Goal: Task Accomplishment & Management: Use online tool/utility

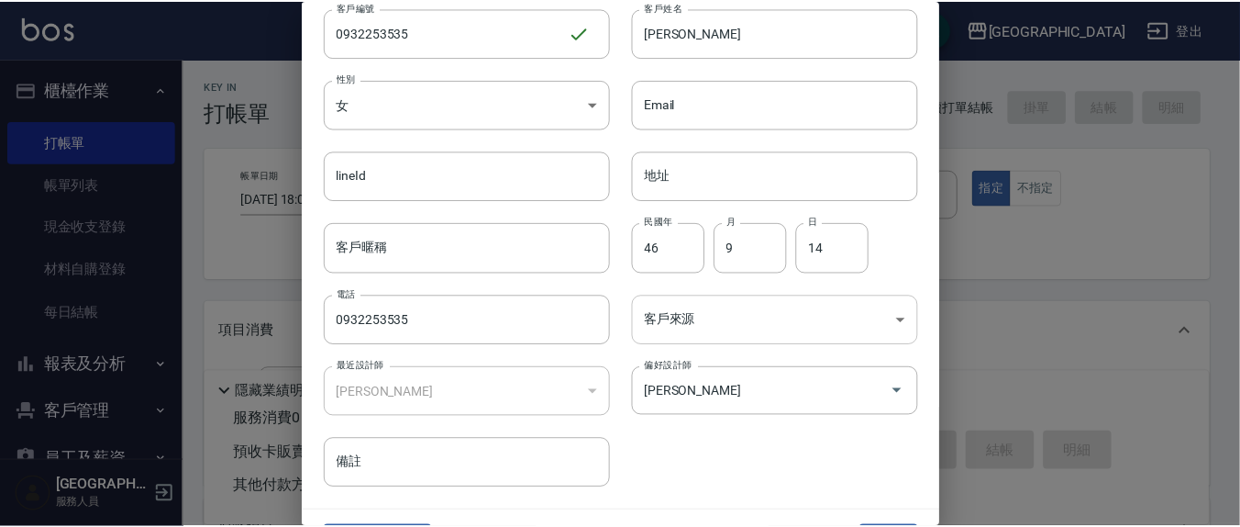
scroll to position [108, 0]
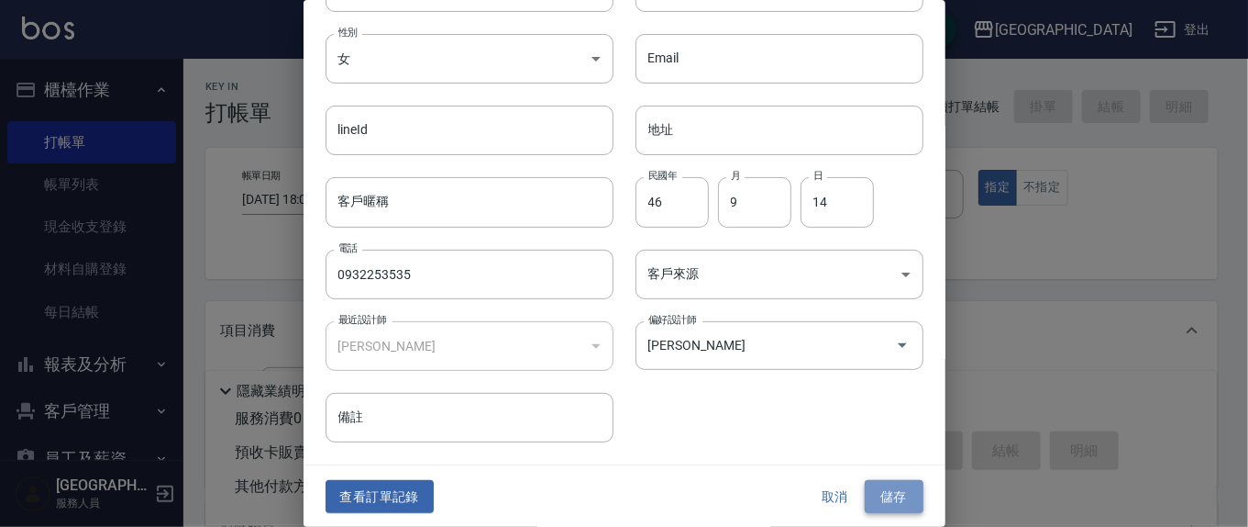
click at [875, 499] on button "儲存" at bounding box center [894, 497] width 59 height 34
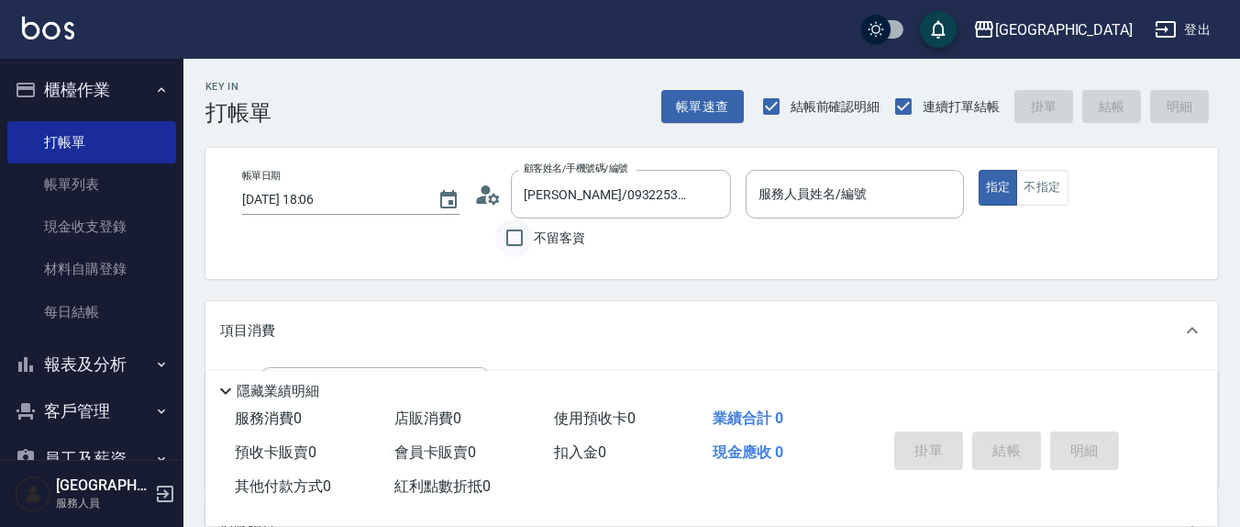
click at [504, 240] on input "不留客資" at bounding box center [514, 237] width 39 height 39
checkbox input "true"
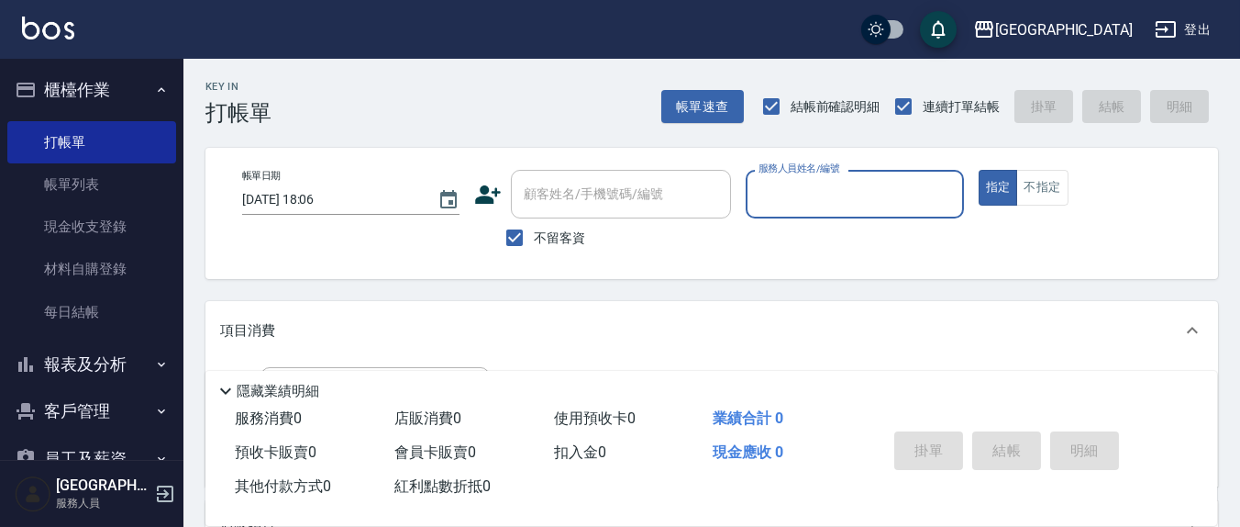
click at [798, 198] on input "服務人員姓名/編號" at bounding box center [854, 194] width 201 height 32
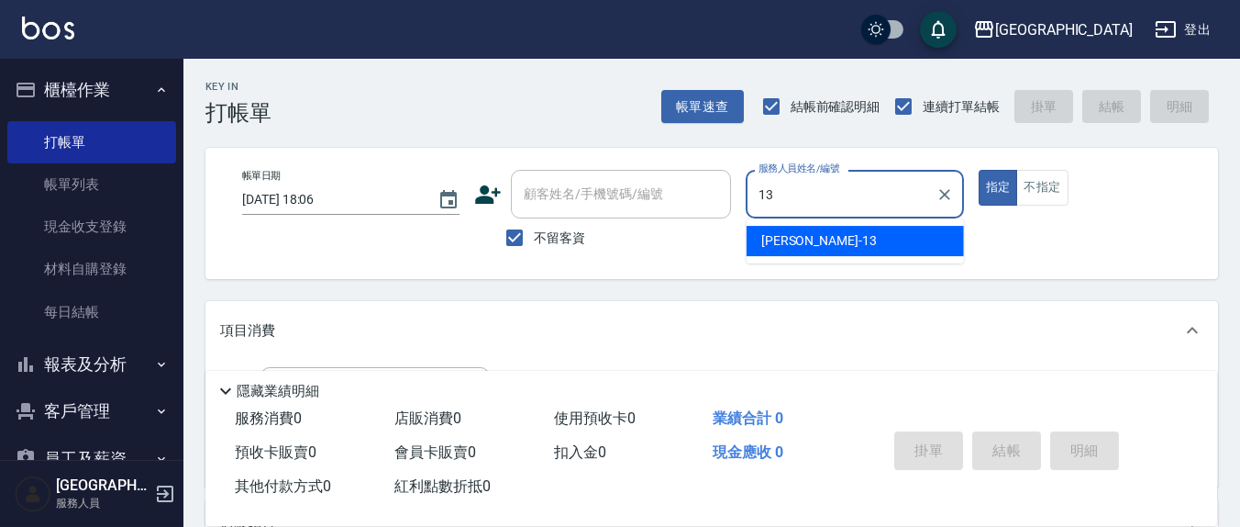
type input "13"
type button "true"
type input "[PERSON_NAME]-13"
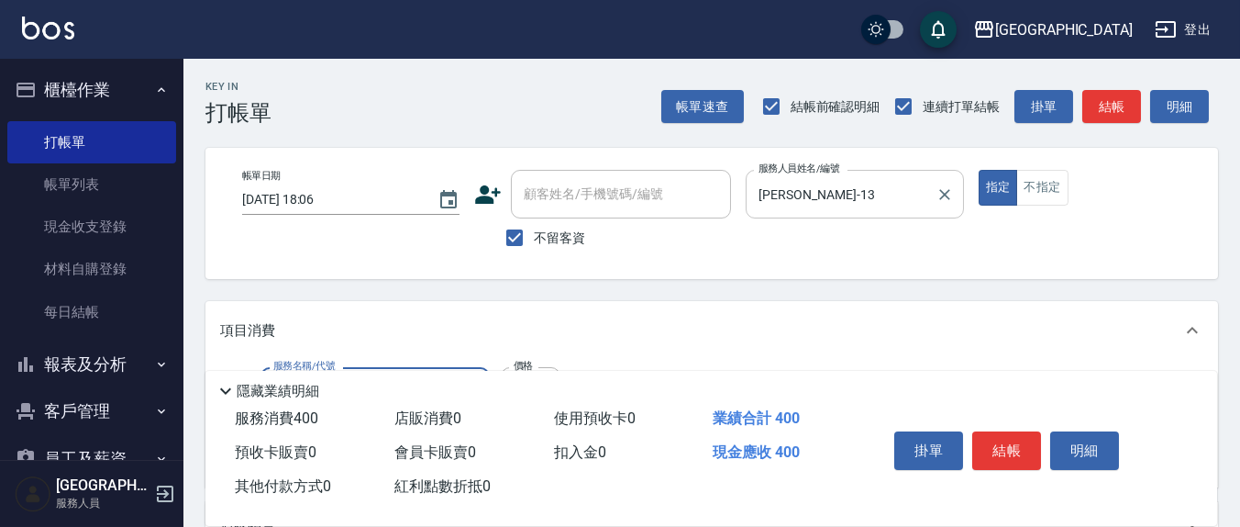
type input "健康洗(206)"
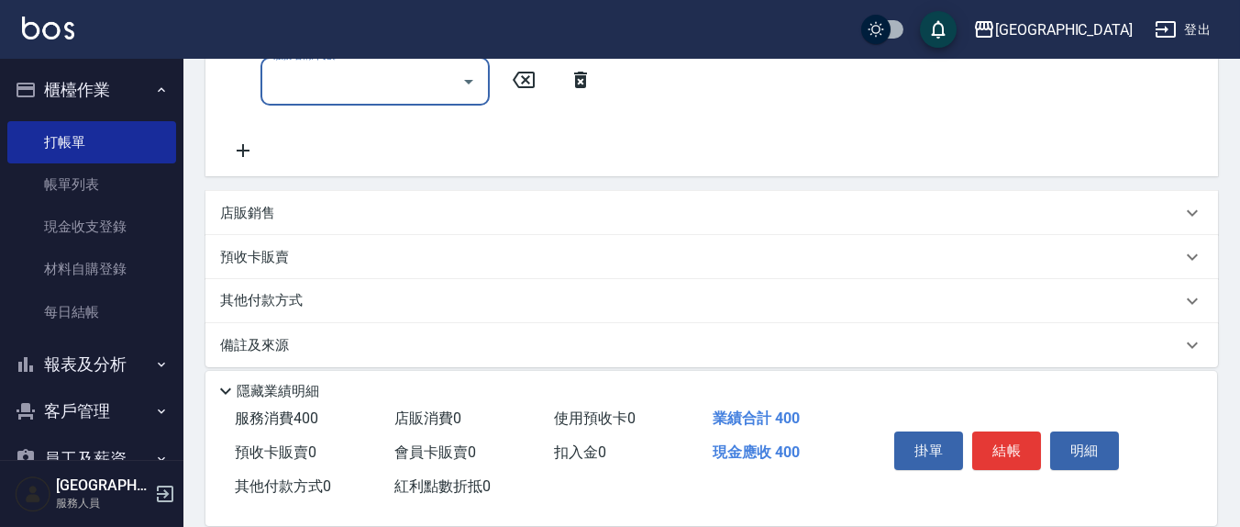
scroll to position [191, 0]
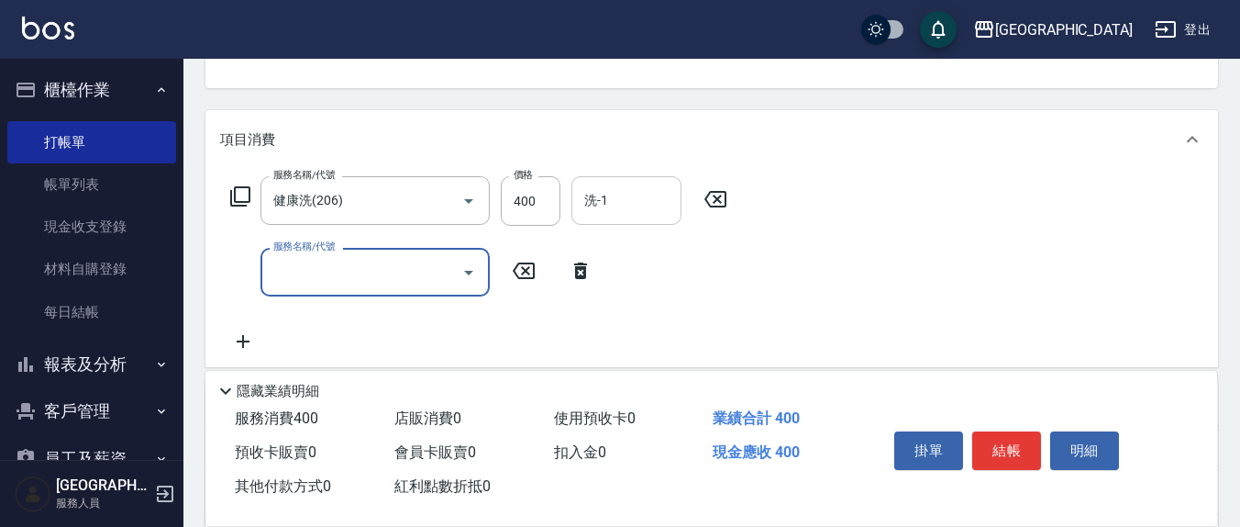
click at [620, 200] on input "洗-1" at bounding box center [627, 200] width 94 height 32
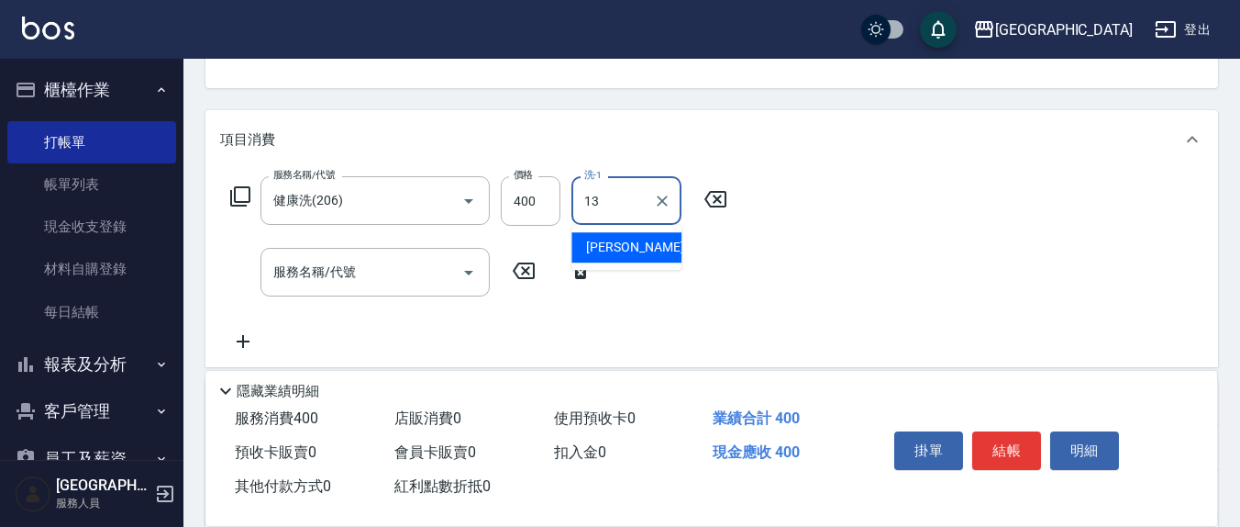
type input "[PERSON_NAME]-13"
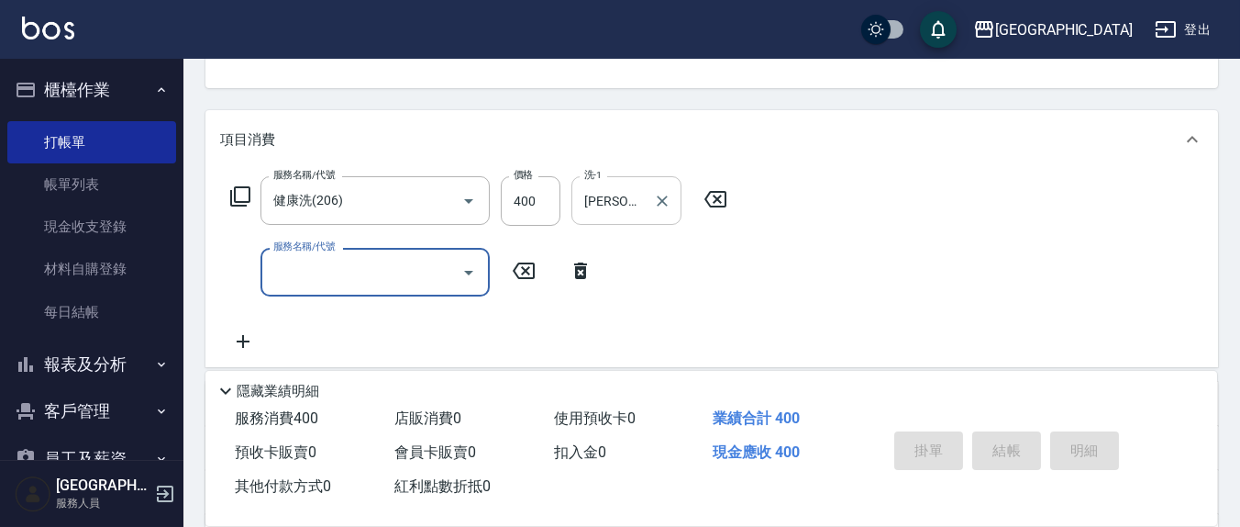
type input "[DATE] 19:36"
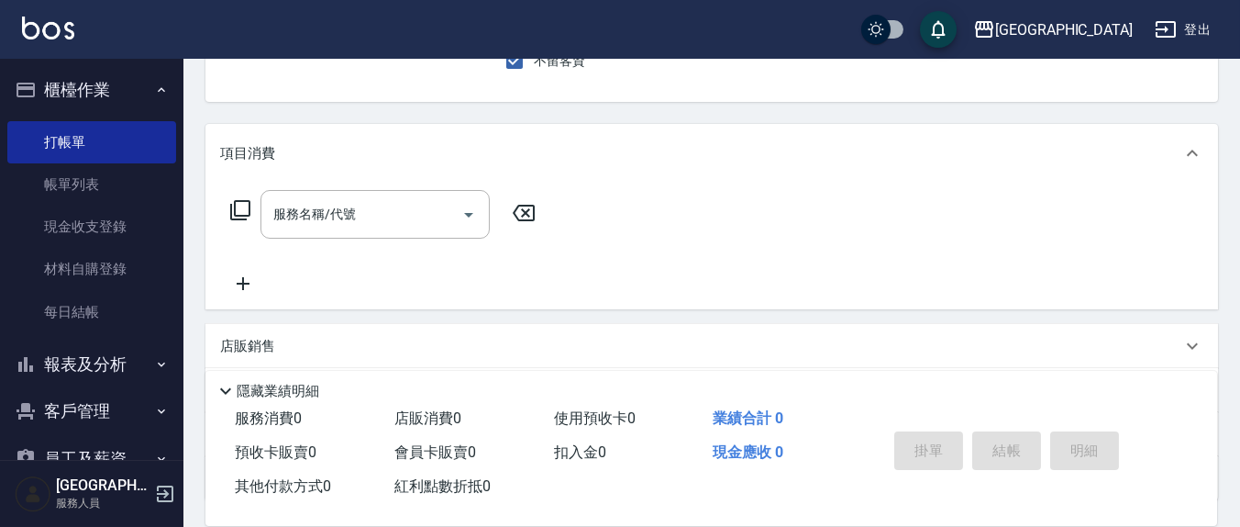
scroll to position [0, 0]
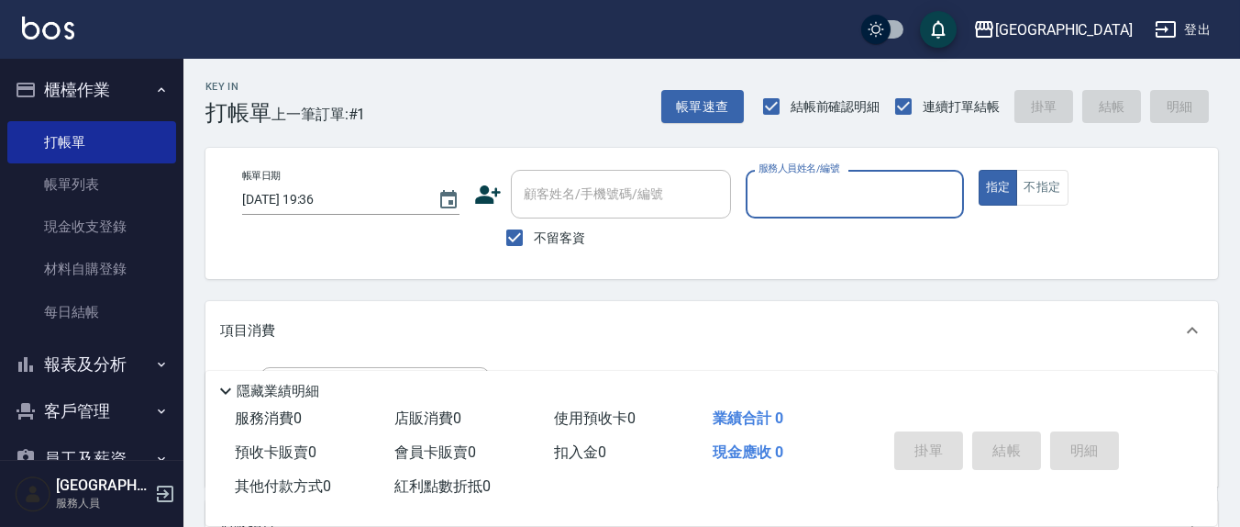
click at [881, 207] on input "服務人員姓名/編號" at bounding box center [854, 194] width 201 height 32
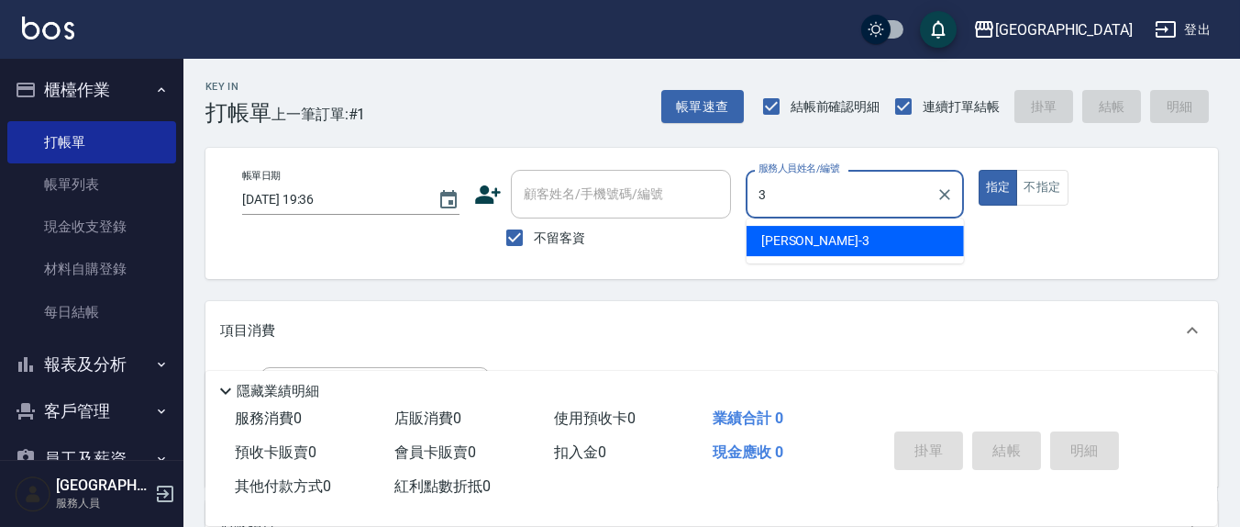
type input "[PERSON_NAME]-3"
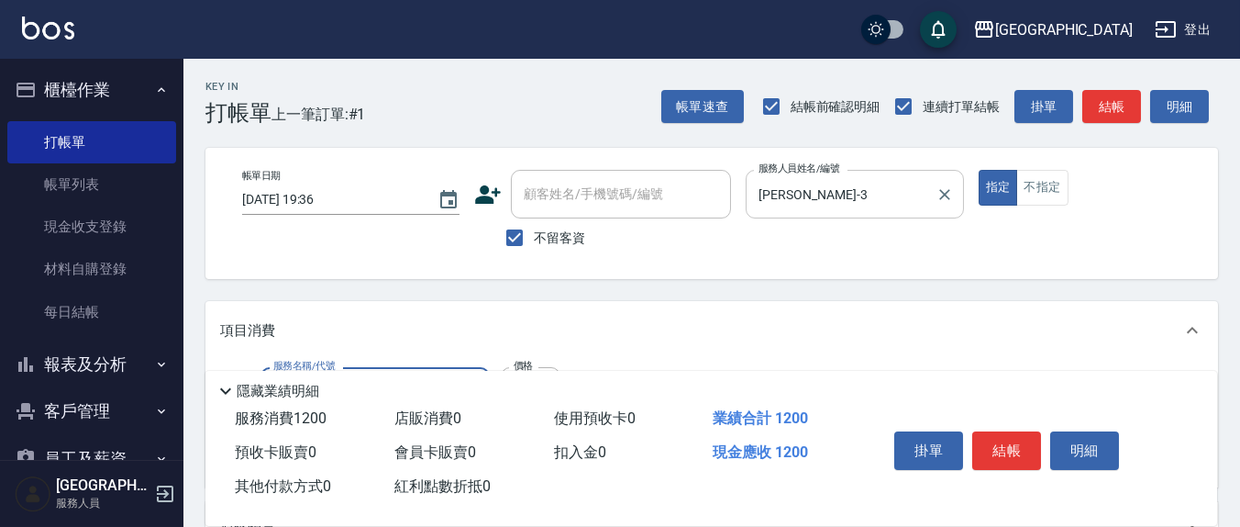
type input "深層洗(208)"
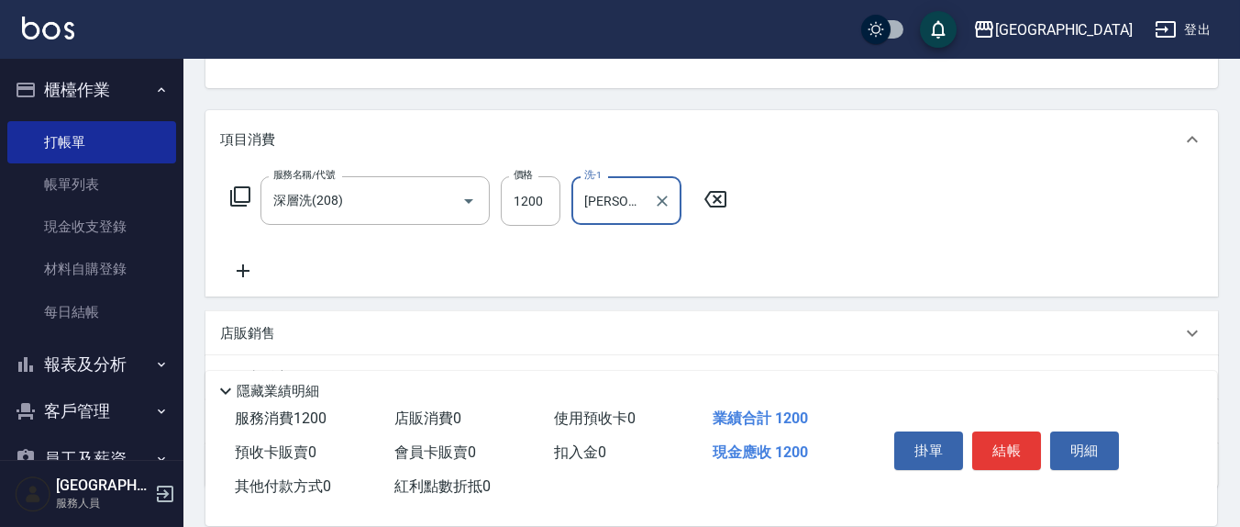
type input "[PERSON_NAME]-3"
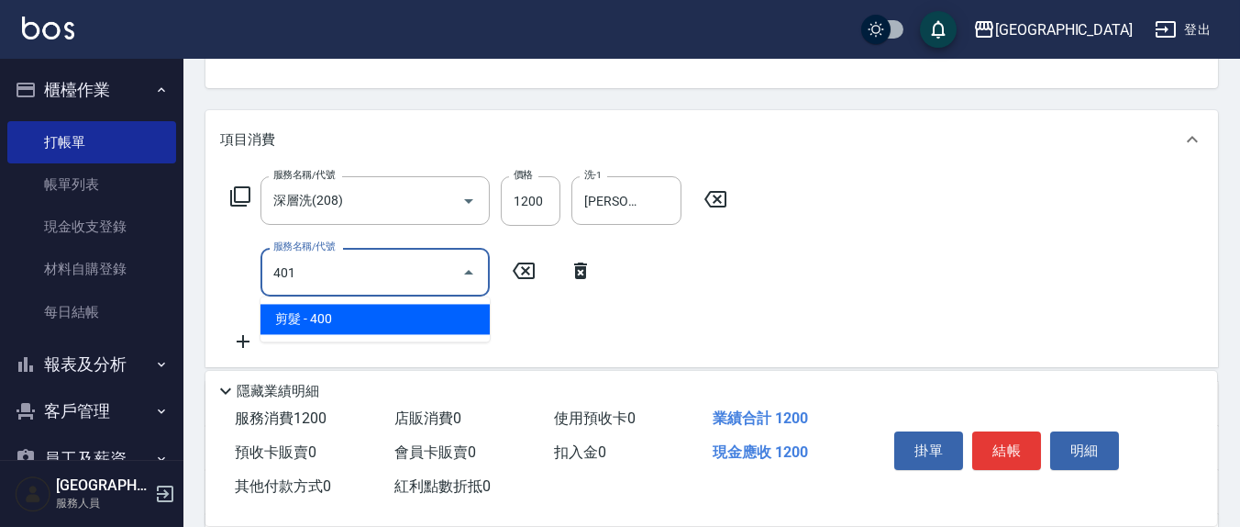
type input "剪髮(401)"
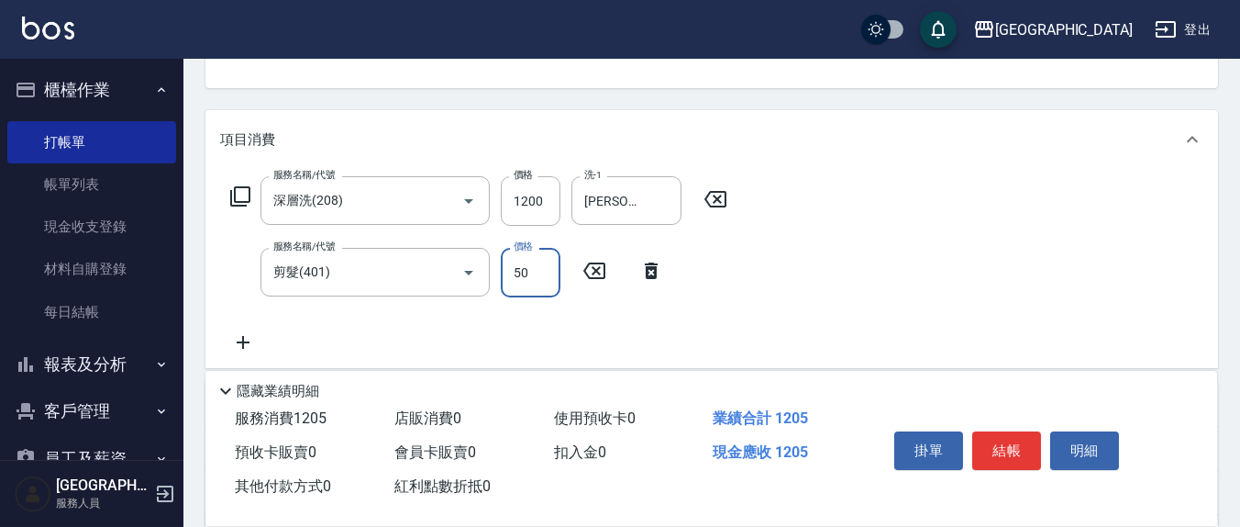
type input "50"
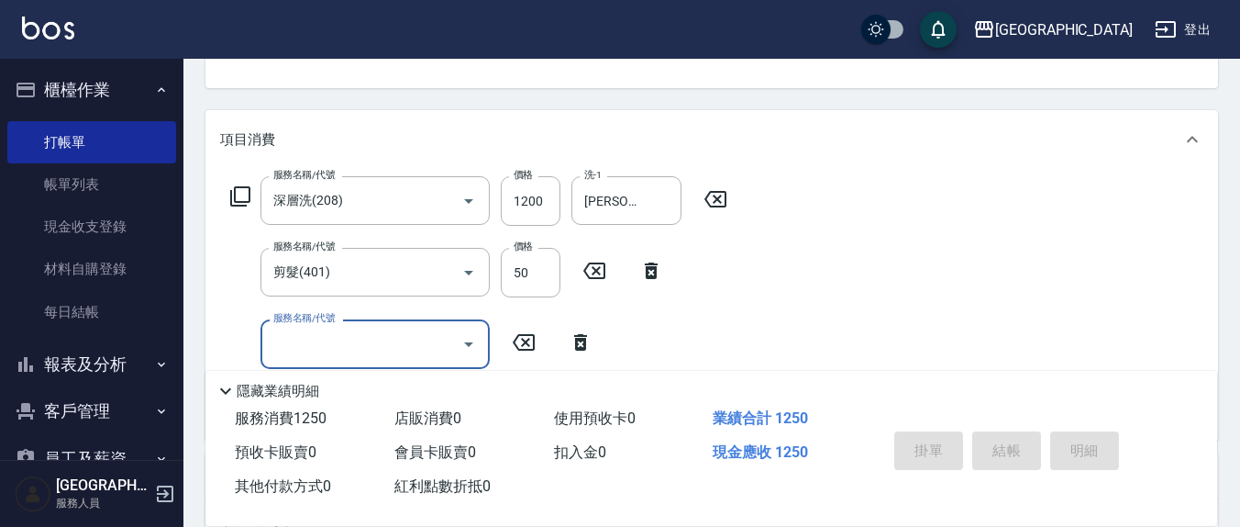
type input "[DATE] 19:37"
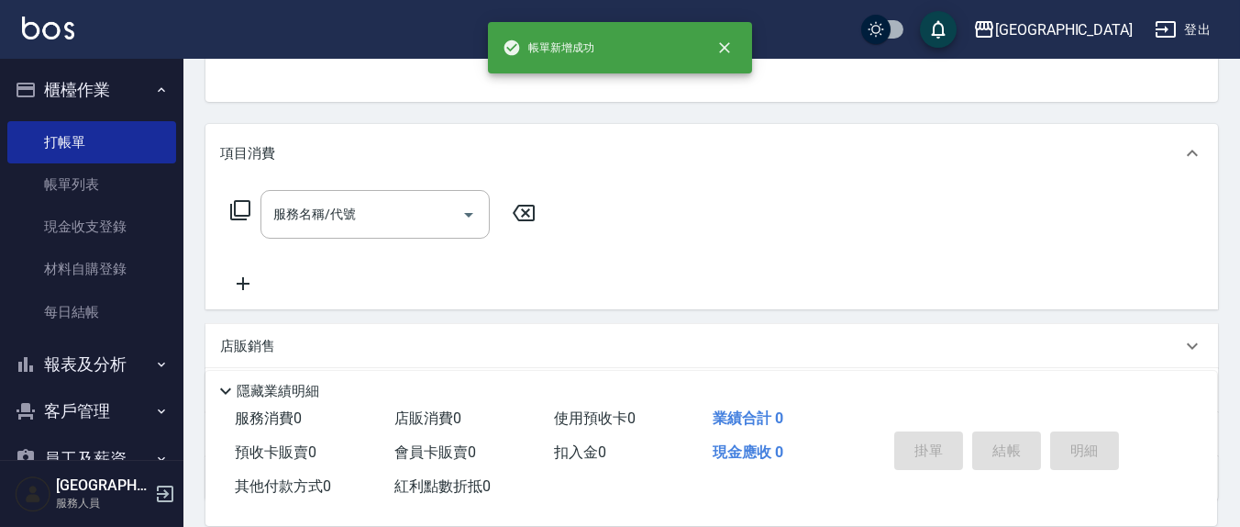
click at [979, 0] on button "指定" at bounding box center [998, 11] width 39 height 36
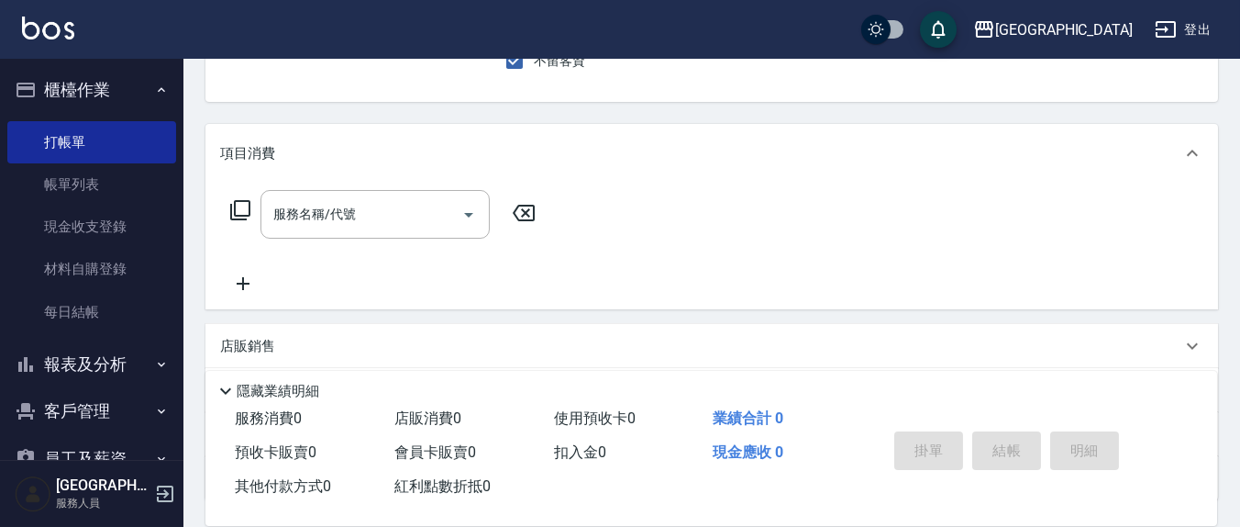
scroll to position [170, 0]
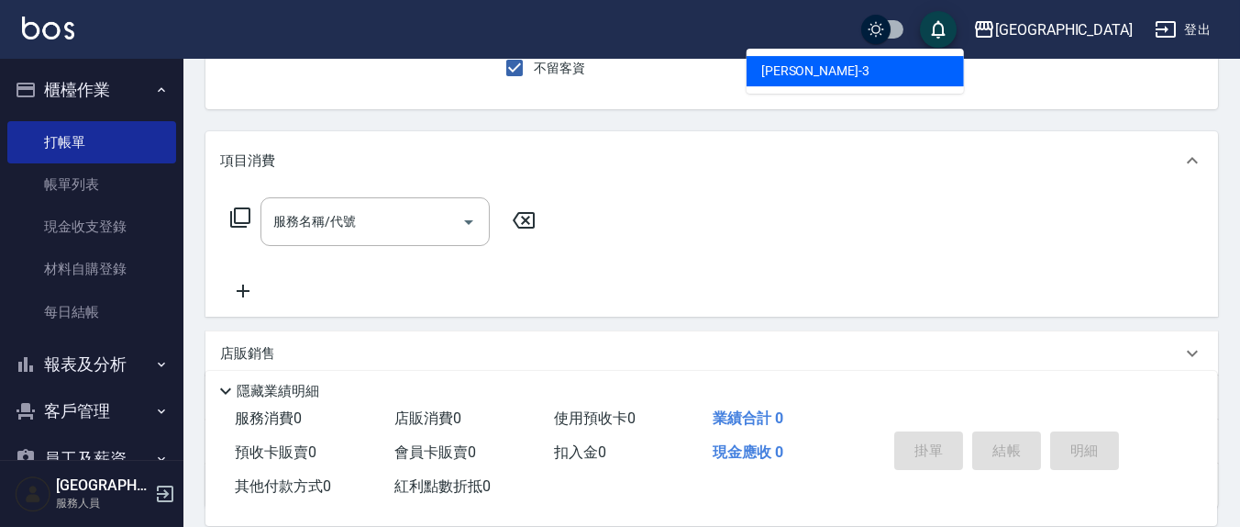
type input "[PERSON_NAME]-3"
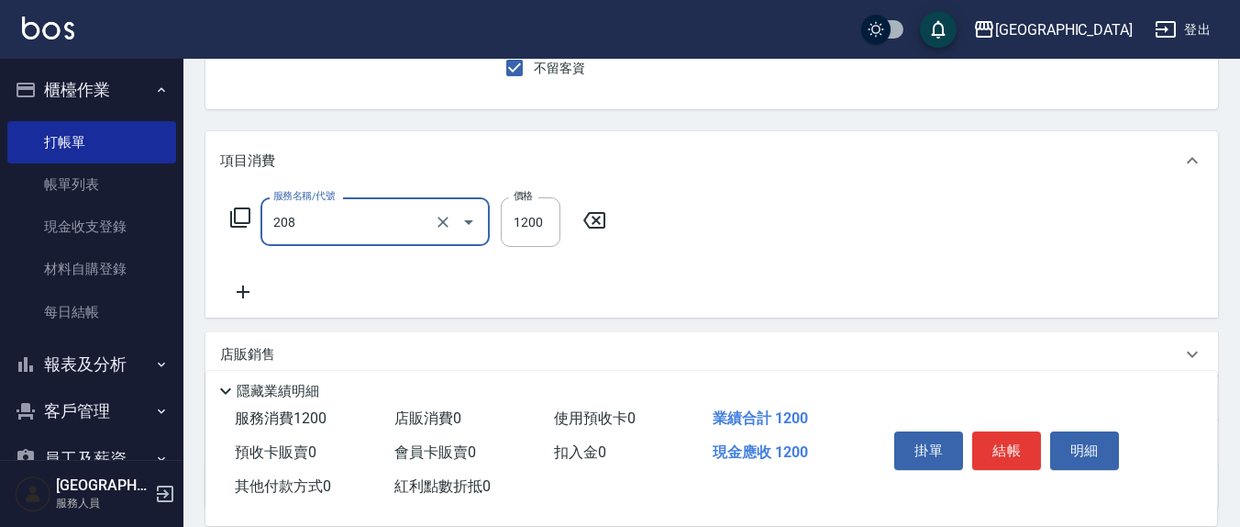
type input "深層洗(208)"
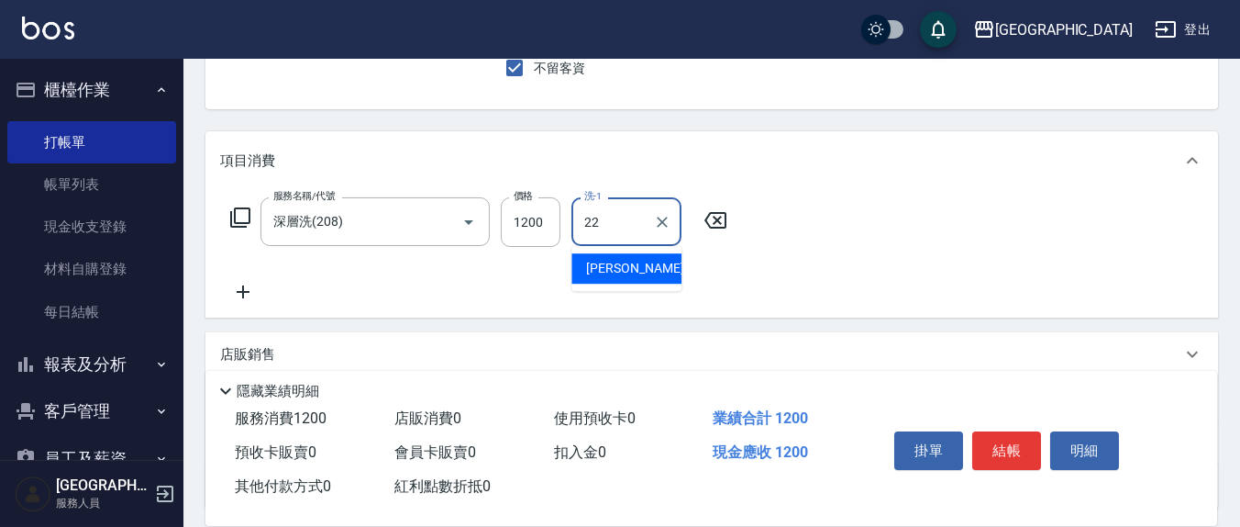
type input "[PERSON_NAME]-22"
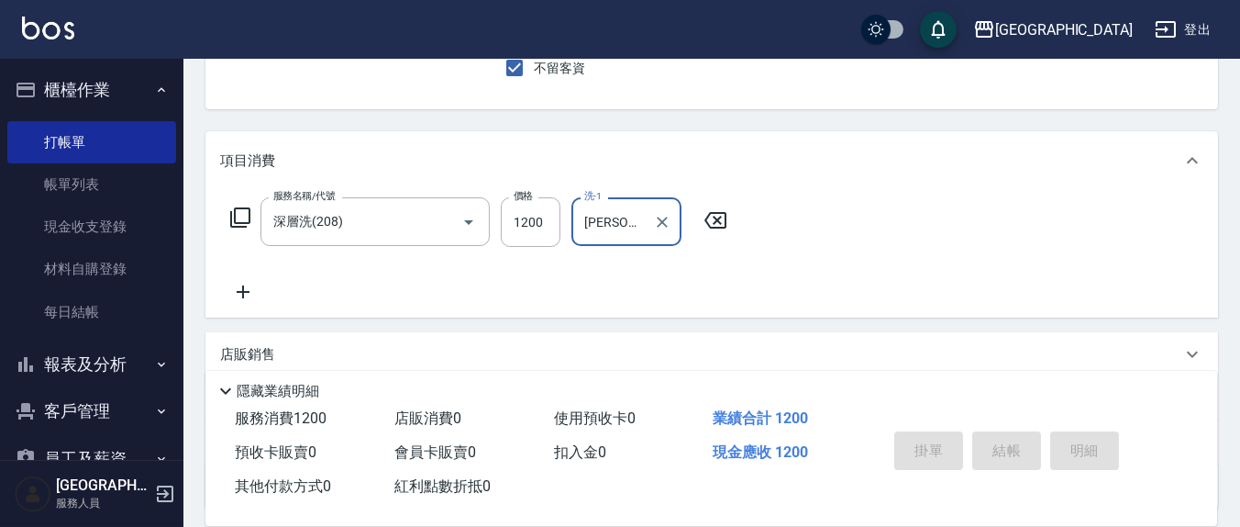
click at [979, 0] on button "指定" at bounding box center [998, 18] width 39 height 36
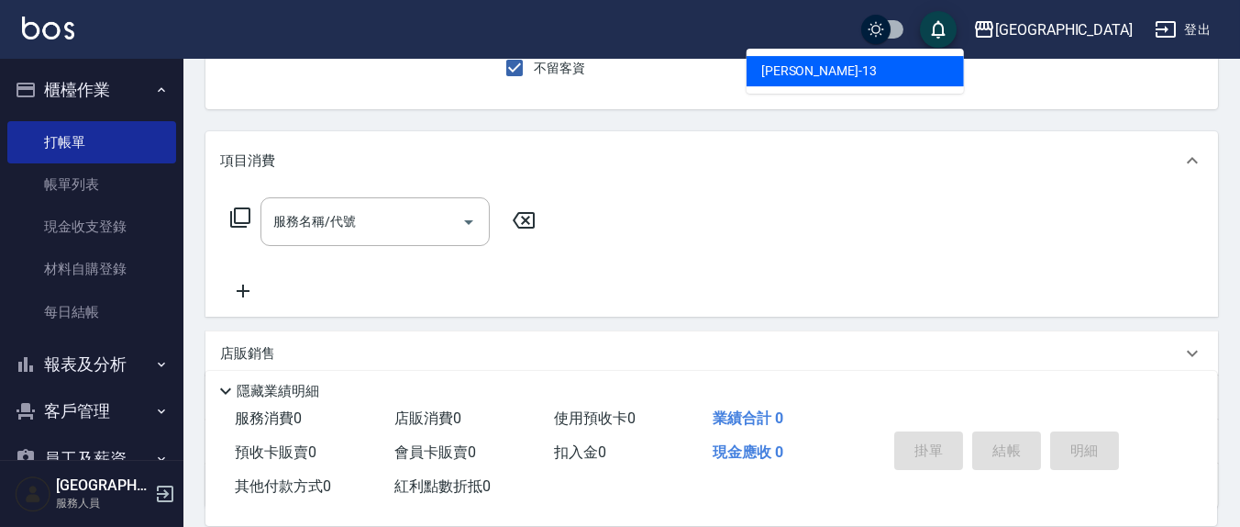
type input "[PERSON_NAME]-13"
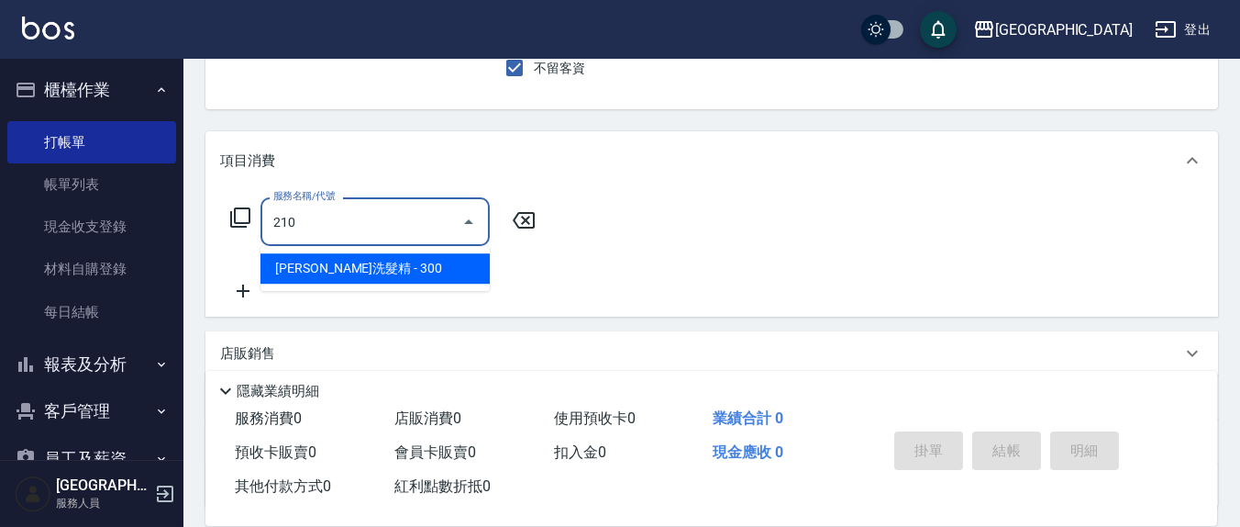
type input "[PERSON_NAME]洗髮精(210)"
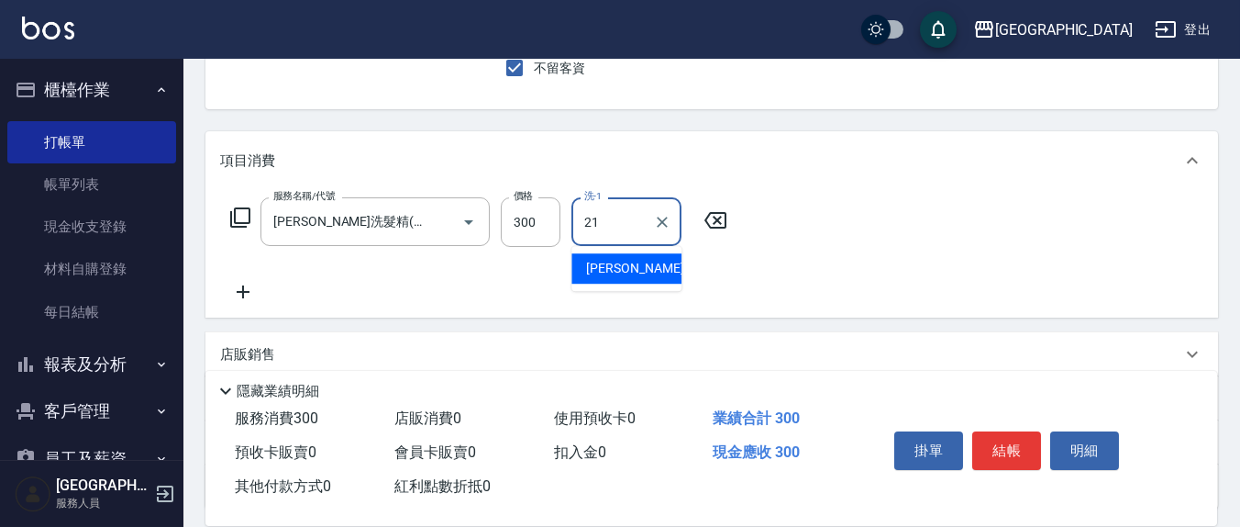
type input "[PERSON_NAME]-21"
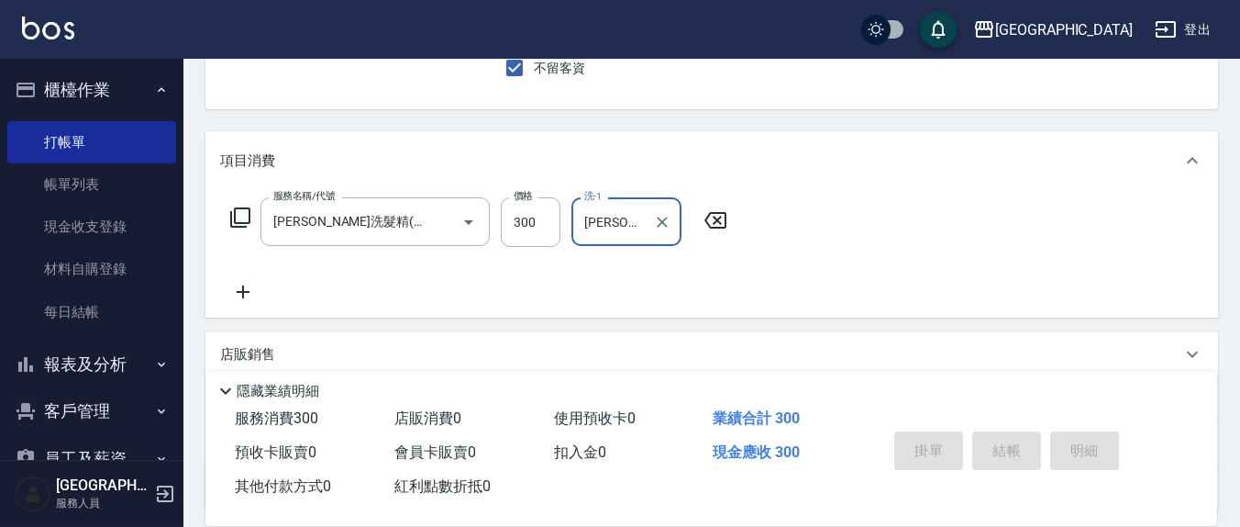
click at [979, 0] on button "指定" at bounding box center [998, 18] width 39 height 36
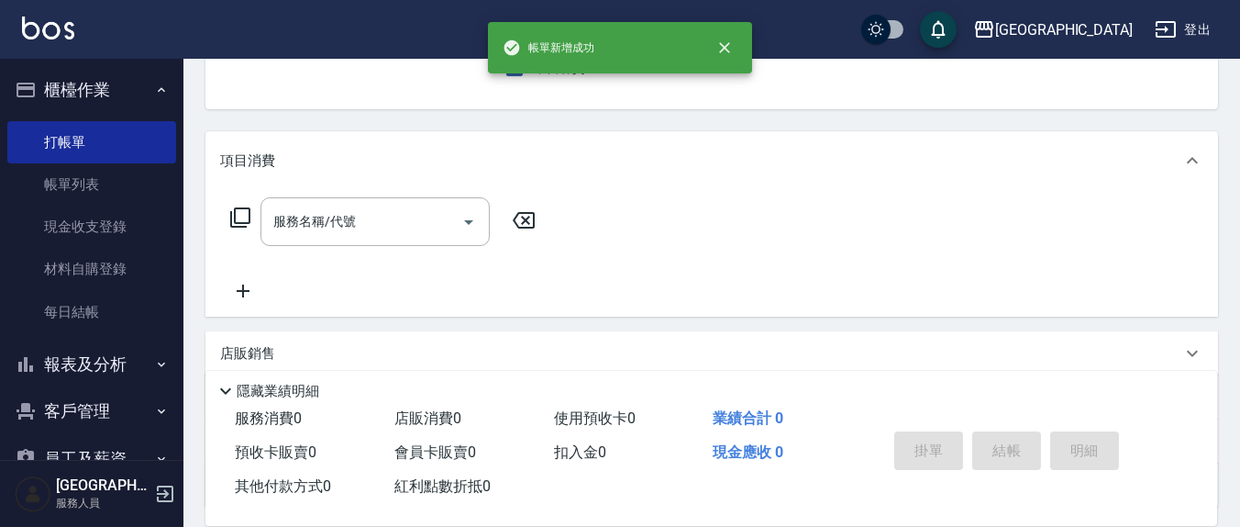
scroll to position [0, 0]
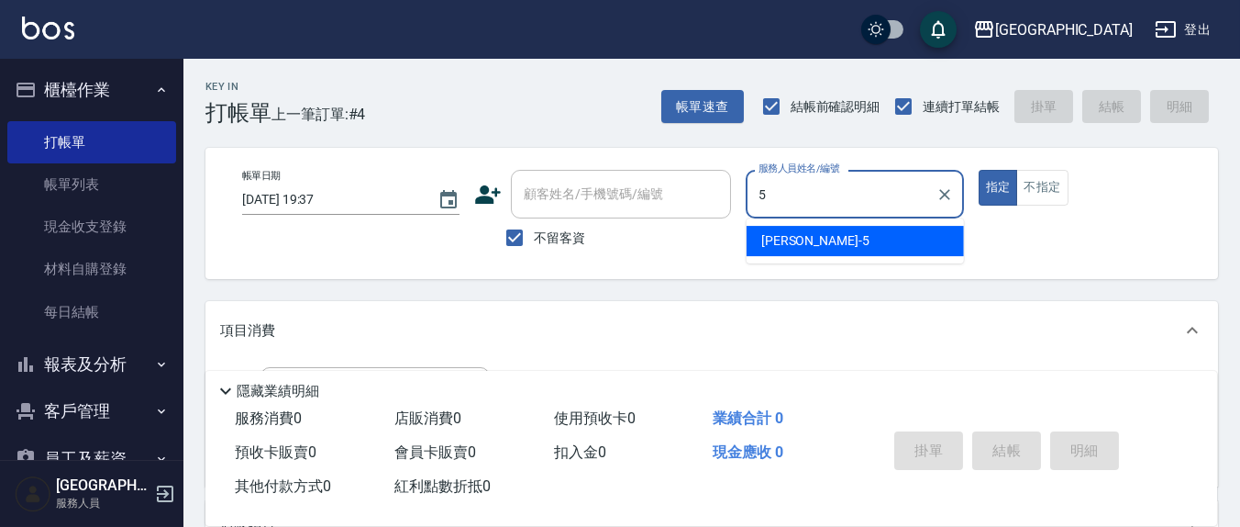
type input "[PERSON_NAME]5"
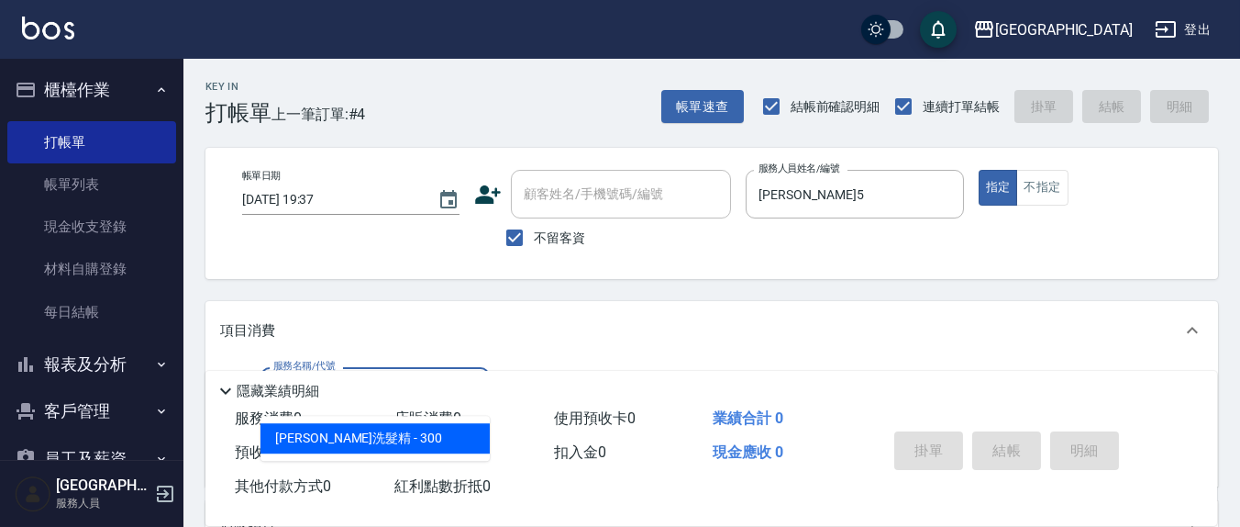
type input "[PERSON_NAME]洗髮精(210)"
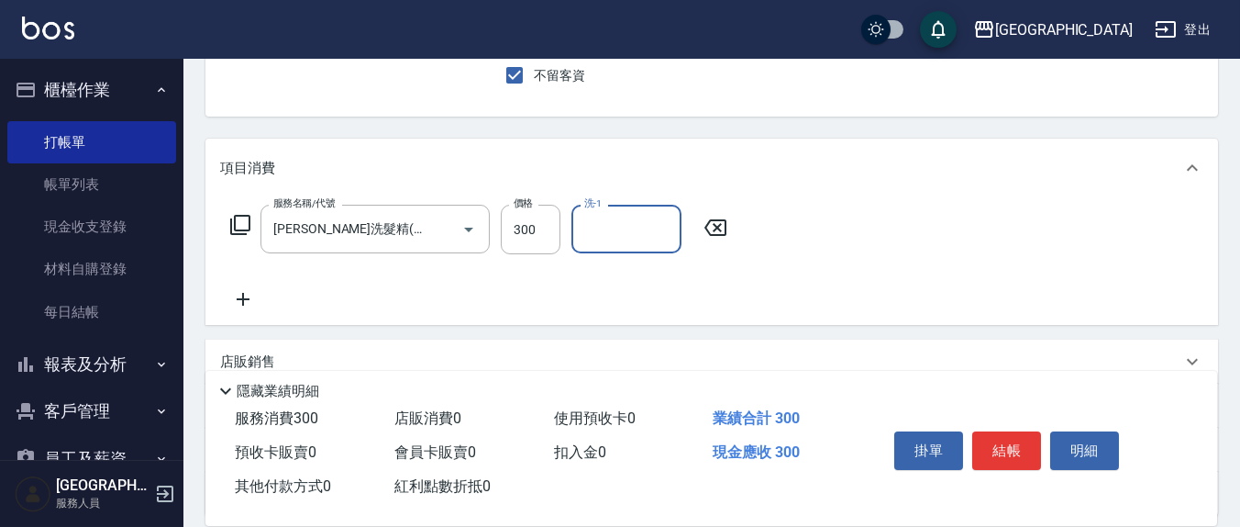
scroll to position [191, 0]
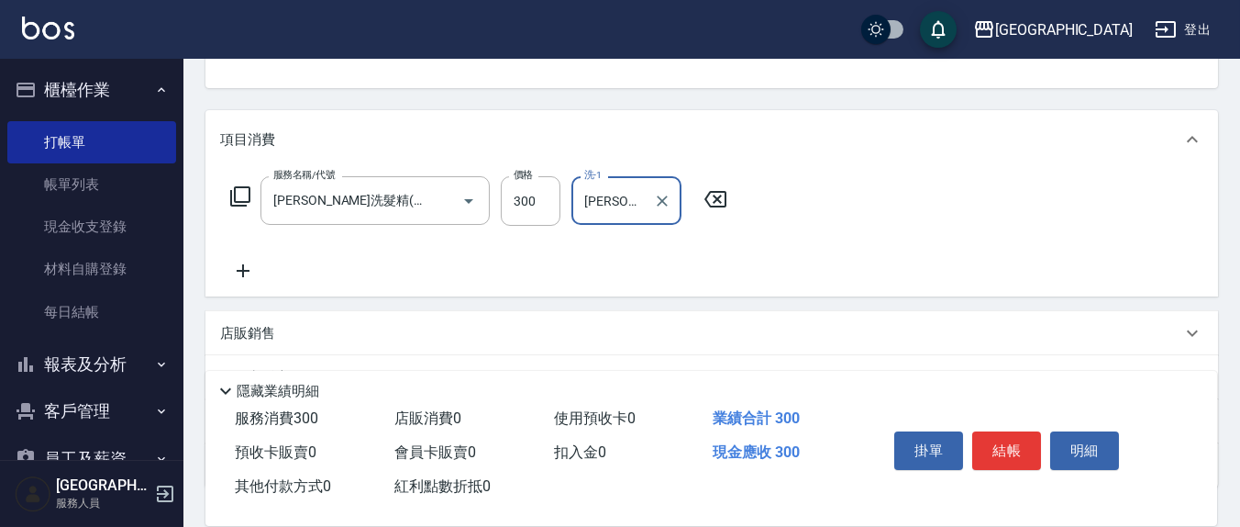
type input "[PERSON_NAME]5"
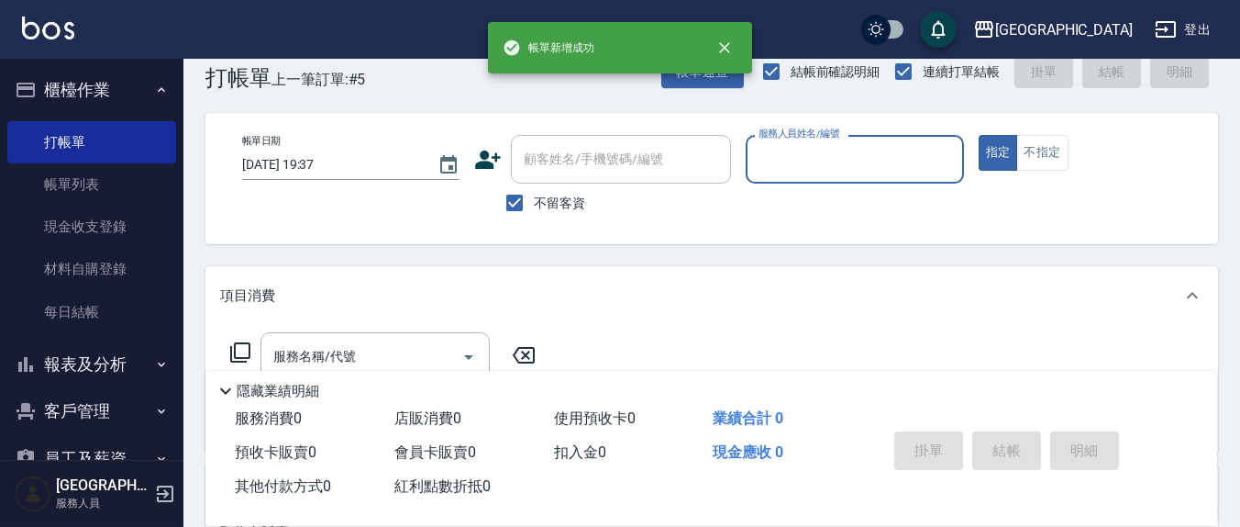
scroll to position [0, 0]
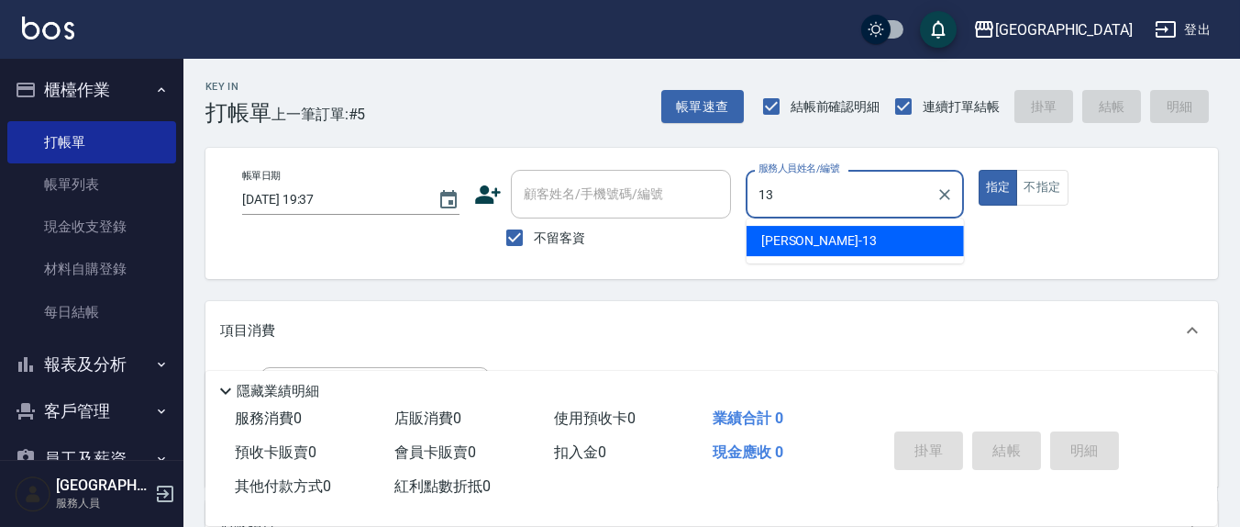
type input "[PERSON_NAME]-13"
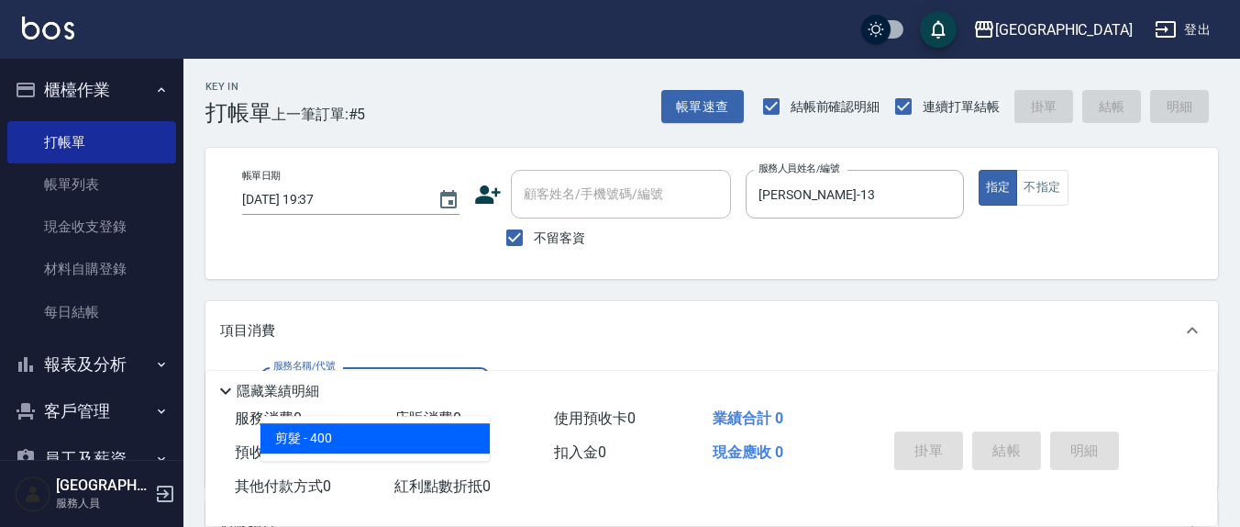
type input "剪髮(401)"
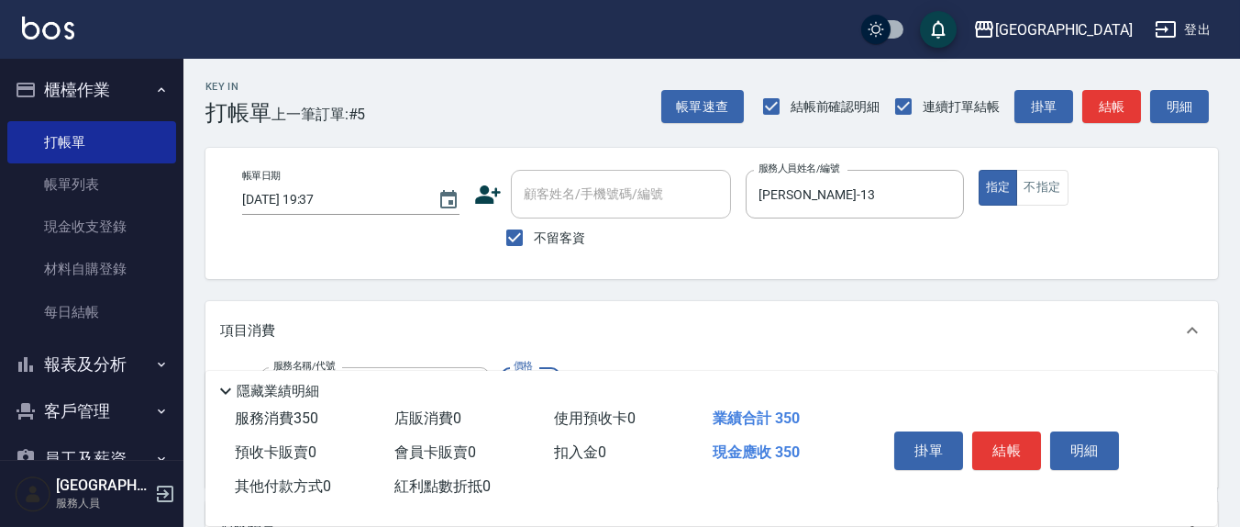
type input "350"
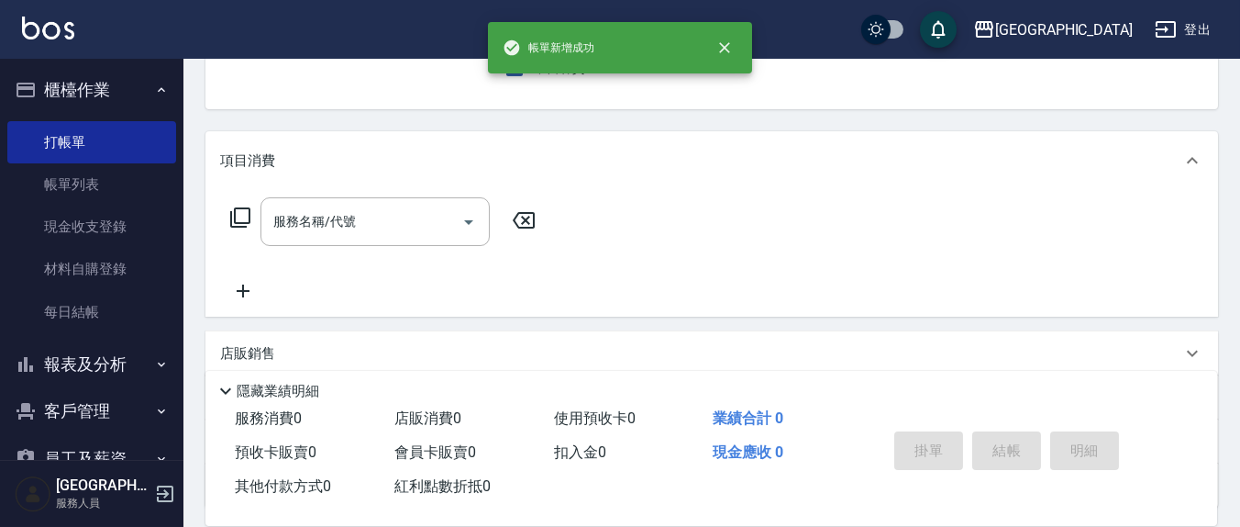
scroll to position [0, 0]
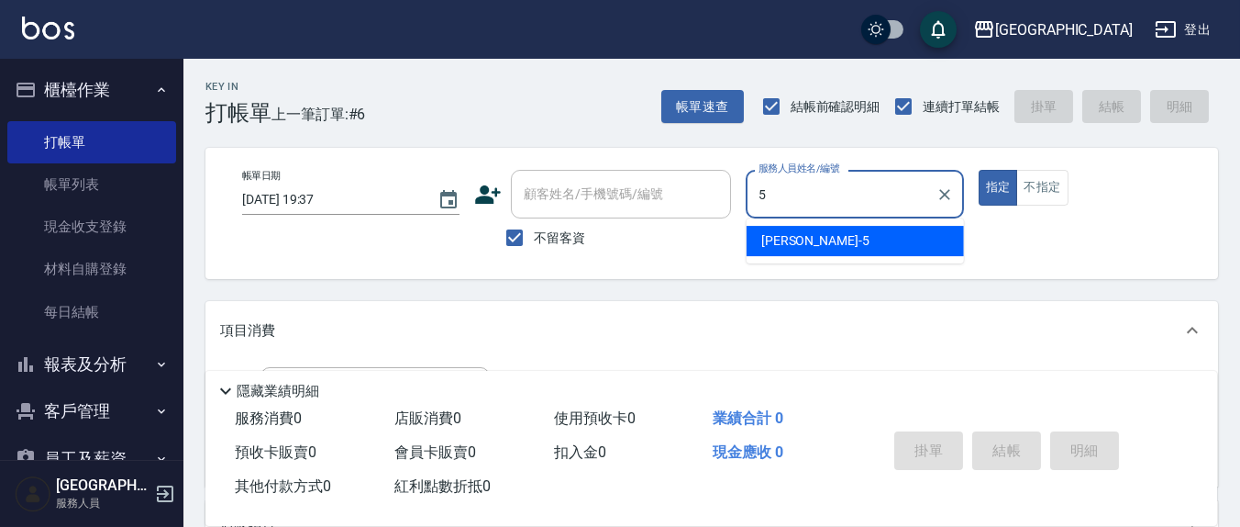
type input "[PERSON_NAME]5"
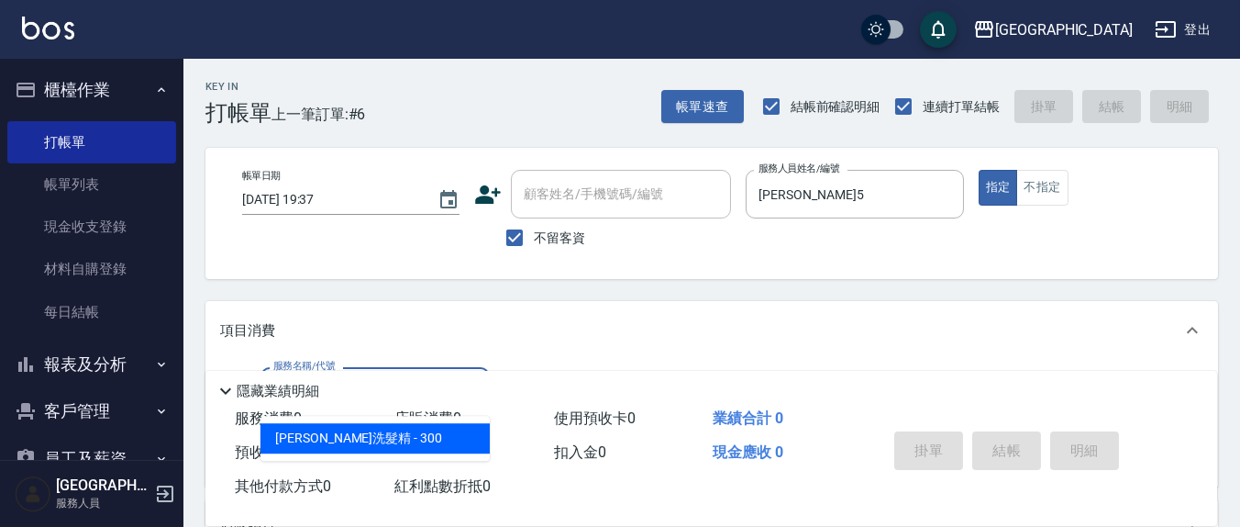
type input "[PERSON_NAME]洗髮精(210)"
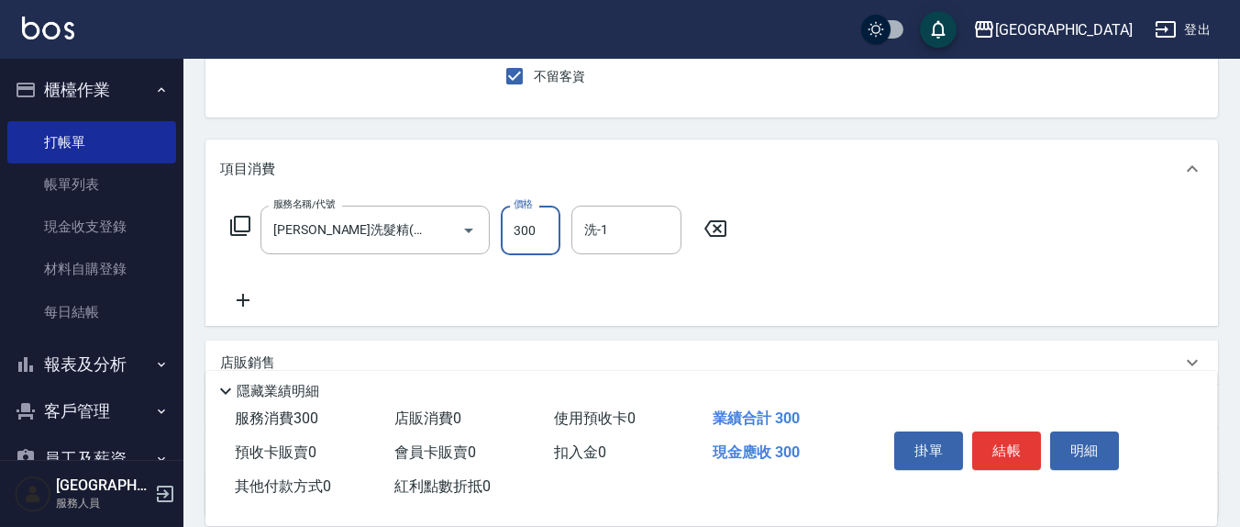
scroll to position [191, 0]
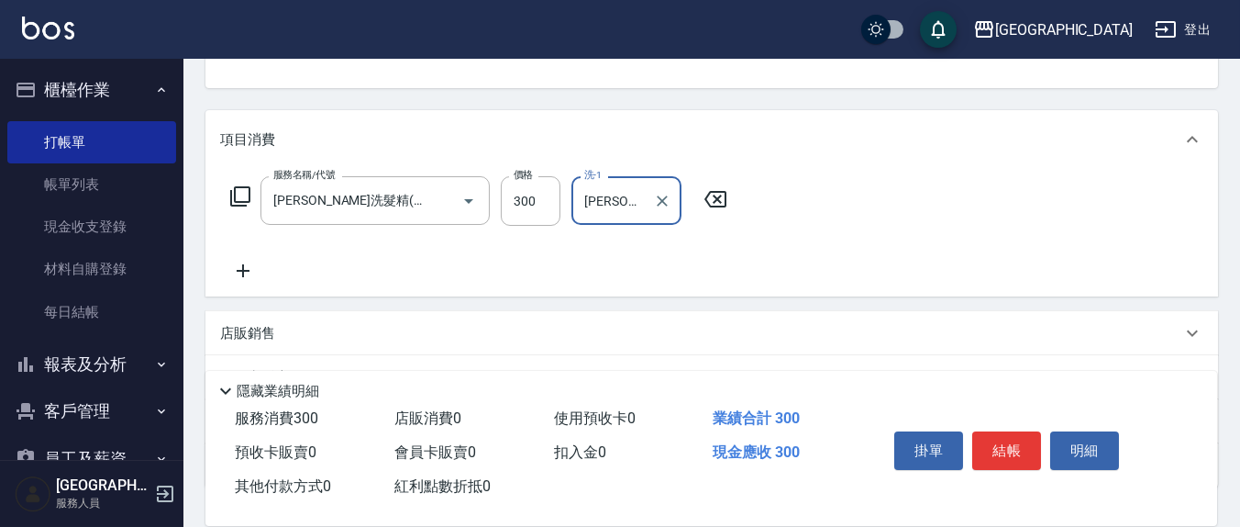
type input "[PERSON_NAME]-22"
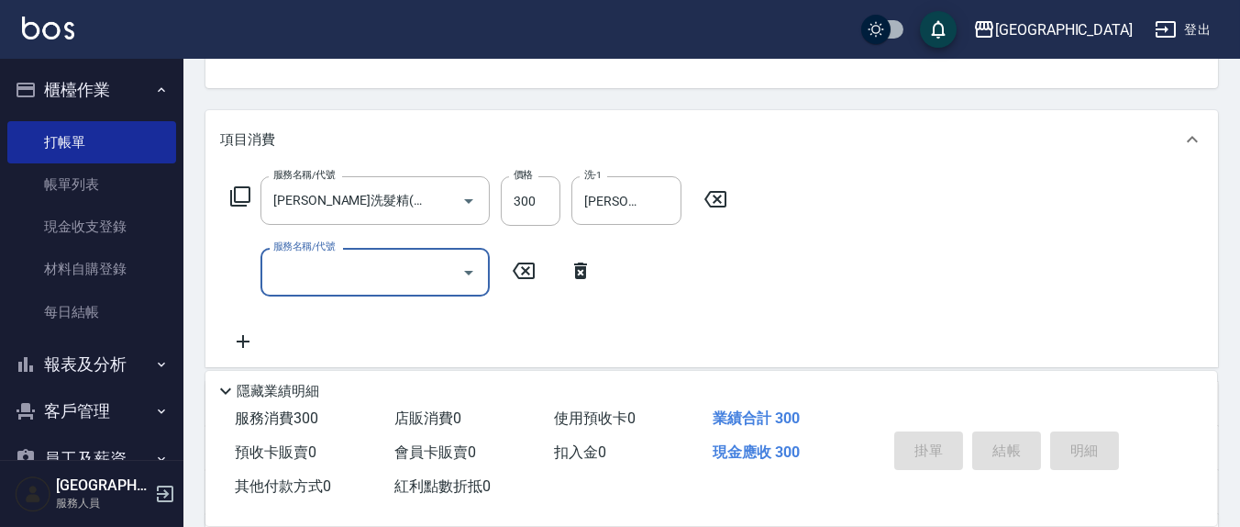
type input "[DATE] 19:38"
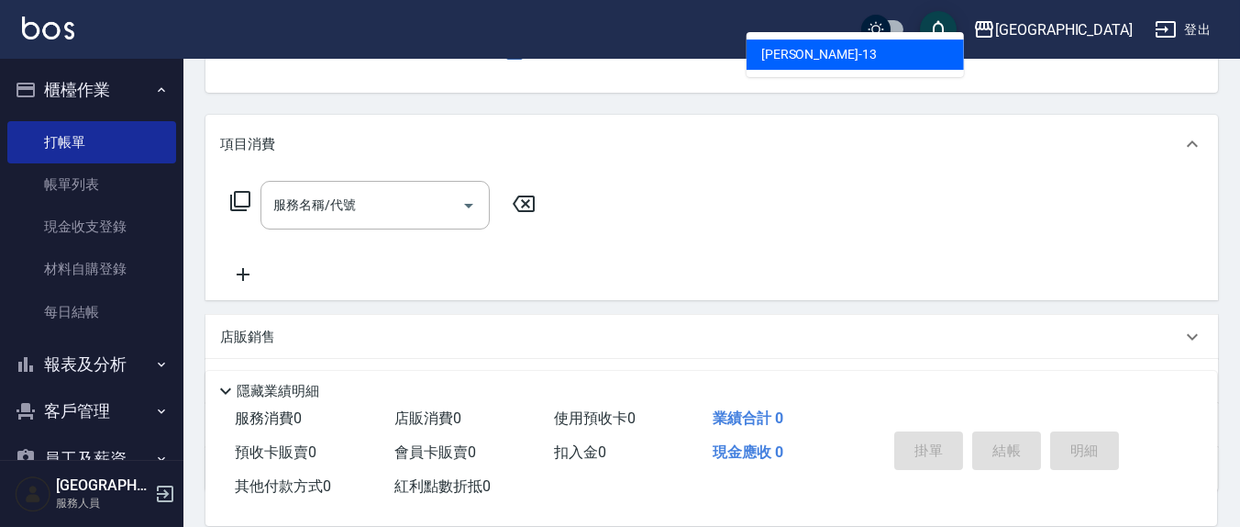
type input "[PERSON_NAME]-13"
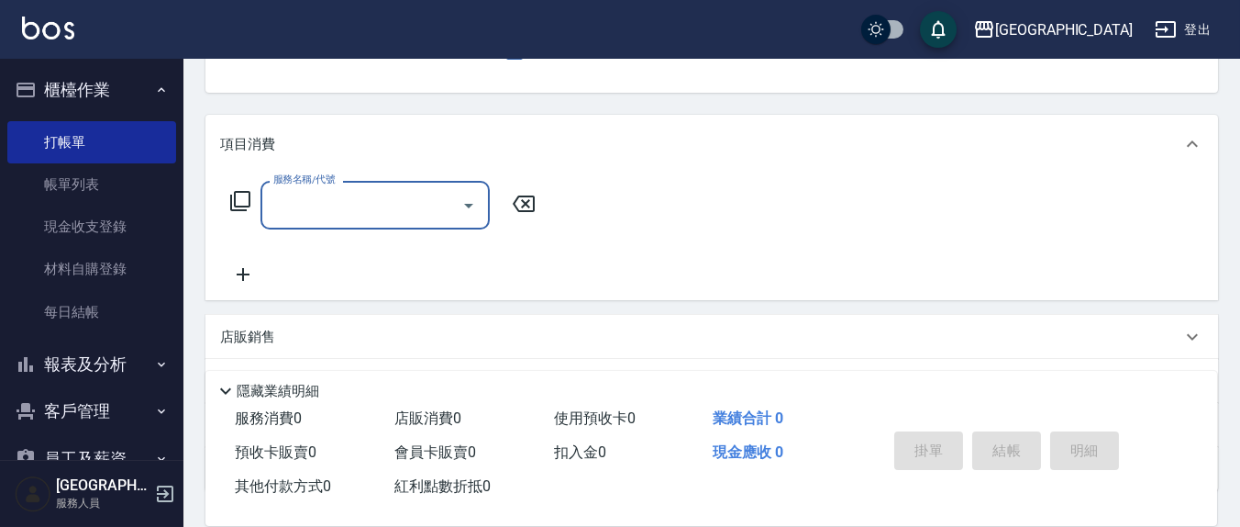
scroll to position [170, 0]
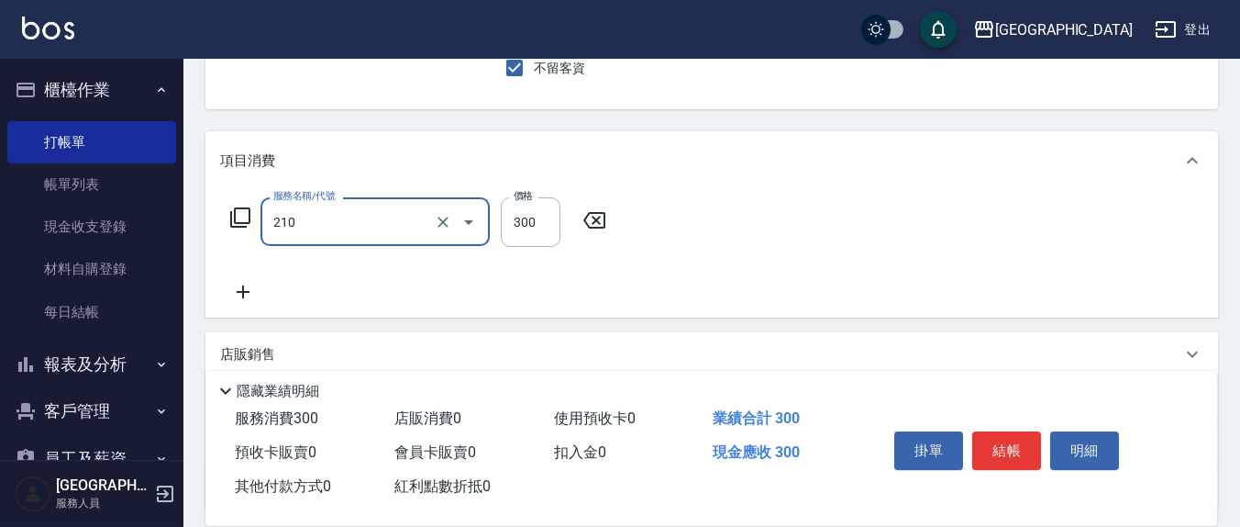
type input "[PERSON_NAME]洗髮精(210)"
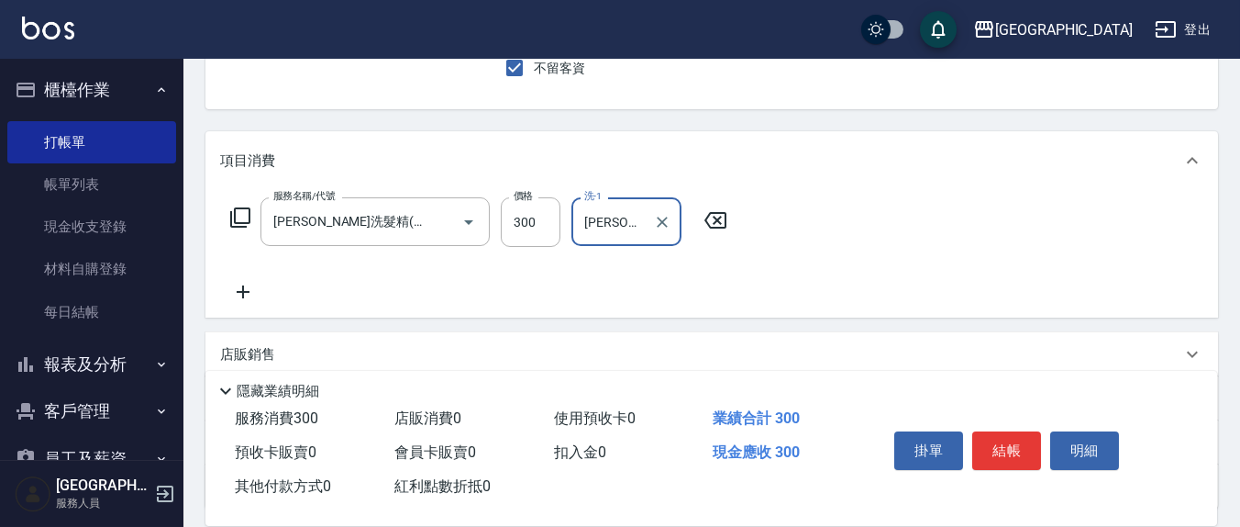
type input "[PERSON_NAME]-21"
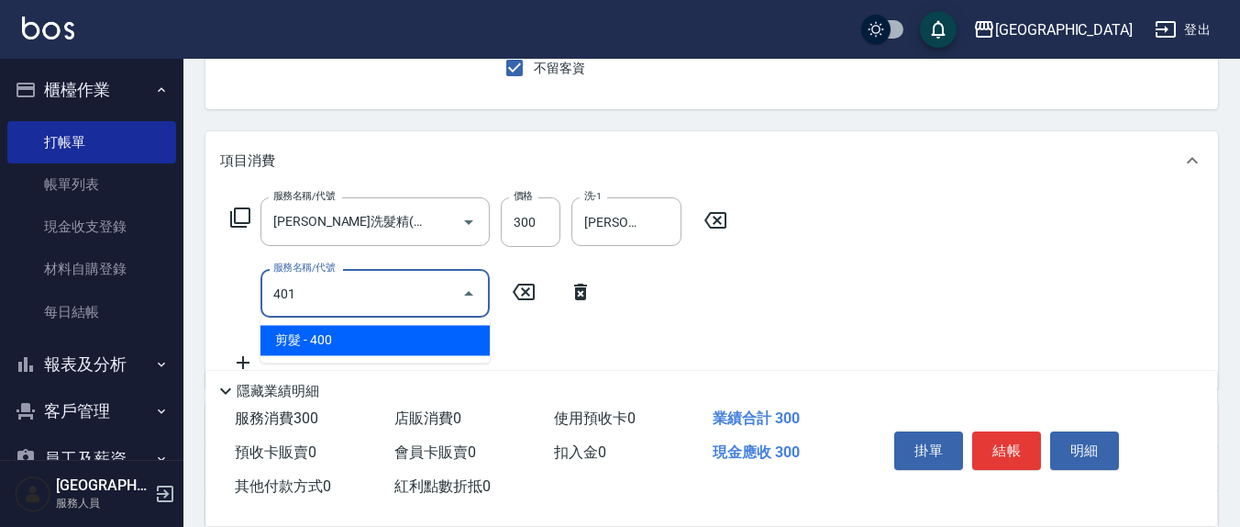
type input "剪髮(401)"
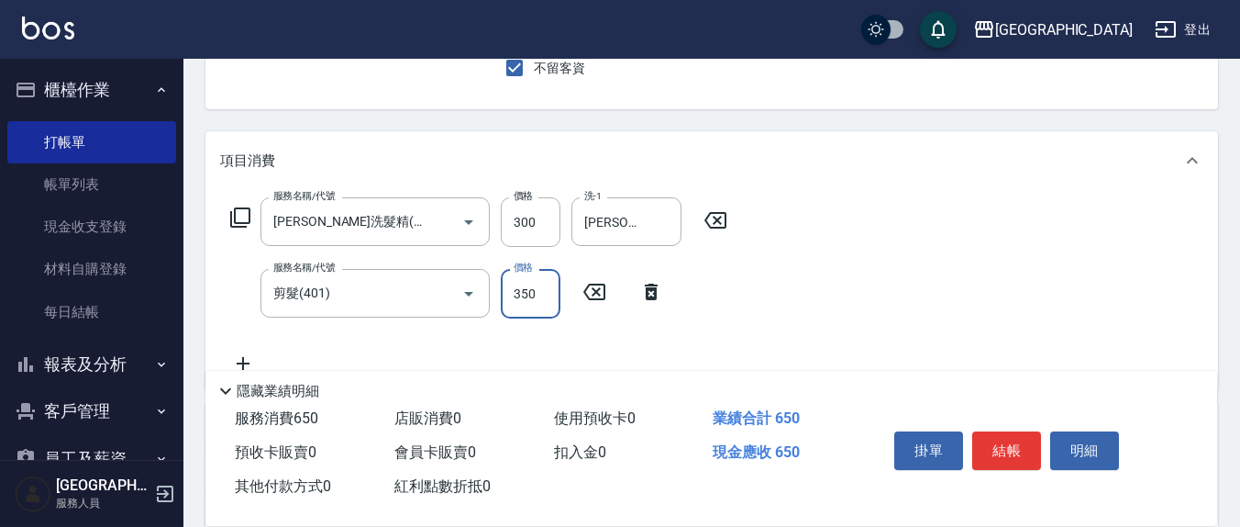
type input "350"
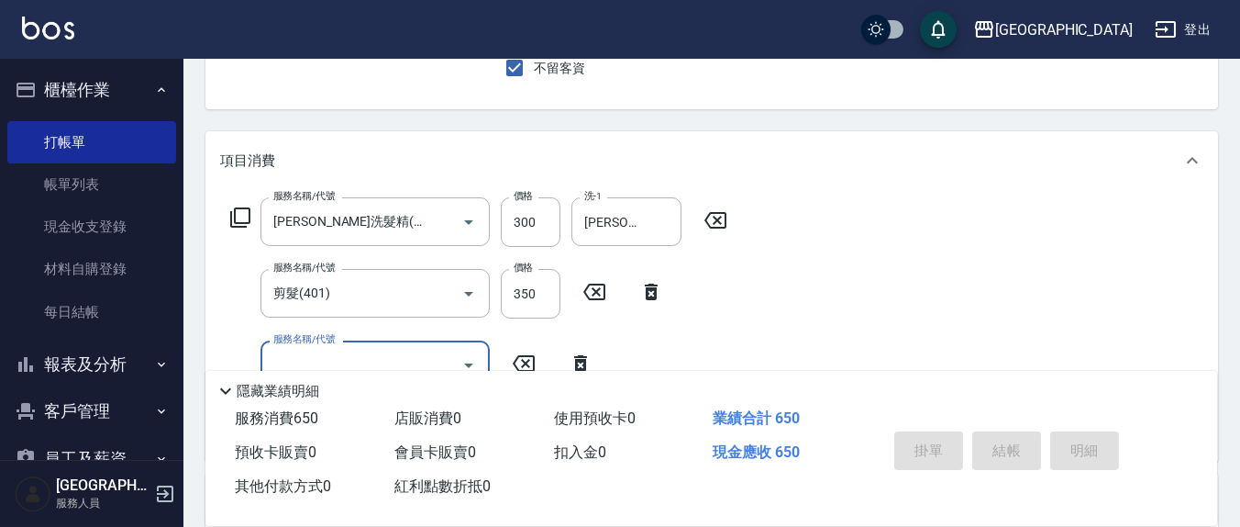
click at [979, 0] on button "指定" at bounding box center [998, 18] width 39 height 36
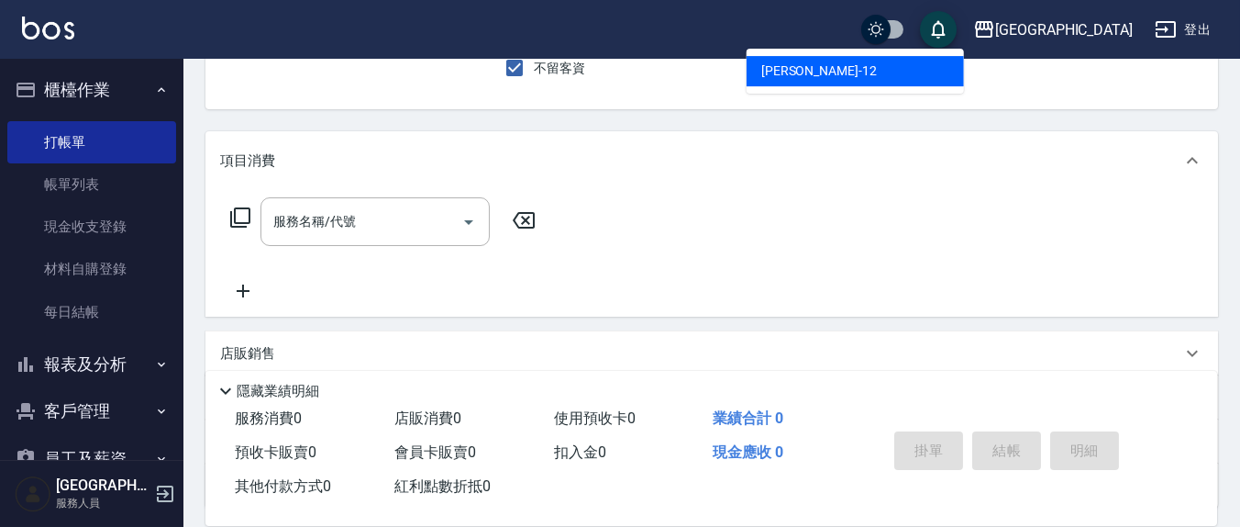
type input "[PERSON_NAME]-12"
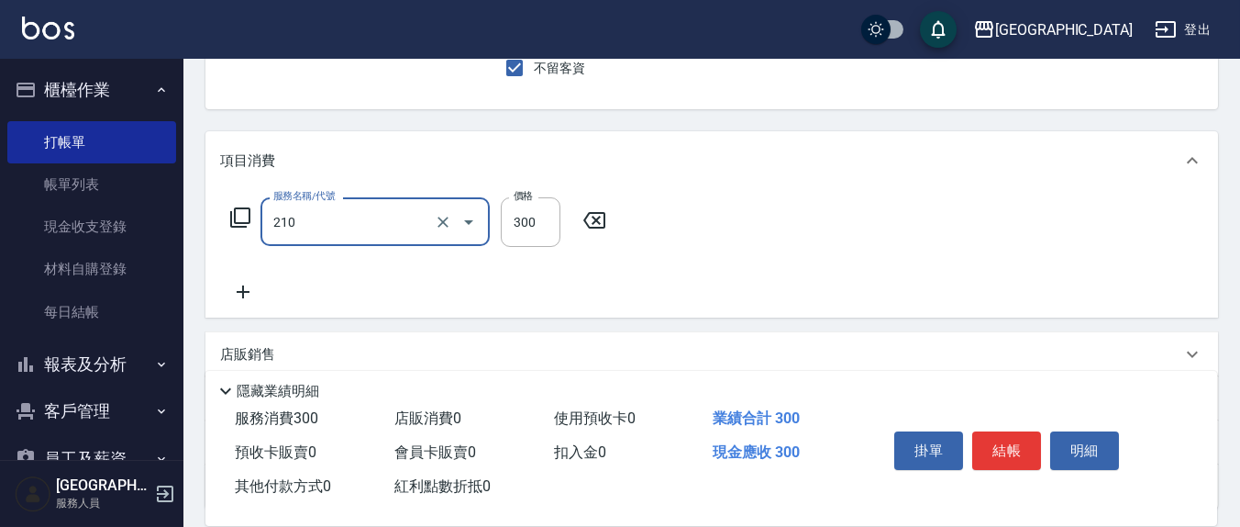
type input "[PERSON_NAME]洗髮精(210)"
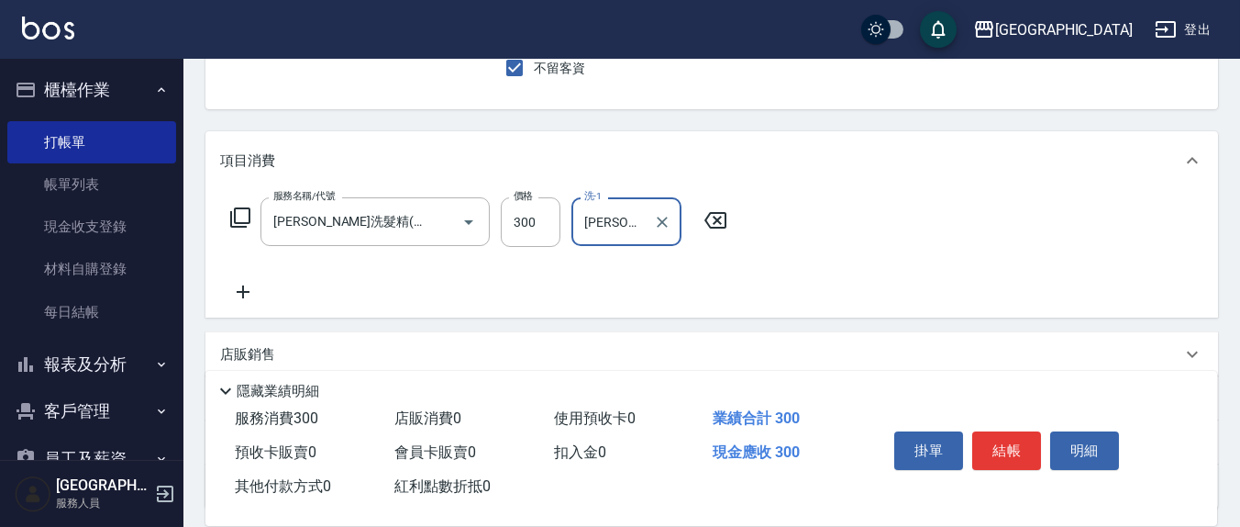
type input "[PERSON_NAME]-21"
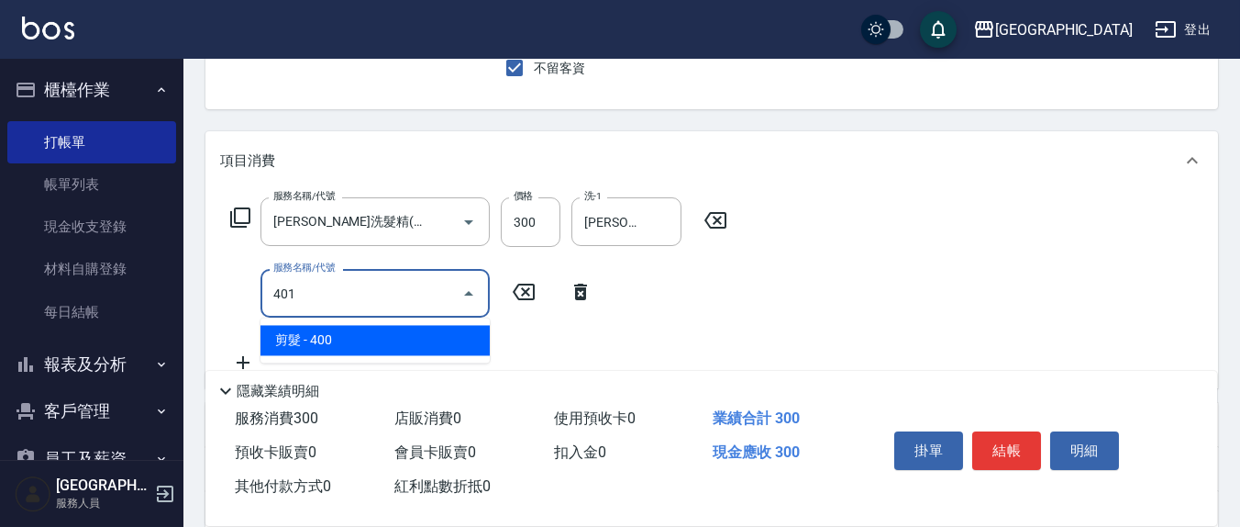
type input "剪髮(401)"
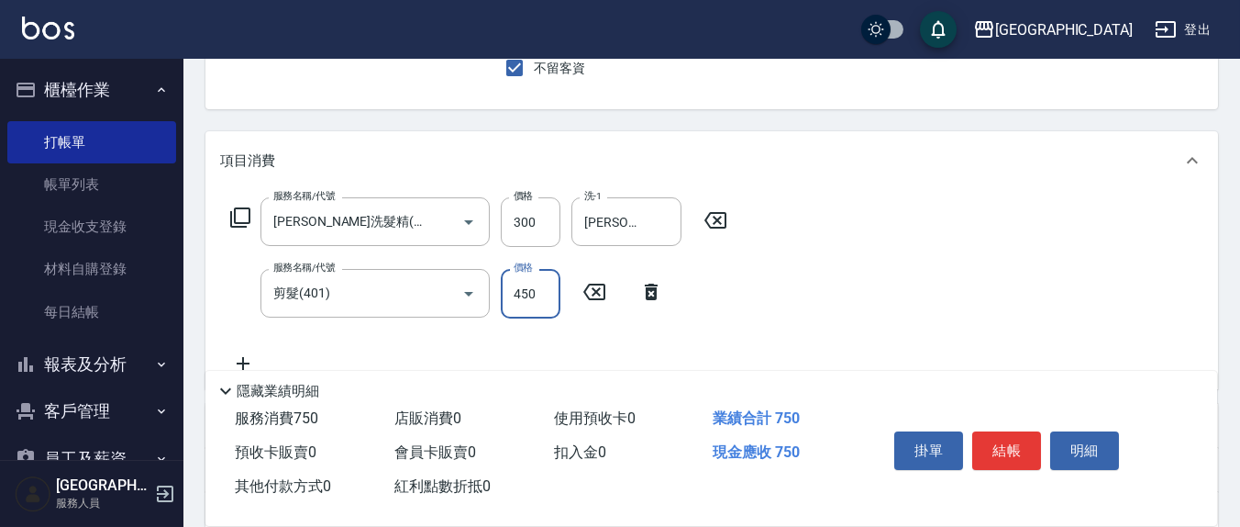
type input "450"
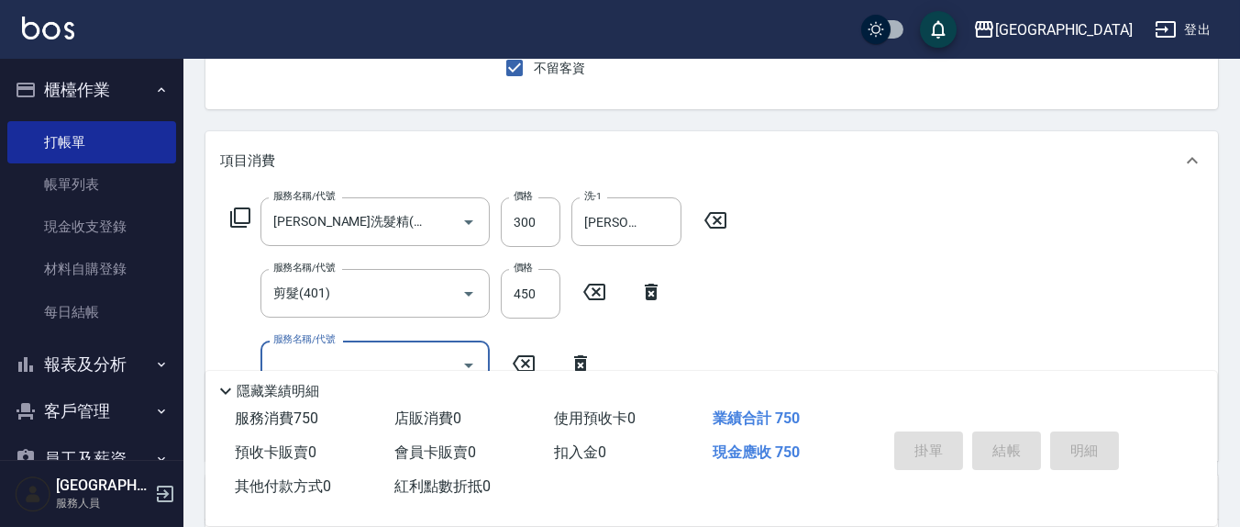
click at [979, 0] on button "指定" at bounding box center [998, 18] width 39 height 36
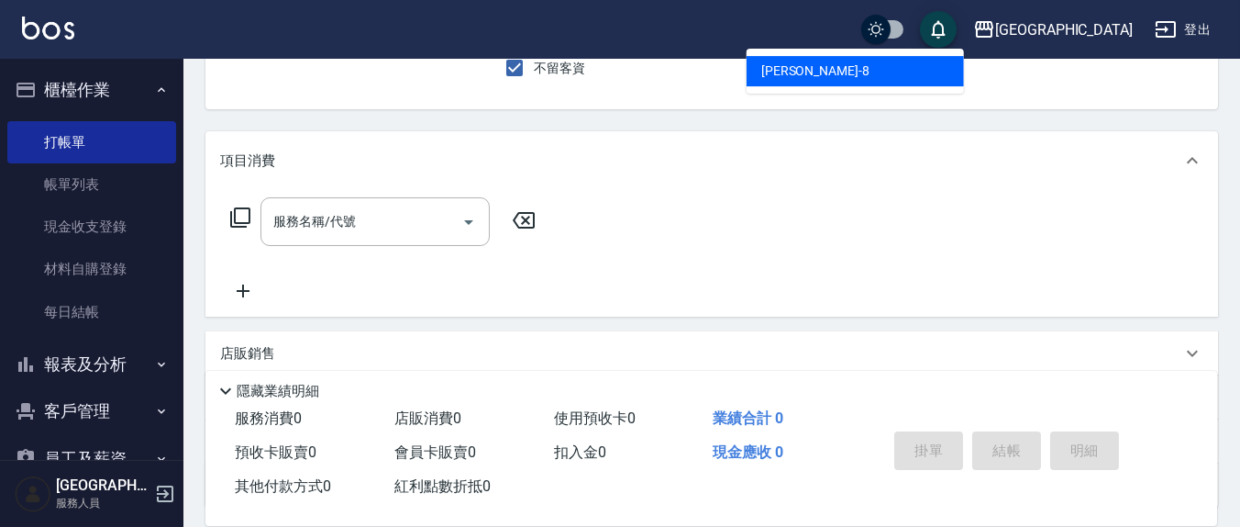
type input "[PERSON_NAME]-8"
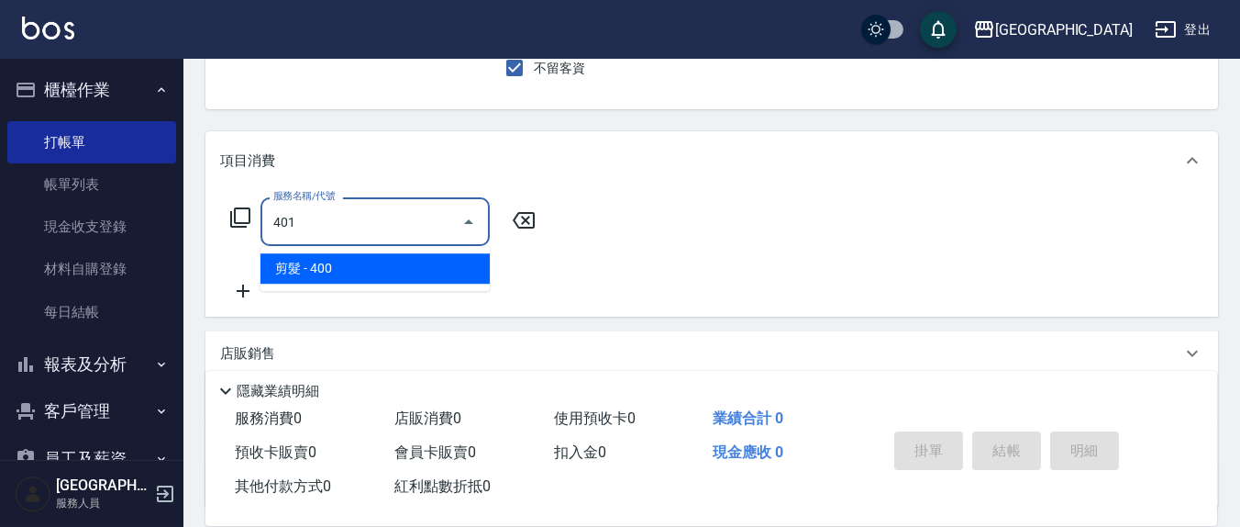
type input "剪髮(401)"
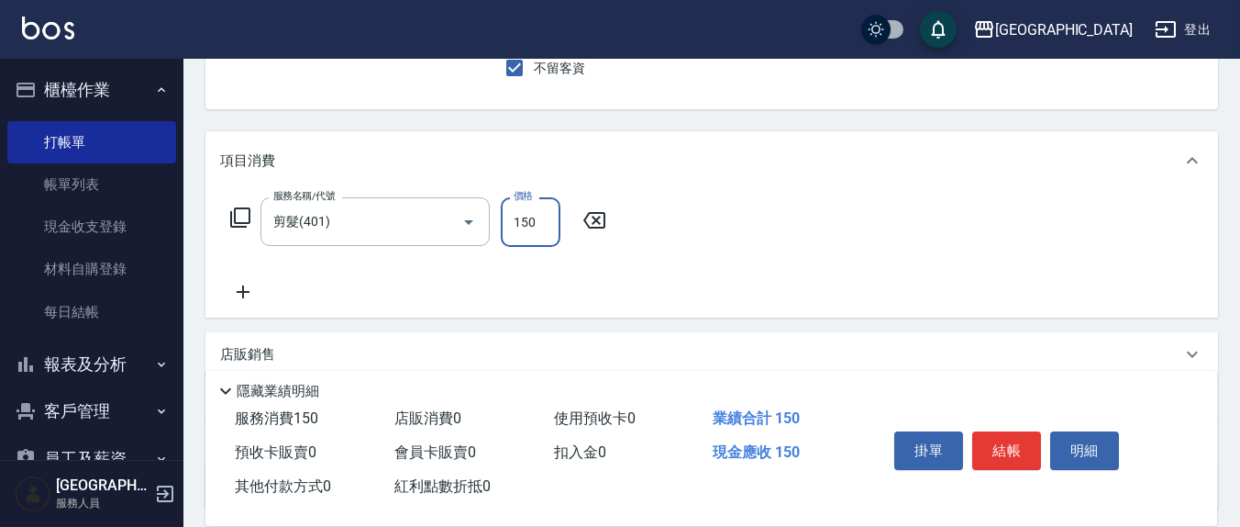
type input "150"
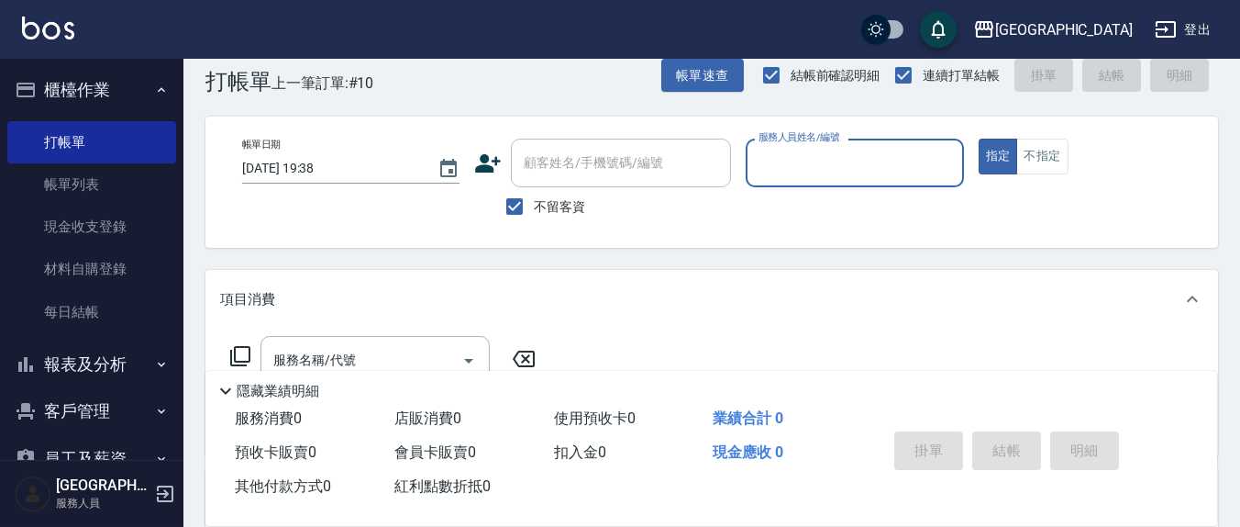
scroll to position [0, 0]
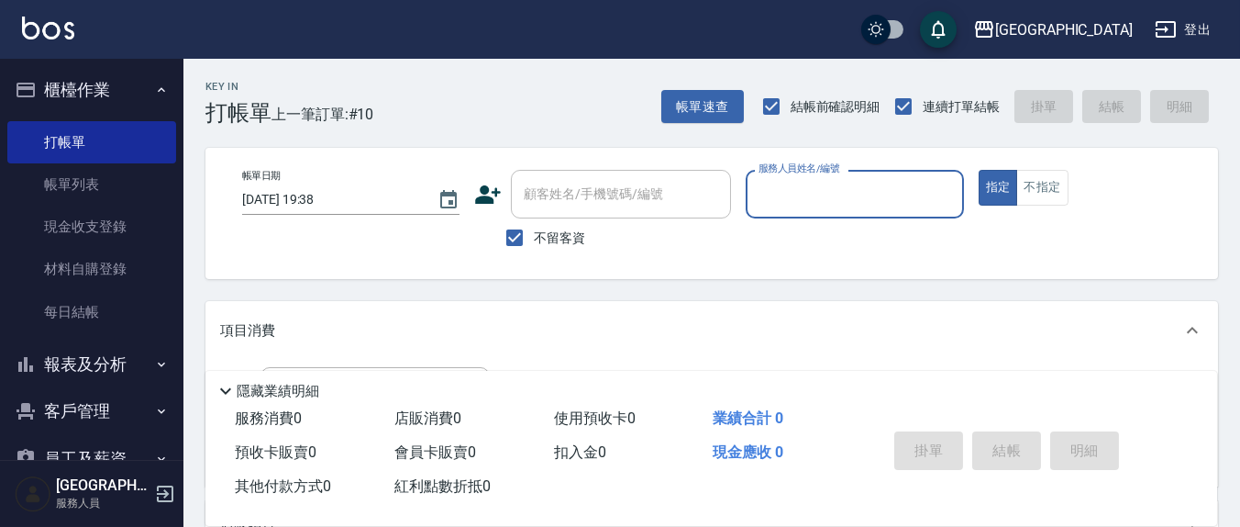
drag, startPoint x: 518, startPoint y: 240, endPoint x: 576, endPoint y: 203, distance: 68.9
click at [521, 238] on input "不留客資" at bounding box center [514, 237] width 39 height 39
checkbox input "false"
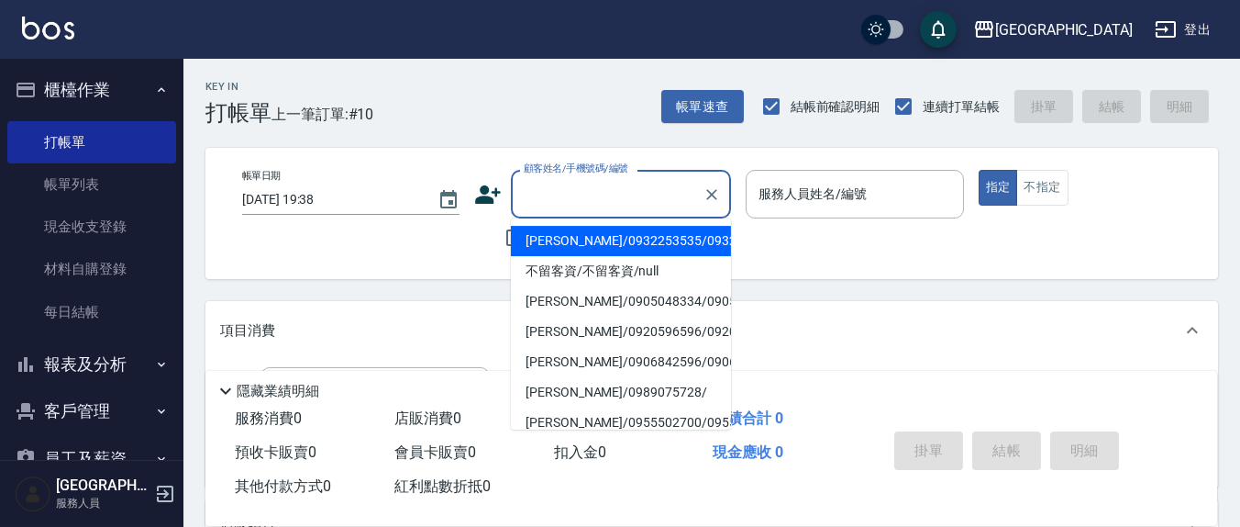
click at [578, 200] on input "顧客姓名/手機號碼/編號" at bounding box center [607, 194] width 176 height 32
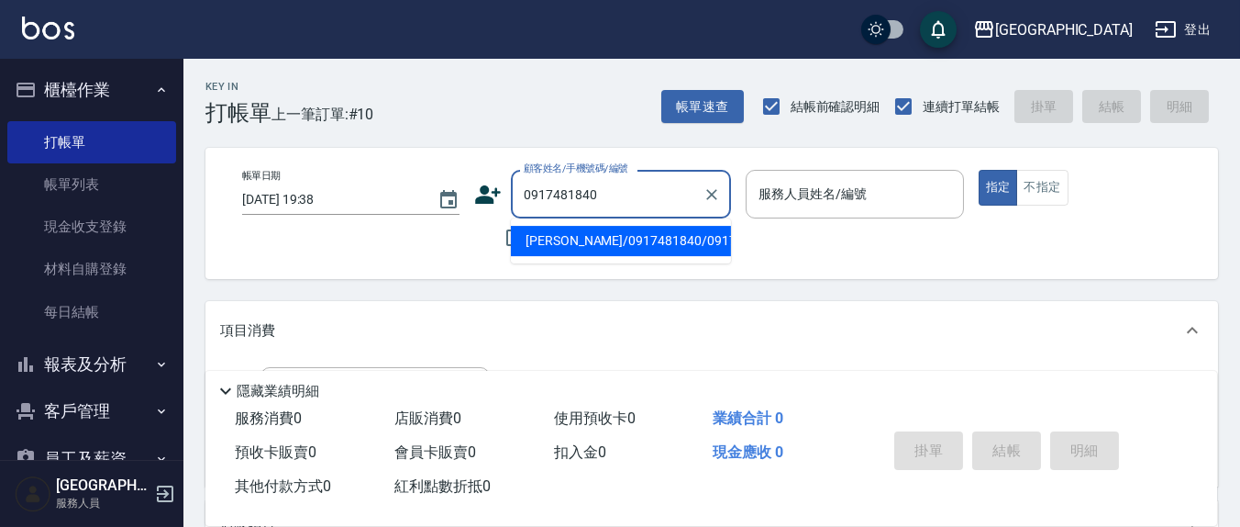
type input "[PERSON_NAME]/0917481840/0917481840"
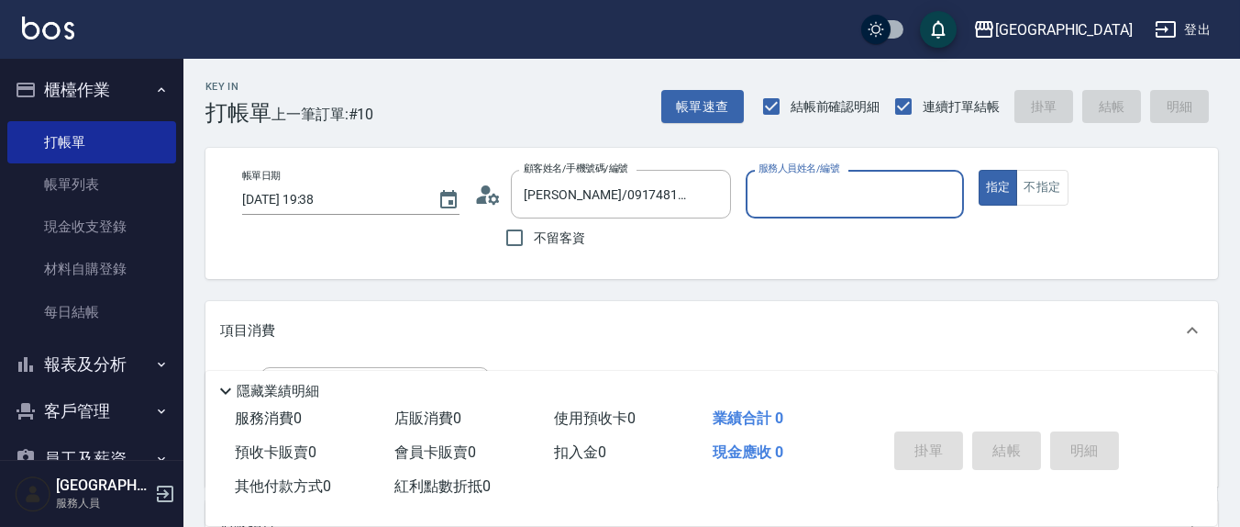
click at [795, 202] on input "服務人員姓名/編號" at bounding box center [854, 194] width 201 height 32
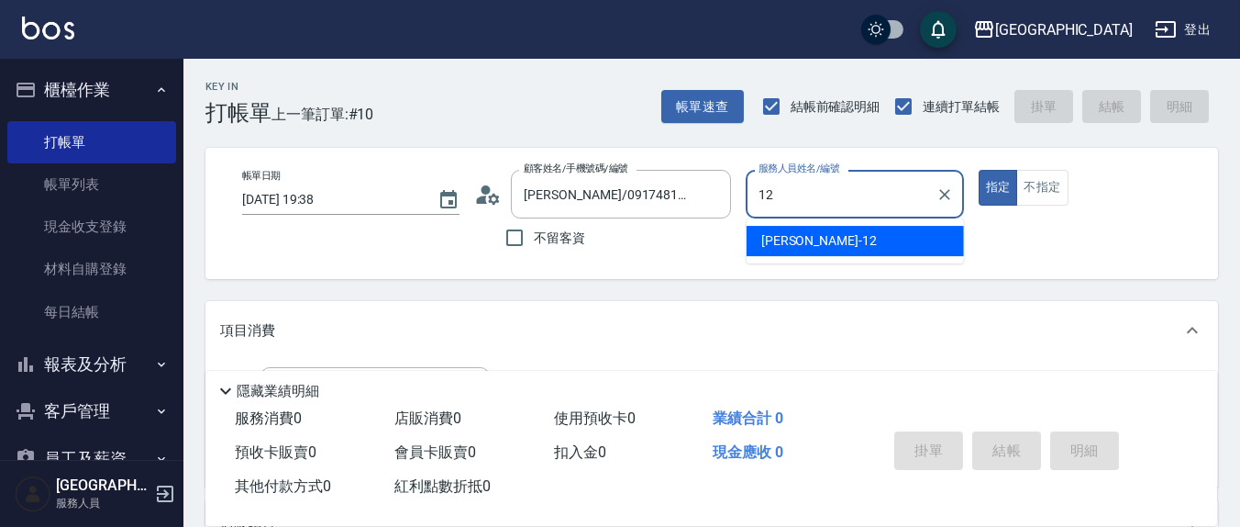
type input "[PERSON_NAME]-12"
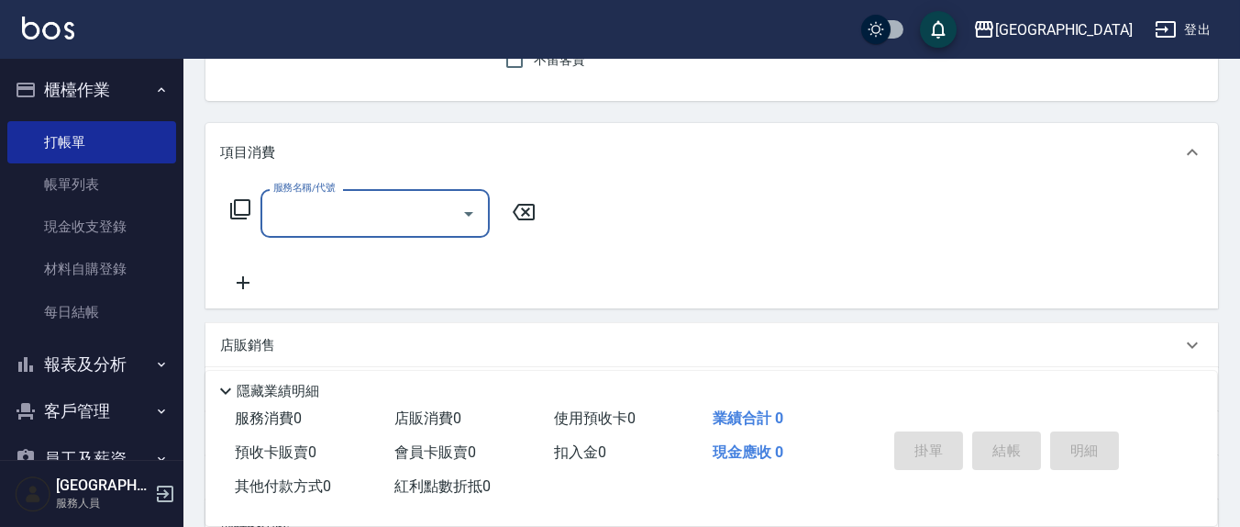
scroll to position [191, 0]
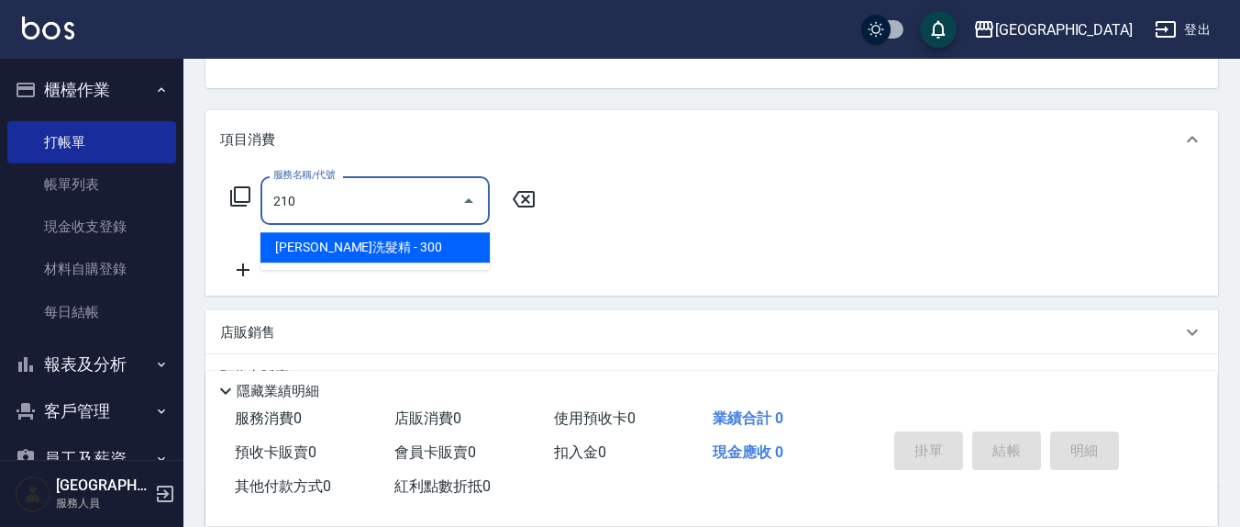
type input "[PERSON_NAME]洗髮精(210)"
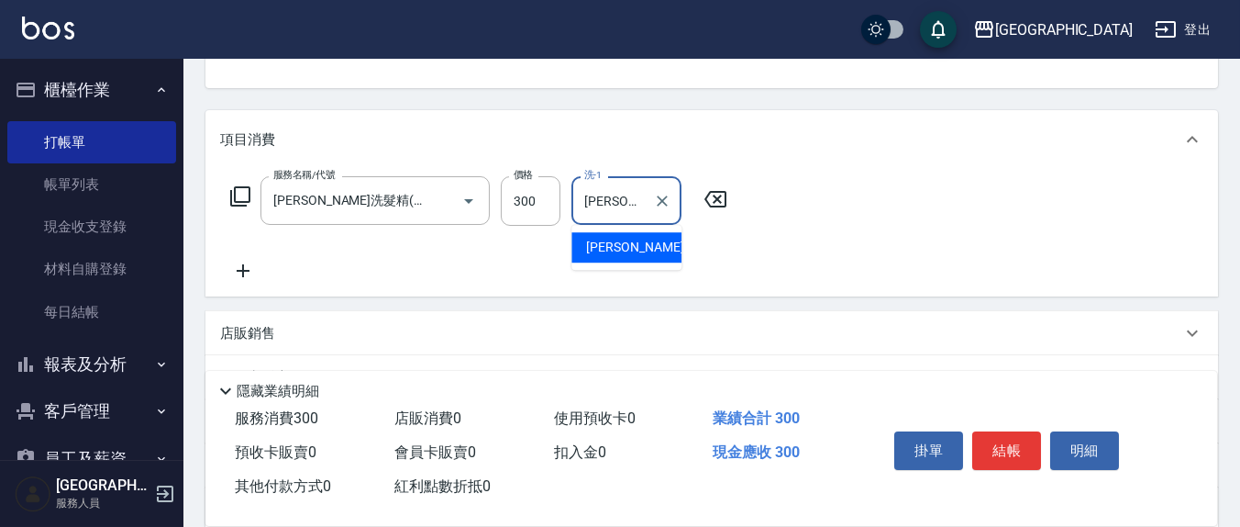
type input "[PERSON_NAME]-3"
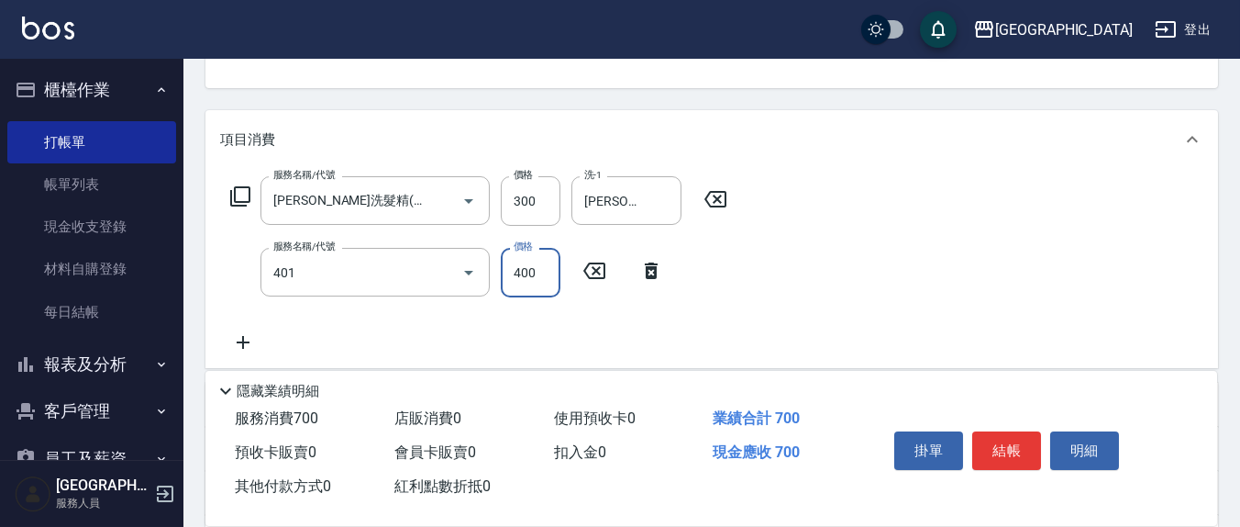
type input "剪髮(401)"
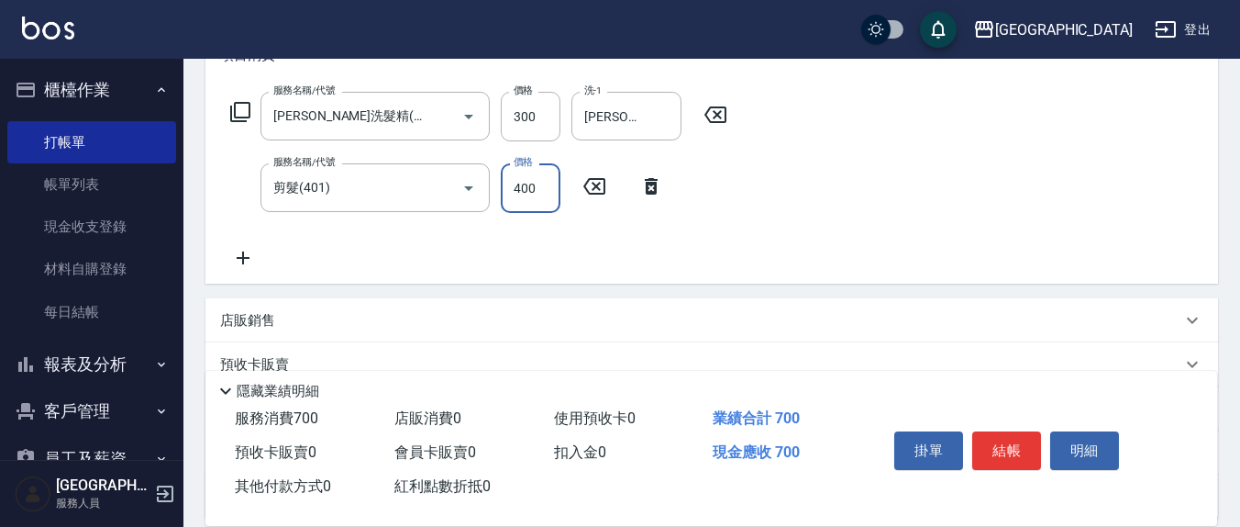
scroll to position [249, 0]
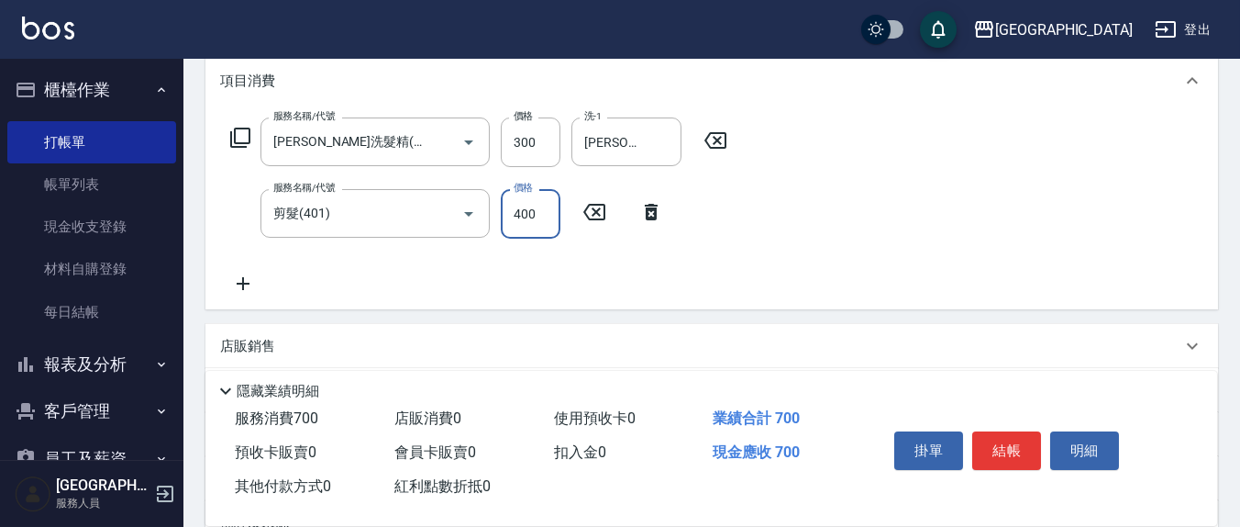
click at [249, 284] on icon at bounding box center [243, 283] width 46 height 22
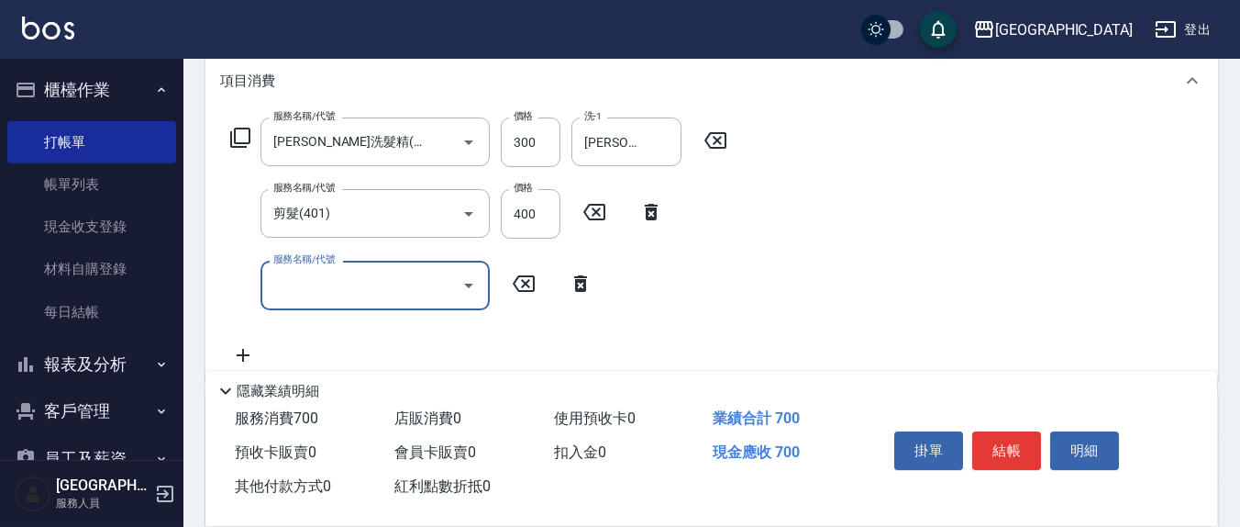
click at [306, 276] on input "服務名稱/代號" at bounding box center [361, 285] width 185 height 32
type input "染髮(501)"
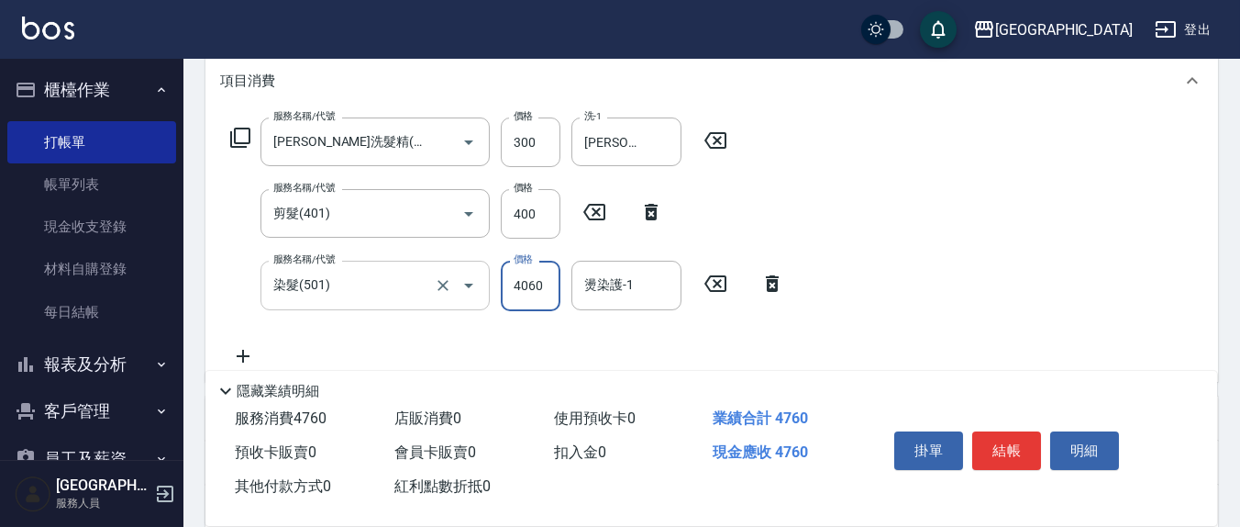
type input "4060"
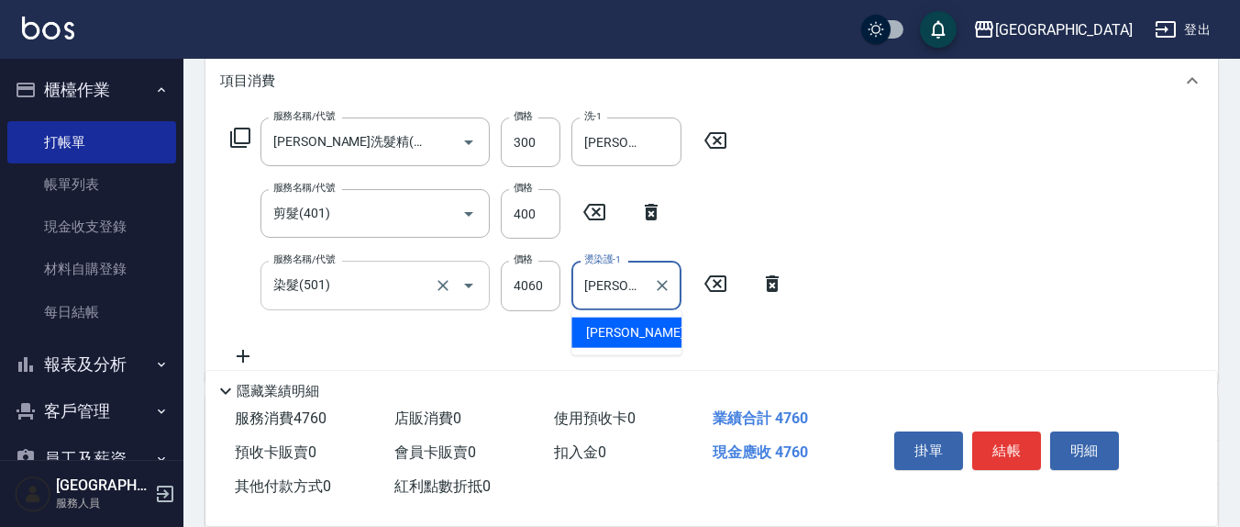
type input "[PERSON_NAME]-3"
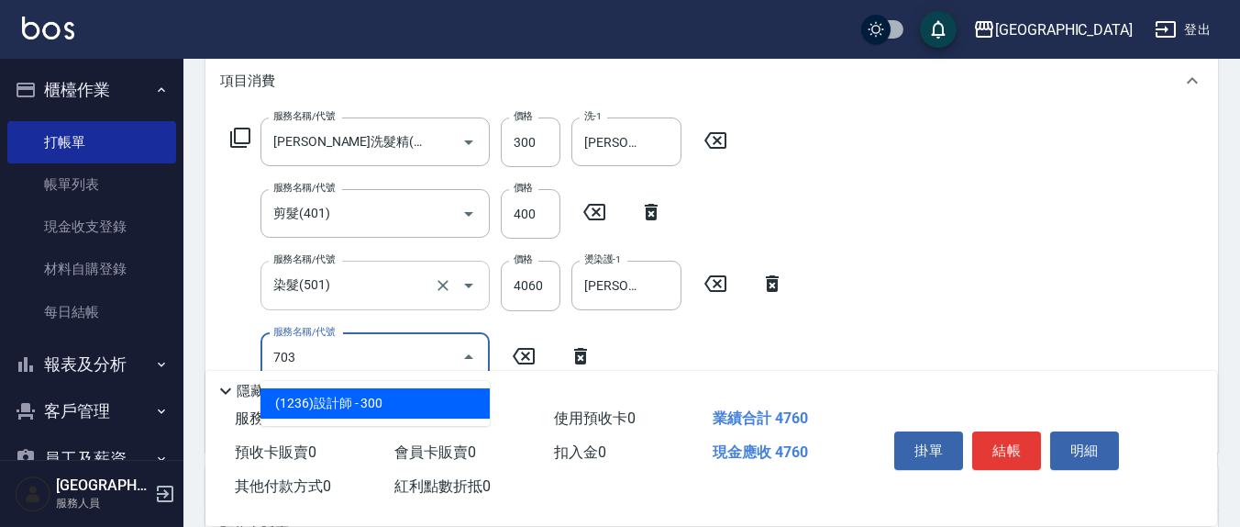
type input "(1236)設計師(703)"
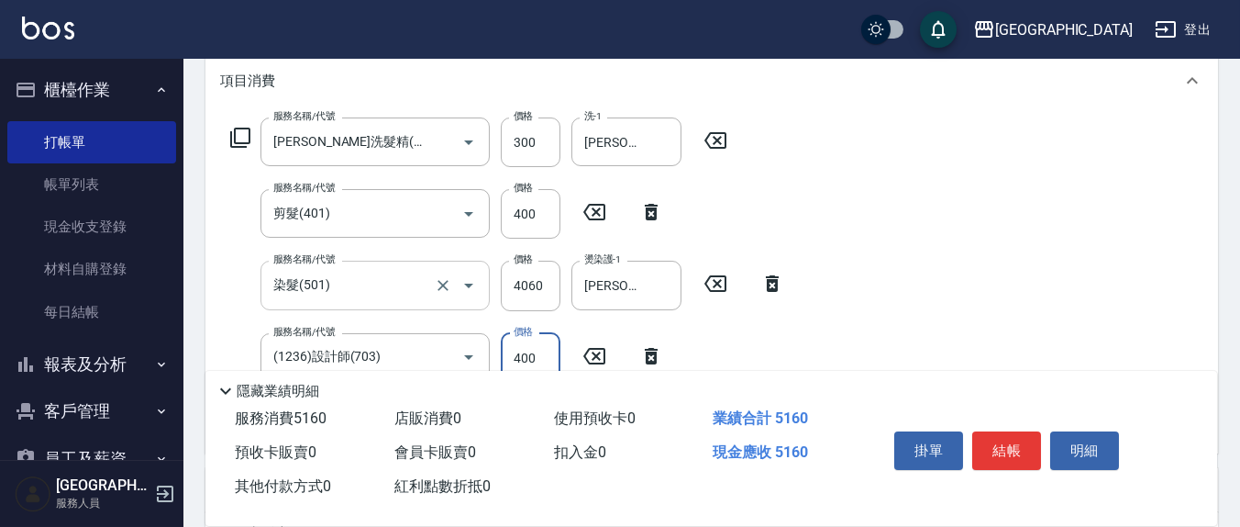
type input "400"
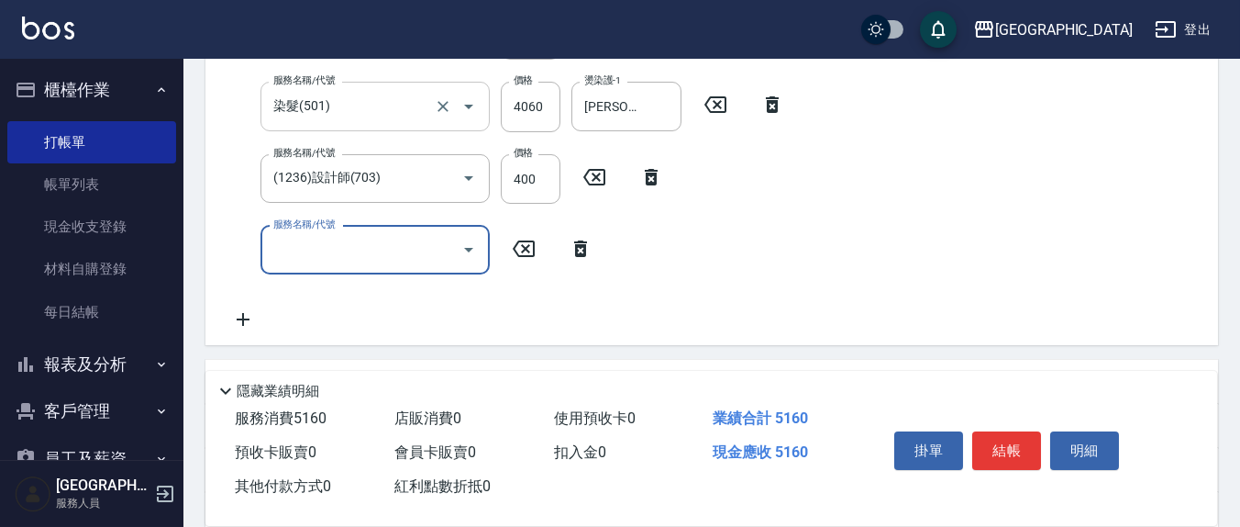
scroll to position [440, 0]
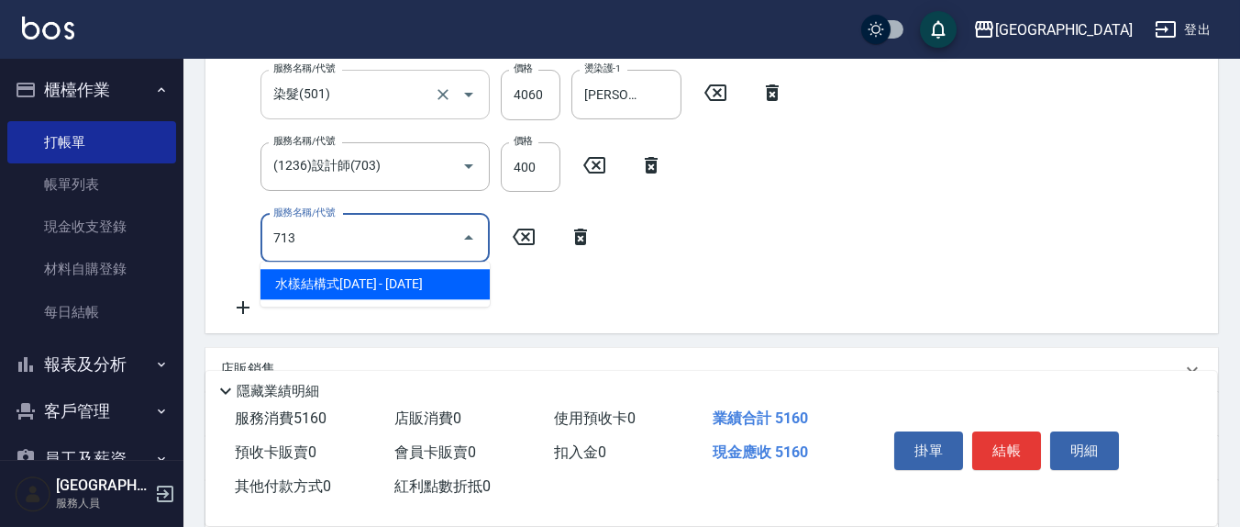
type input "水樣結構式1200(713)"
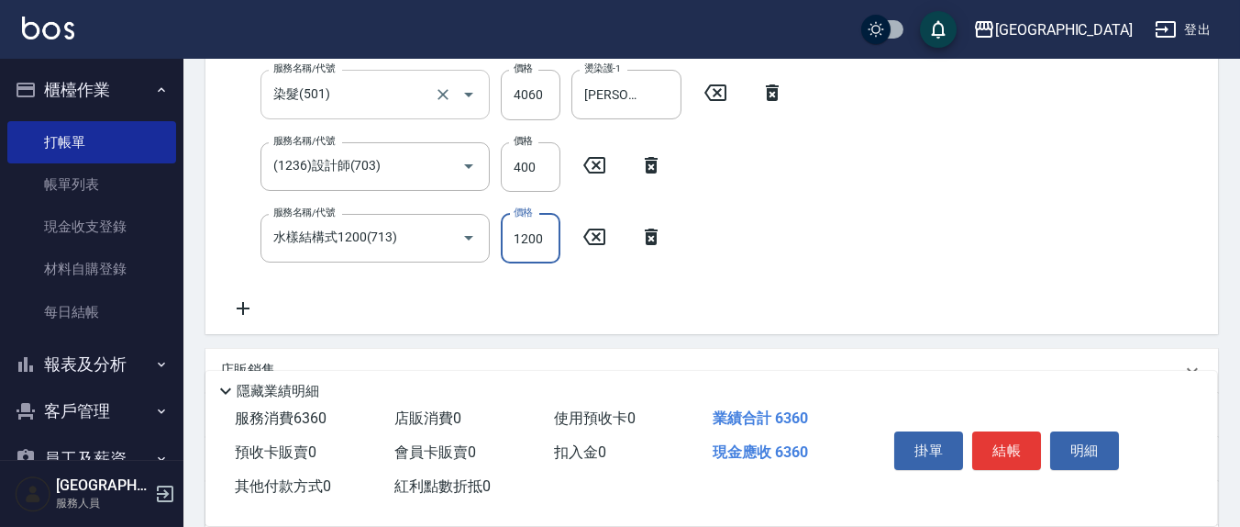
scroll to position [176, 0]
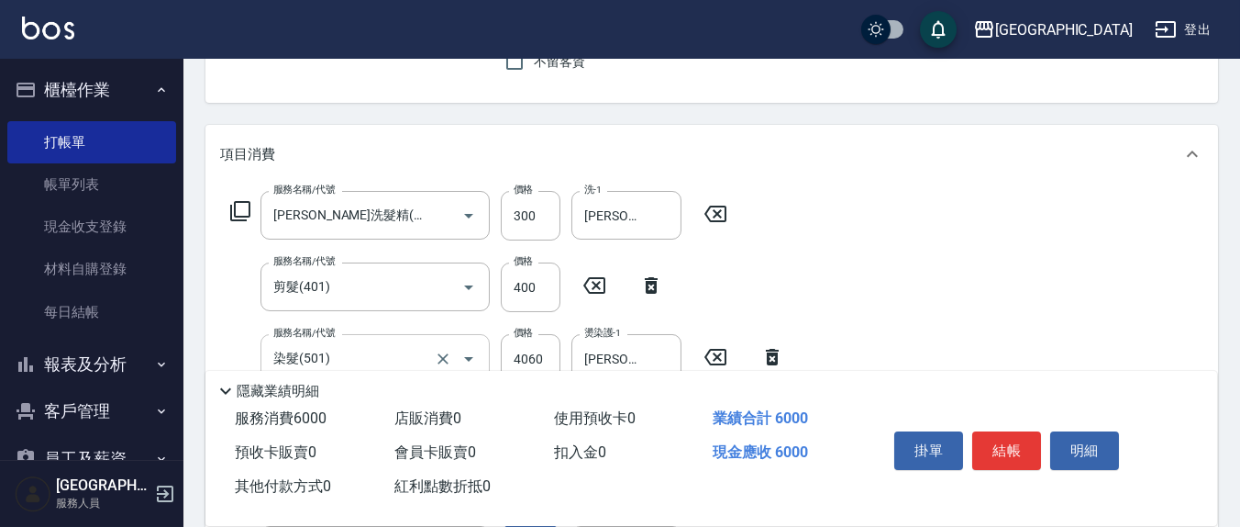
type input "840"
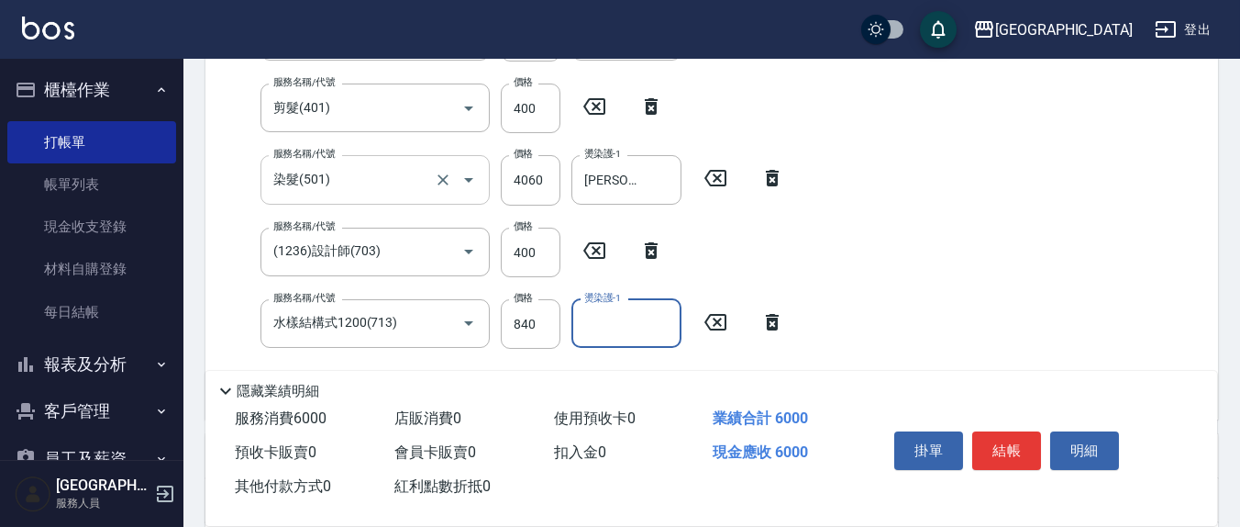
scroll to position [367, 0]
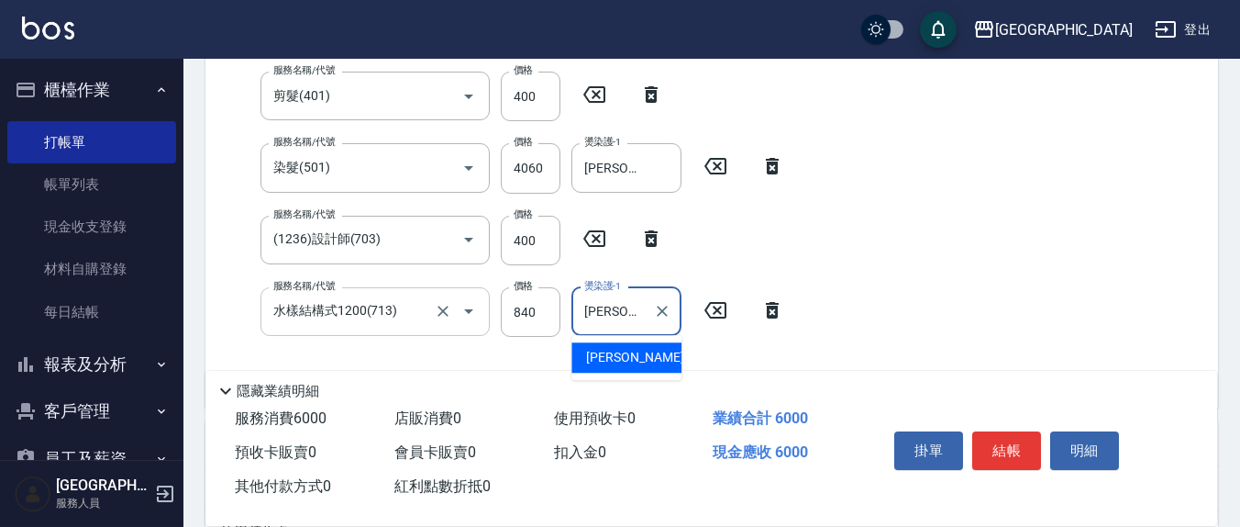
type input "[PERSON_NAME]-3"
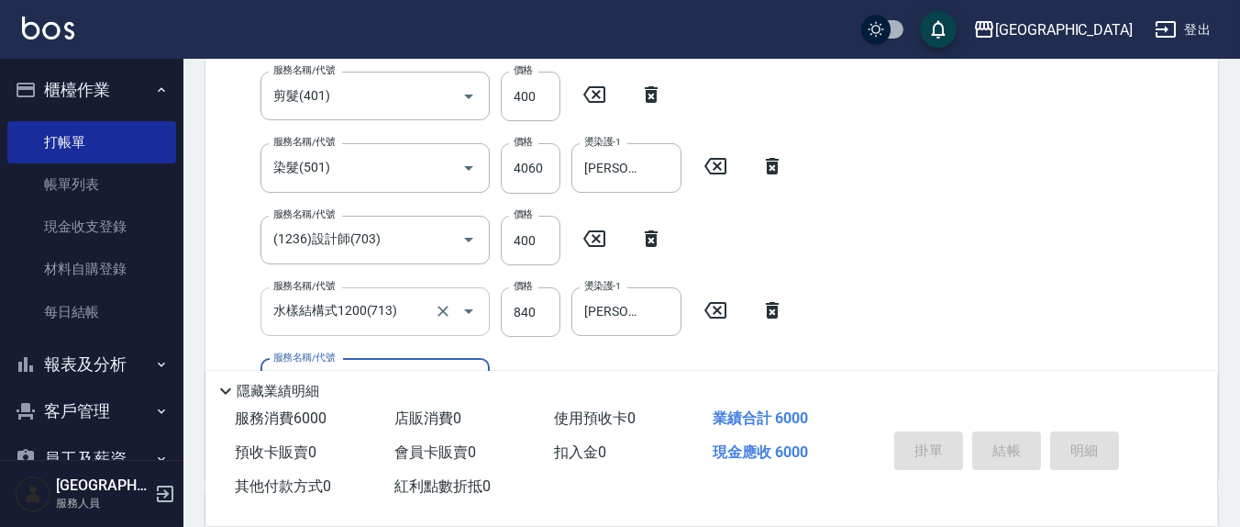
type input "[DATE] 19:39"
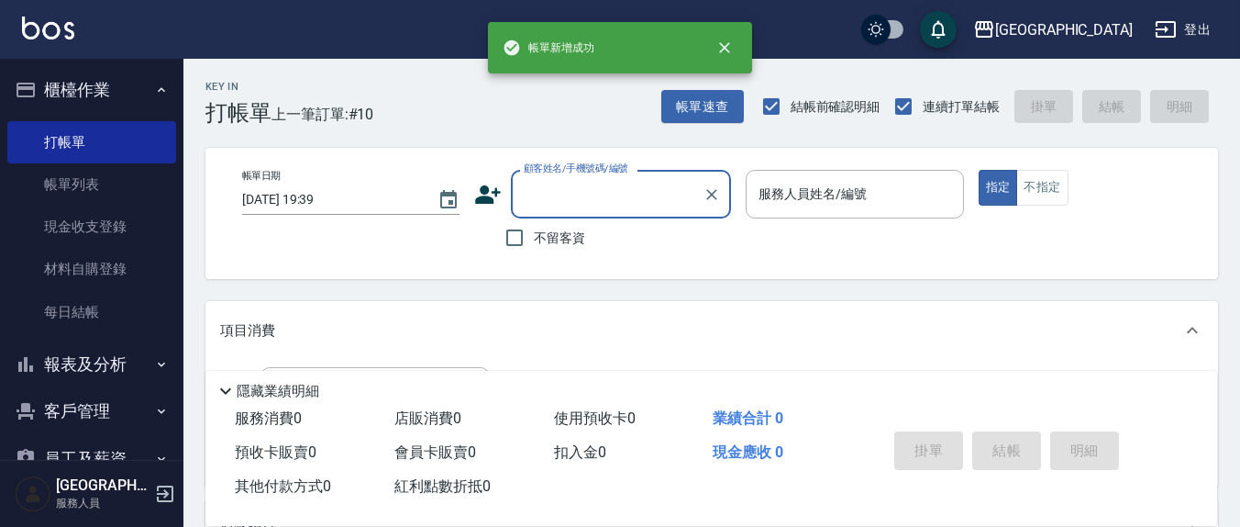
scroll to position [0, 0]
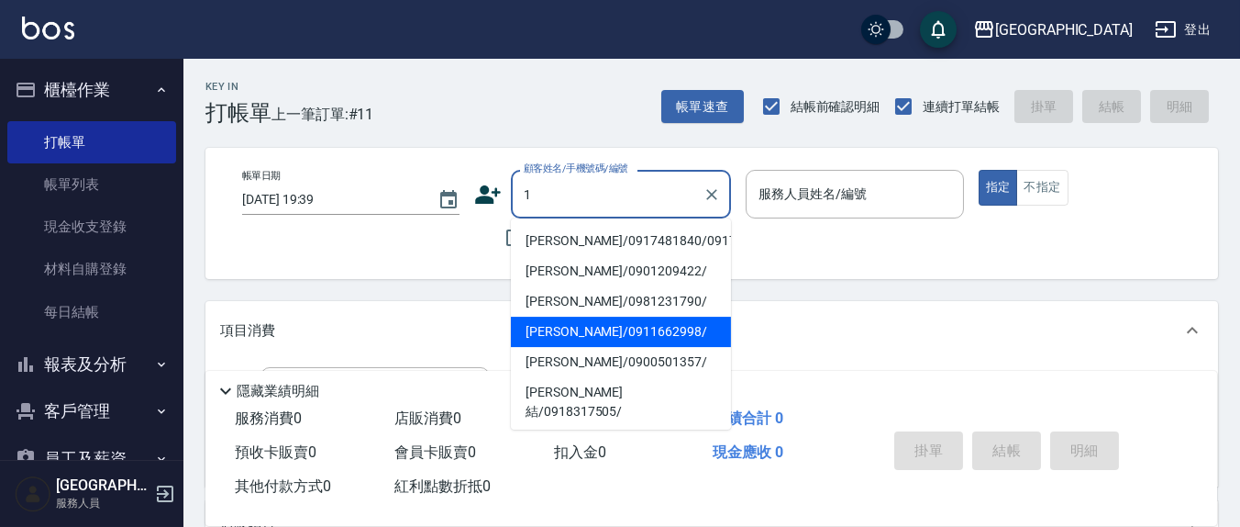
type input "1"
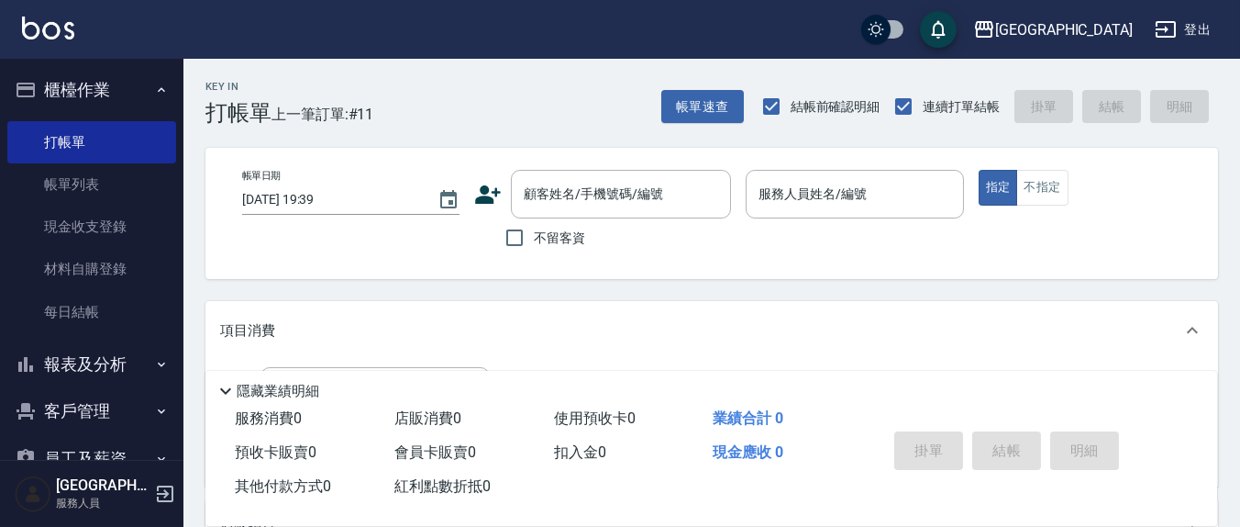
click at [890, 285] on div "Key In 打帳單 上一筆訂單:#11 帳單速查 結帳前確認明細 連續打單結帳 掛單 結帳 明細 帳單日期 [DATE] 19:39 顧客姓名/手機號碼/編…" at bounding box center [711, 477] width 1057 height 836
click at [519, 238] on input "不留客資" at bounding box center [514, 237] width 39 height 39
checkbox input "true"
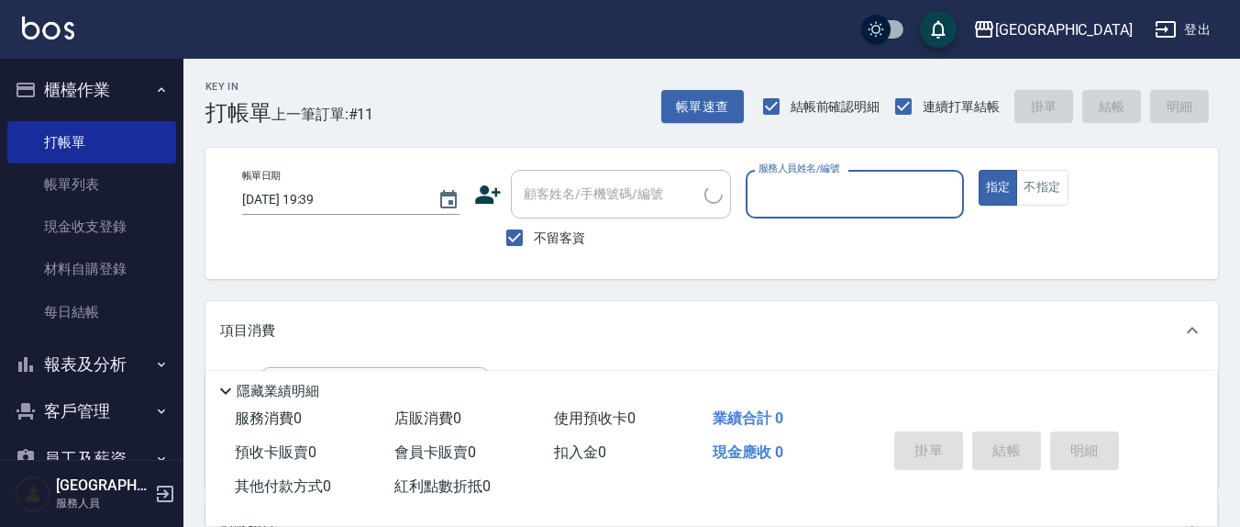
click at [834, 210] on div "服務人員姓名/編號" at bounding box center [854, 194] width 217 height 49
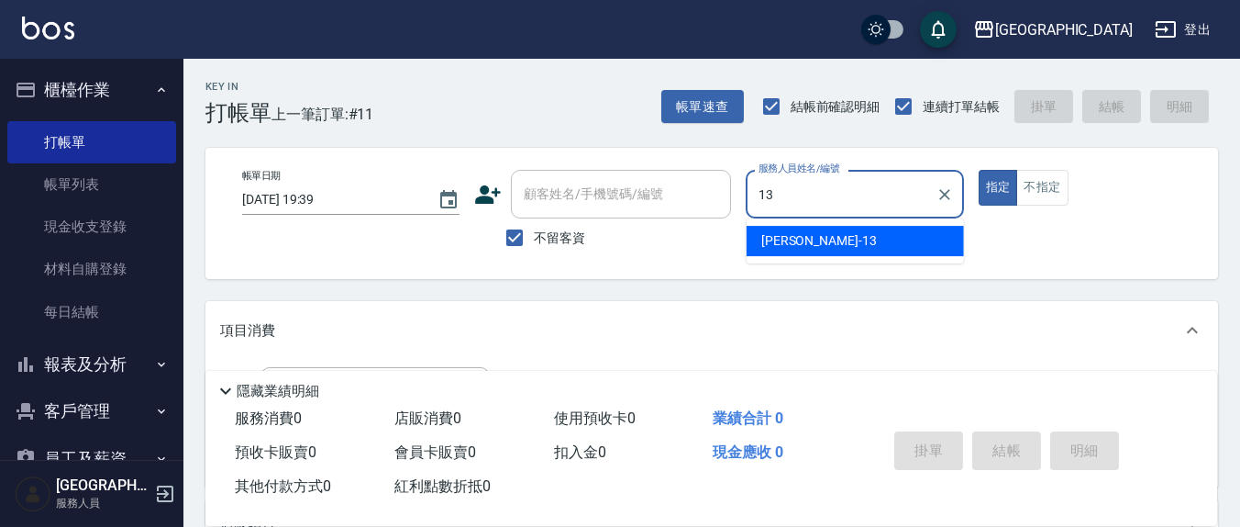
type input "[PERSON_NAME]-13"
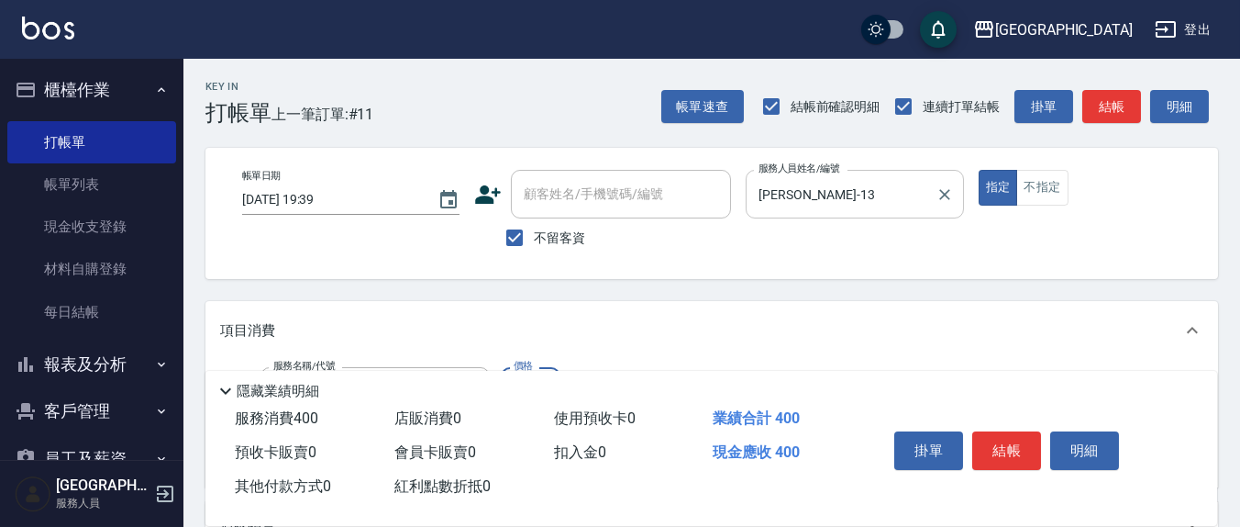
type input "剪髮(401)"
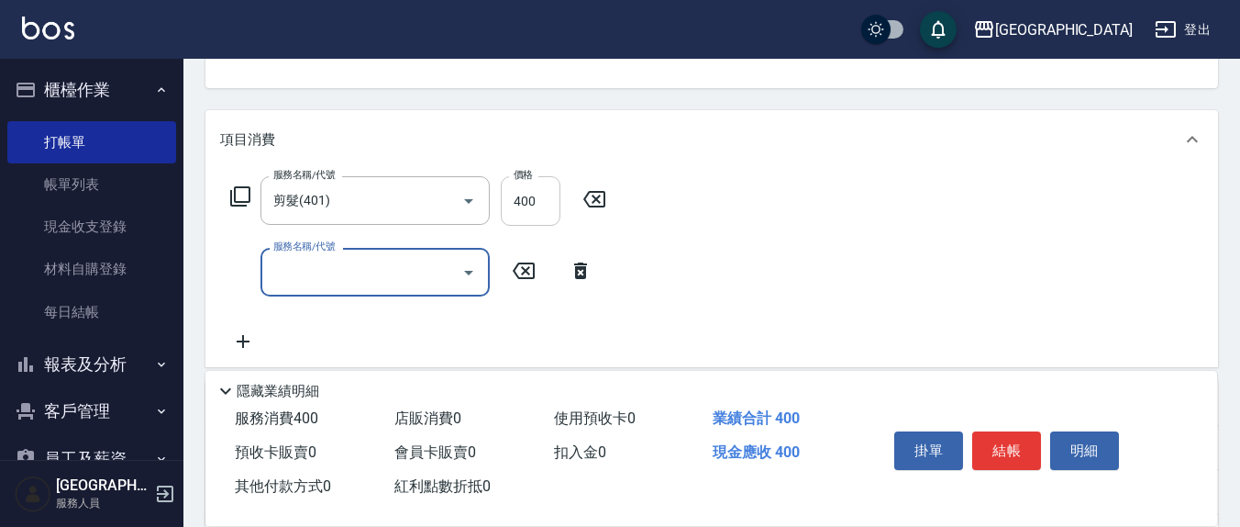
click at [548, 205] on input "400" at bounding box center [531, 201] width 60 height 50
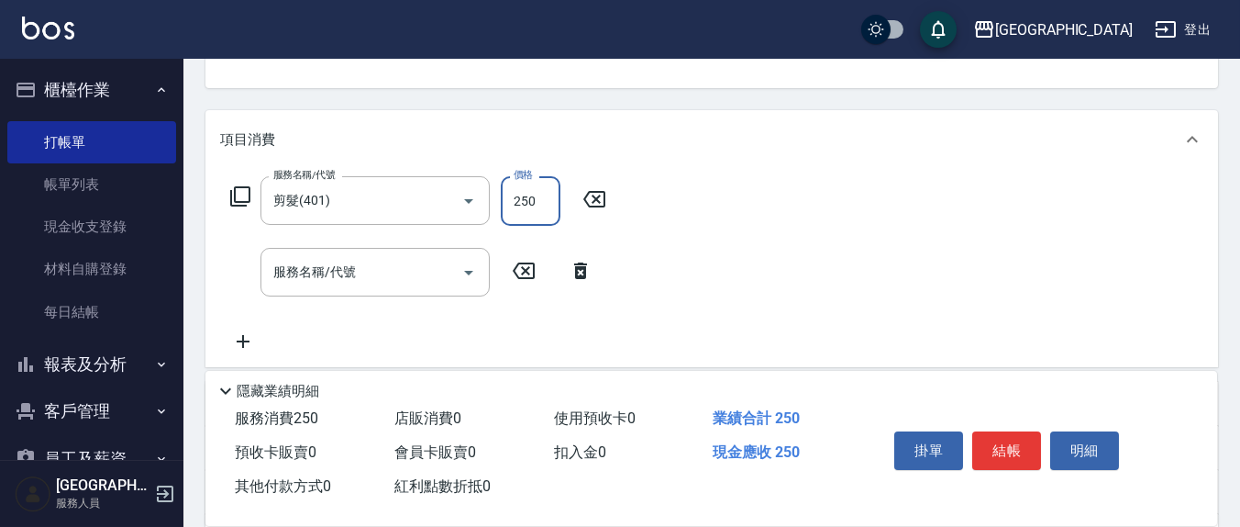
type input "250"
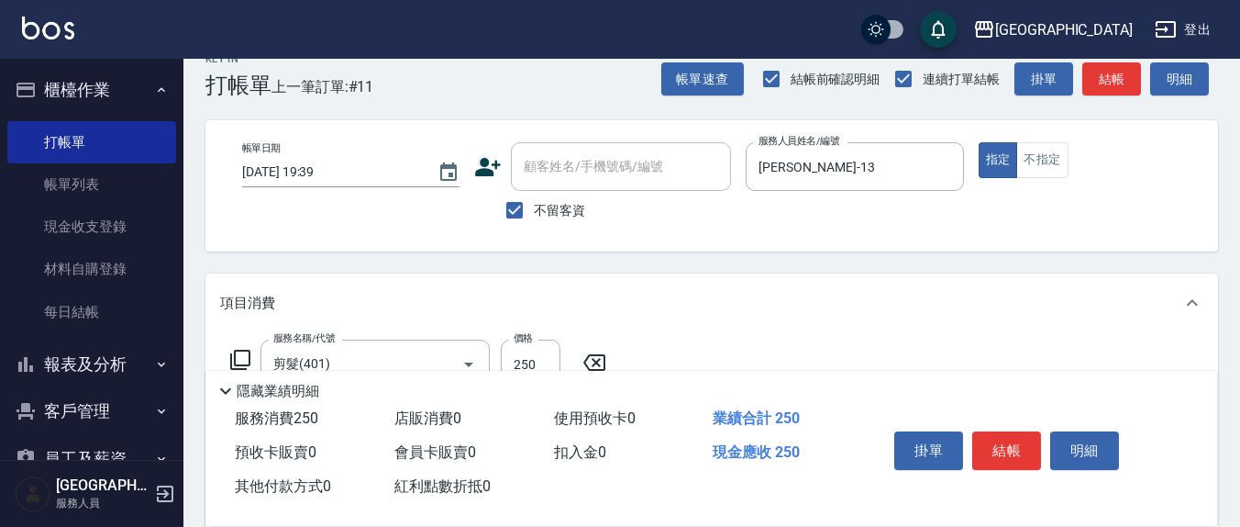
scroll to position [0, 0]
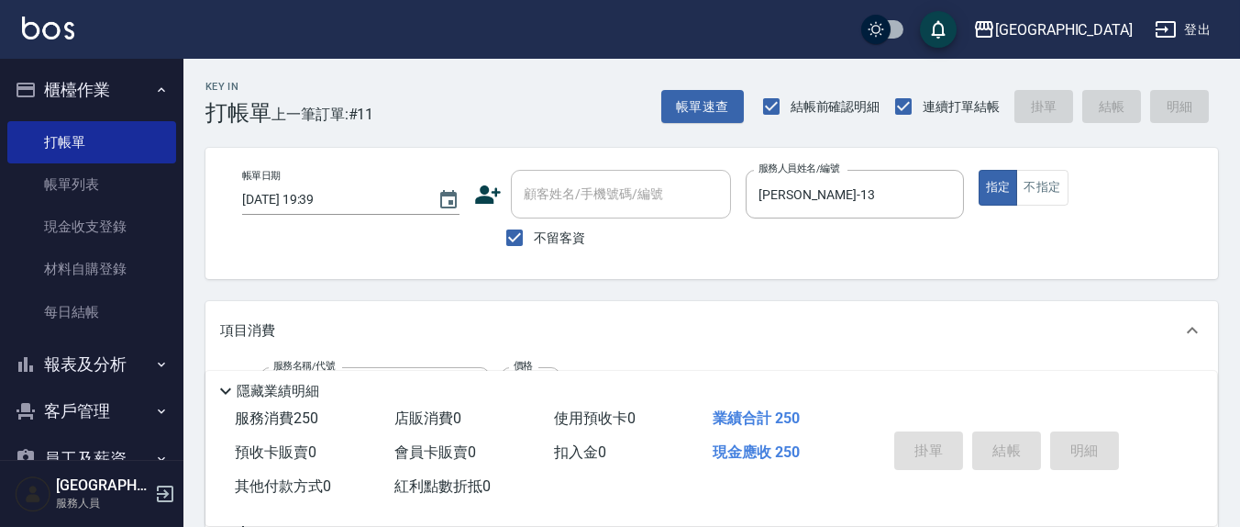
type input "[DATE] 19:40"
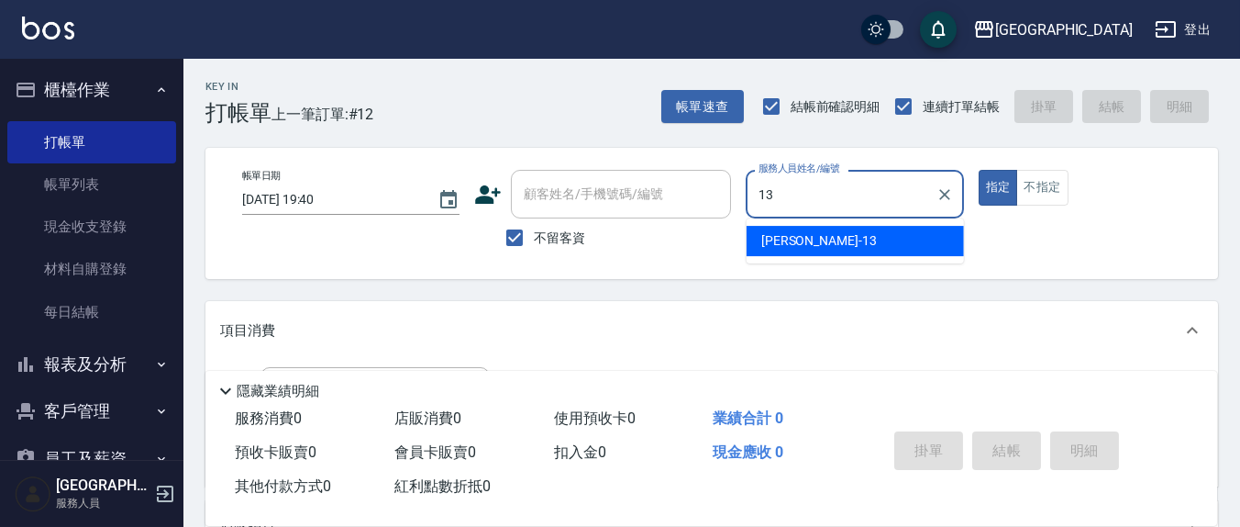
type input "[PERSON_NAME]-13"
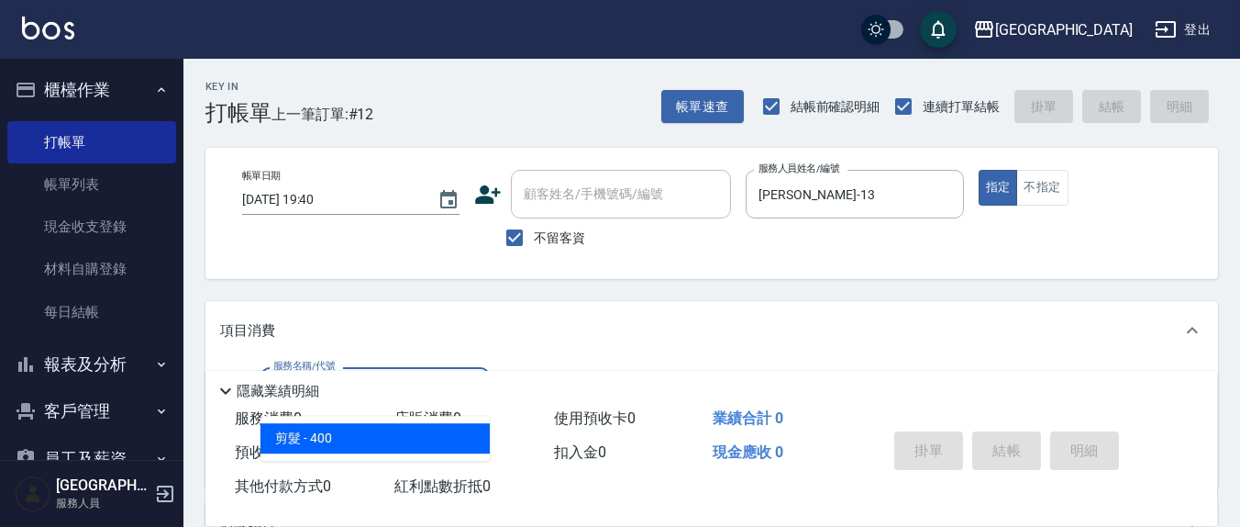
type input "剪髮(401)"
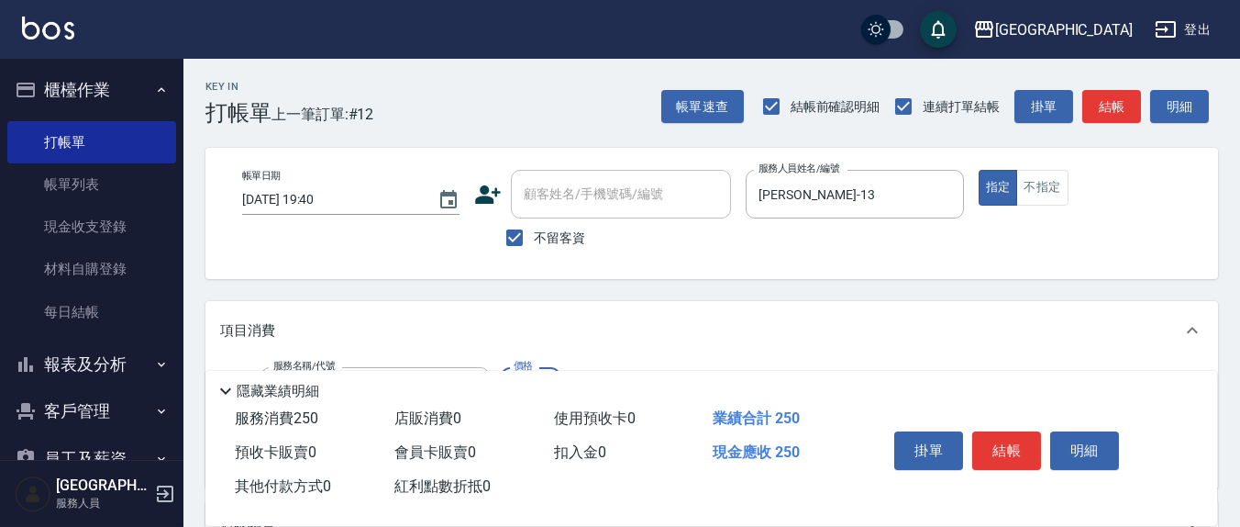
type input "250"
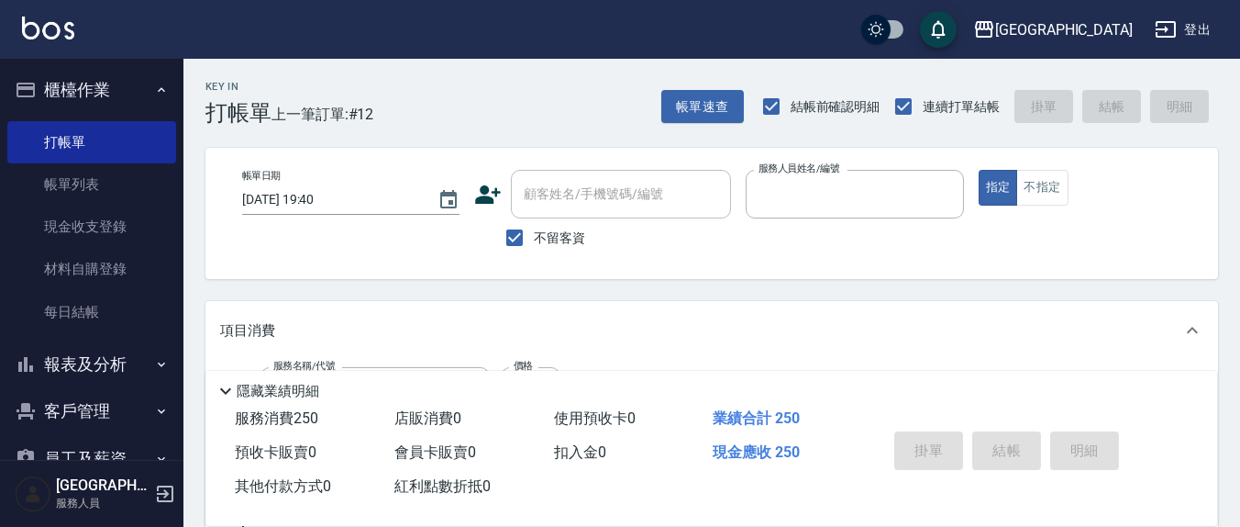
click at [979, 170] on button "指定" at bounding box center [998, 188] width 39 height 36
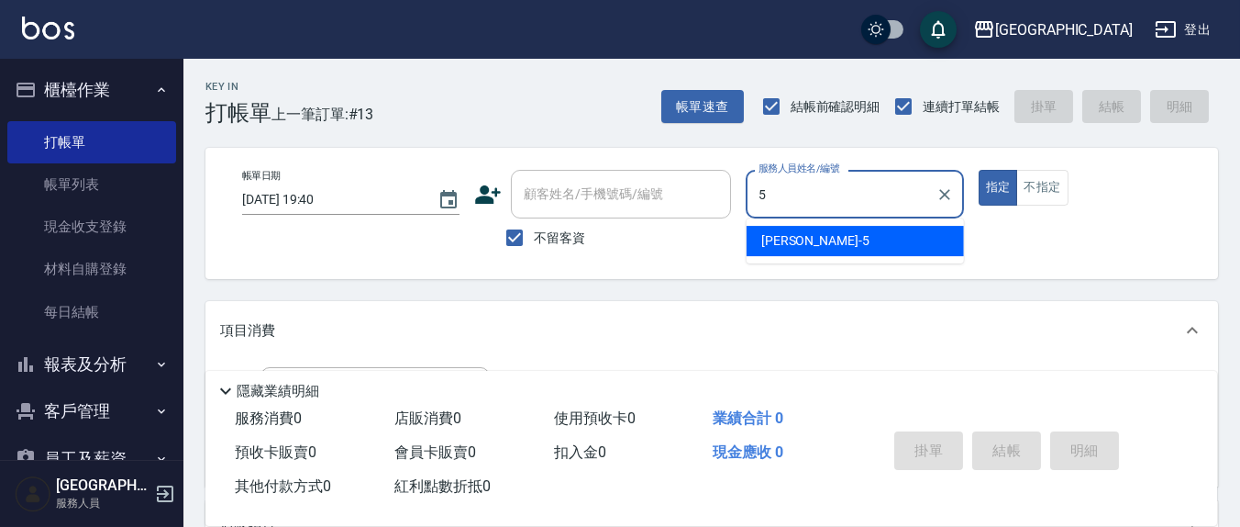
type input "[PERSON_NAME]5"
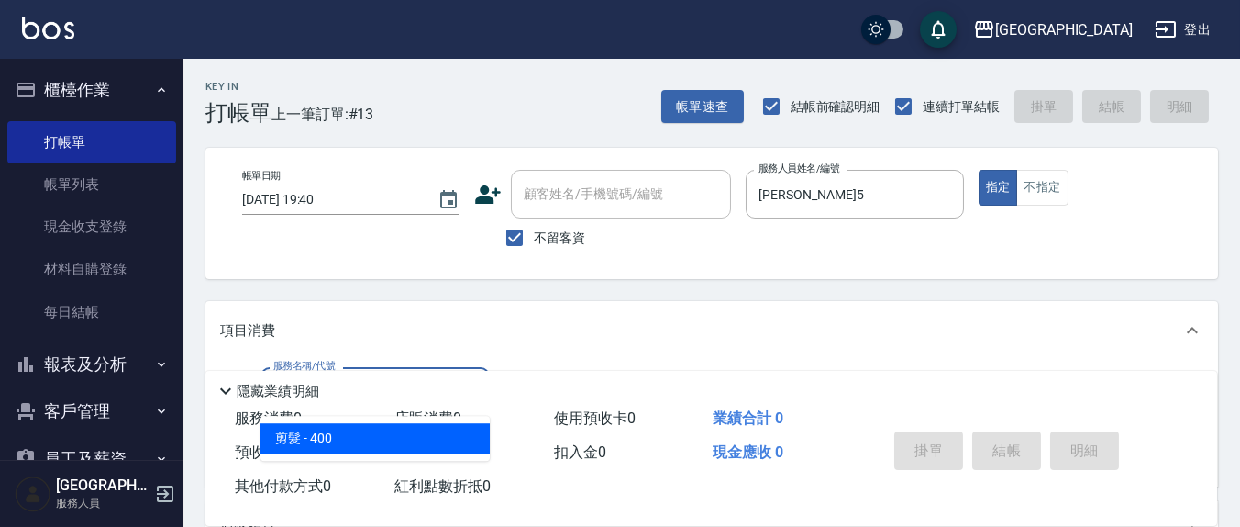
type input "剪髮(401)"
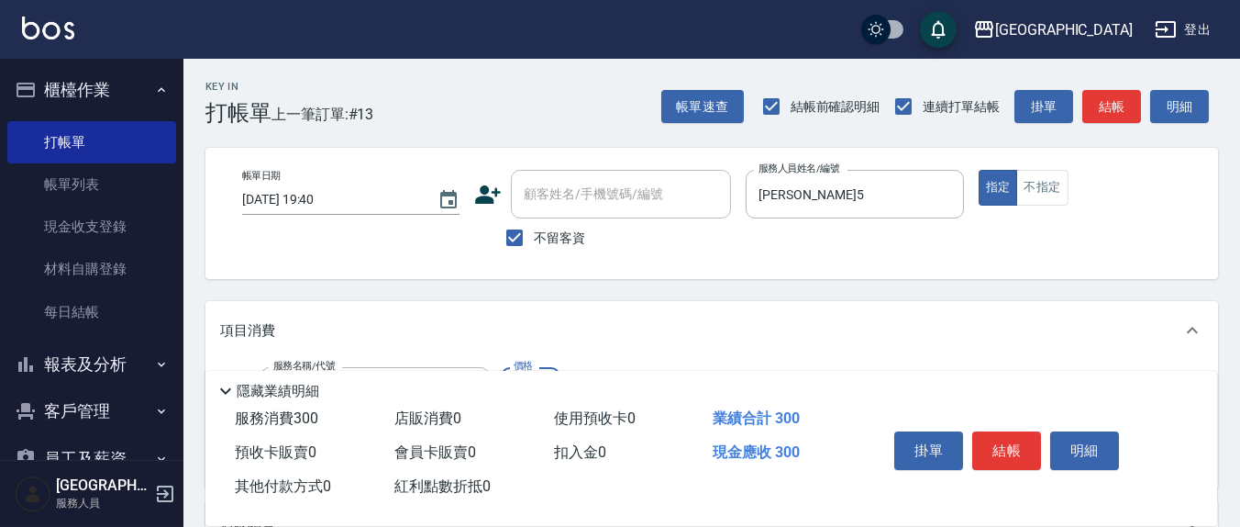
type input "300"
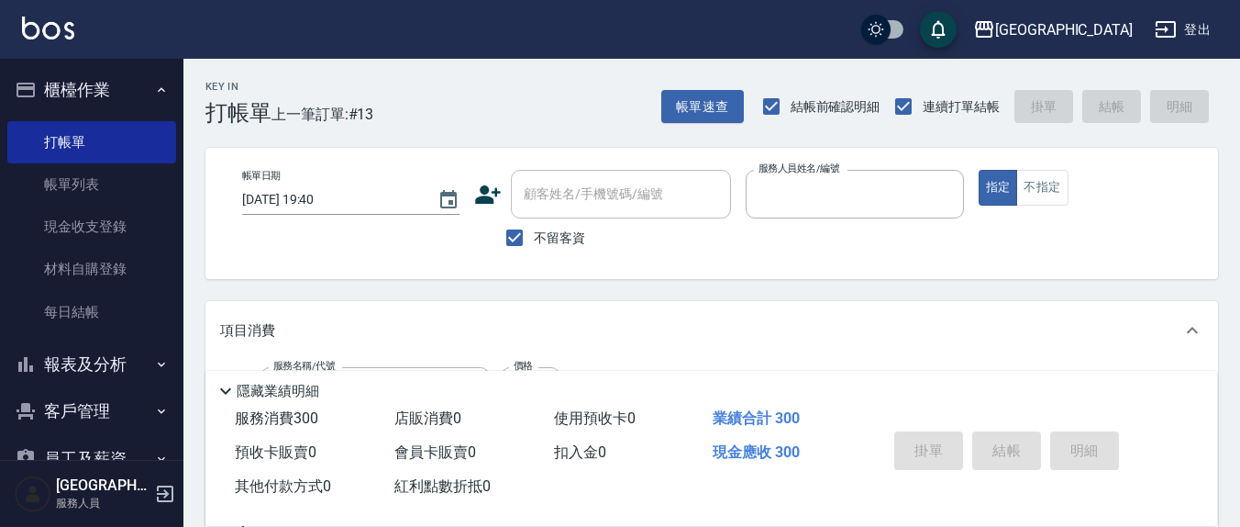
click at [979, 170] on button "指定" at bounding box center [998, 188] width 39 height 36
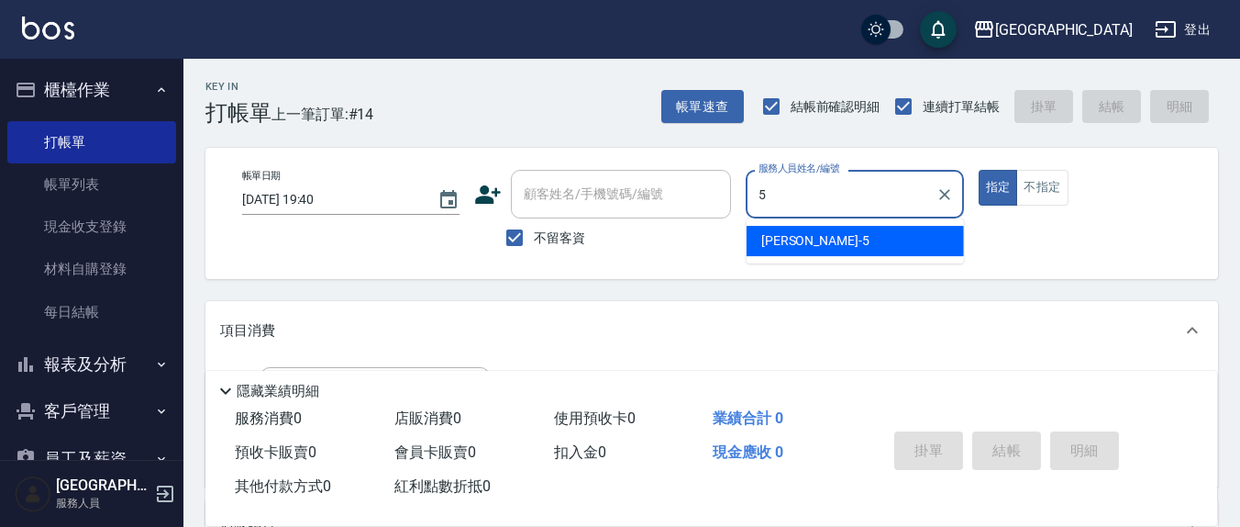
type input "[PERSON_NAME]5"
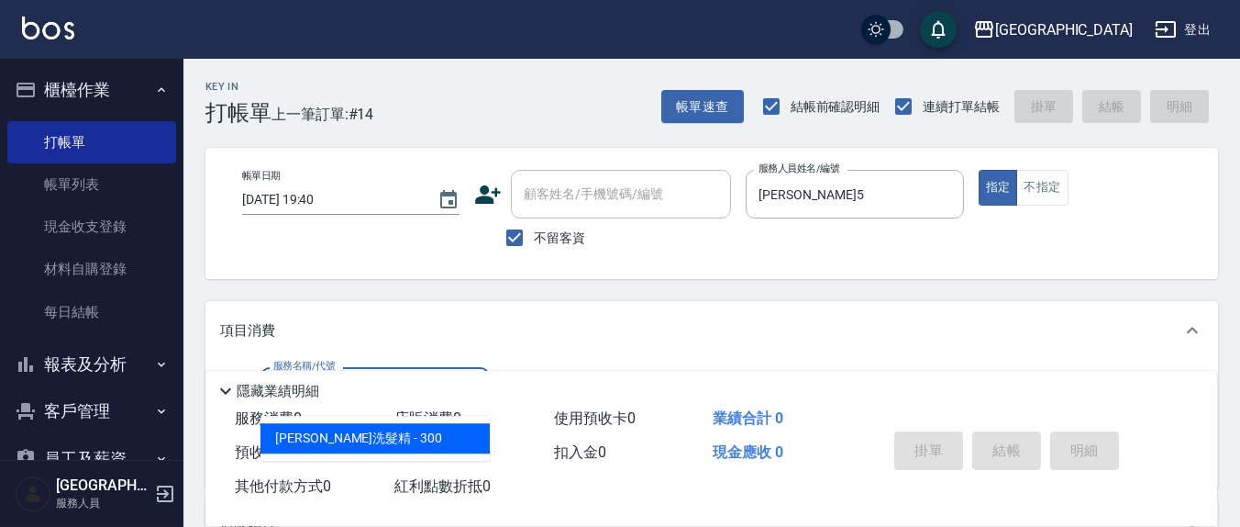
type input "[PERSON_NAME]洗髮精(210)"
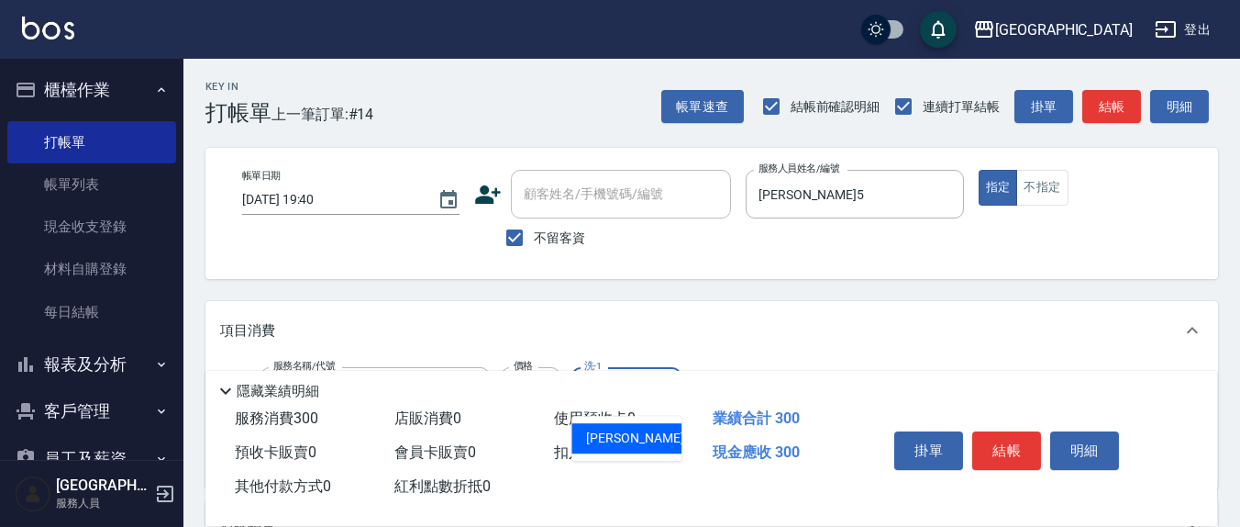
type input "[PERSON_NAME]-21"
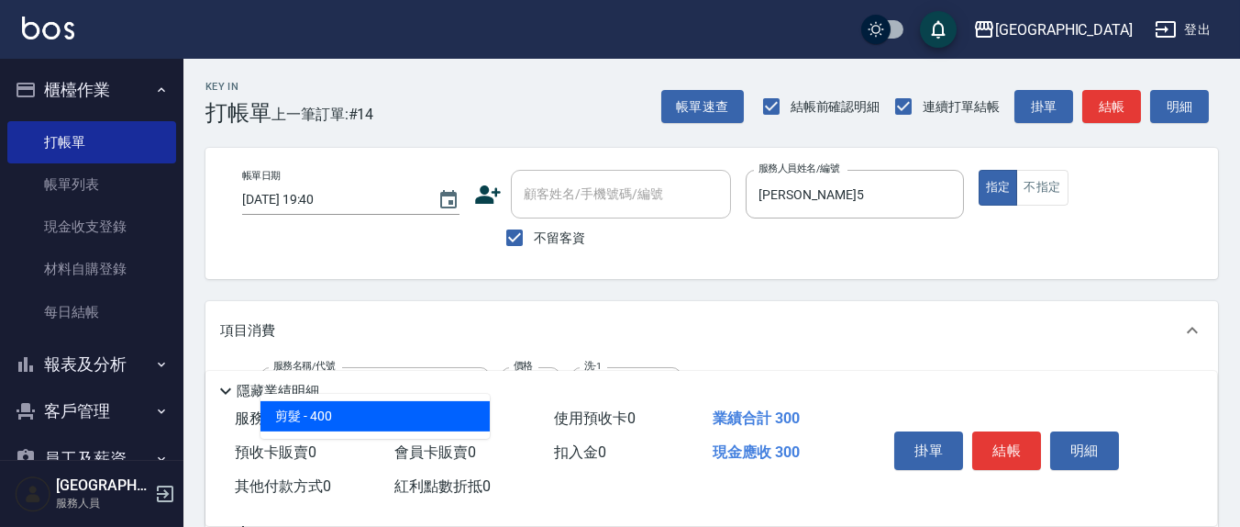
type input "剪髮(401)"
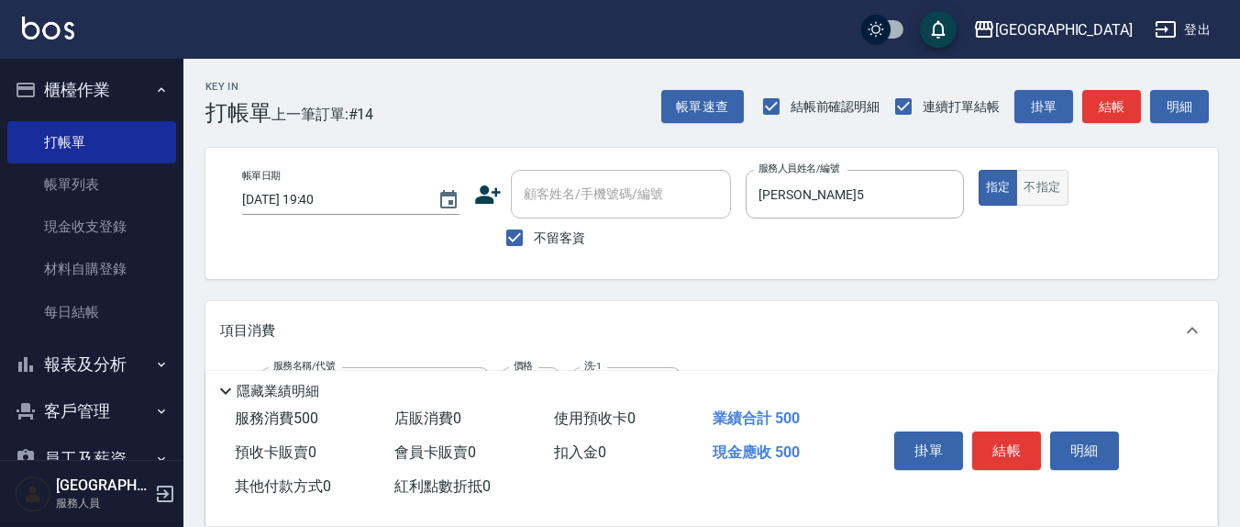
type input "200"
click at [1040, 189] on button "不指定" at bounding box center [1041, 188] width 51 height 36
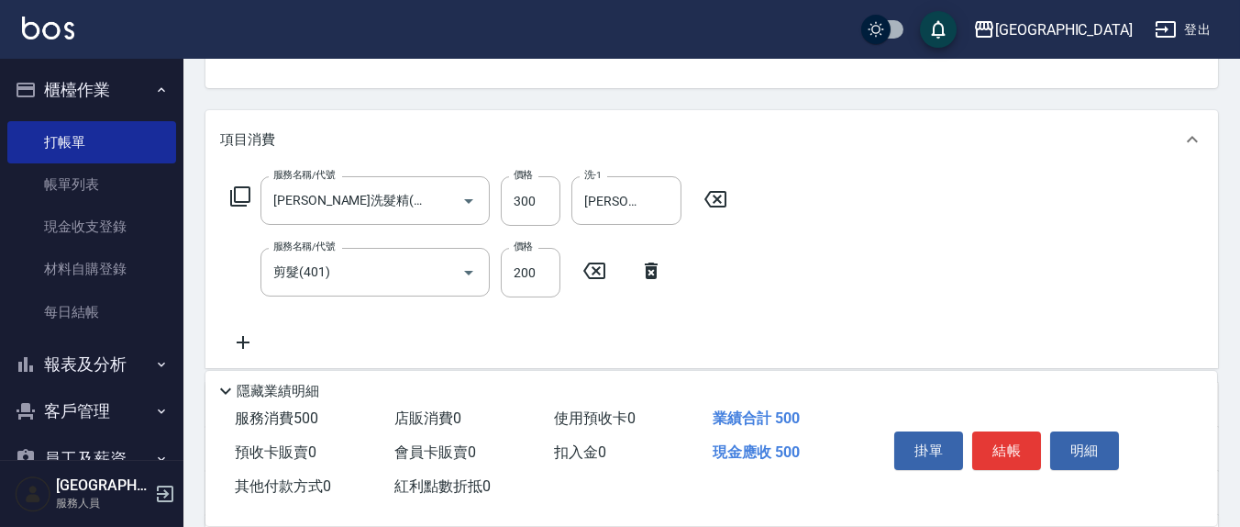
type button "false"
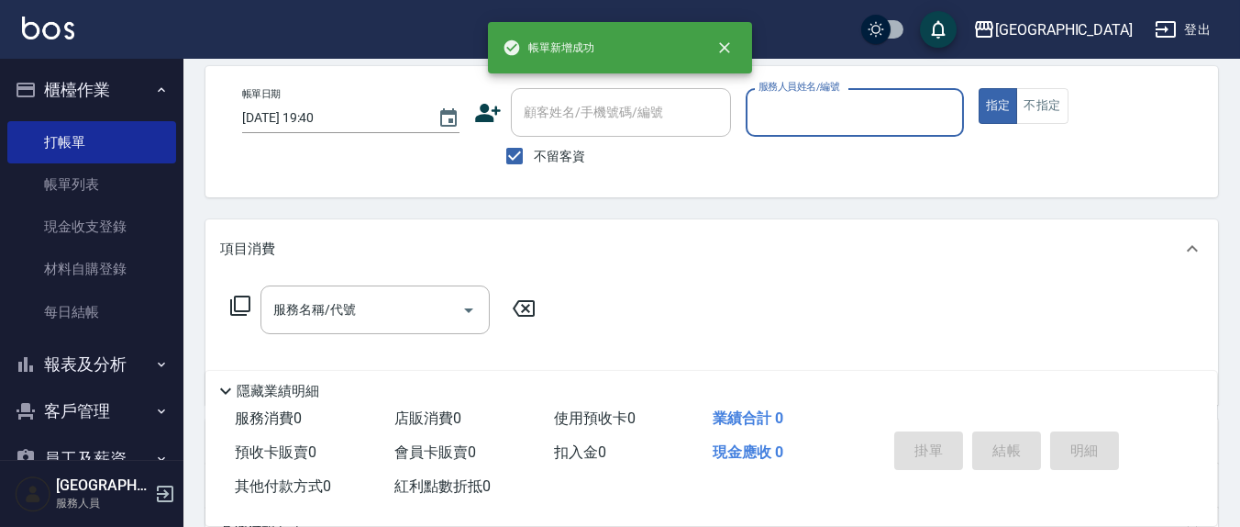
scroll to position [0, 0]
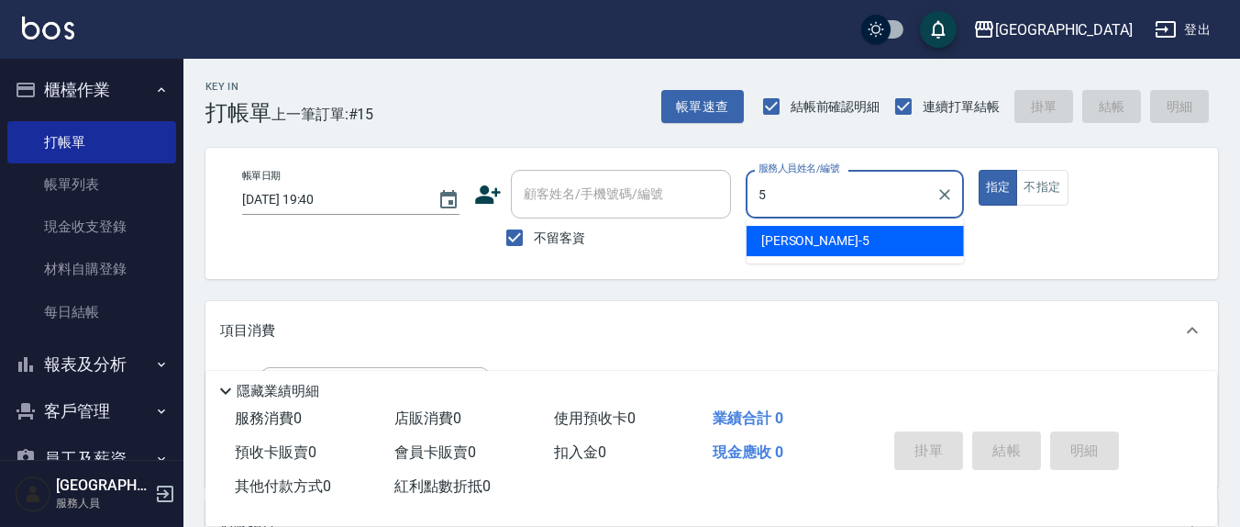
type input "[PERSON_NAME]5"
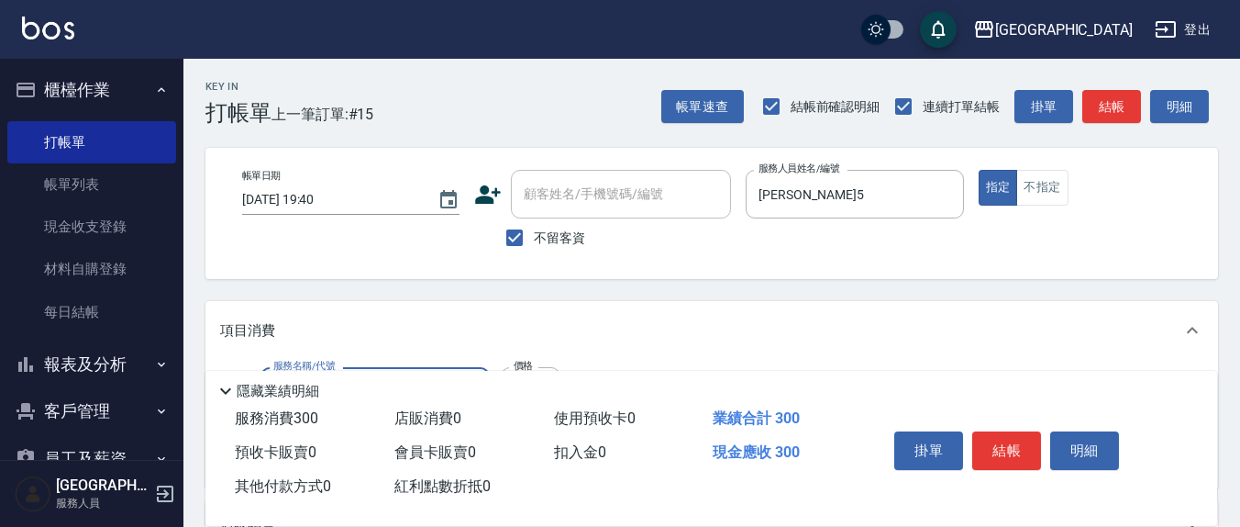
type input "[PERSON_NAME]洗髮精(210)"
type input "[PERSON_NAME]-22"
type input "TG護髮素(潤絲)(807)"
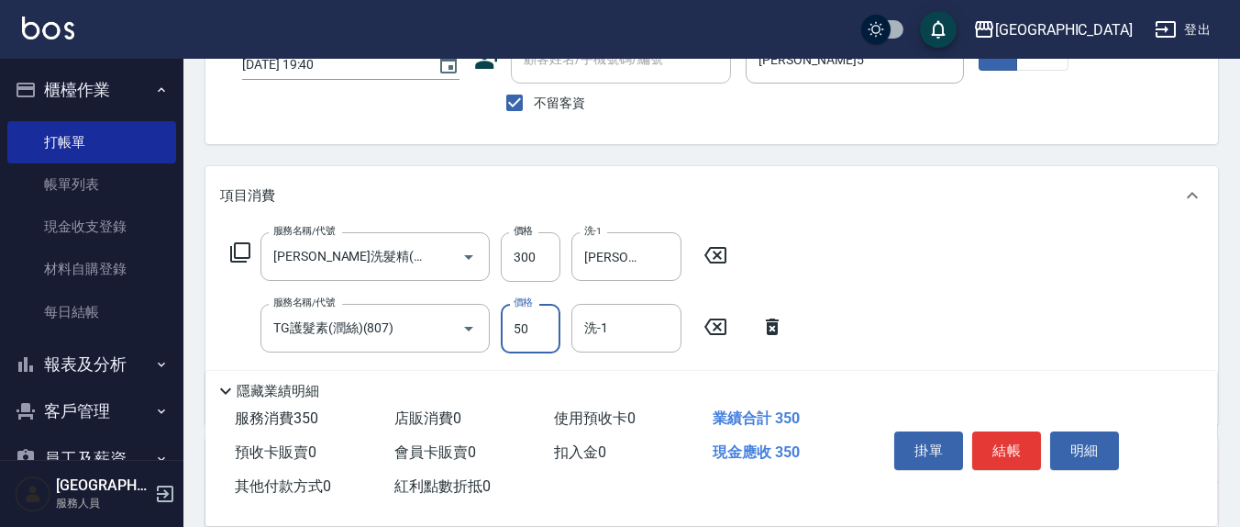
scroll to position [191, 0]
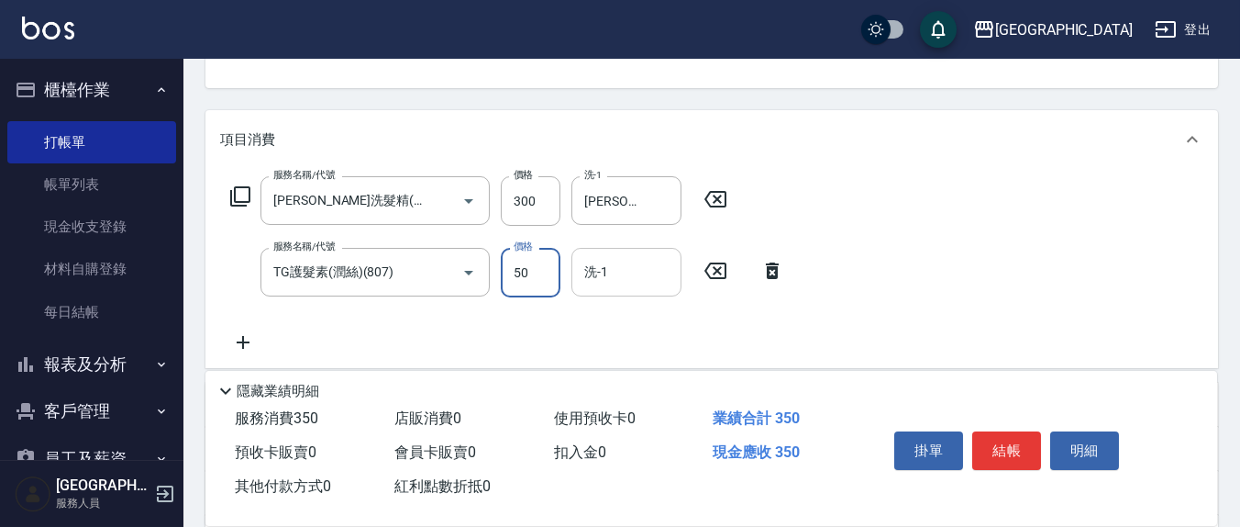
click at [638, 281] on input "洗-1" at bounding box center [627, 272] width 94 height 32
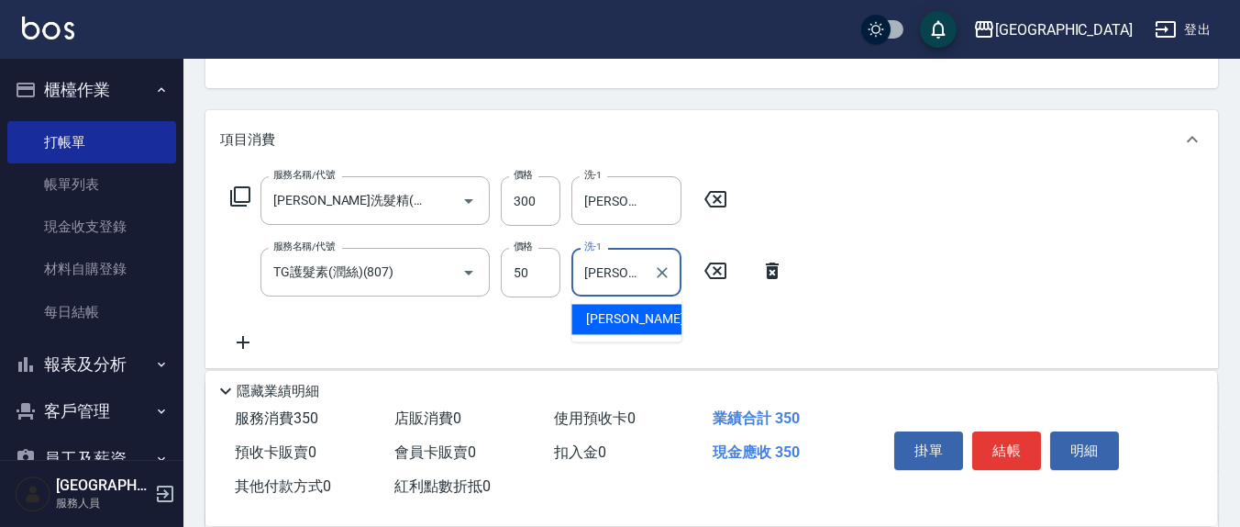
type input "[PERSON_NAME]-22"
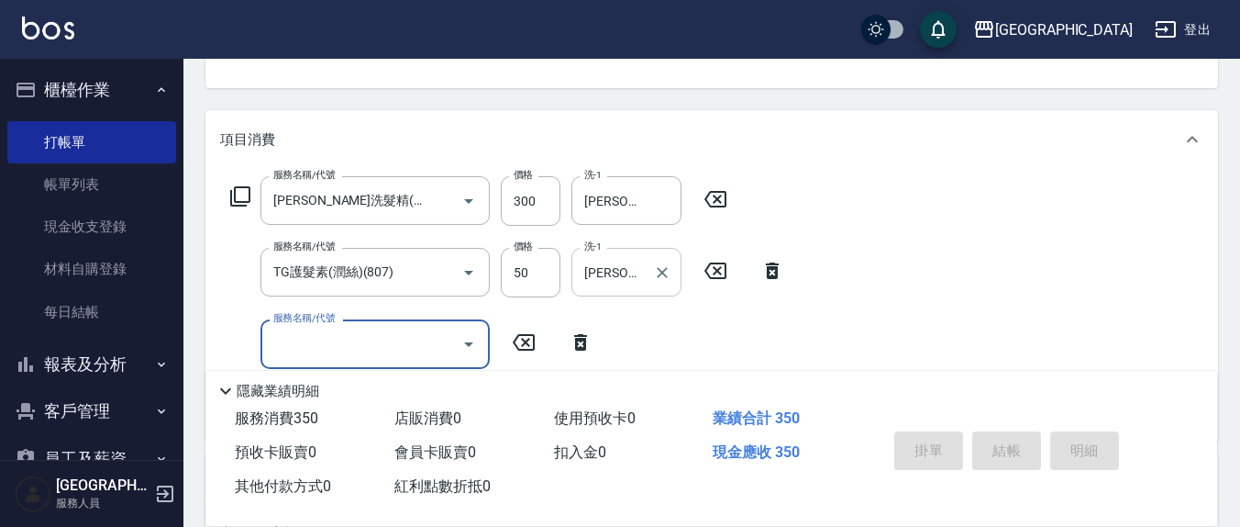
type input "[DATE] 19:41"
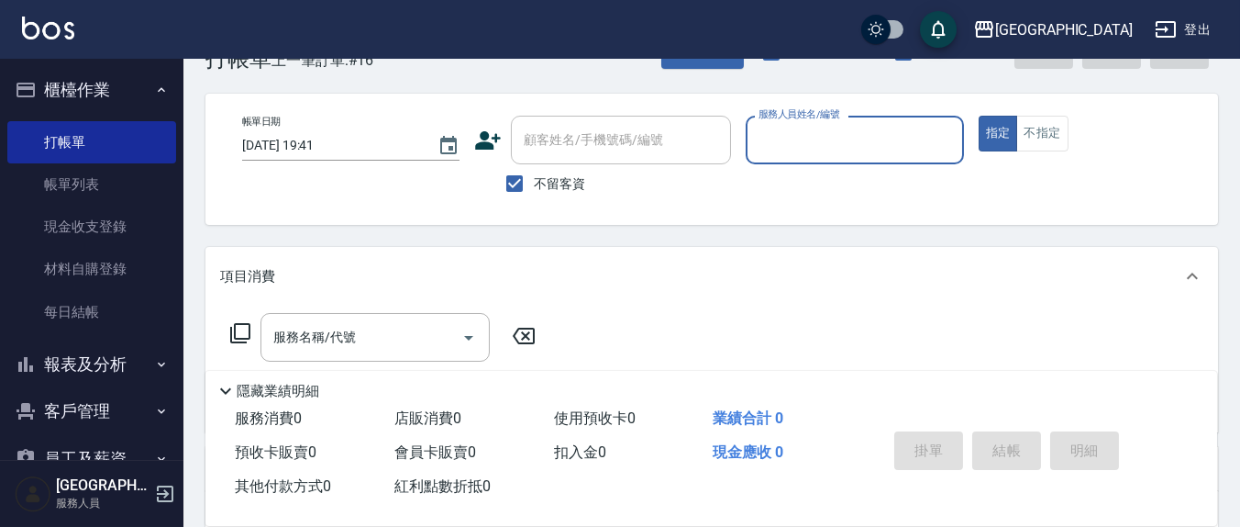
scroll to position [0, 0]
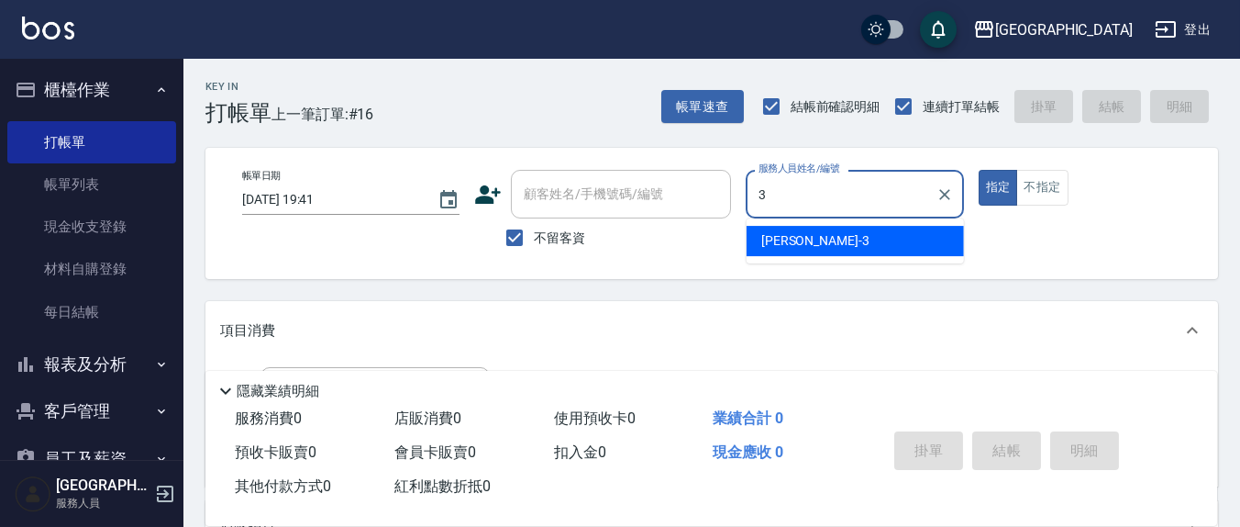
type input "[PERSON_NAME]-3"
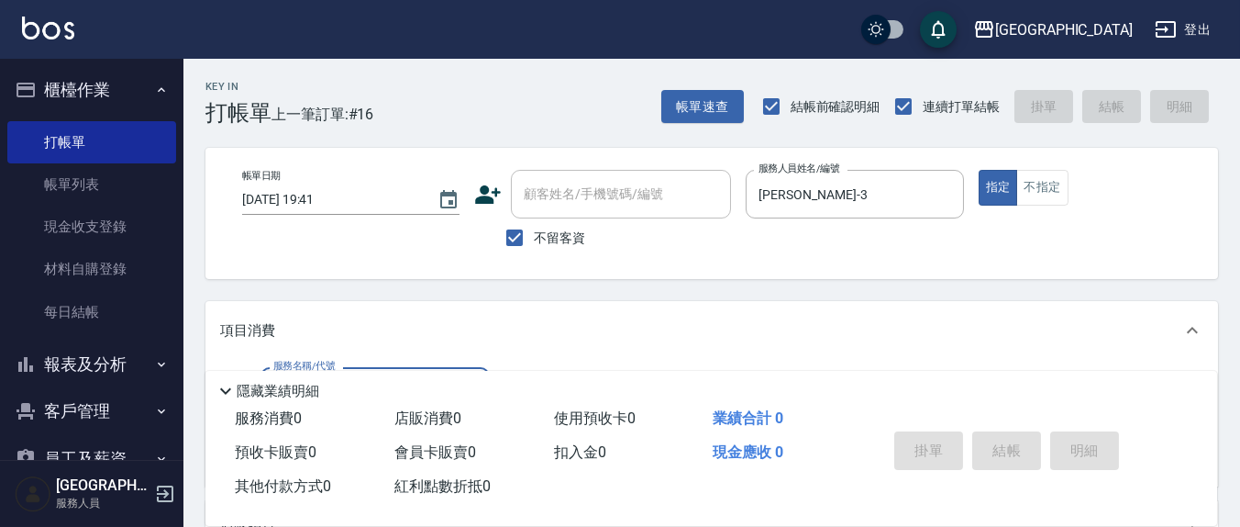
scroll to position [191, 0]
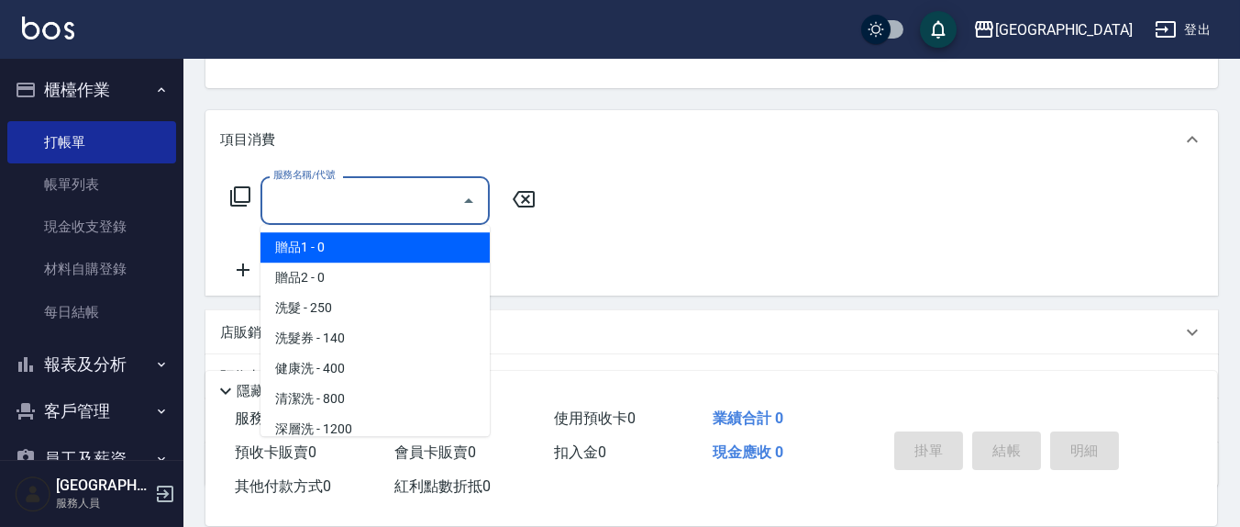
drag, startPoint x: 380, startPoint y: 209, endPoint x: 345, endPoint y: 209, distance: 34.9
click at [377, 209] on input "服務名稱/代號" at bounding box center [361, 200] width 185 height 32
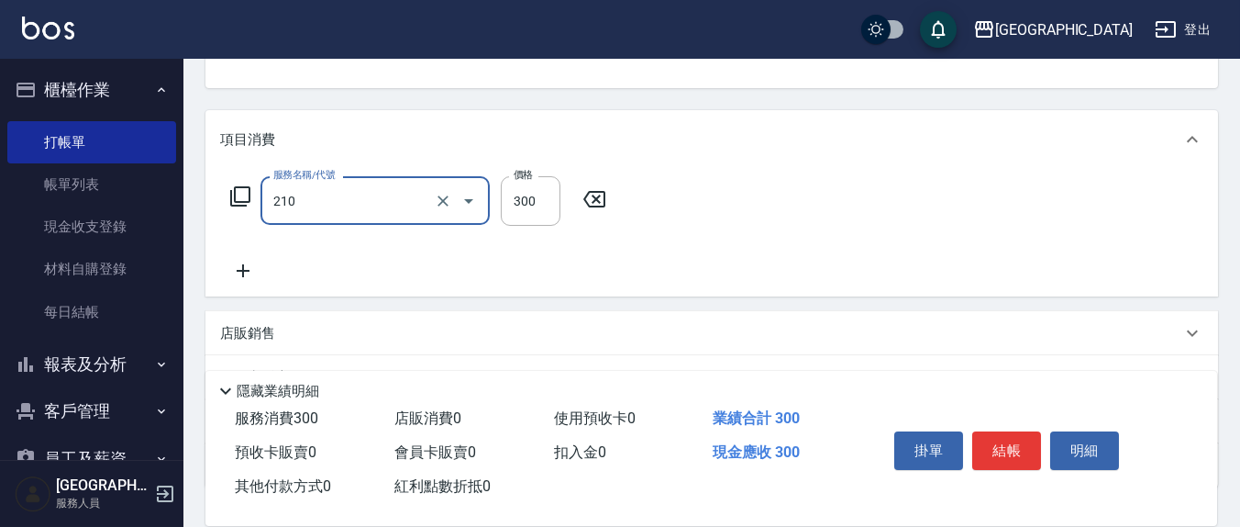
type input "[PERSON_NAME]洗髮精(210)"
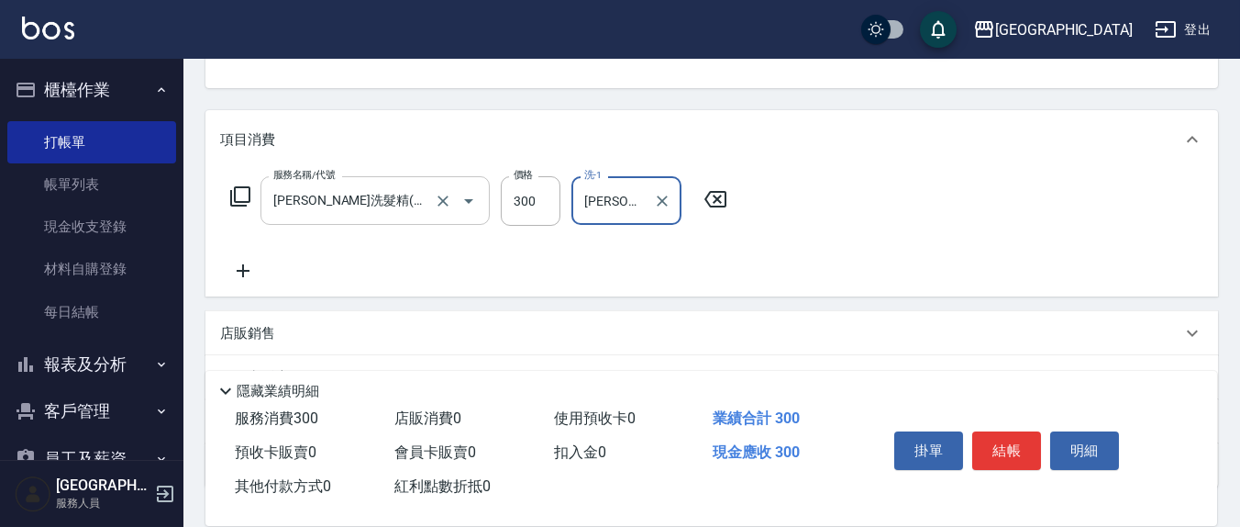
type input "[PERSON_NAME]-21"
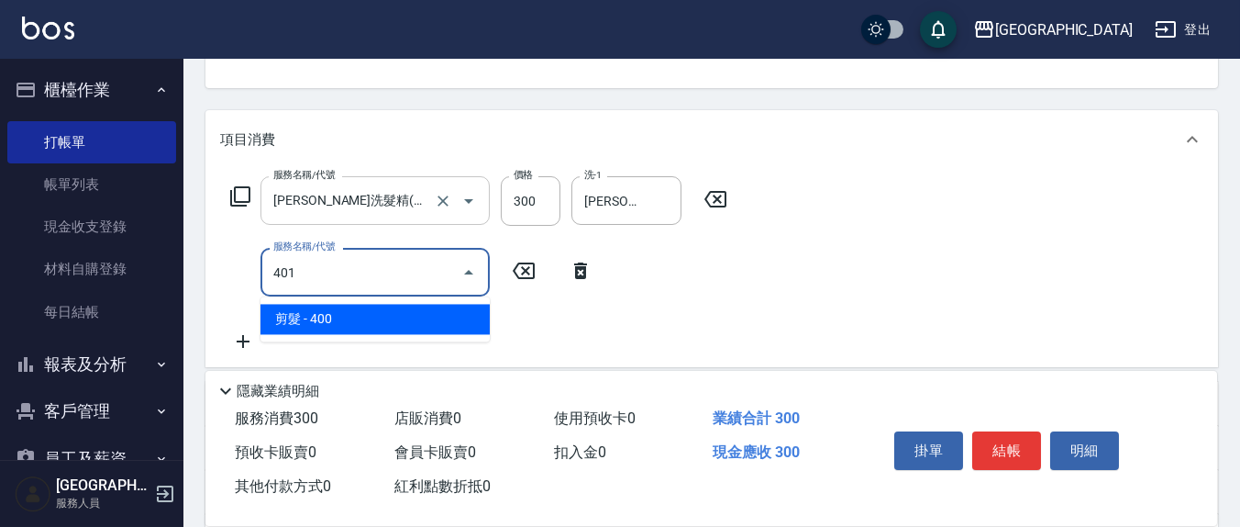
type input "剪髮(401)"
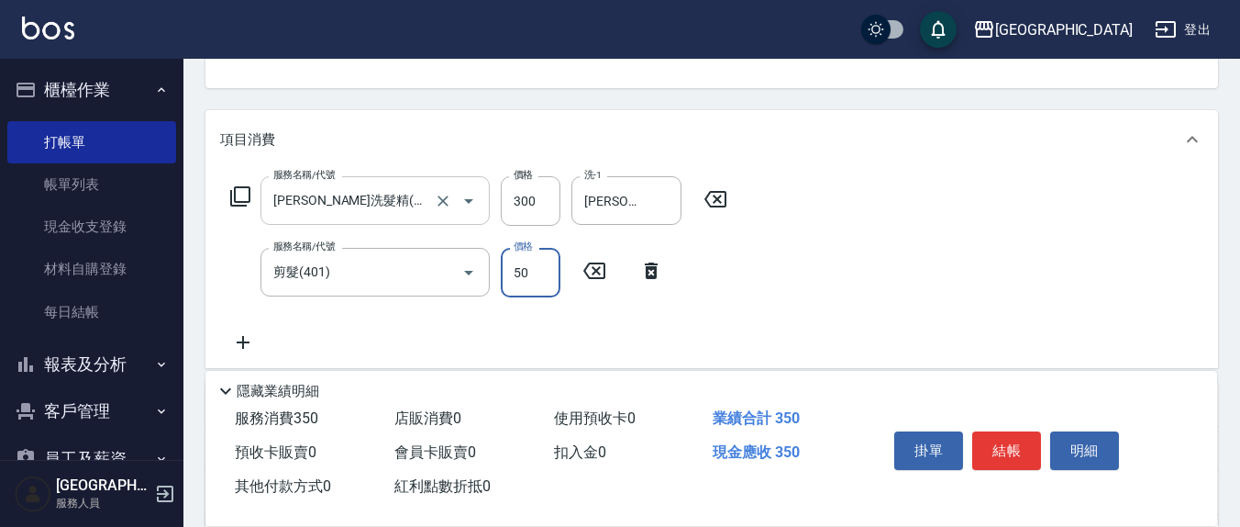
type input "50"
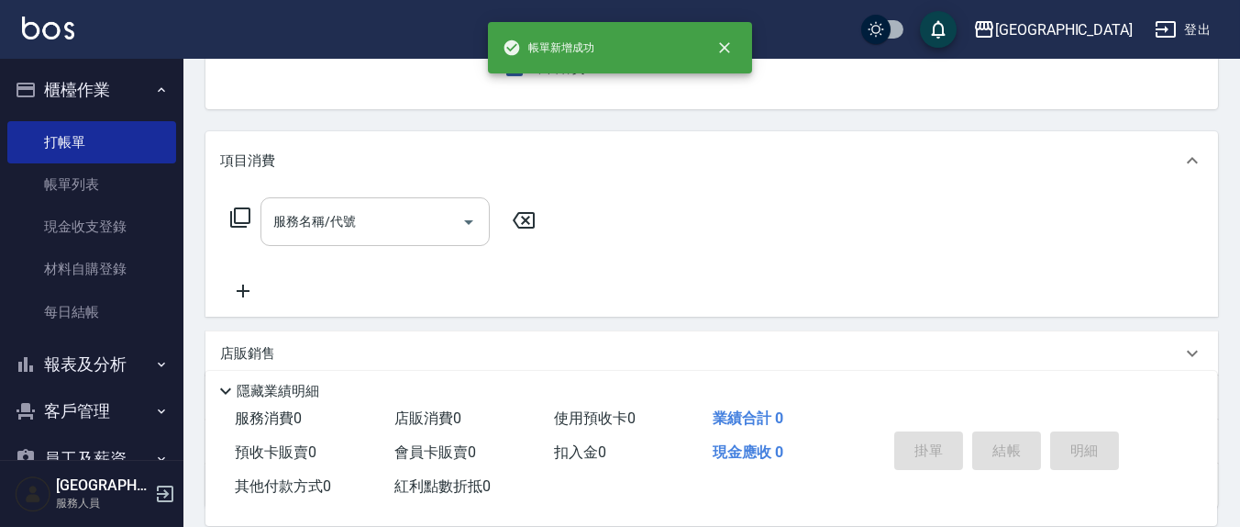
scroll to position [0, 0]
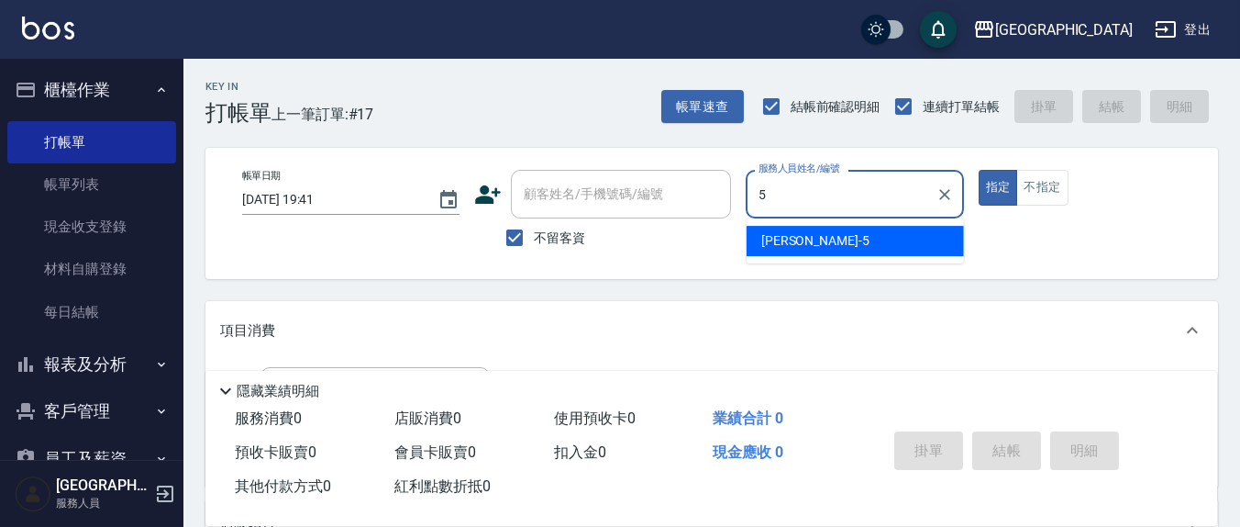
type input "[PERSON_NAME]5"
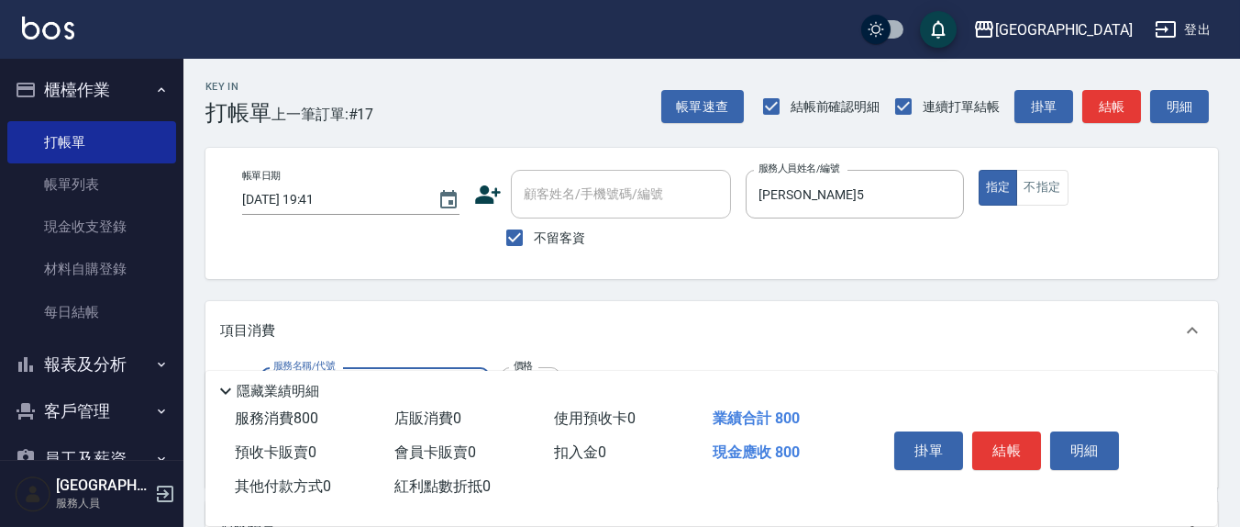
type input "清潔洗(207)"
type input "[PERSON_NAME]-22"
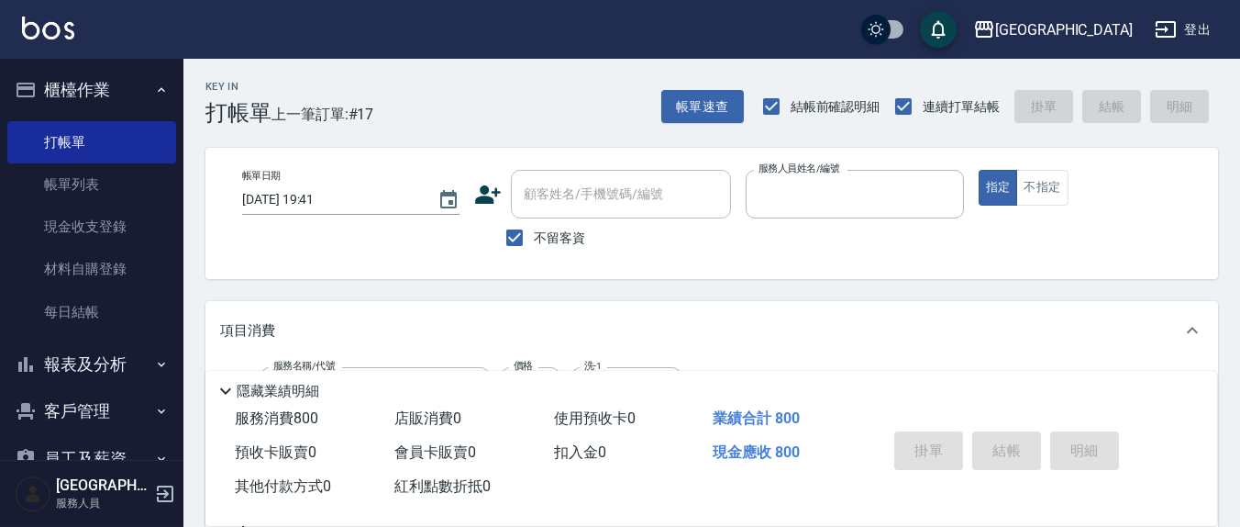
click at [979, 170] on button "指定" at bounding box center [998, 188] width 39 height 36
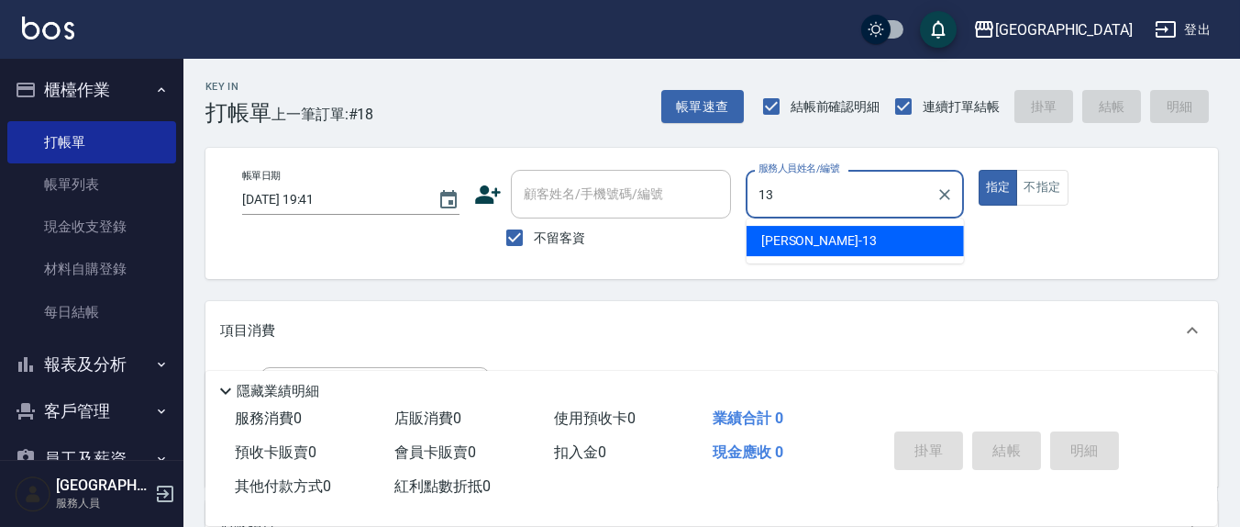
type input "[PERSON_NAME]-13"
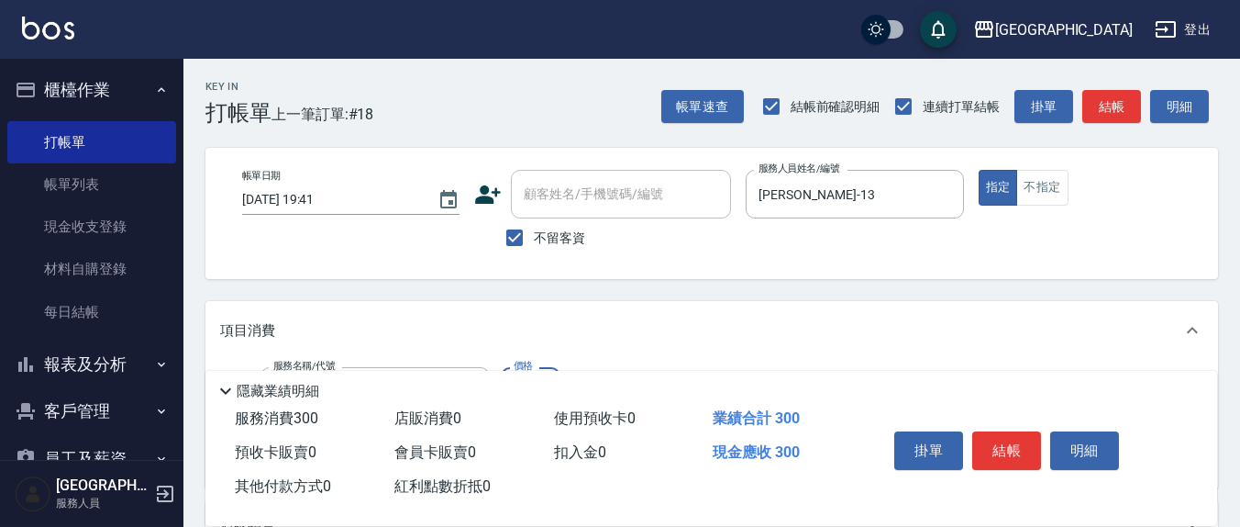
type input "[PERSON_NAME]洗髮精(210)"
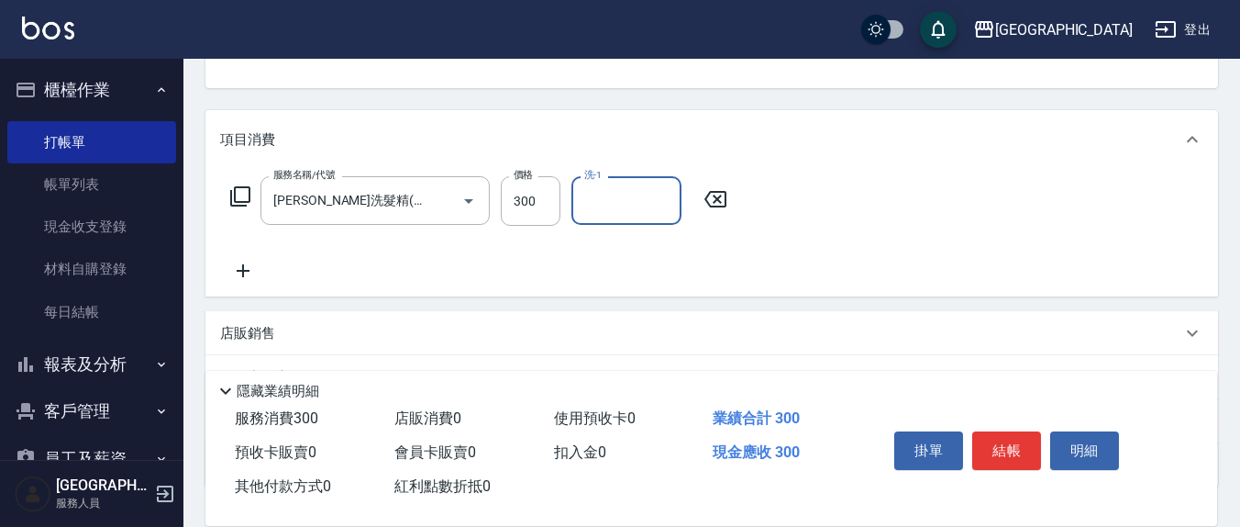
scroll to position [192, 0]
type input "[PERSON_NAME]-21"
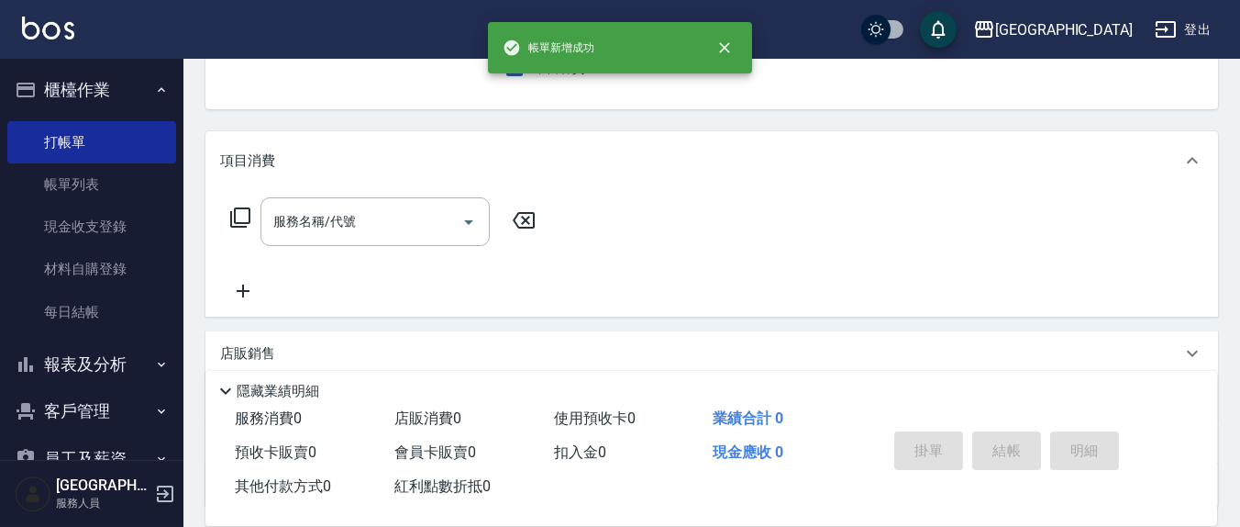
scroll to position [0, 0]
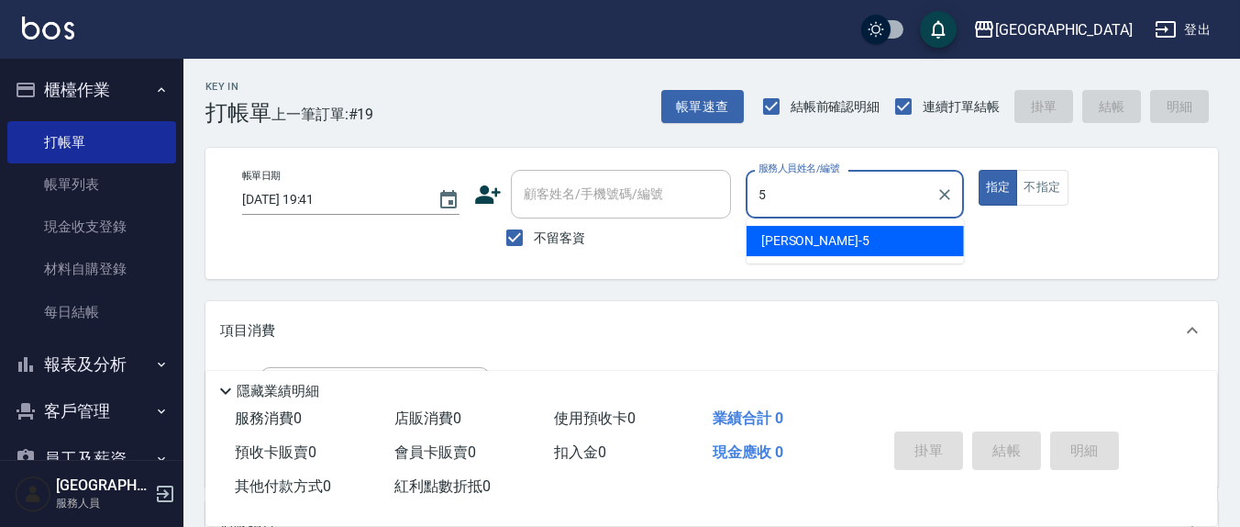
type input "[PERSON_NAME]5"
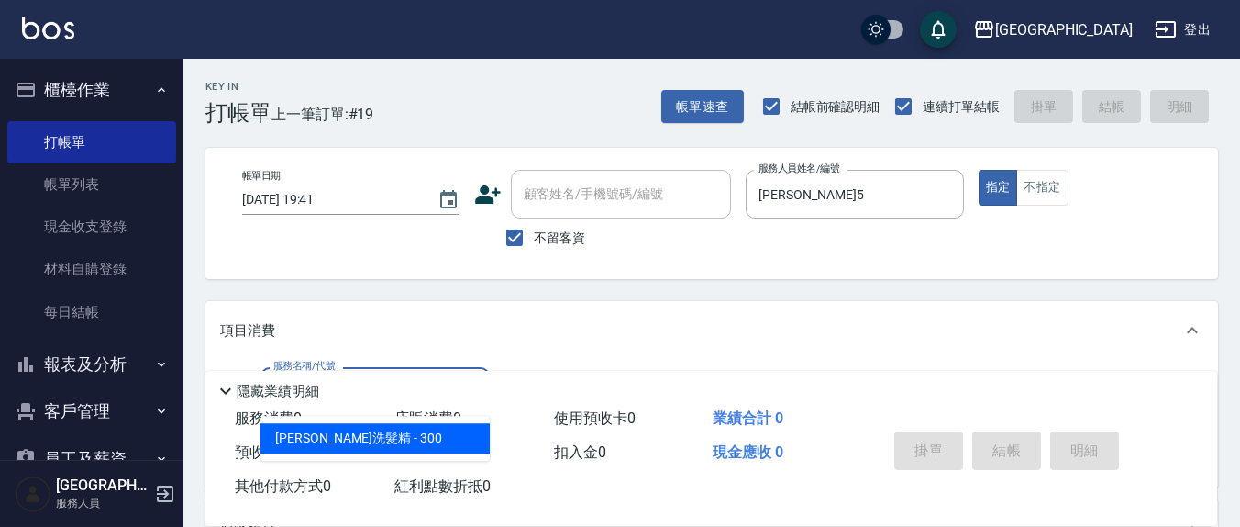
type input "[PERSON_NAME]洗髮精(210)"
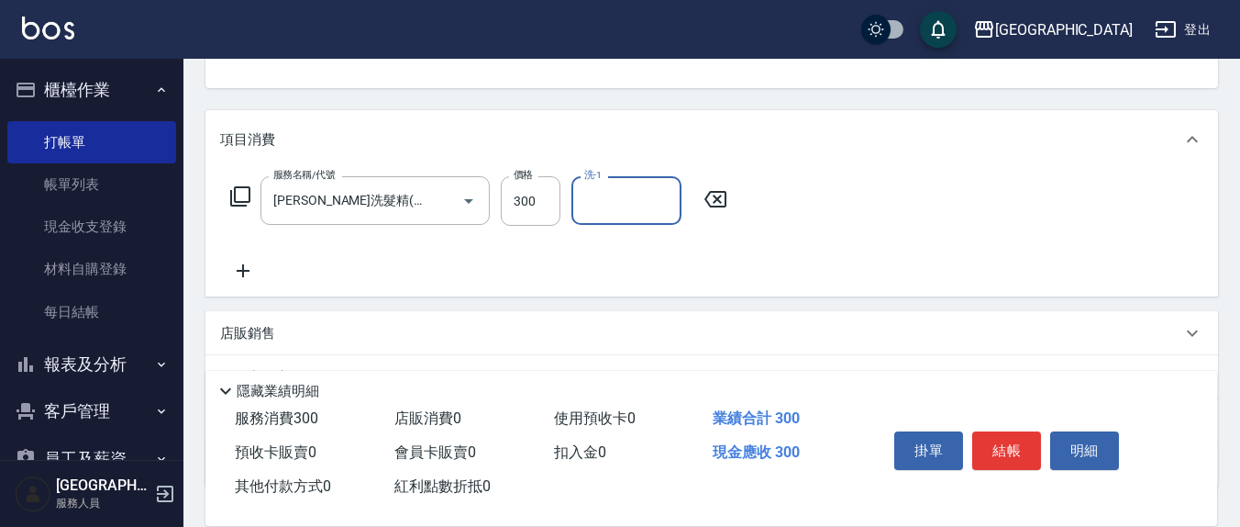
scroll to position [192, 0]
type input "[PERSON_NAME]5"
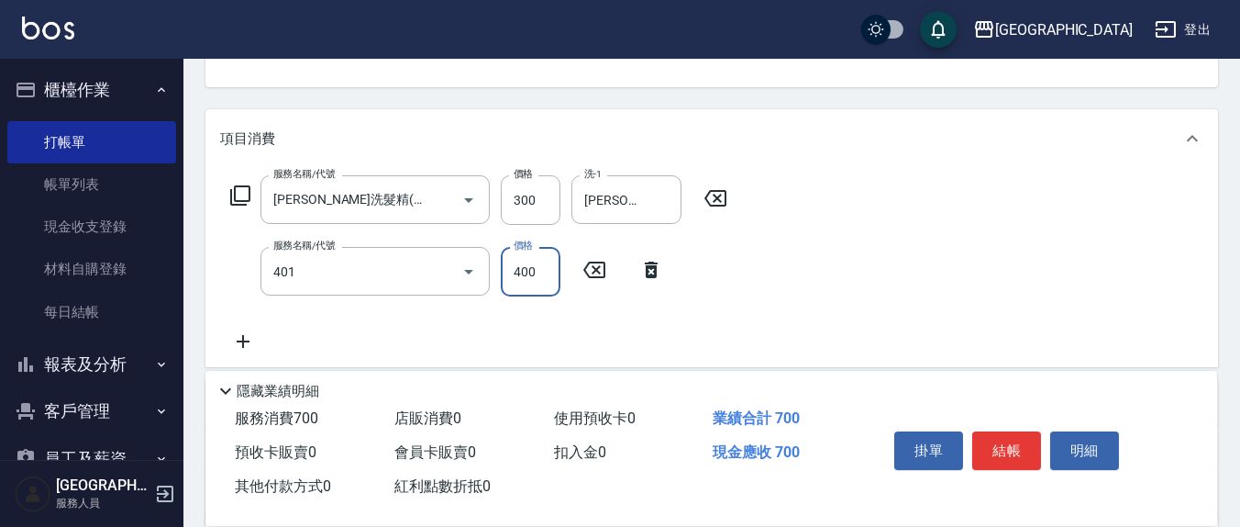
type input "剪髮(401)"
type input "200"
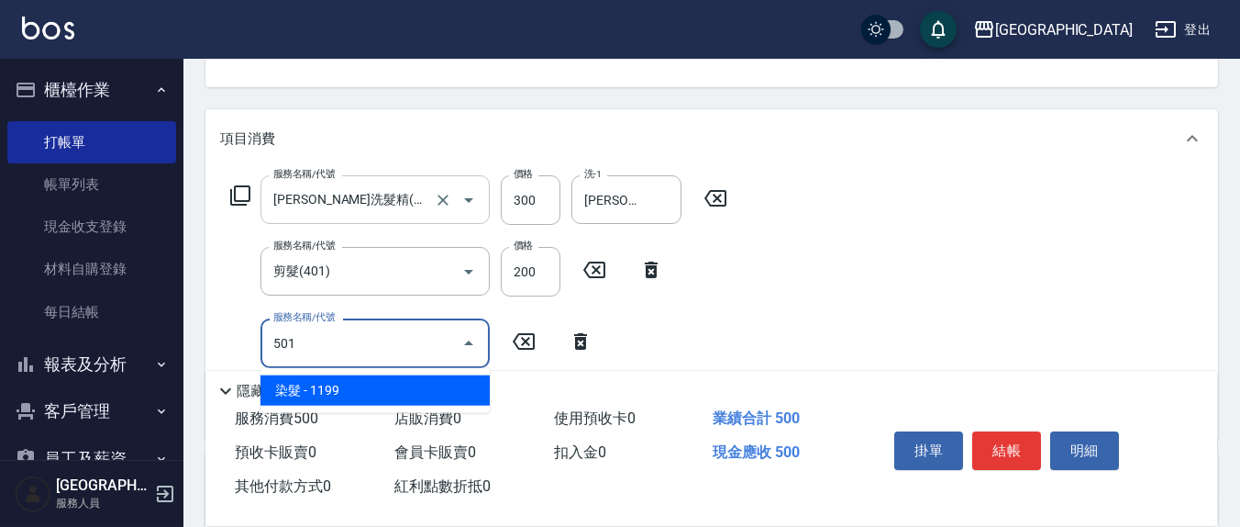
type input "染髮(501)"
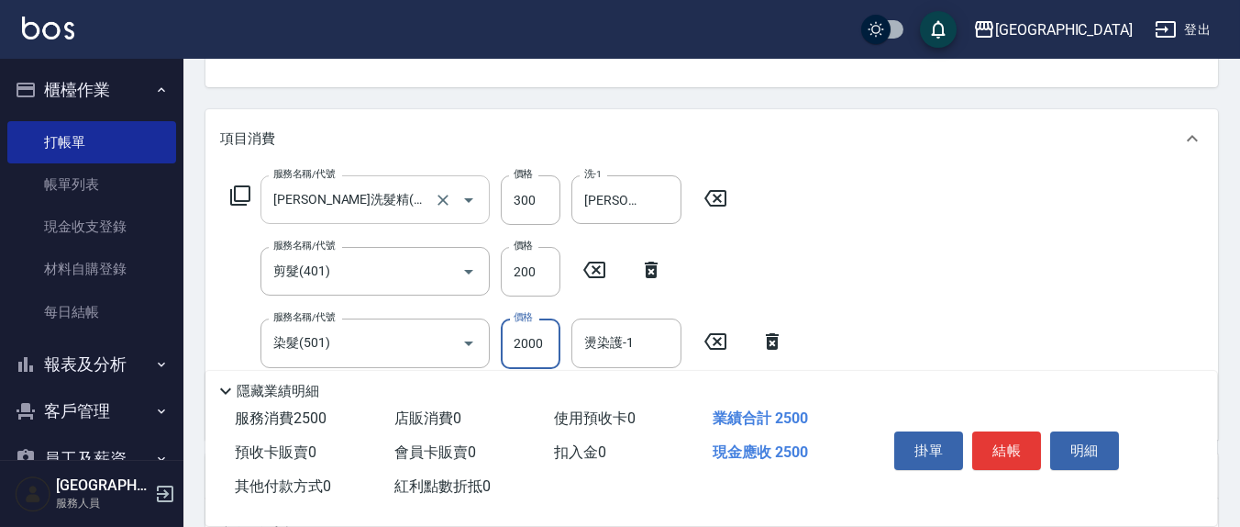
type input "2000"
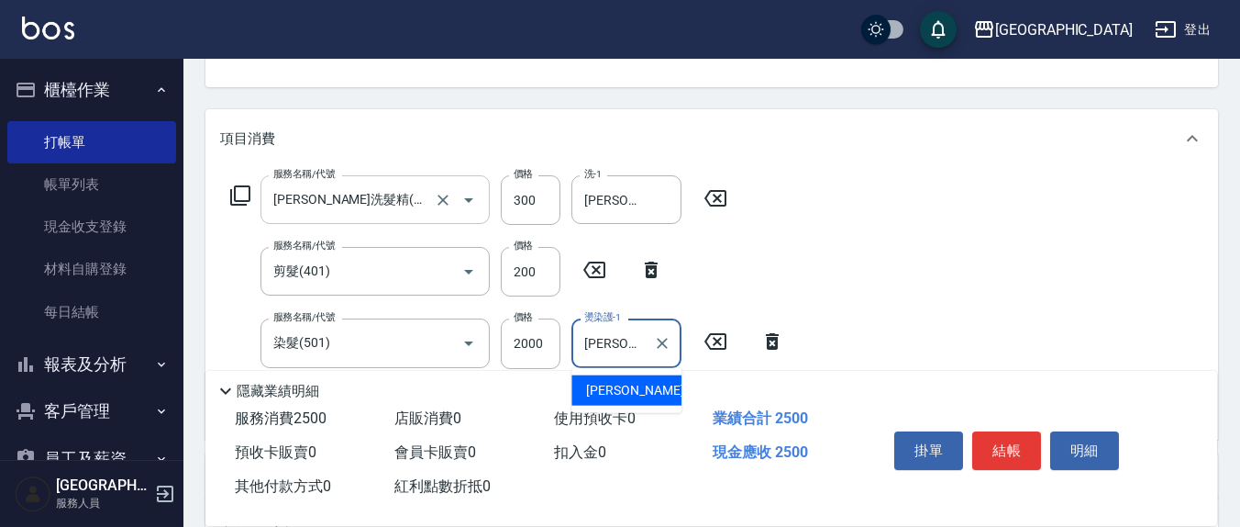
type input "[PERSON_NAME]"
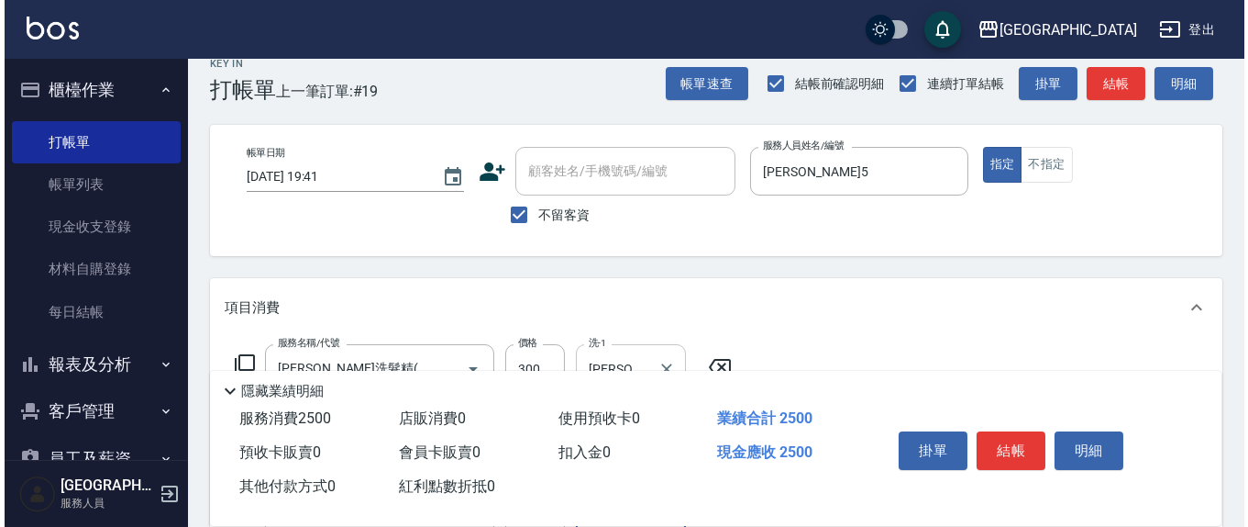
scroll to position [0, 0]
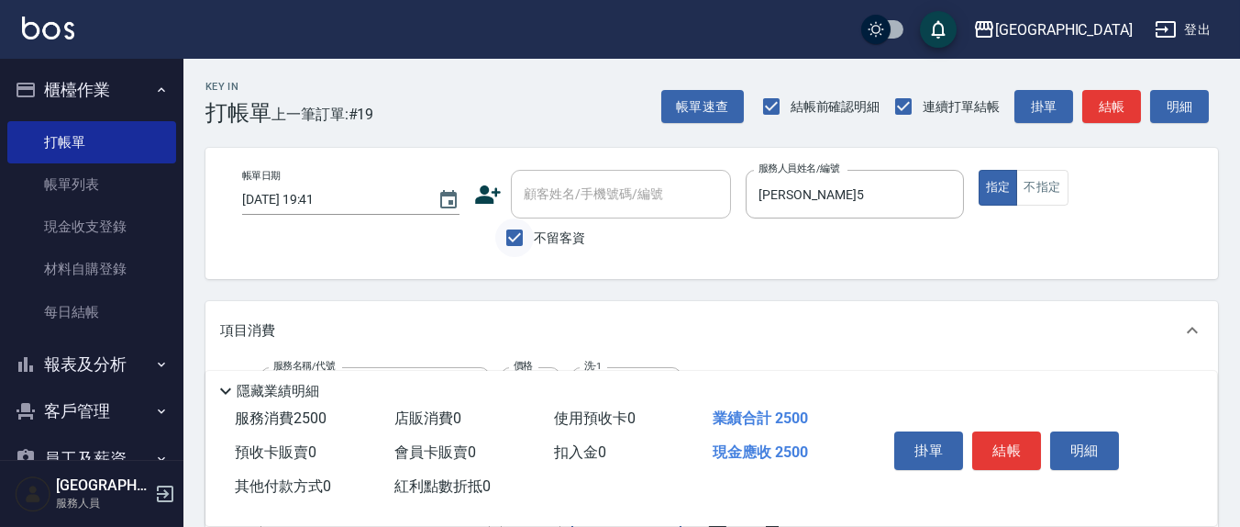
type input "[PERSON_NAME]5"
click at [515, 237] on input "不留客資" at bounding box center [514, 237] width 39 height 39
checkbox input "false"
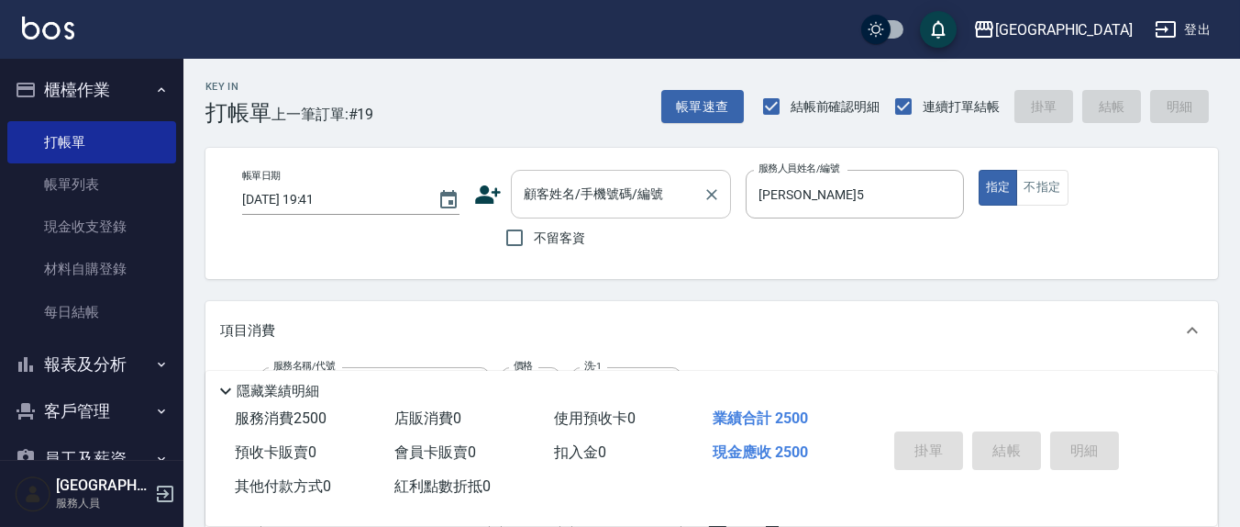
click at [546, 214] on div "顧客姓名/手機號碼/編號" at bounding box center [621, 194] width 220 height 49
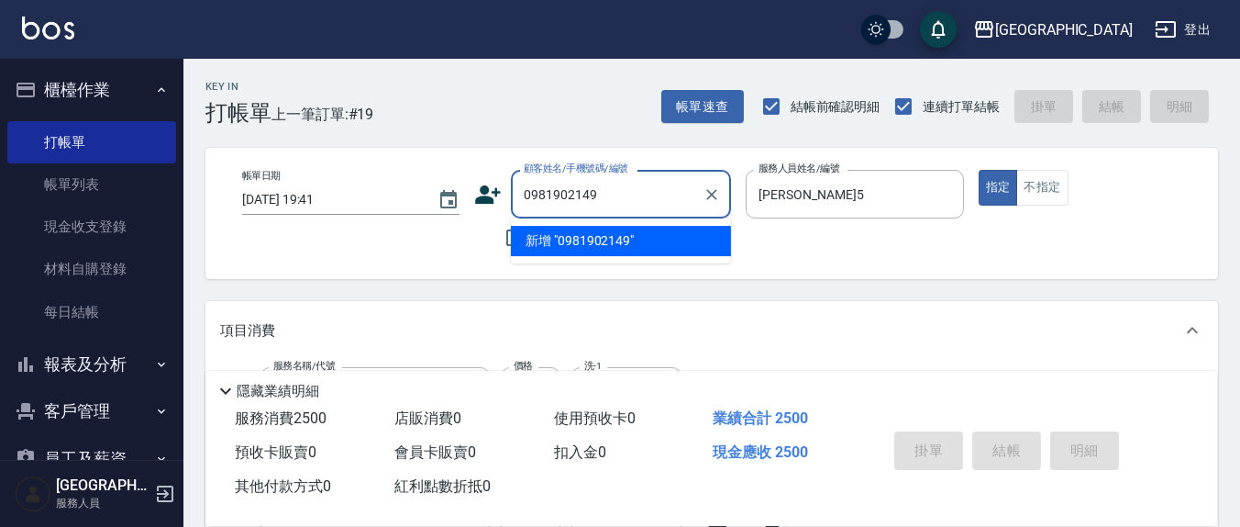
click at [537, 234] on li "新增 "0981902149"" at bounding box center [621, 241] width 220 height 30
type input "0981902149"
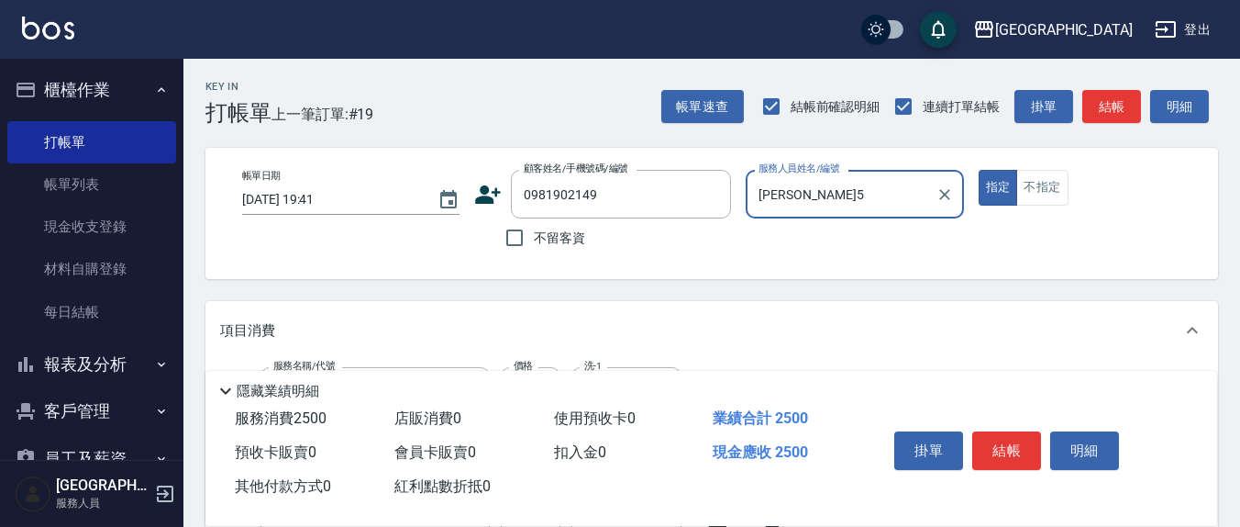
click at [493, 197] on icon at bounding box center [488, 195] width 28 height 28
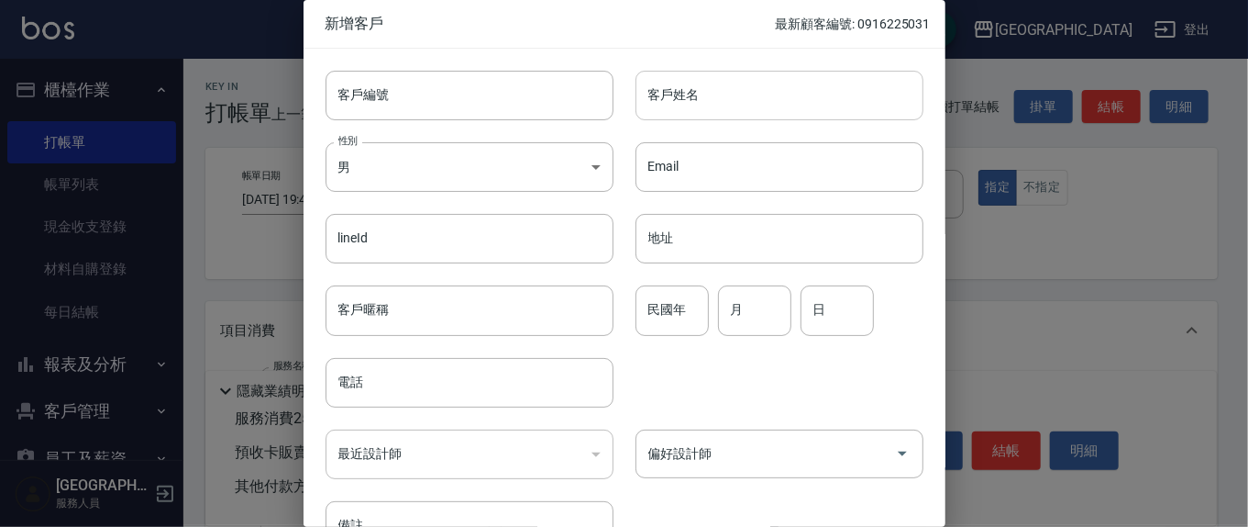
click at [718, 105] on input "客戶姓名" at bounding box center [780, 96] width 288 height 50
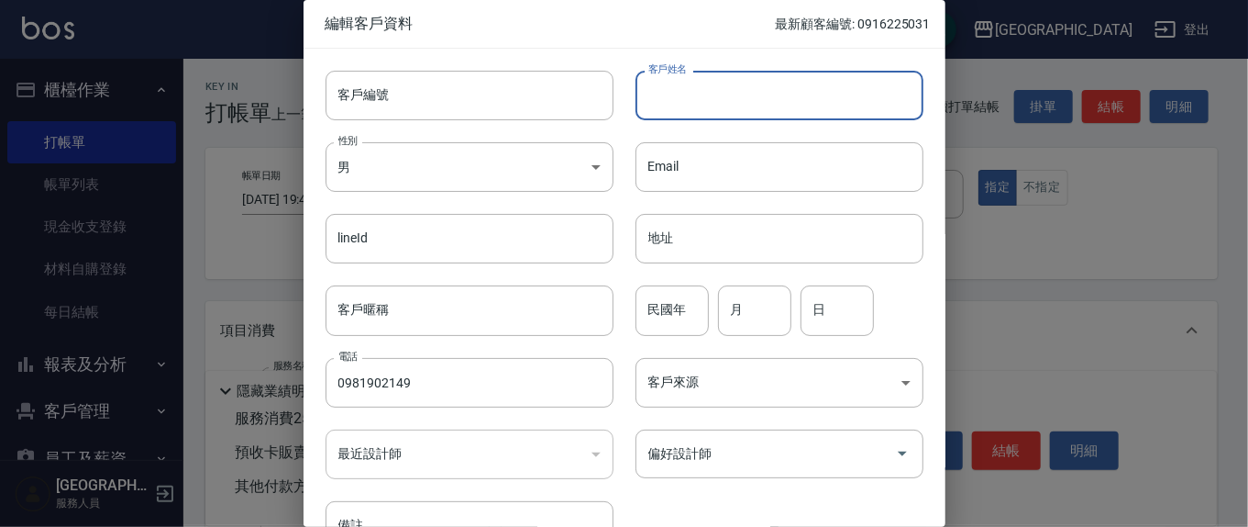
type input "0981902149"
type input "兔兔"
click at [778, 302] on input "月" at bounding box center [754, 310] width 73 height 50
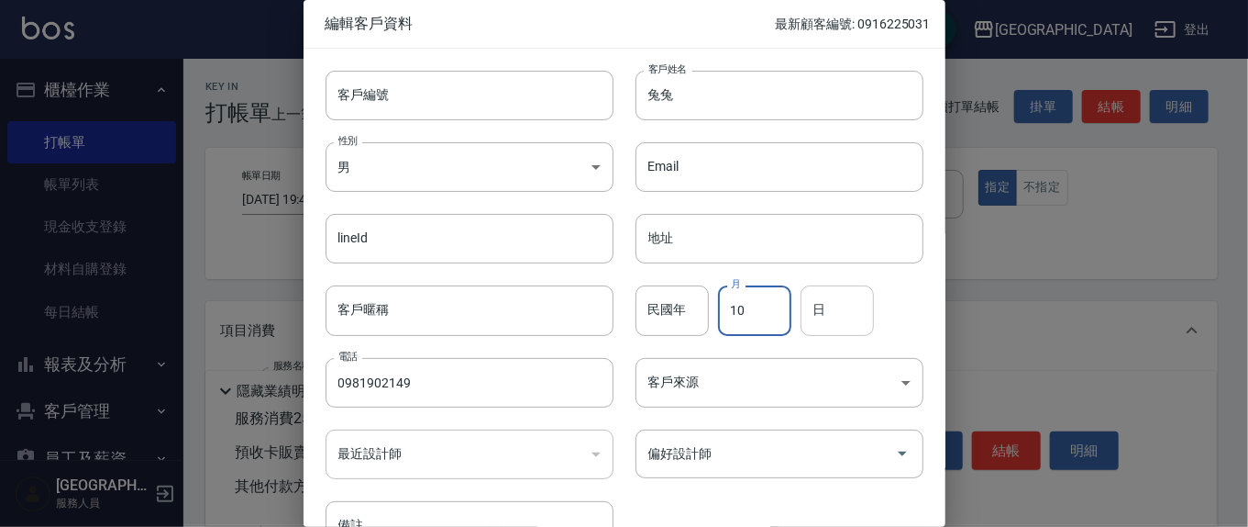
type input "10"
click at [826, 310] on input "日" at bounding box center [837, 310] width 73 height 50
type input "16"
click at [786, 460] on input "偏好設計師" at bounding box center [766, 454] width 244 height 32
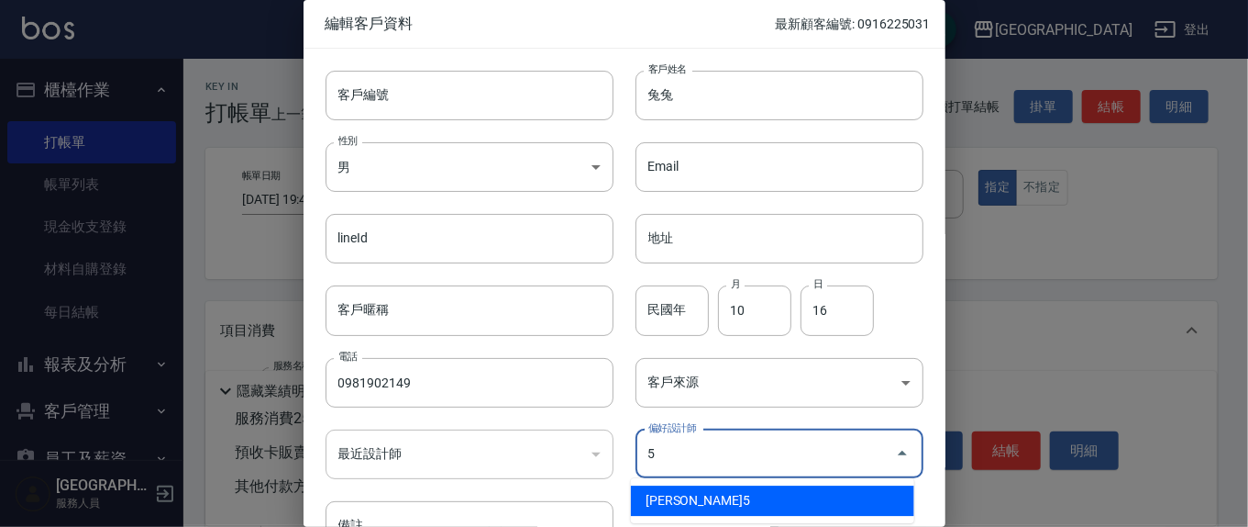
type input "[PERSON_NAME]"
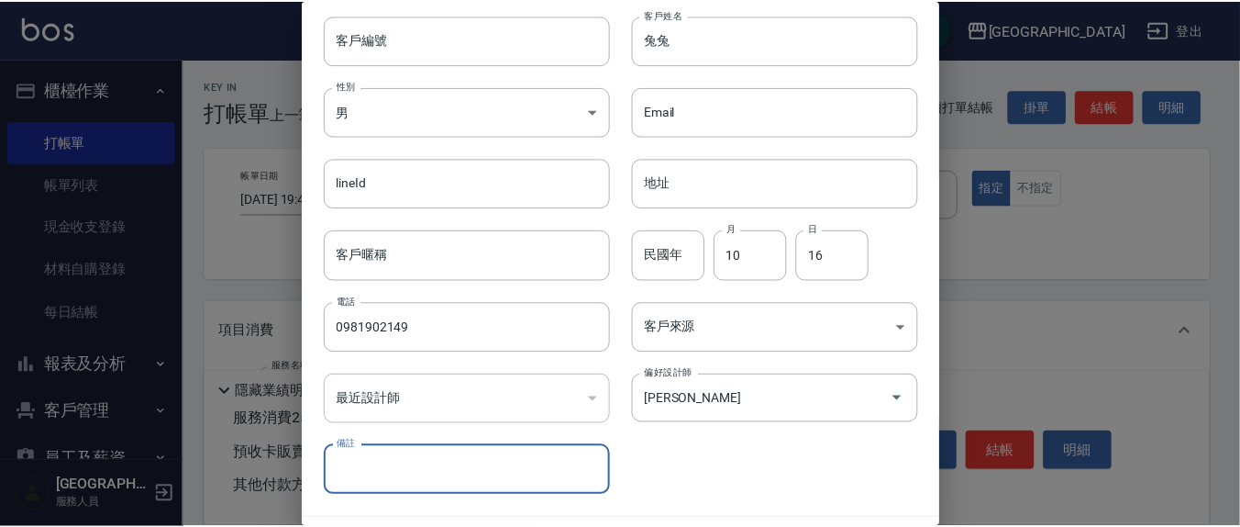
scroll to position [108, 0]
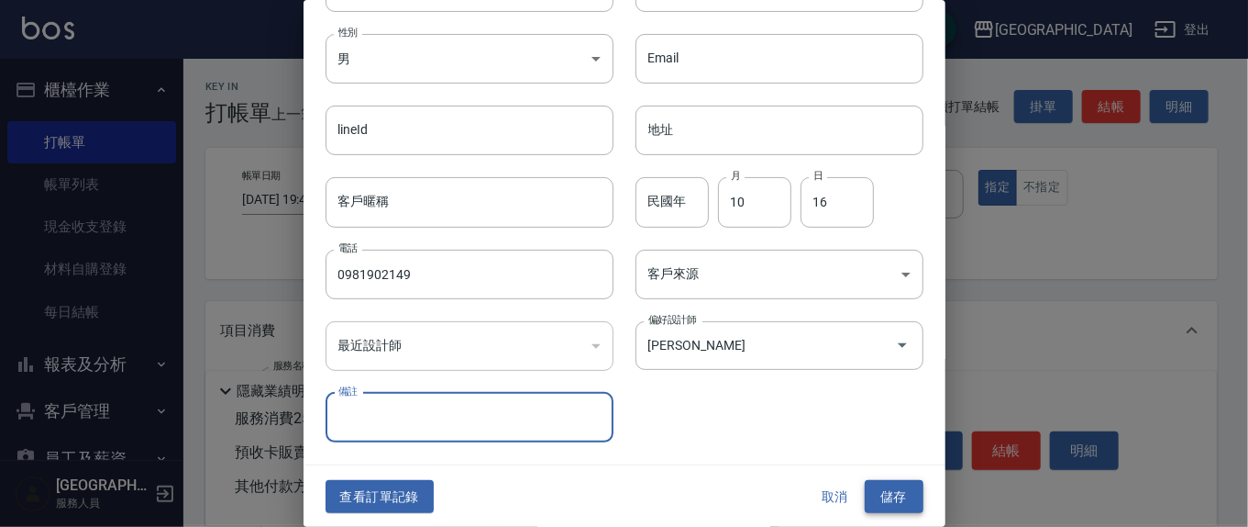
click at [906, 490] on button "儲存" at bounding box center [894, 497] width 59 height 34
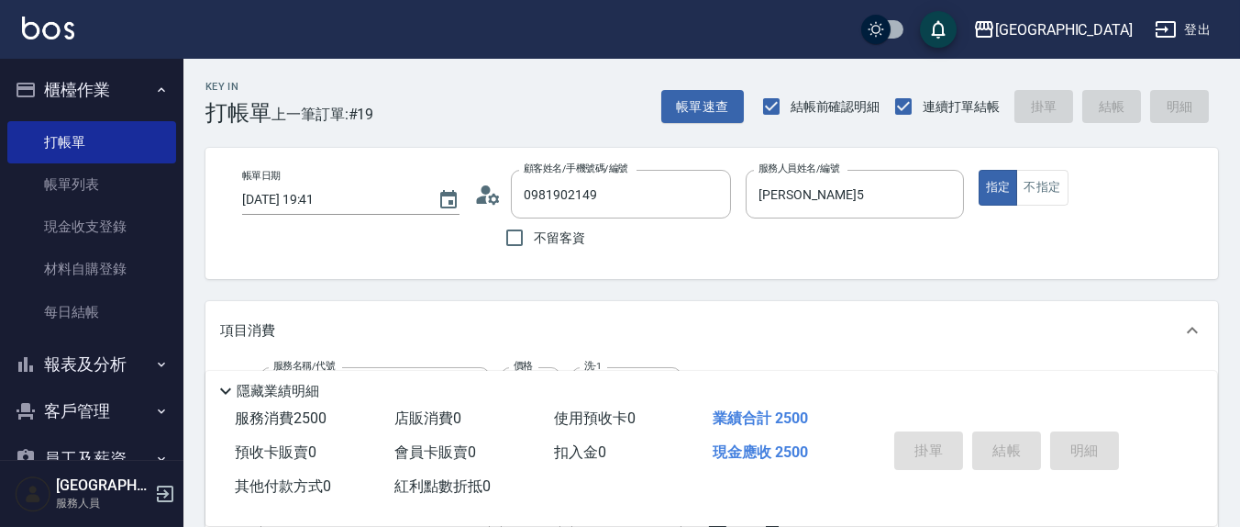
type input "[DATE] 19:43"
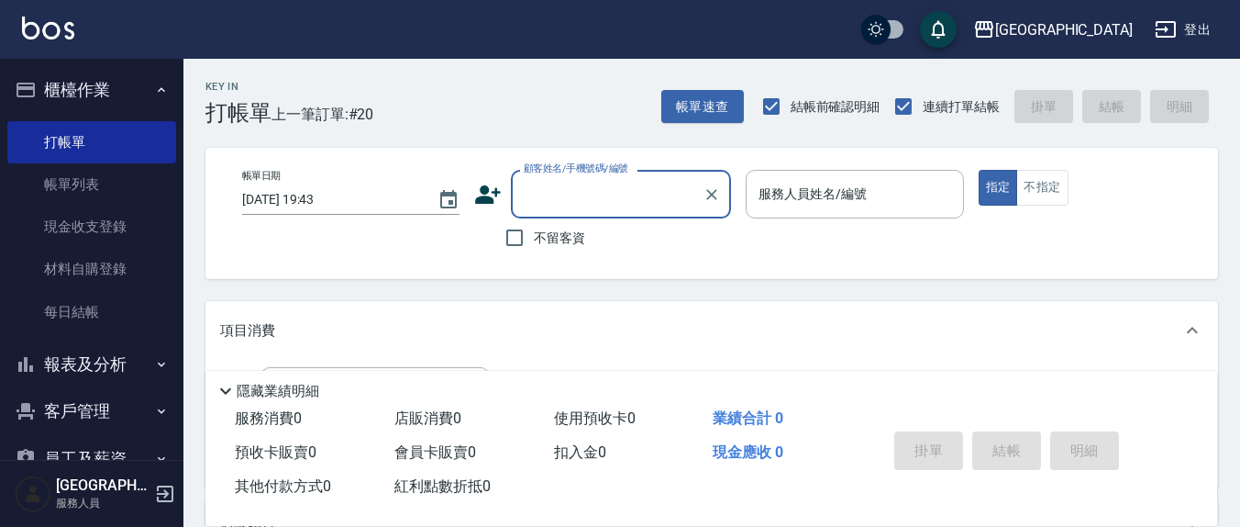
click at [570, 199] on input "顧客姓名/手機號碼/編號" at bounding box center [607, 194] width 176 height 32
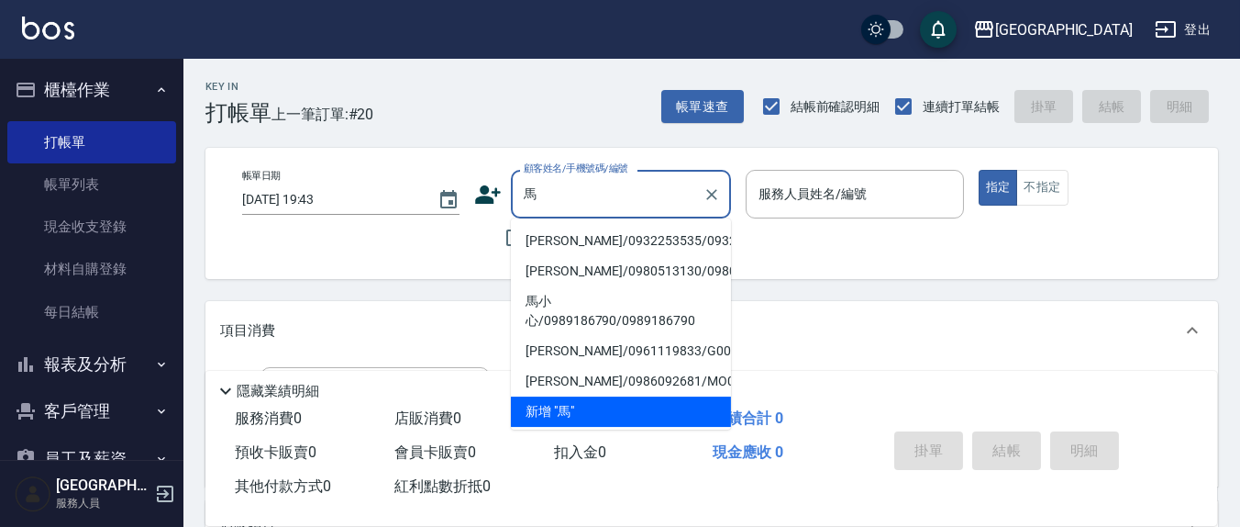
click at [537, 238] on li "[PERSON_NAME]/0932253535/0932253535" at bounding box center [621, 241] width 220 height 30
type input "[PERSON_NAME]/0932253535/0932253535"
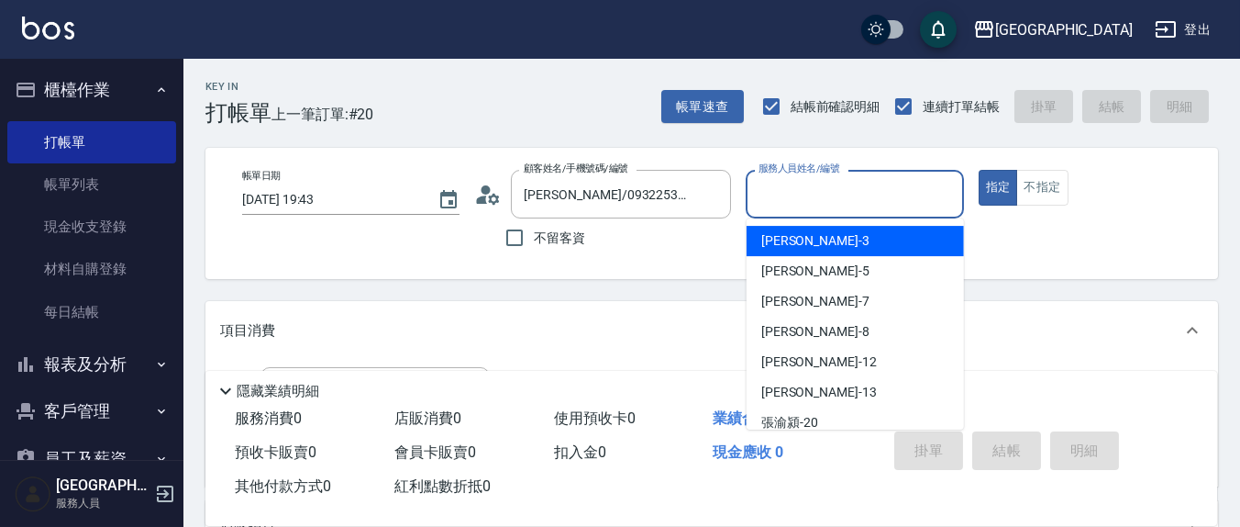
click at [813, 198] on input "服務人員姓名/編號" at bounding box center [854, 194] width 201 height 32
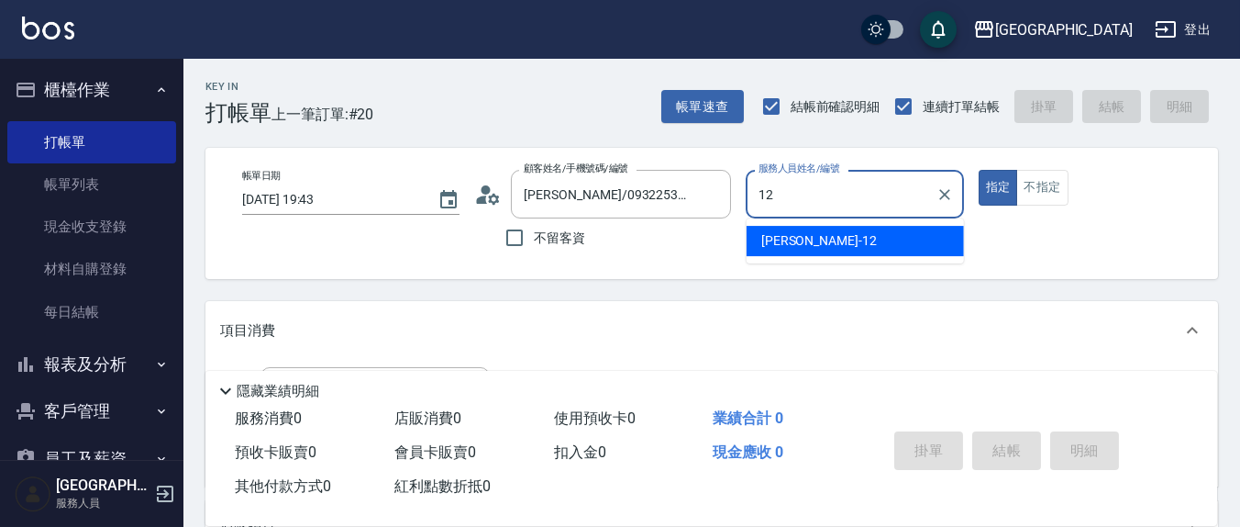
type input "[PERSON_NAME]-12"
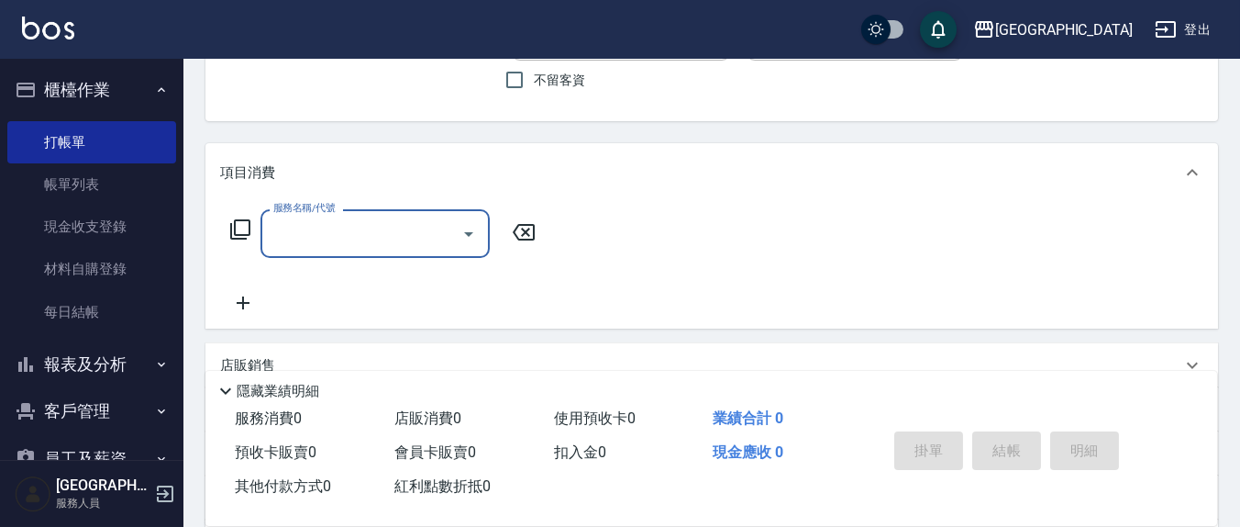
scroll to position [192, 0]
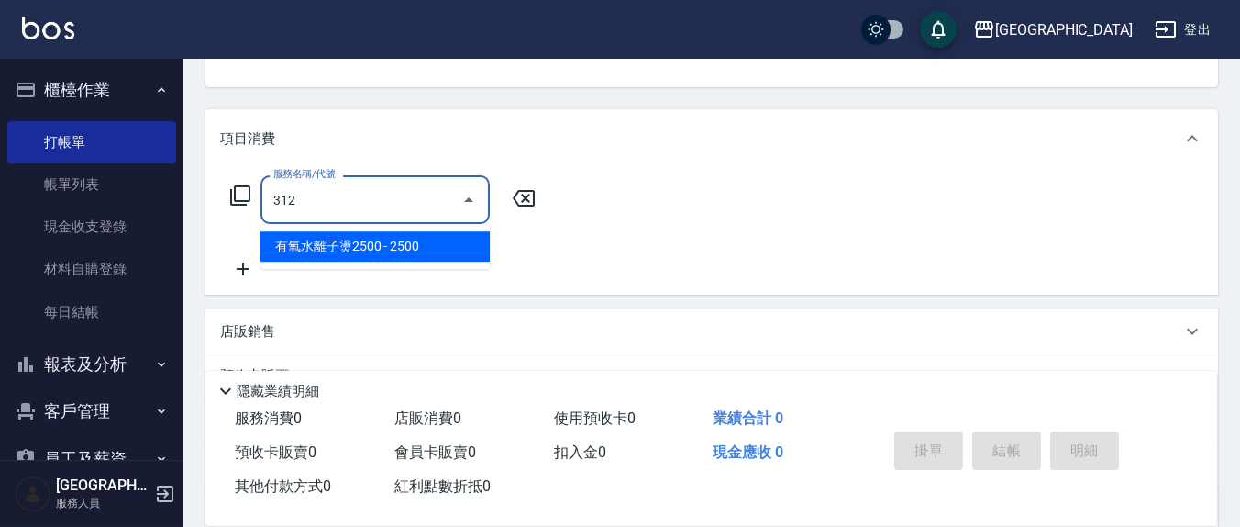
type input "有氧水離子燙2500(312)"
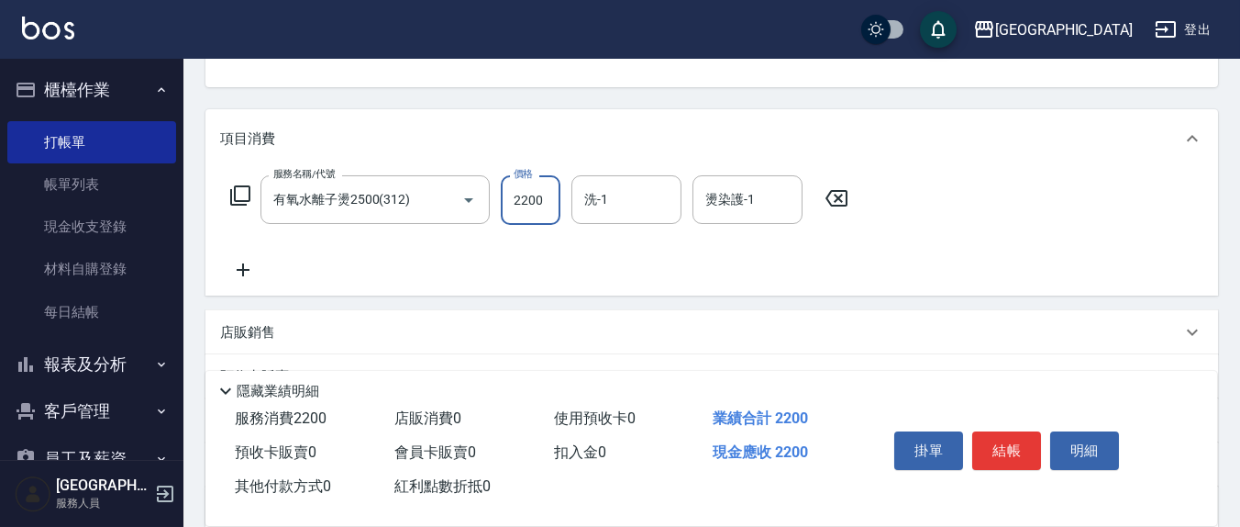
type input "2200"
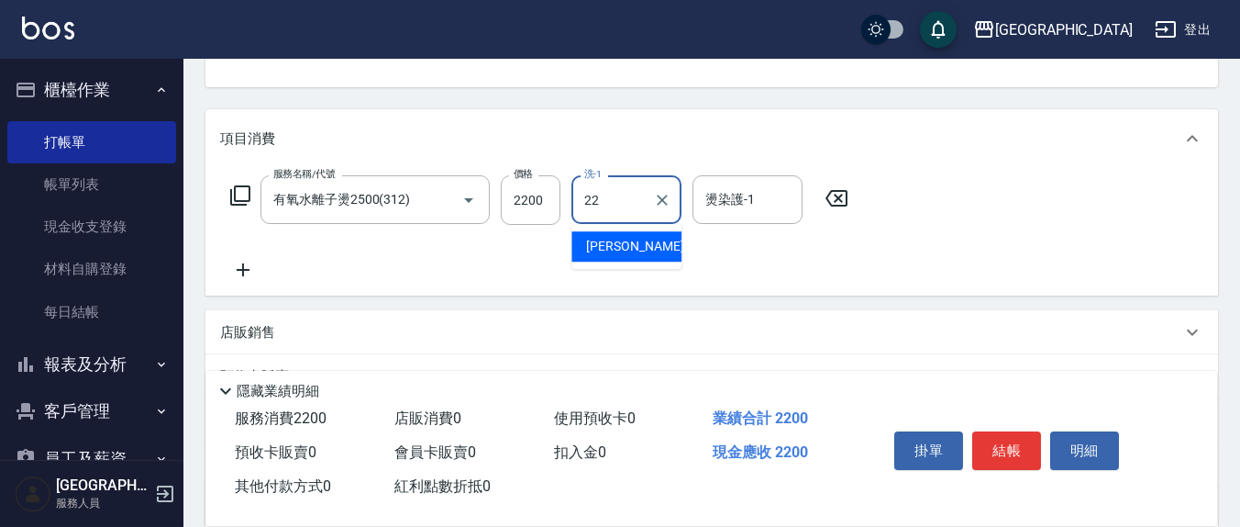
type input "[PERSON_NAME]-22"
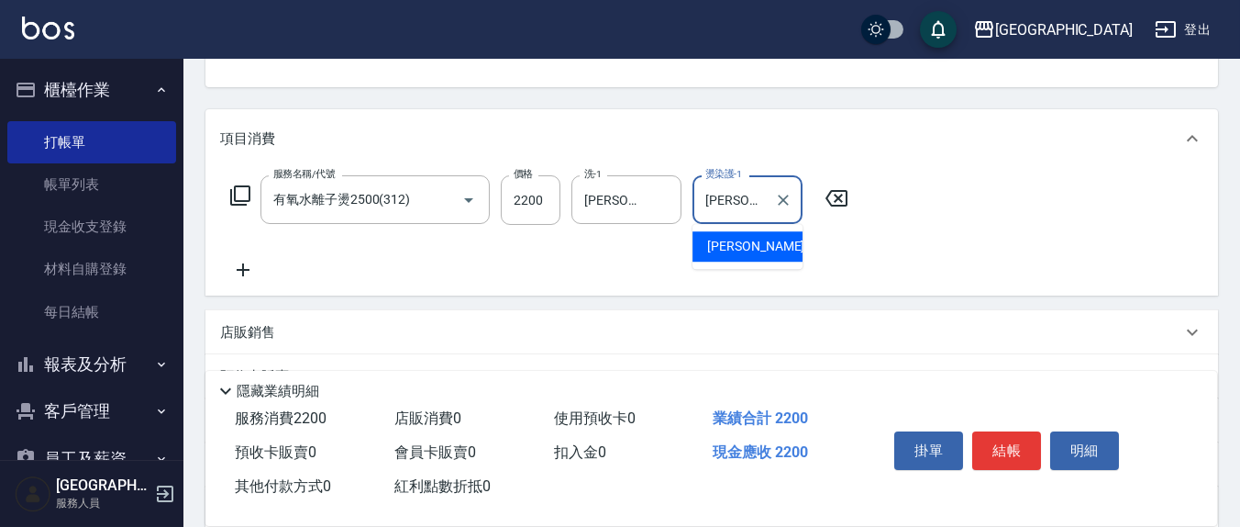
type input "[PERSON_NAME]-22"
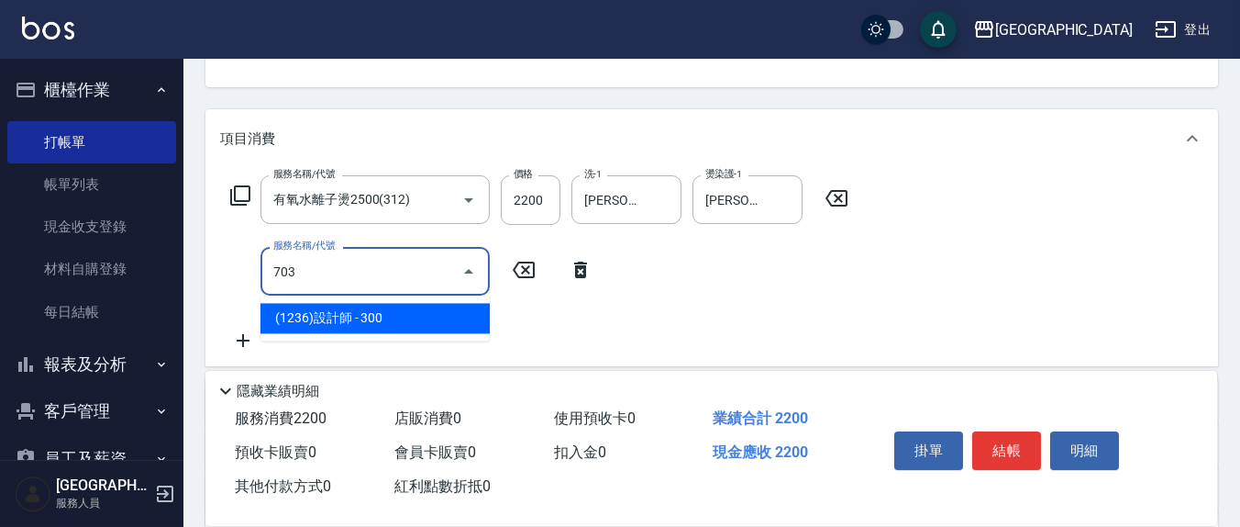
type input "(1236)設計師(703)"
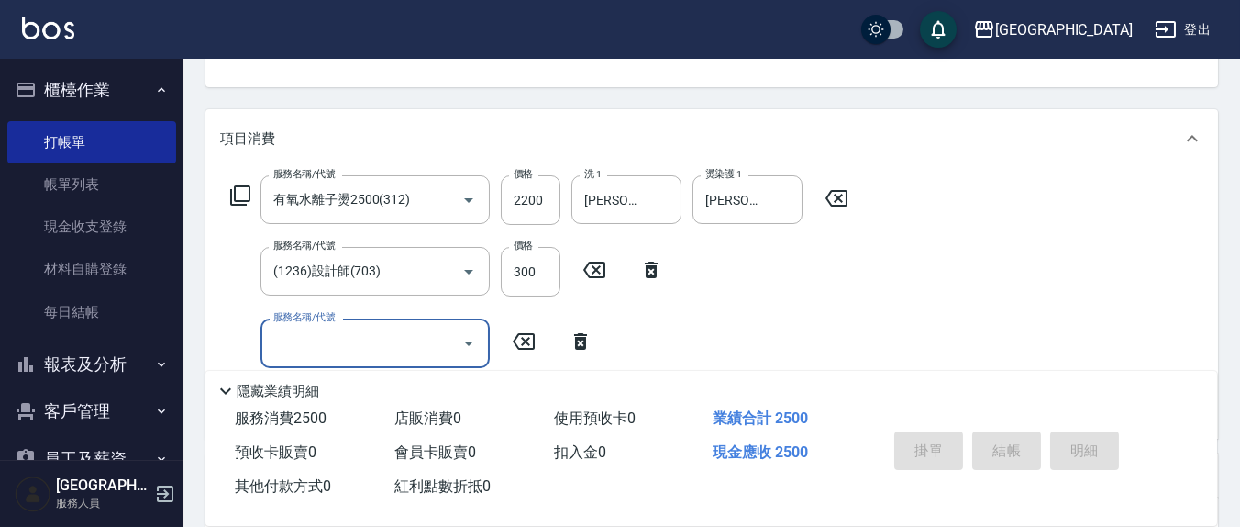
type input "[DATE] 19:55"
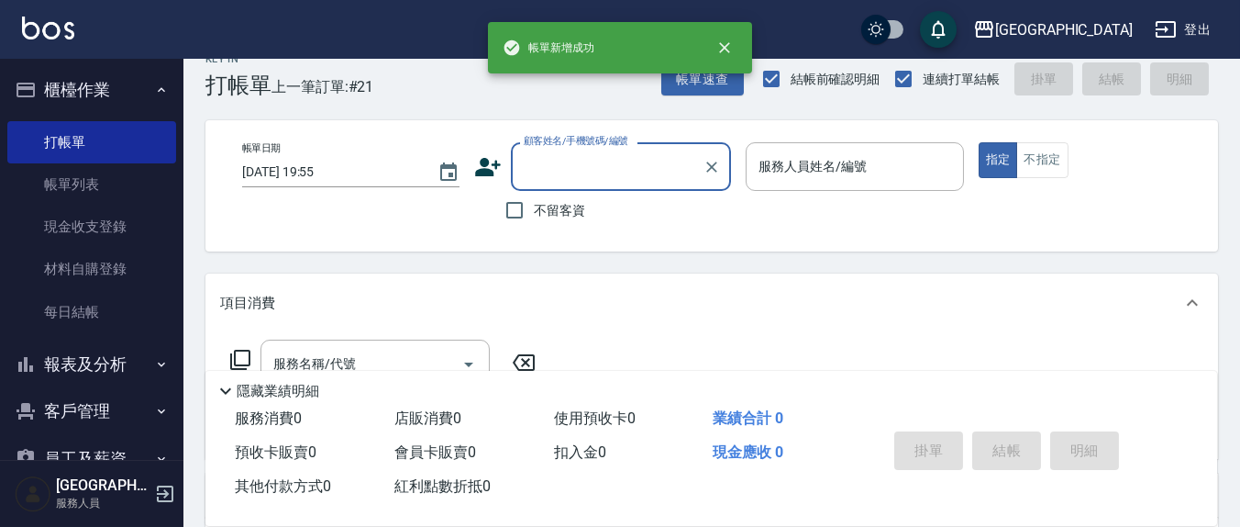
scroll to position [0, 0]
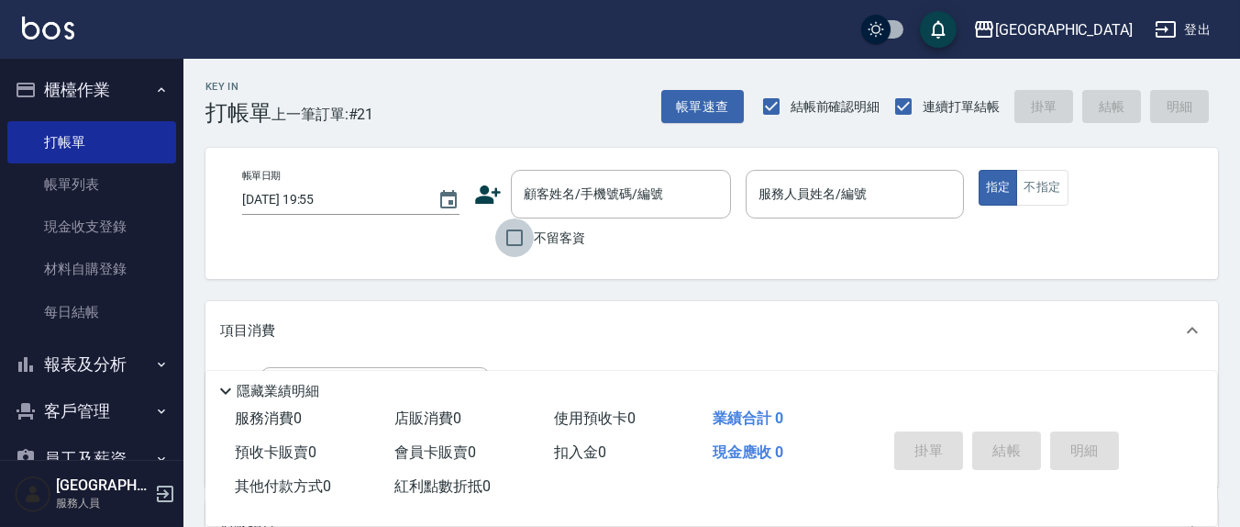
click at [520, 244] on input "不留客資" at bounding box center [514, 237] width 39 height 39
click at [522, 230] on input "不留客資" at bounding box center [514, 237] width 39 height 39
checkbox input "true"
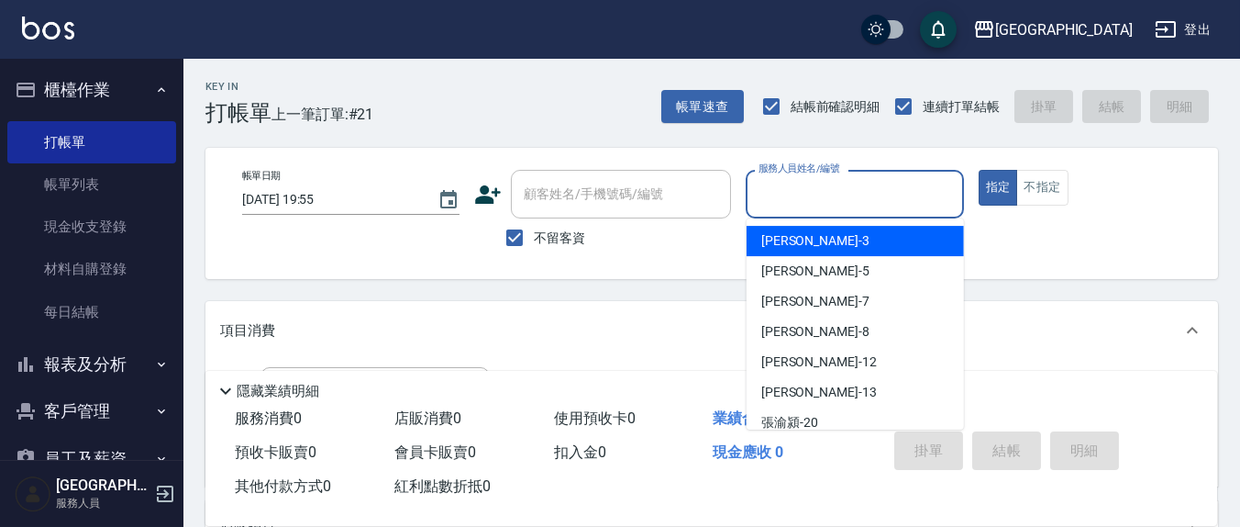
click at [834, 202] on input "服務人員姓名/編號" at bounding box center [854, 194] width 201 height 32
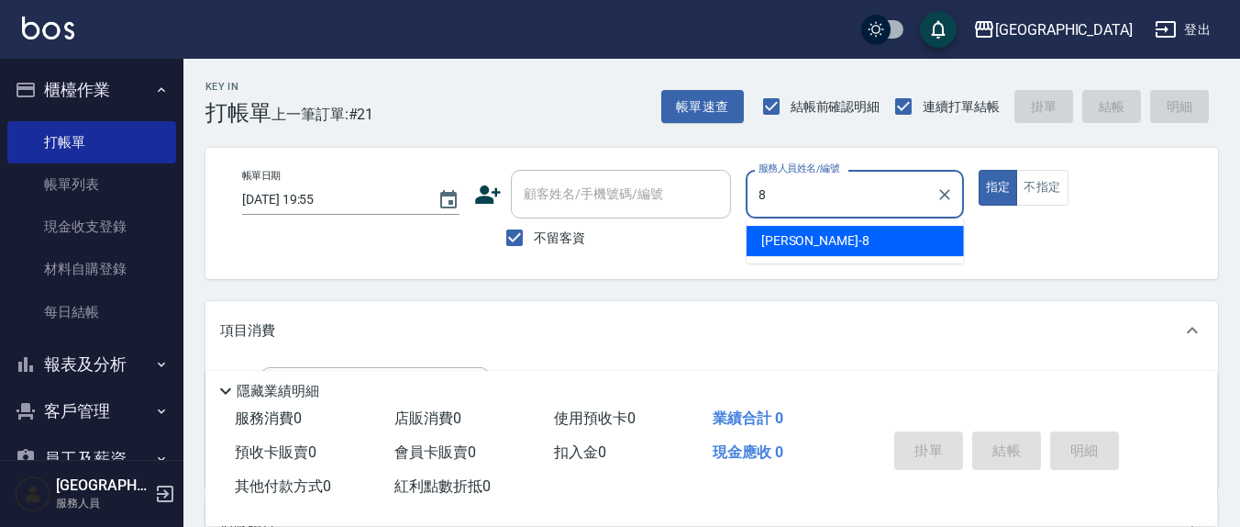
type input "[PERSON_NAME]-8"
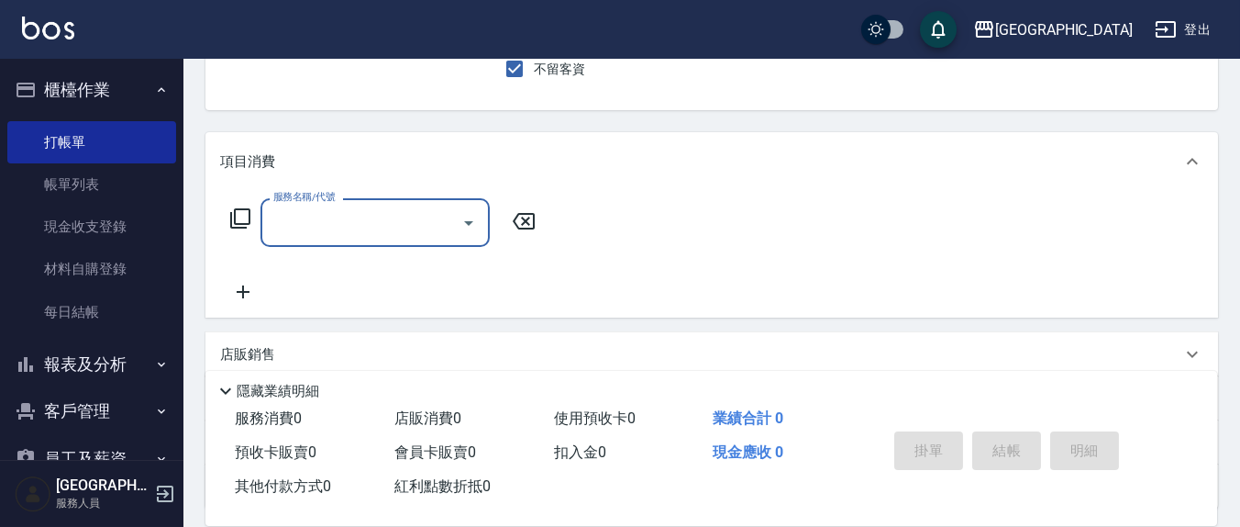
scroll to position [191, 0]
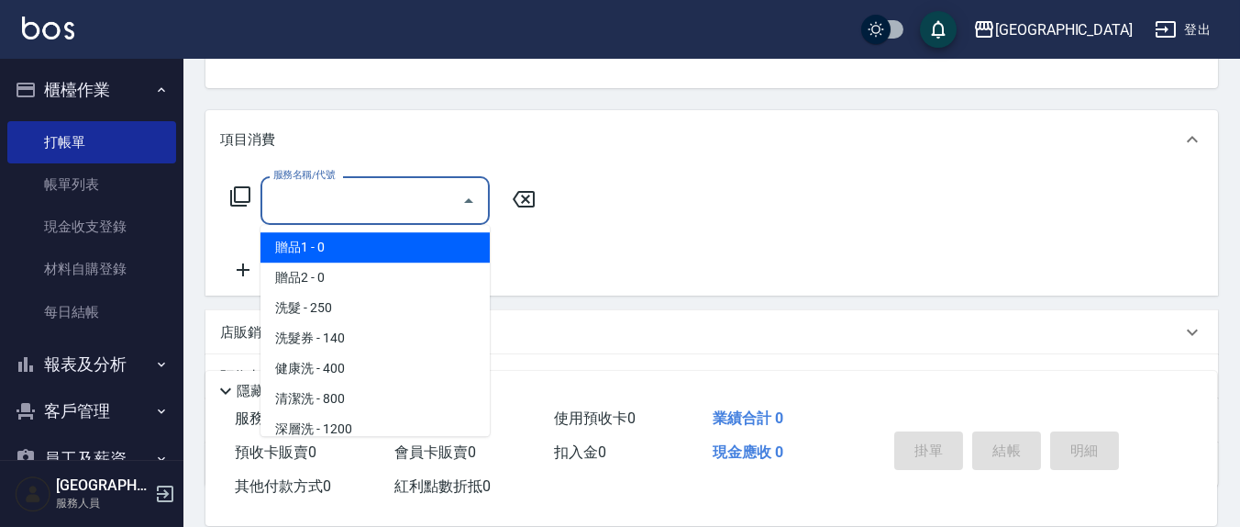
click at [360, 211] on input "服務名稱/代號" at bounding box center [361, 200] width 185 height 32
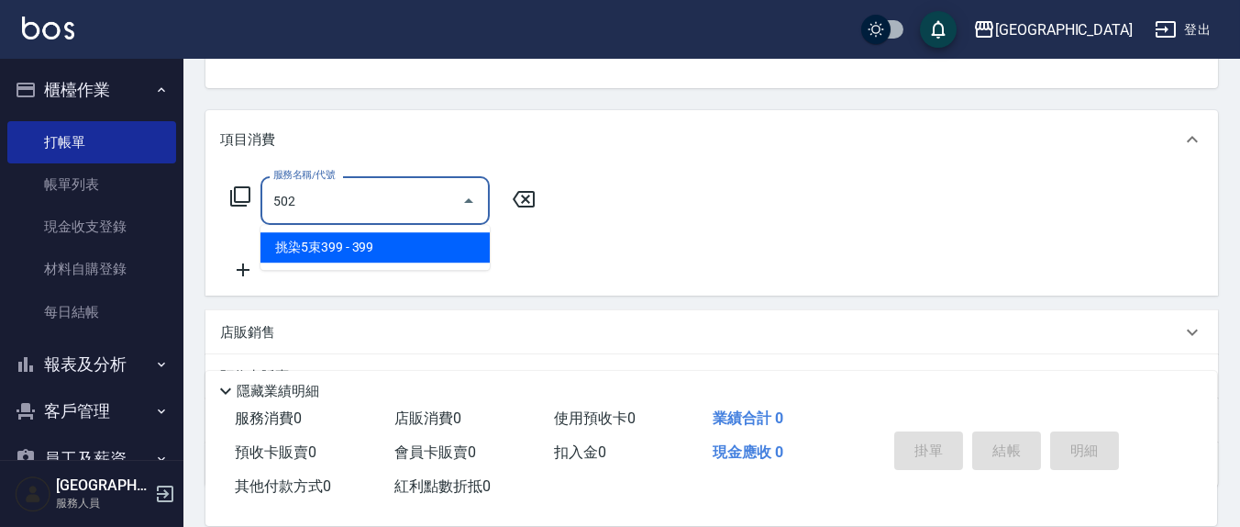
type input "挑染5束399(502)"
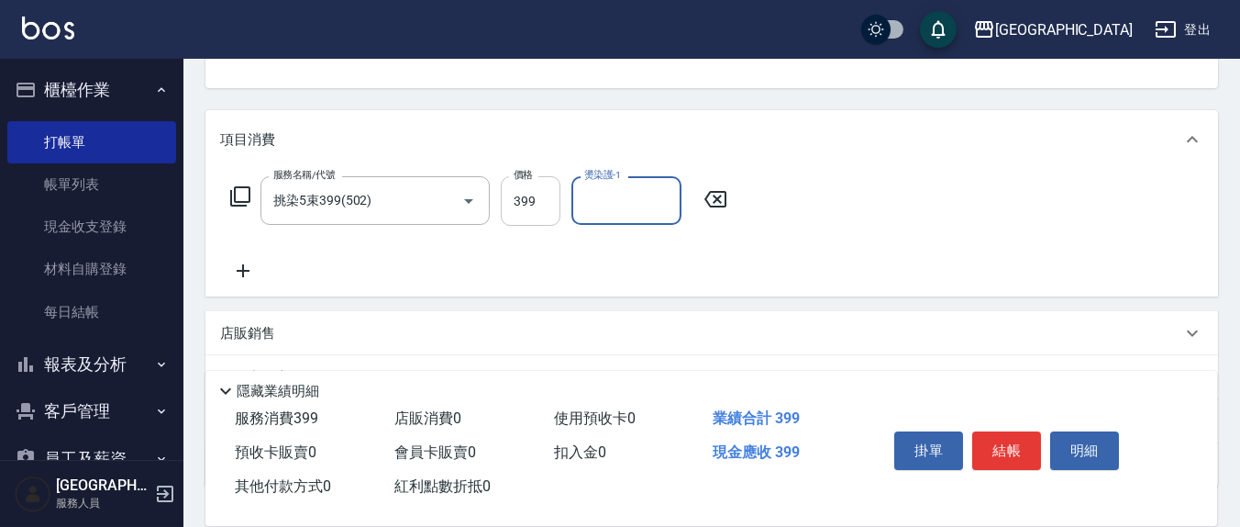
click at [523, 193] on input "399" at bounding box center [531, 201] width 60 height 50
type input "1000"
type input "[PERSON_NAME]-8"
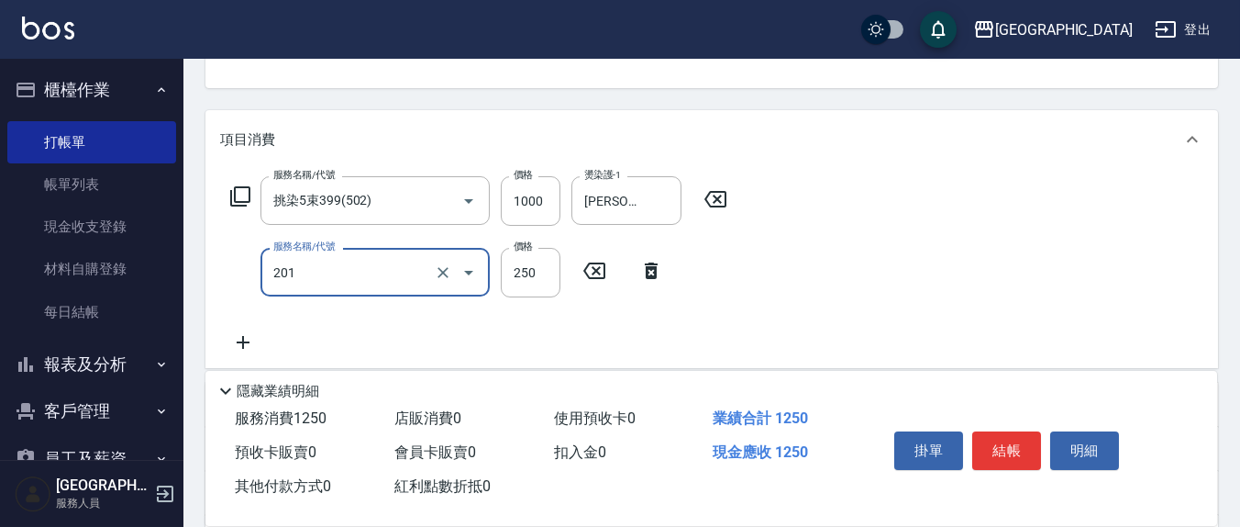
type input "洗髮(201)"
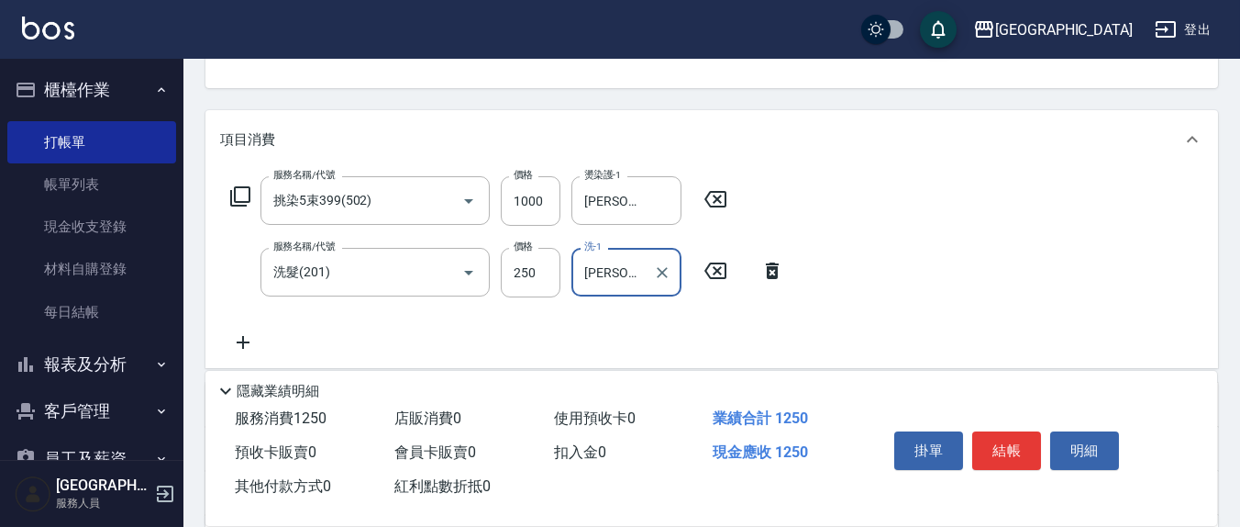
type input "[PERSON_NAME]-8"
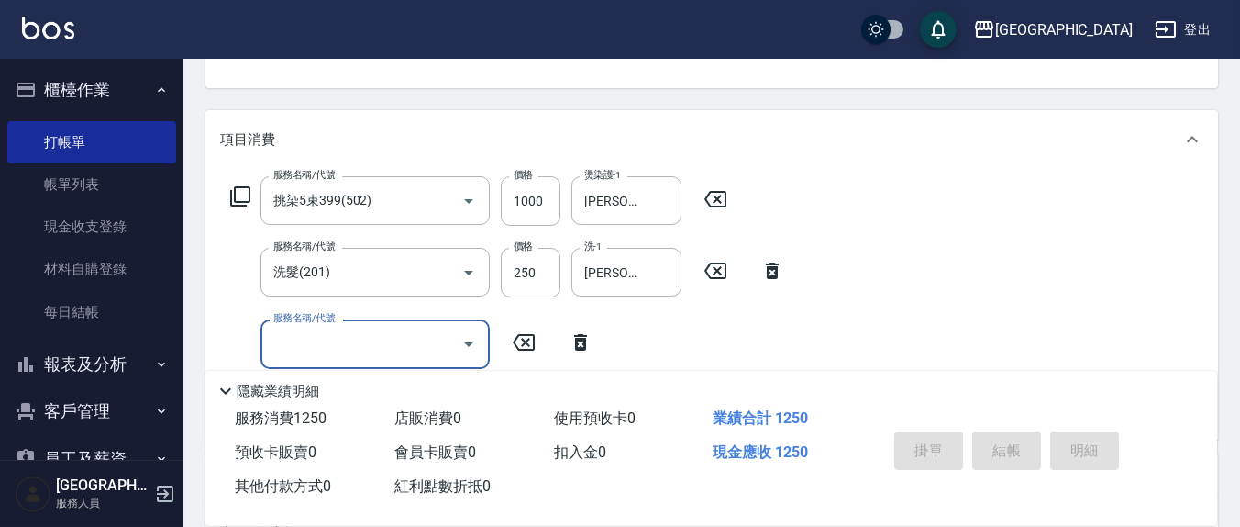
type input "[DATE] 19:59"
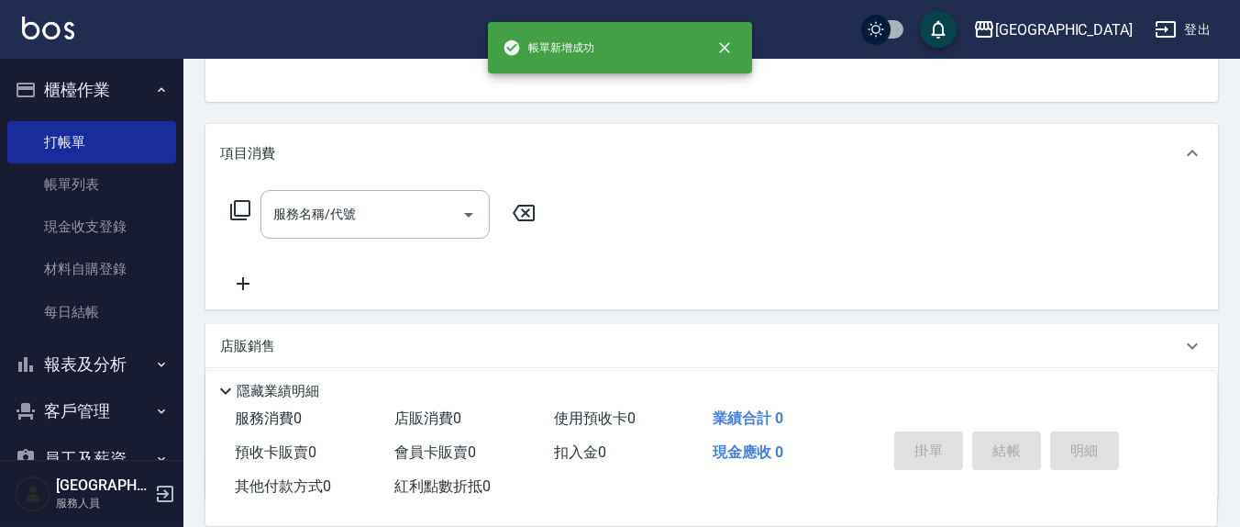
scroll to position [0, 0]
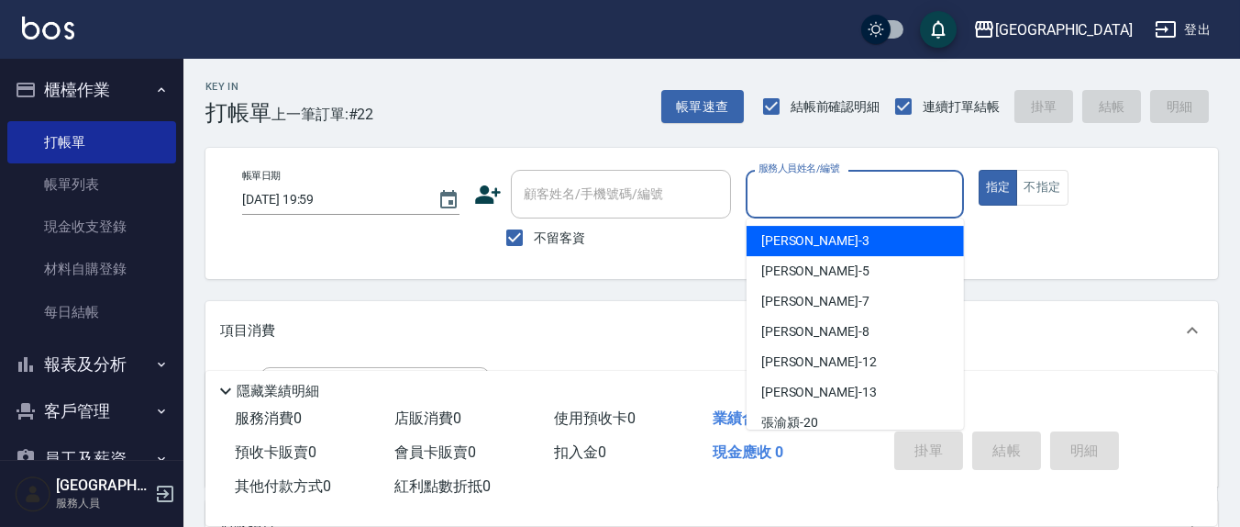
click at [807, 182] on input "服務人員姓名/編號" at bounding box center [854, 194] width 201 height 32
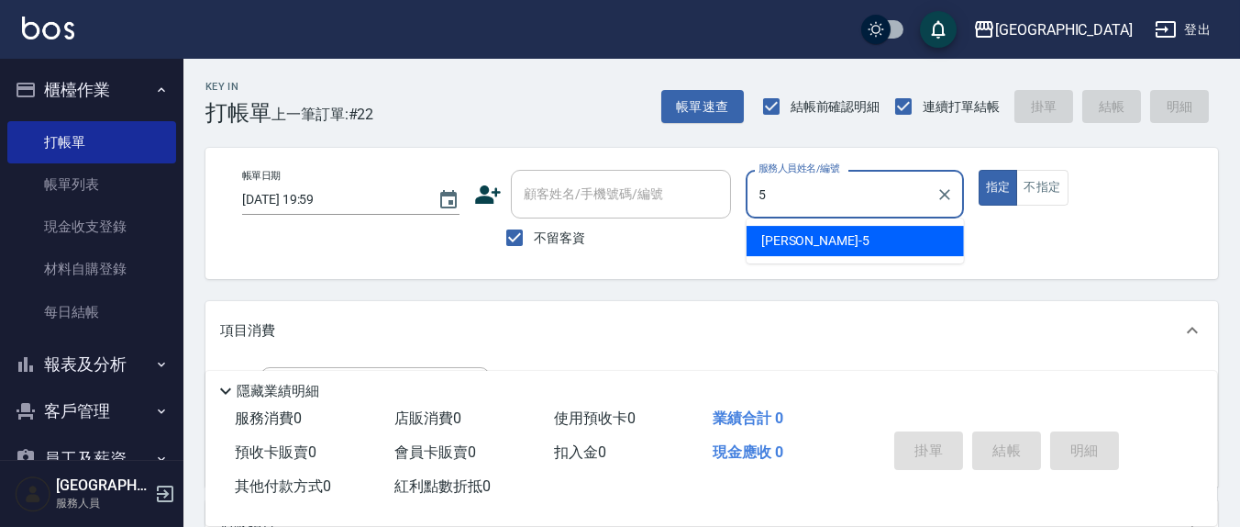
type input "[PERSON_NAME]5"
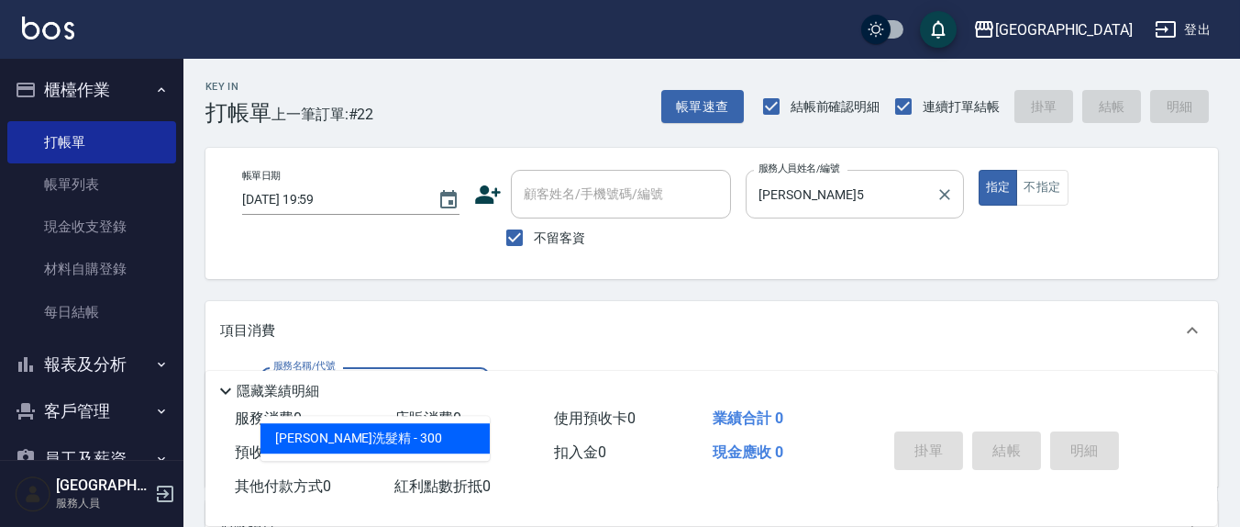
type input "[PERSON_NAME]洗髮精(210)"
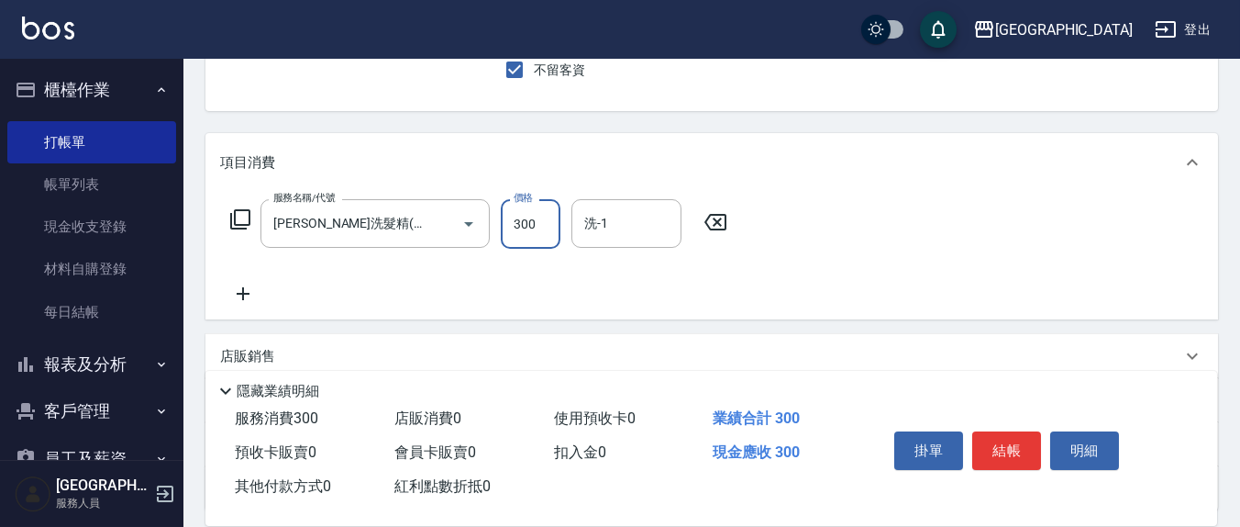
scroll to position [191, 0]
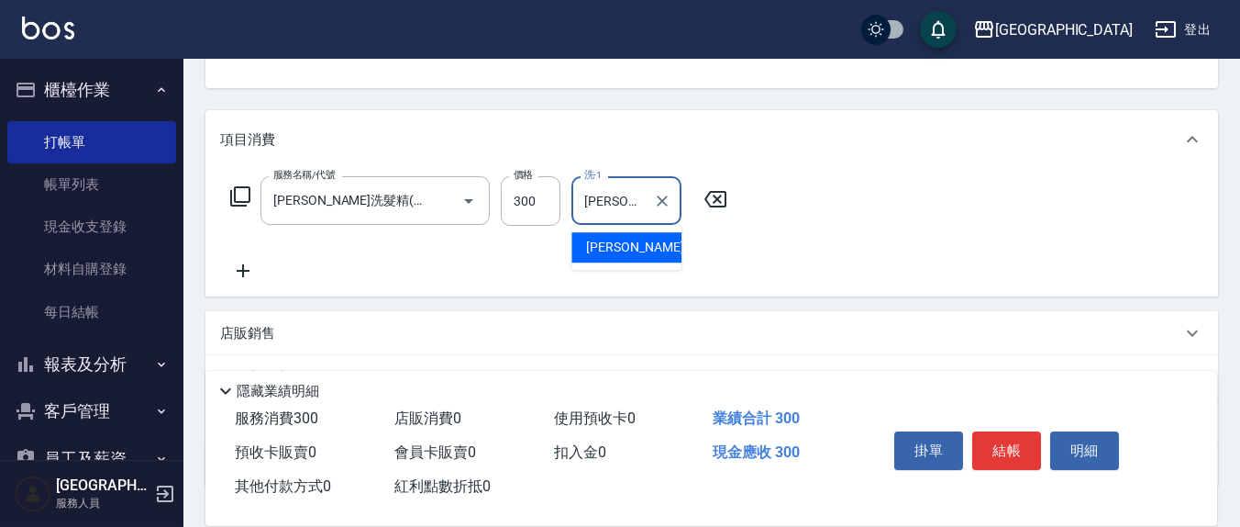
type input "[PERSON_NAME]-21"
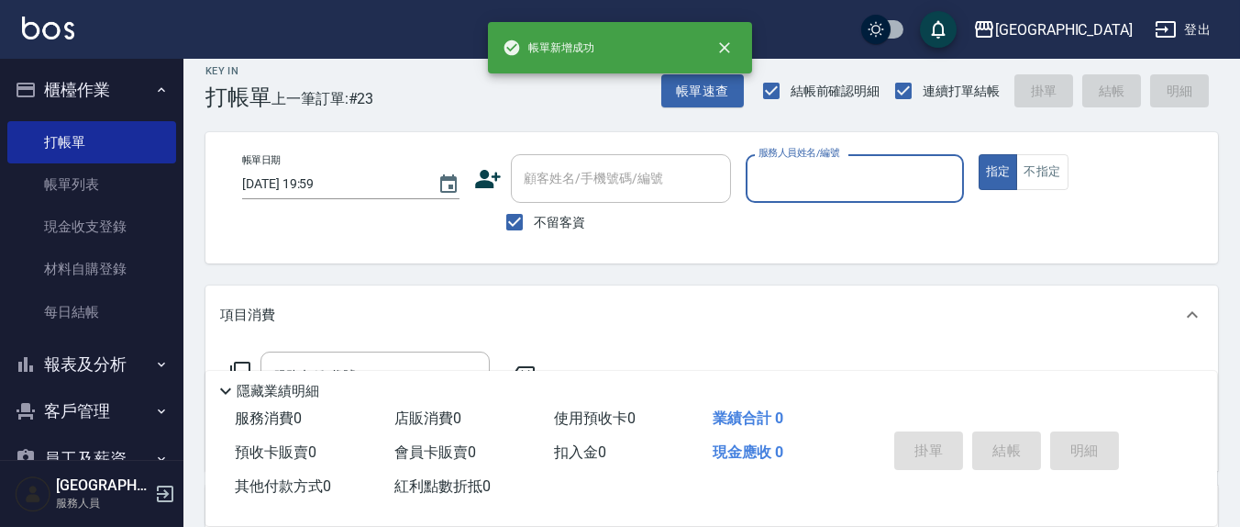
scroll to position [0, 0]
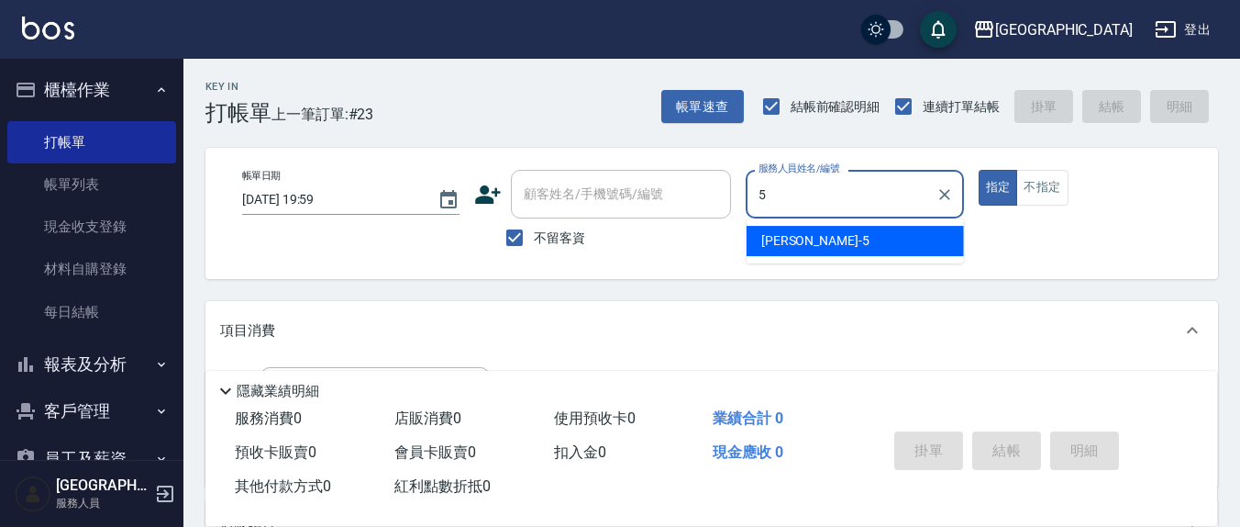
type input "[PERSON_NAME]5"
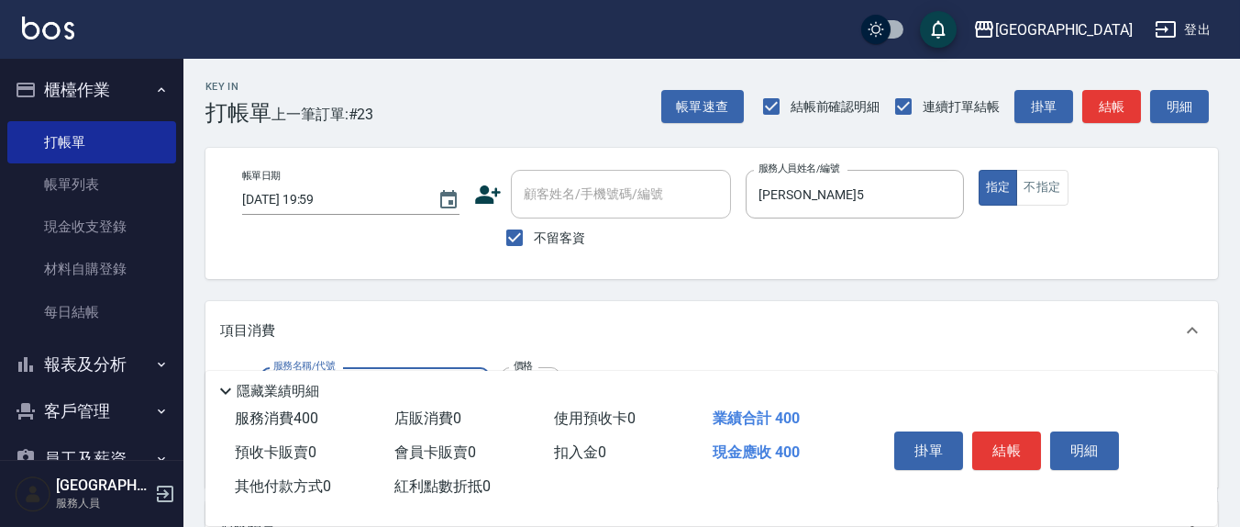
type input "剪髮(401)"
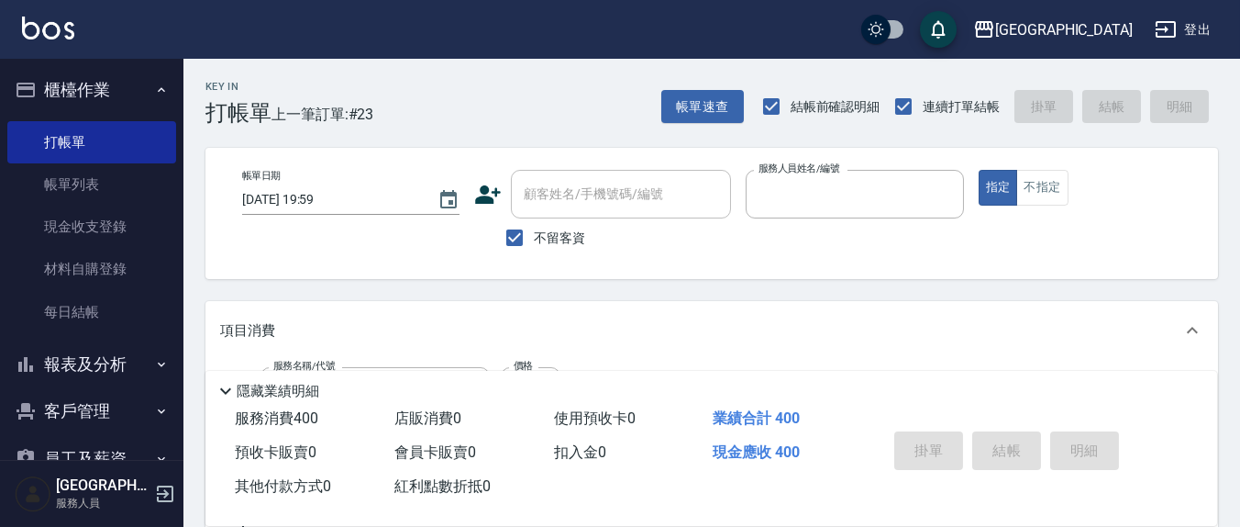
click at [979, 170] on button "指定" at bounding box center [998, 188] width 39 height 36
type input "[DATE] 20:00"
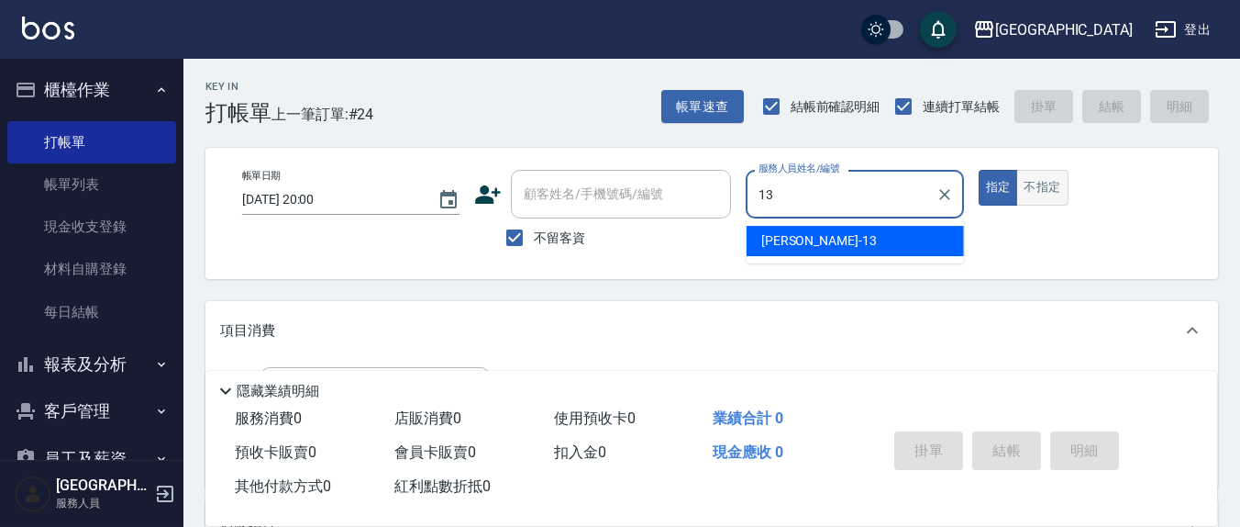
type input "13"
click at [1052, 185] on button "不指定" at bounding box center [1041, 188] width 51 height 36
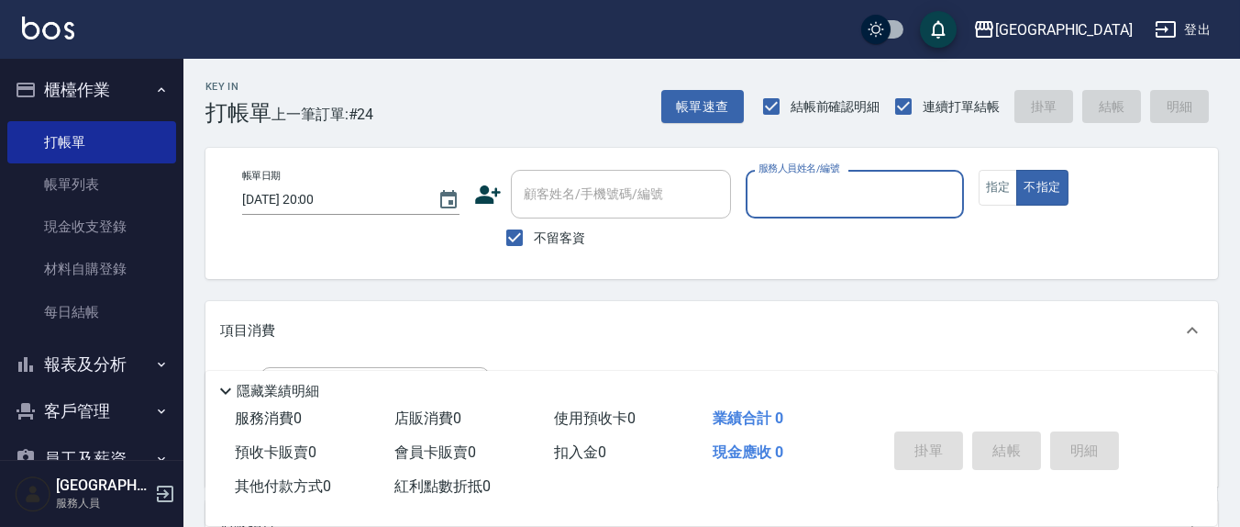
click at [797, 178] on input "服務人員姓名/編號" at bounding box center [854, 194] width 201 height 32
type input "[PERSON_NAME]-13"
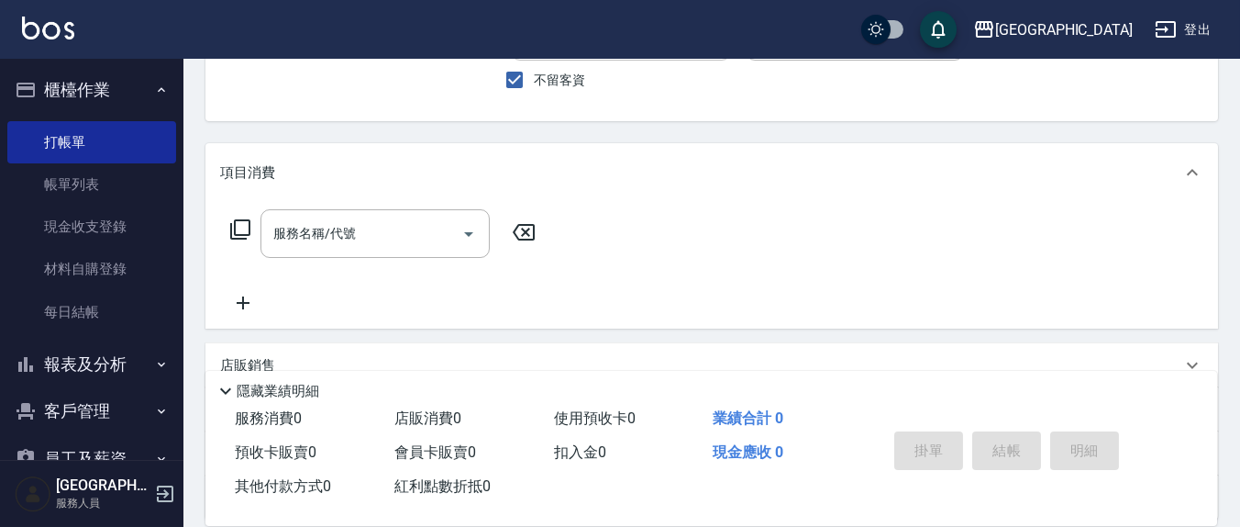
scroll to position [191, 0]
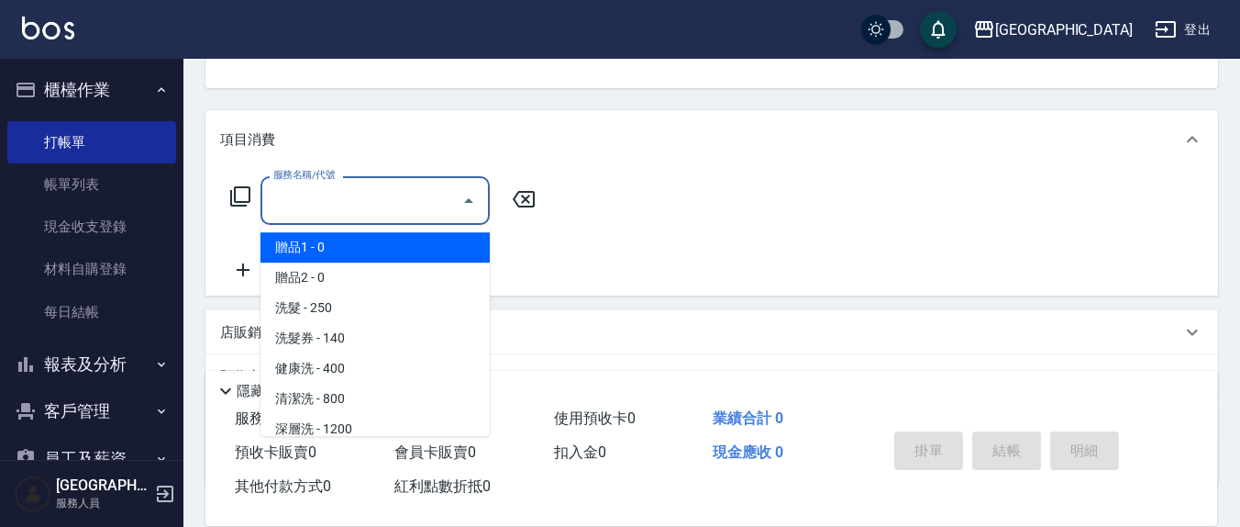
click at [369, 196] on input "服務名稱/代號" at bounding box center [361, 200] width 185 height 32
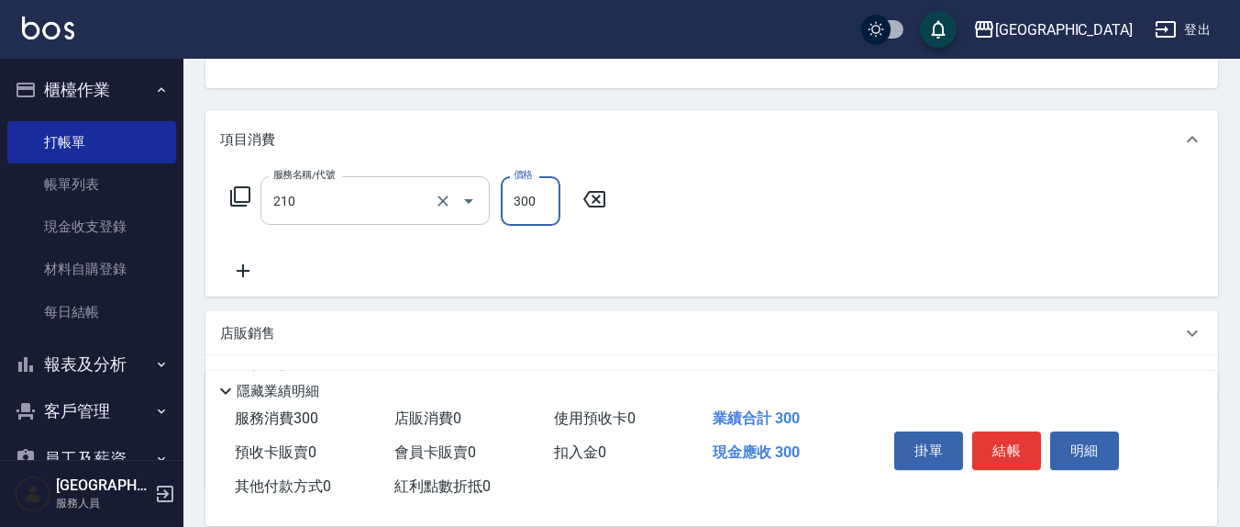
type input "[PERSON_NAME]洗髮精(210)"
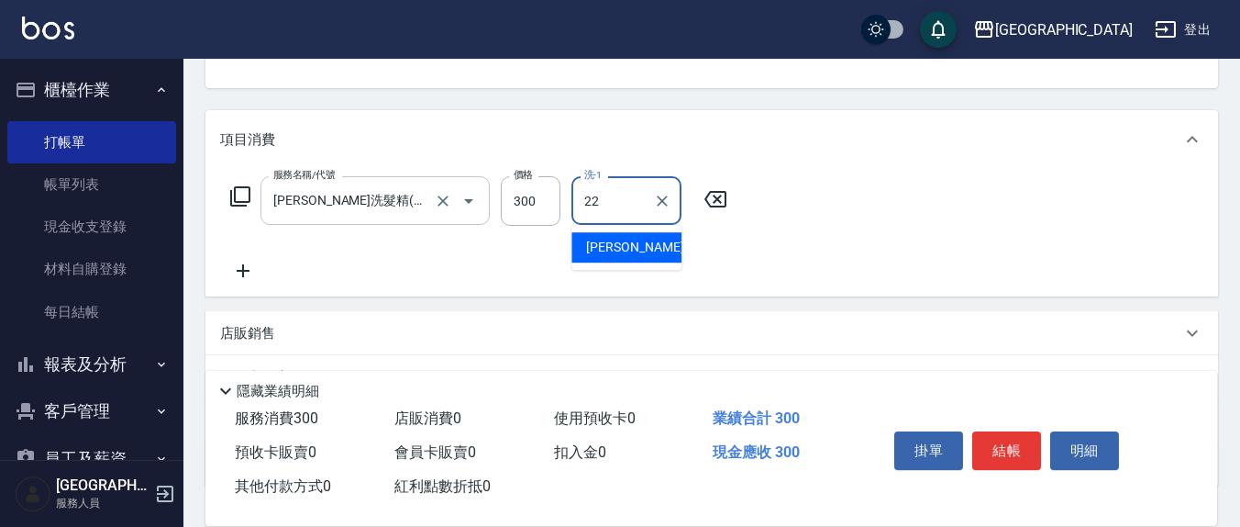
type input "[PERSON_NAME]-22"
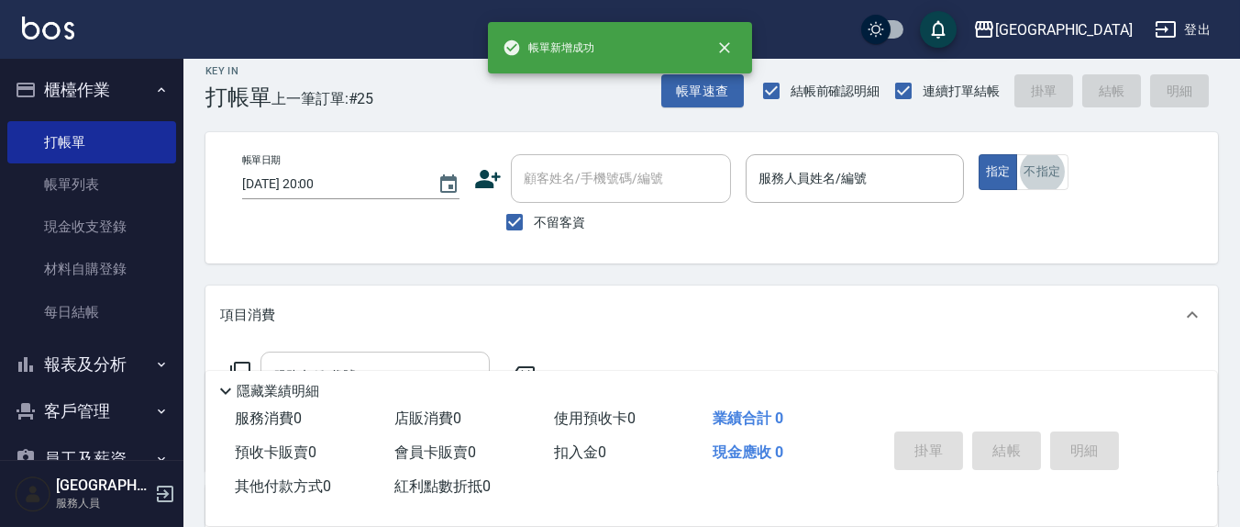
scroll to position [0, 0]
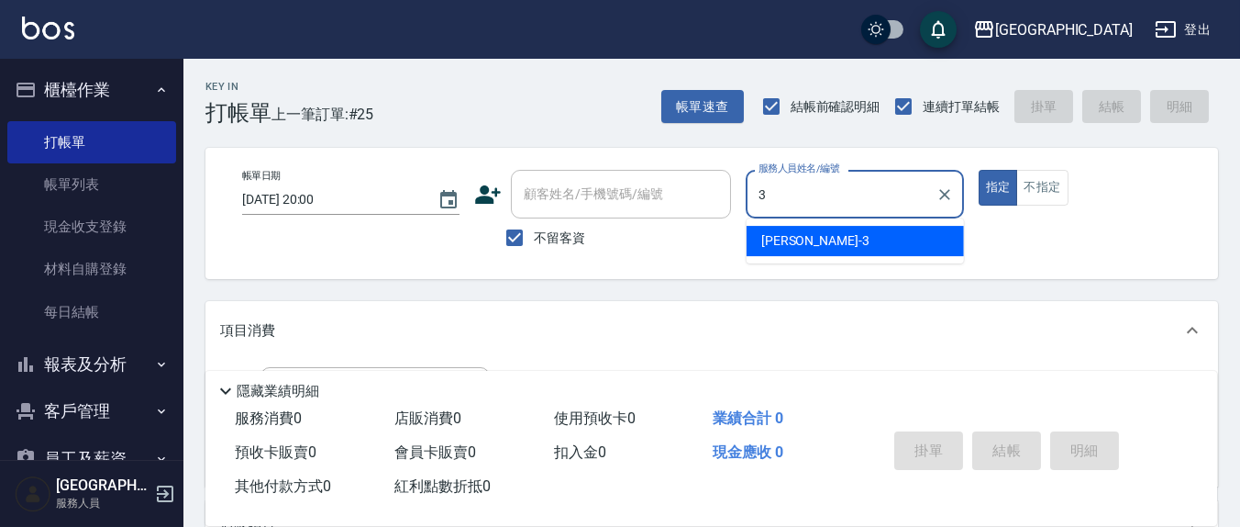
type input "[PERSON_NAME]-3"
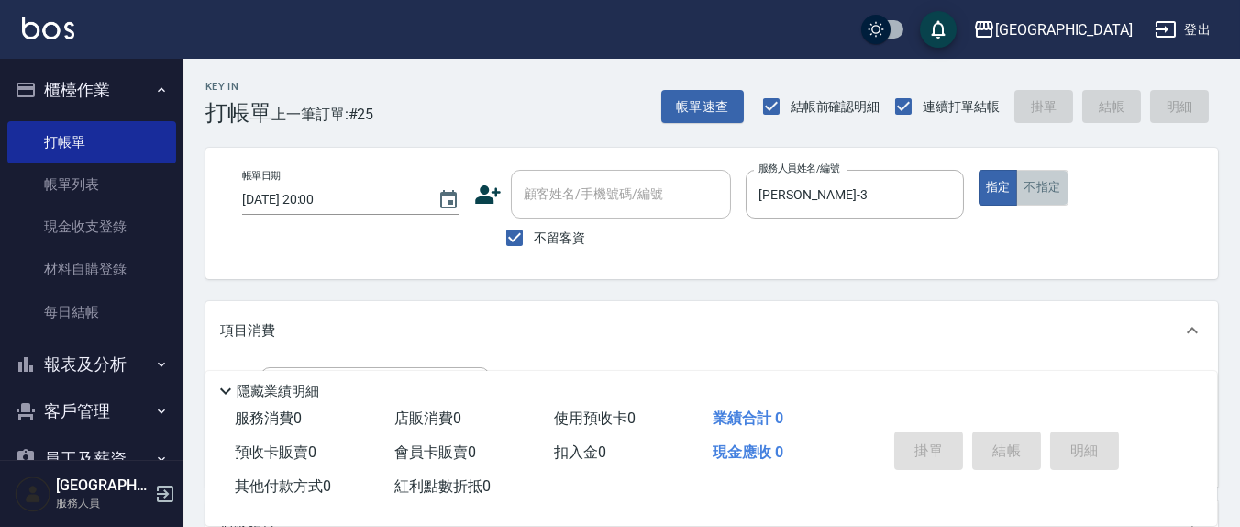
click at [1046, 193] on button "不指定" at bounding box center [1041, 188] width 51 height 36
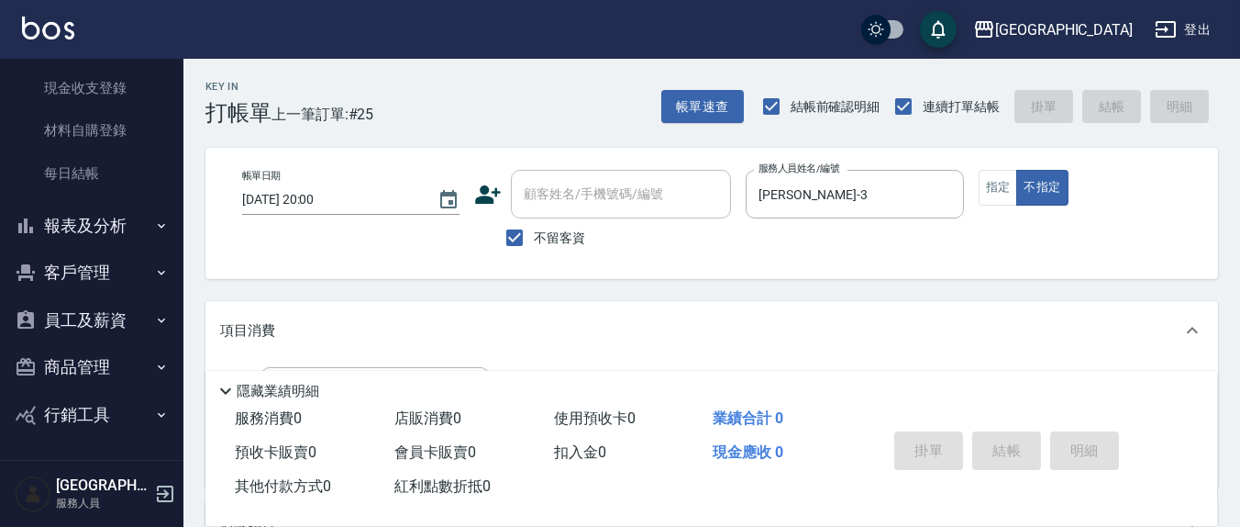
scroll to position [191, 0]
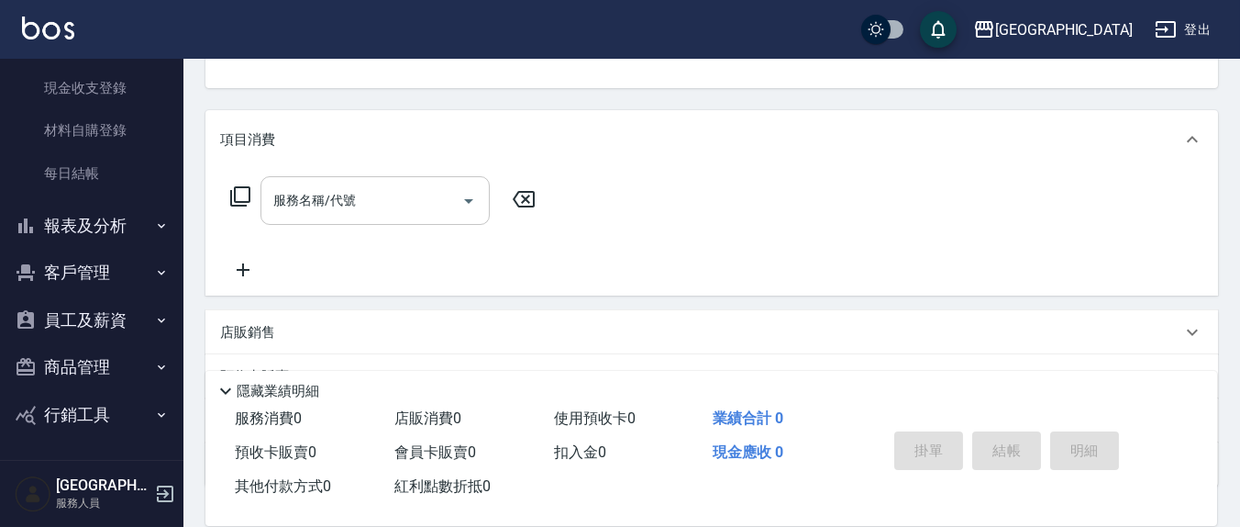
click at [374, 204] on input "服務名稱/代號" at bounding box center [361, 200] width 185 height 32
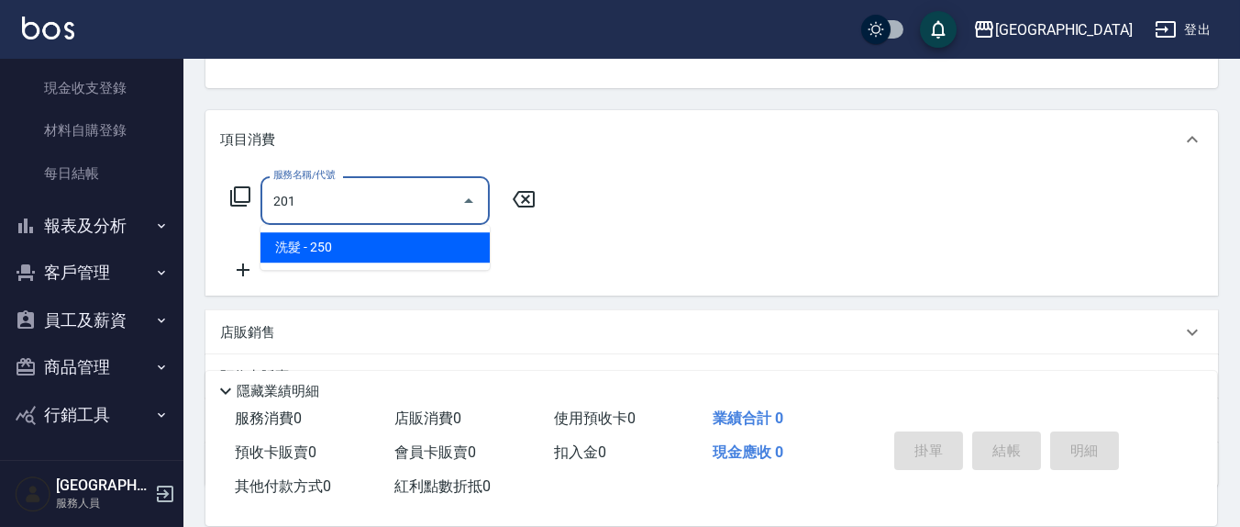
type input "洗髮(201)"
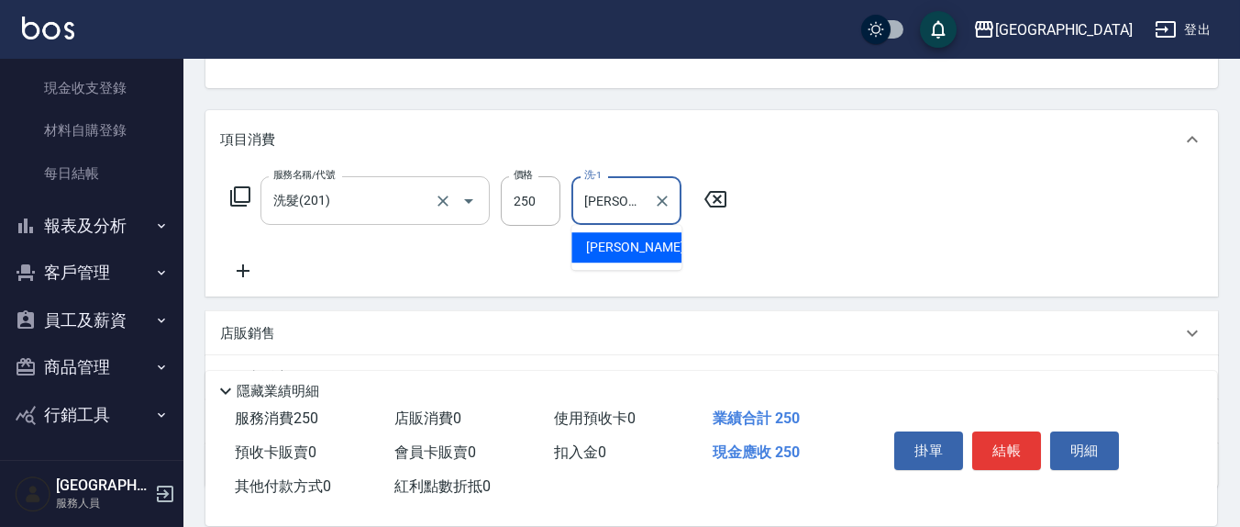
type input "[PERSON_NAME]-3"
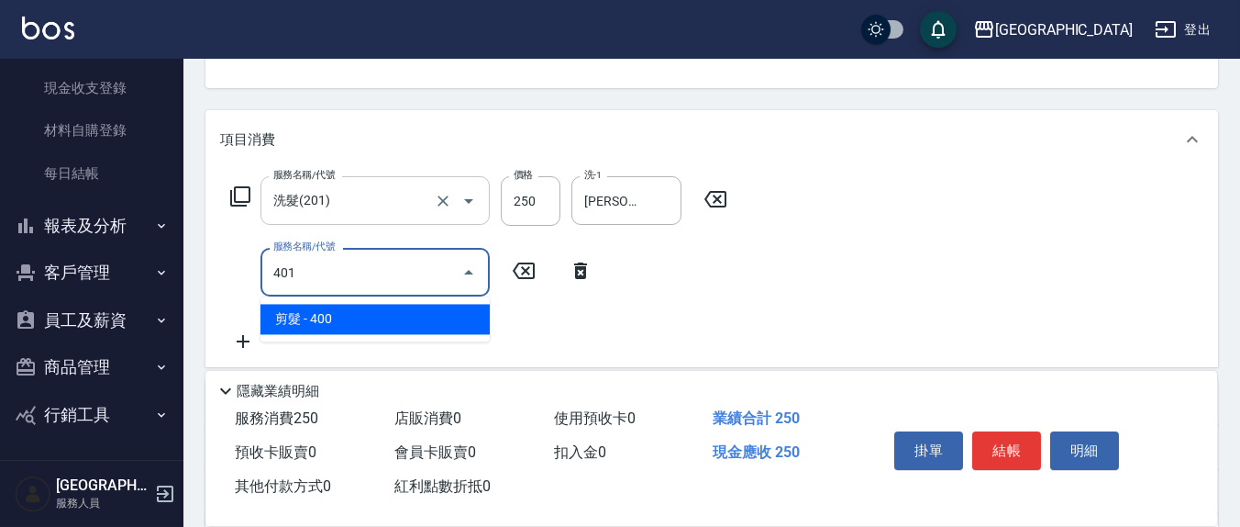
type input "剪髮(401)"
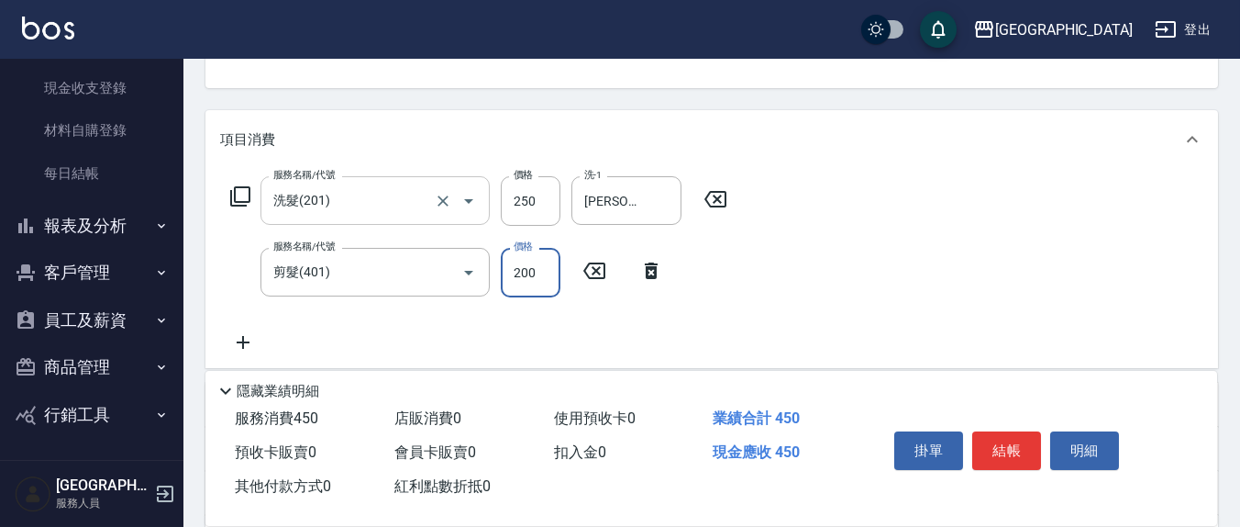
type input "200"
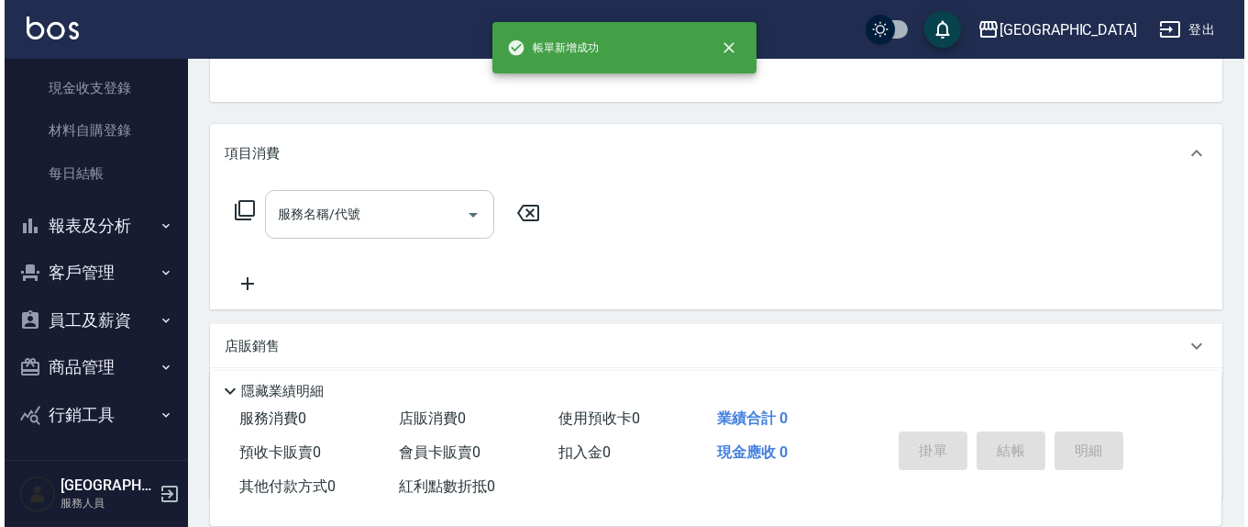
scroll to position [0, 0]
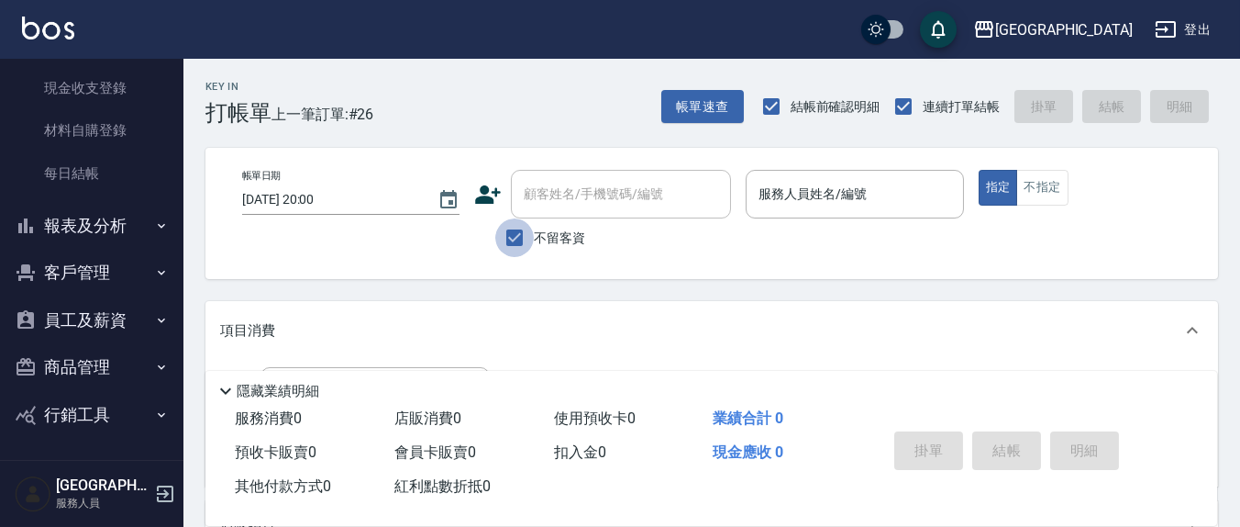
click at [506, 233] on input "不留客資" at bounding box center [514, 237] width 39 height 39
checkbox input "false"
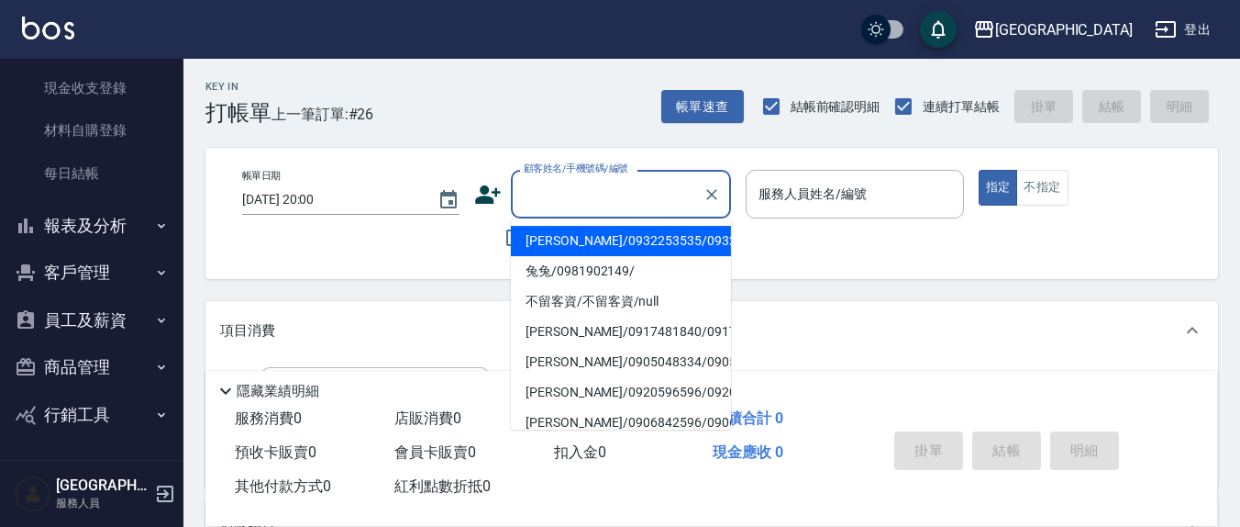
click at [539, 199] on input "顧客姓名/手機號碼/編號" at bounding box center [607, 194] width 176 height 32
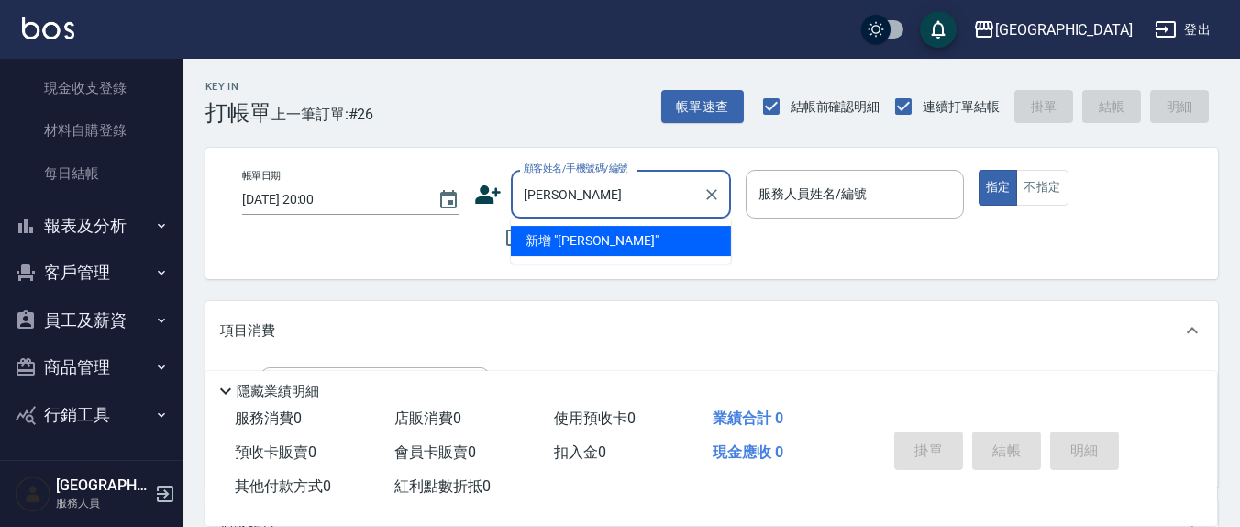
click at [588, 194] on input "[PERSON_NAME]" at bounding box center [607, 194] width 176 height 32
type input "翁"
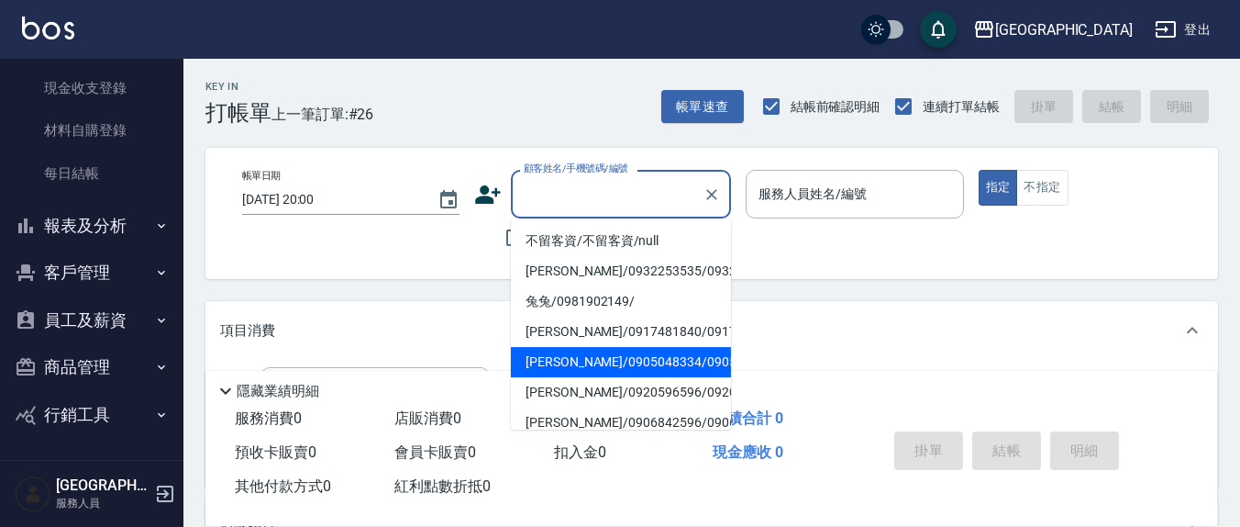
click at [818, 343] on div "項目消費" at bounding box center [711, 330] width 1013 height 59
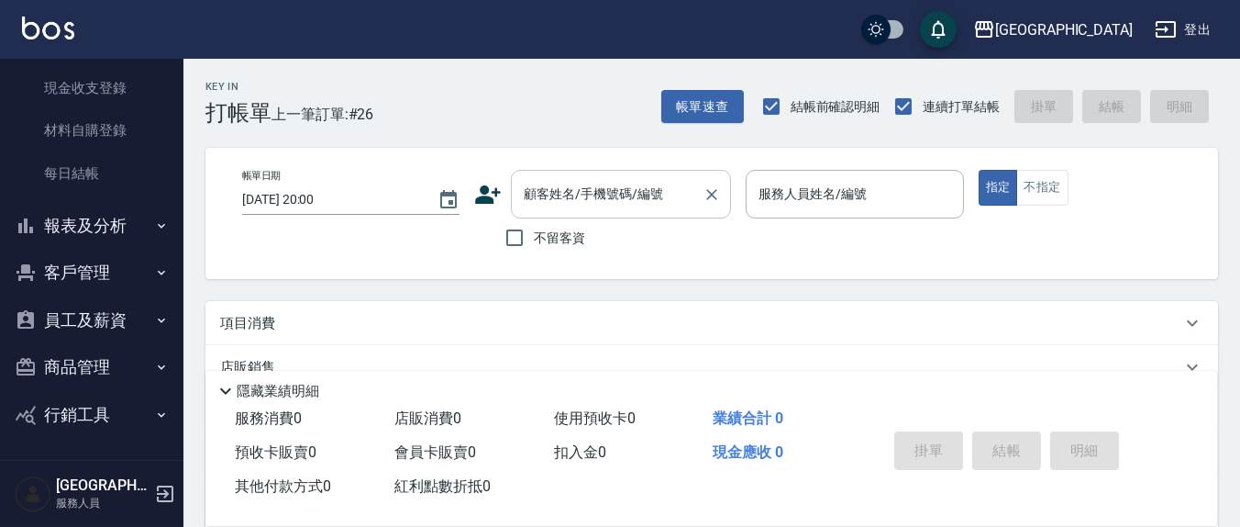
click at [550, 207] on input "顧客姓名/手機號碼/編號" at bounding box center [607, 194] width 176 height 32
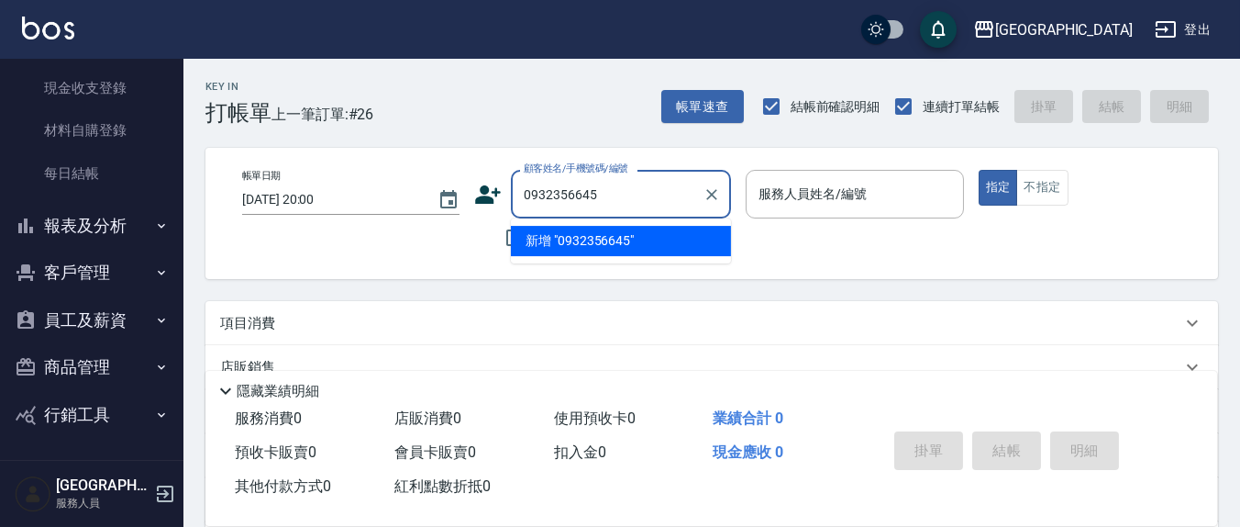
type input "0932356645"
click at [490, 194] on icon at bounding box center [488, 195] width 28 height 28
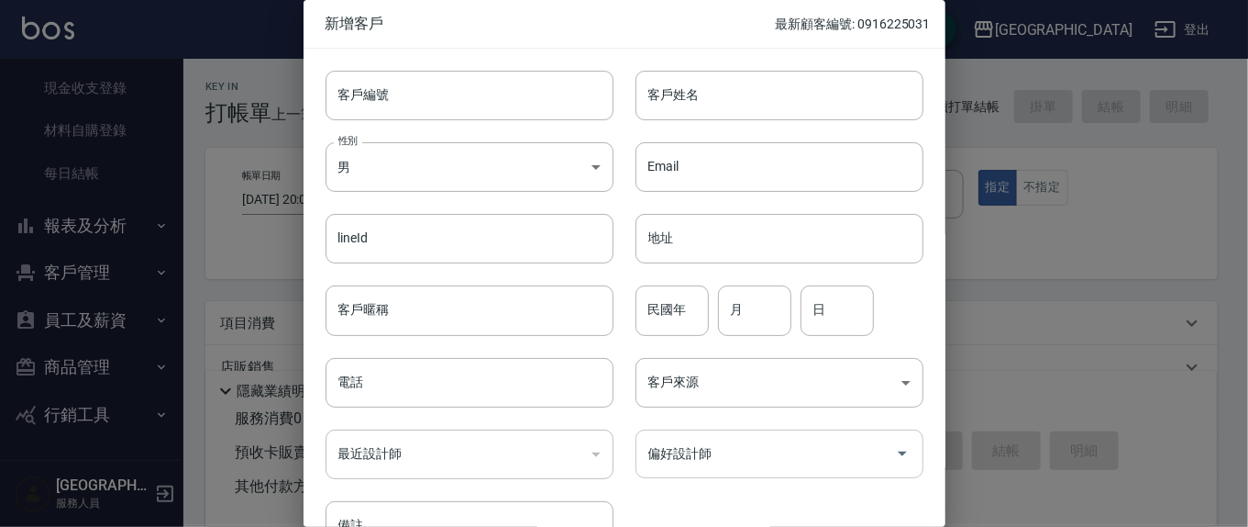
scroll to position [108, 0]
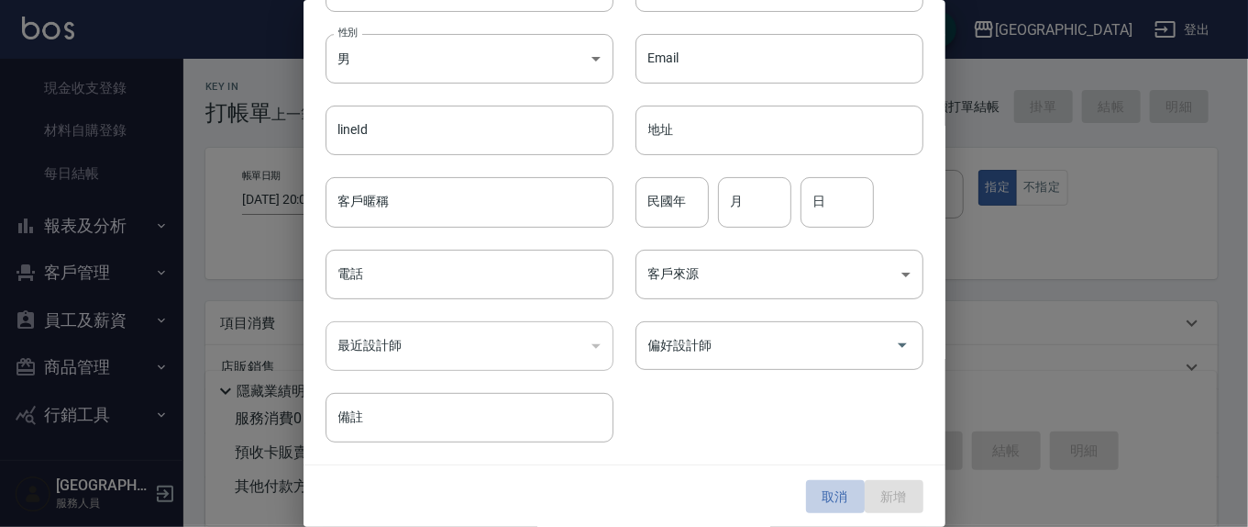
click at [815, 492] on button "取消" at bounding box center [835, 497] width 59 height 34
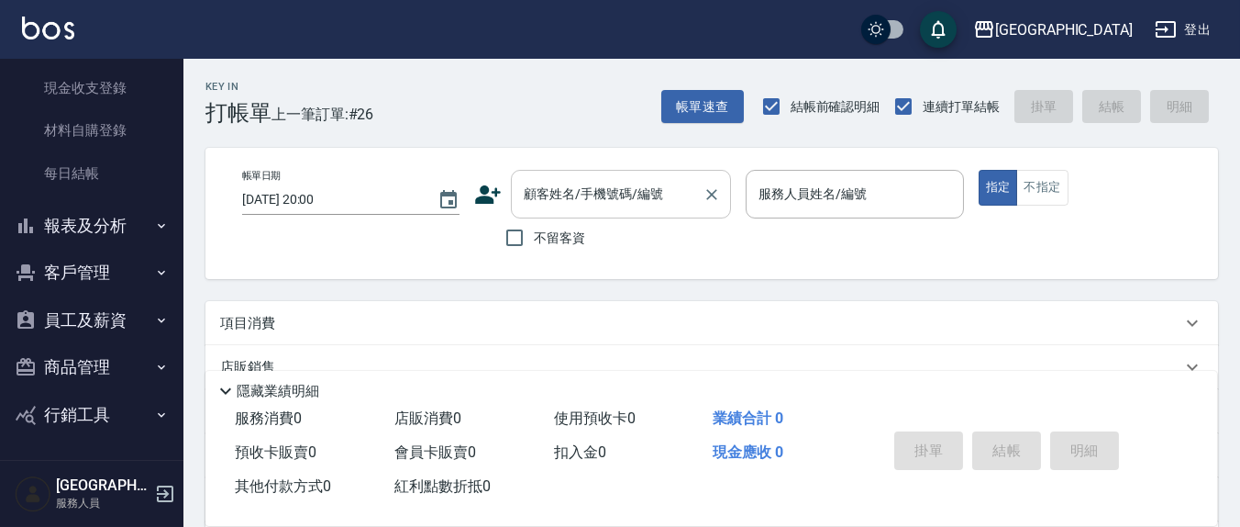
click at [578, 216] on div "顧客姓名/手機號碼/編號" at bounding box center [621, 194] width 220 height 49
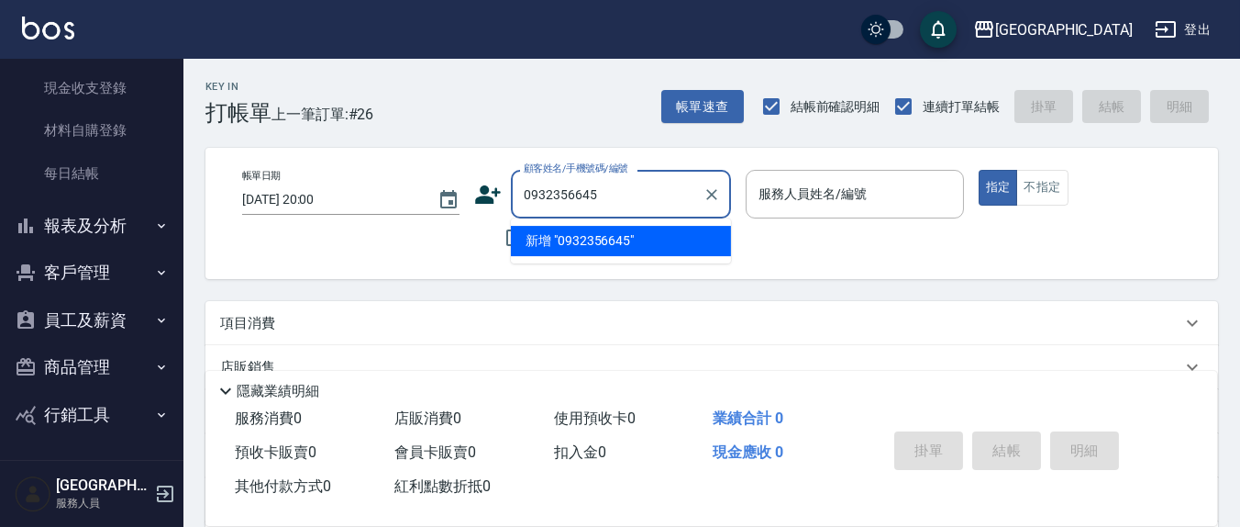
click at [568, 235] on li "新增 "0932356645"" at bounding box center [621, 241] width 220 height 30
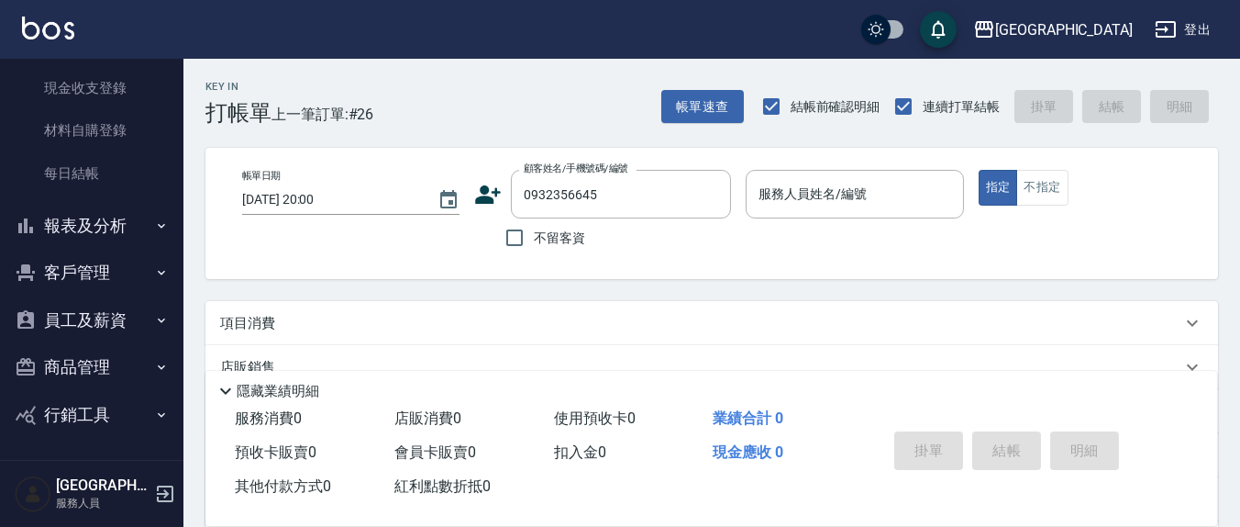
click at [482, 201] on icon at bounding box center [489, 194] width 26 height 18
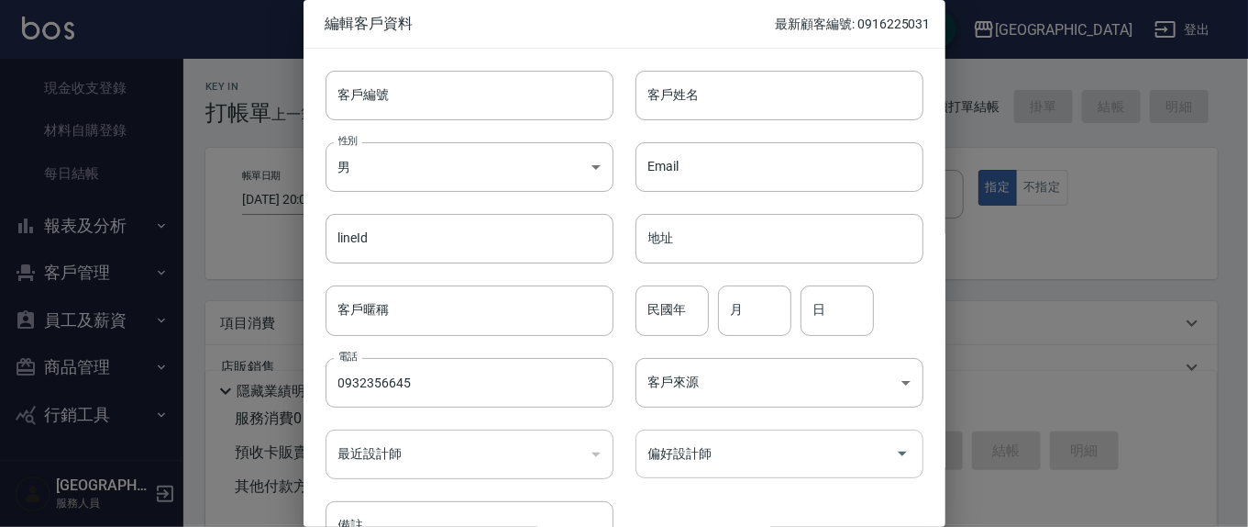
click at [773, 454] on input "偏好設計師" at bounding box center [766, 454] width 244 height 32
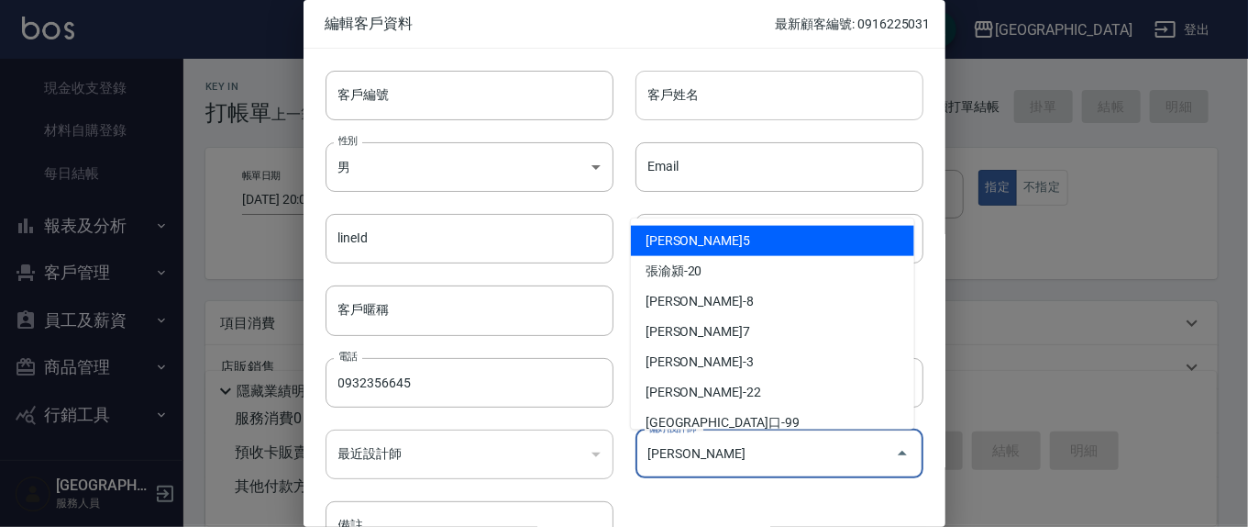
click at [726, 86] on input "客戶姓名" at bounding box center [780, 96] width 288 height 50
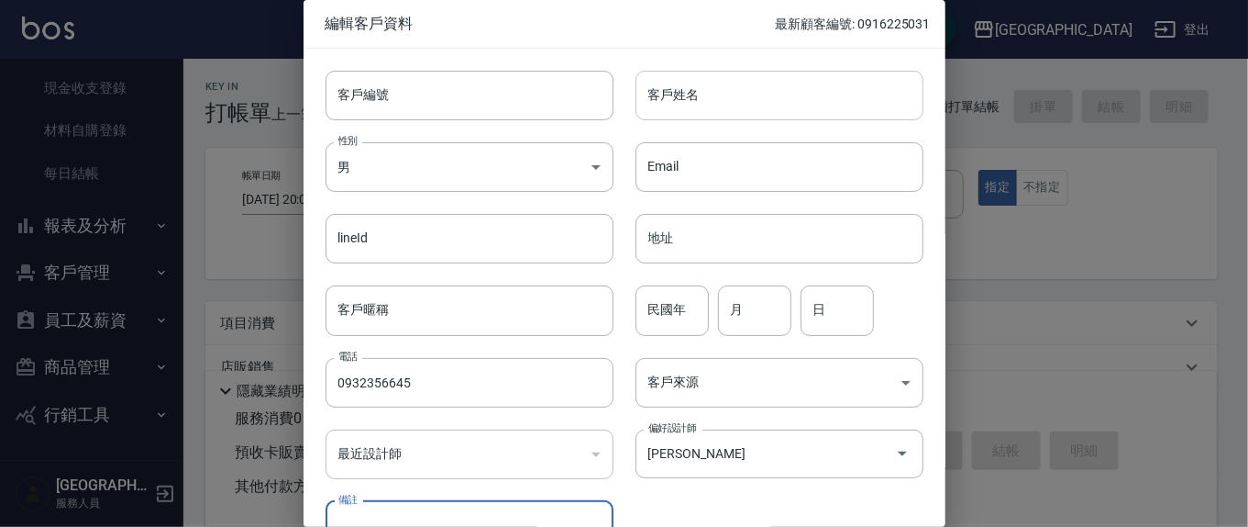
scroll to position [23, 0]
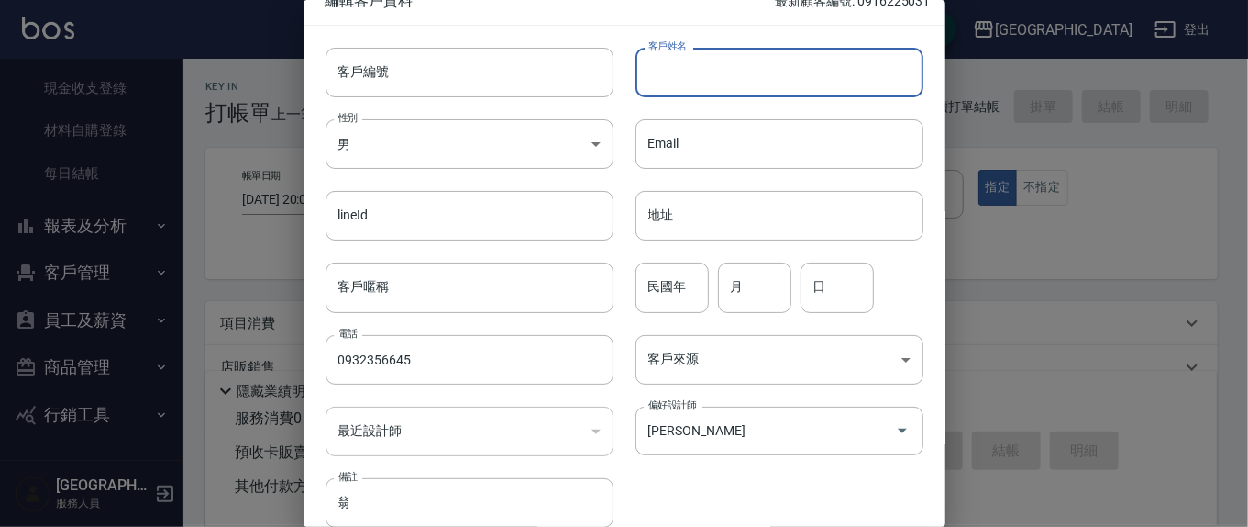
click at [786, 73] on input "客戶姓名" at bounding box center [780, 73] width 288 height 50
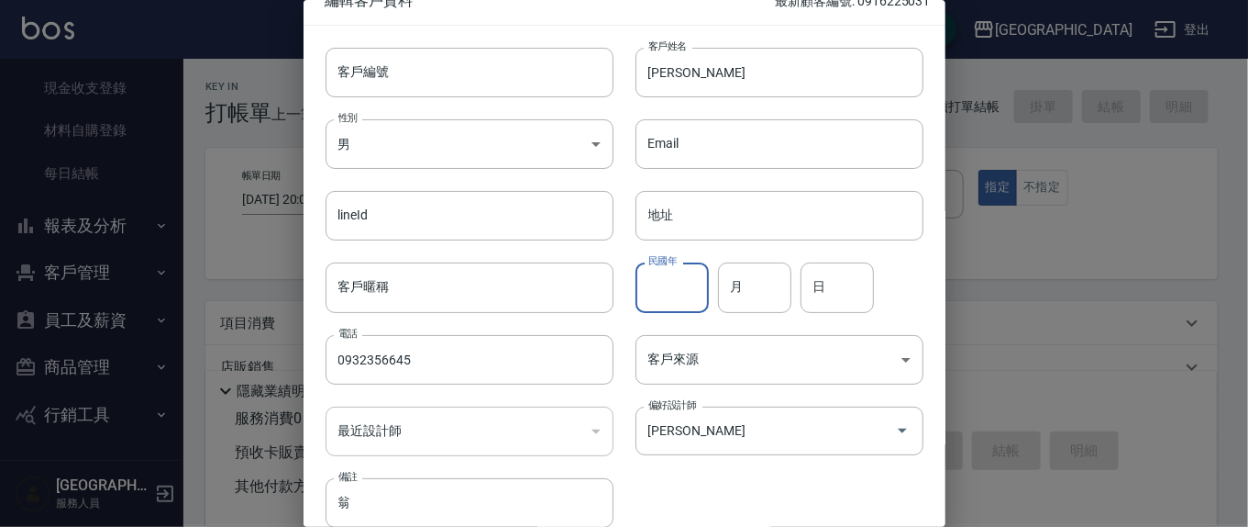
click at [682, 305] on input "民國年" at bounding box center [672, 287] width 73 height 50
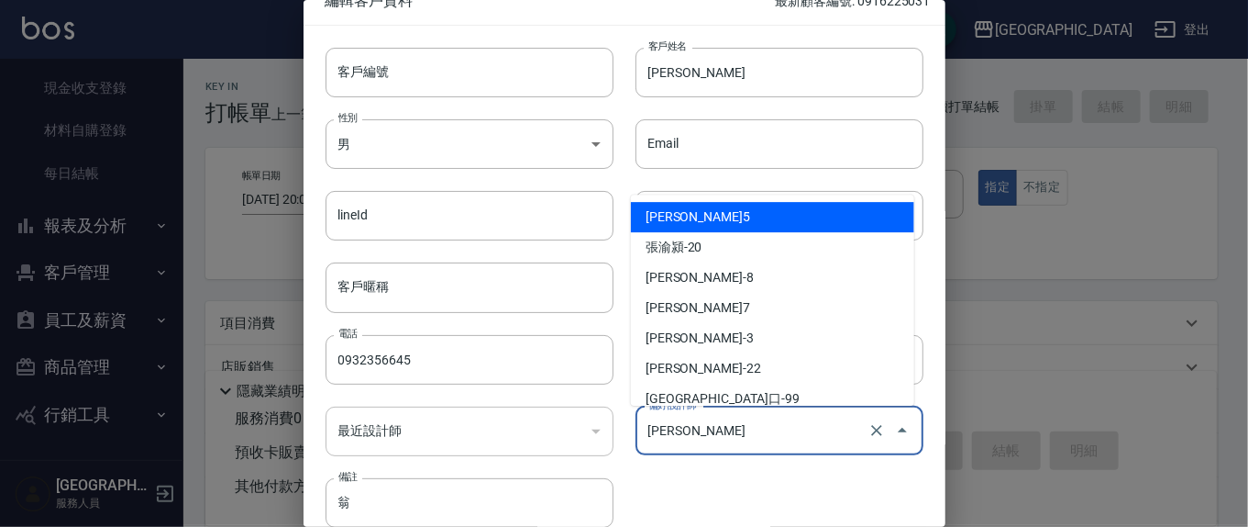
drag, startPoint x: 730, startPoint y: 437, endPoint x: 760, endPoint y: 422, distance: 32.8
click at [733, 437] on input "[PERSON_NAME]" at bounding box center [754, 431] width 220 height 32
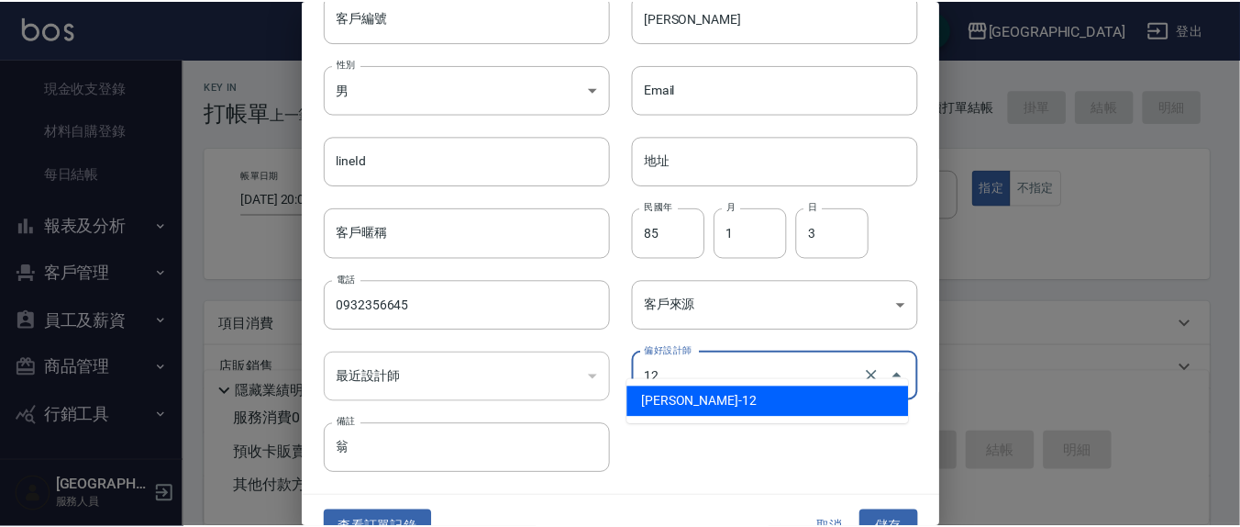
scroll to position [108, 0]
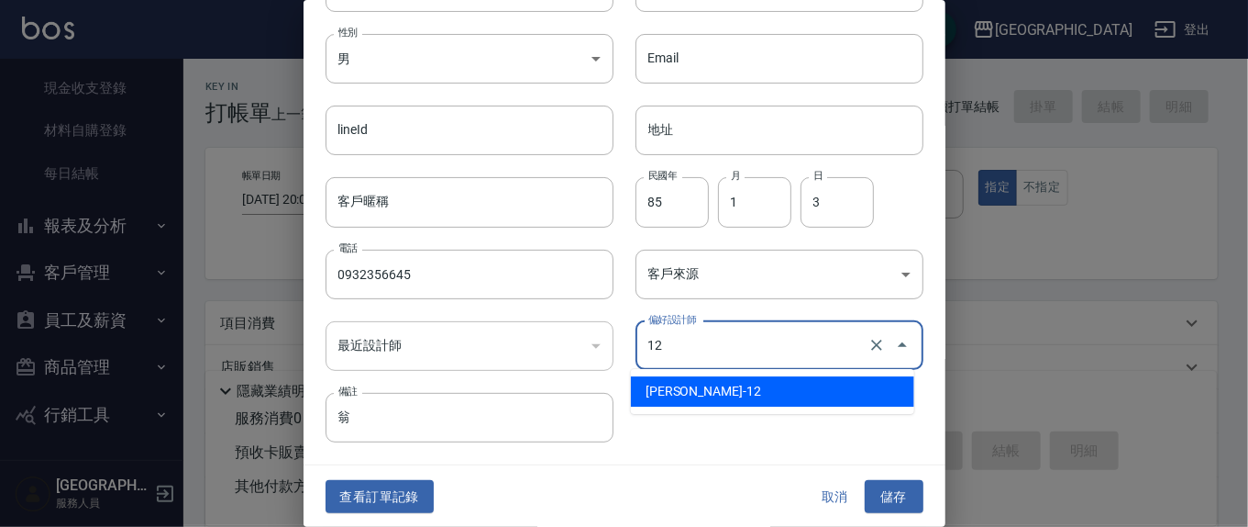
drag, startPoint x: 765, startPoint y: 391, endPoint x: 813, endPoint y: 495, distance: 114.9
click at [766, 391] on li "[PERSON_NAME]-12" at bounding box center [772, 391] width 283 height 30
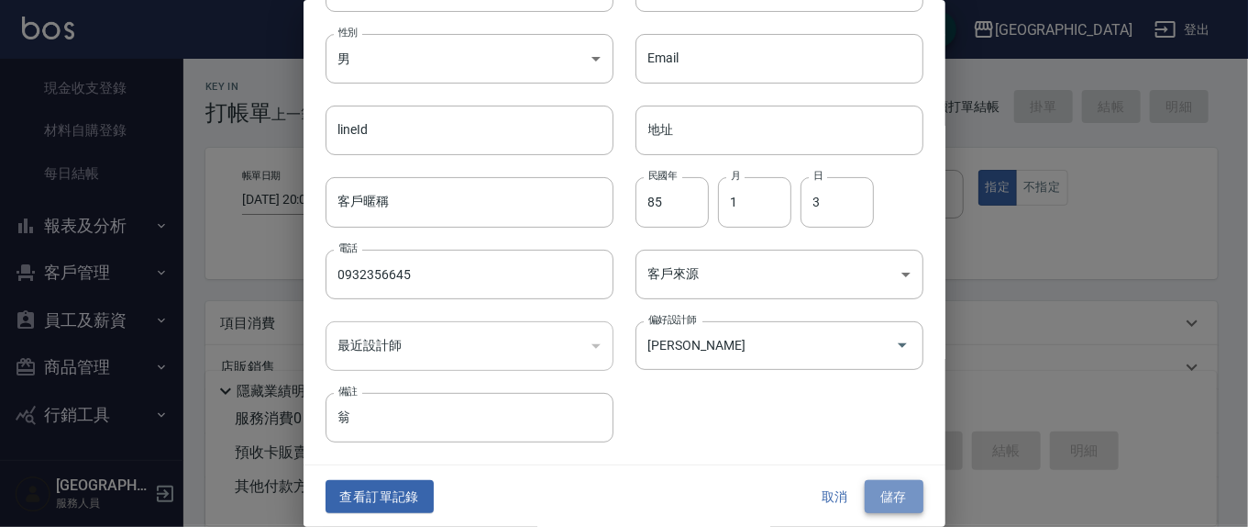
click at [870, 502] on button "儲存" at bounding box center [894, 497] width 59 height 34
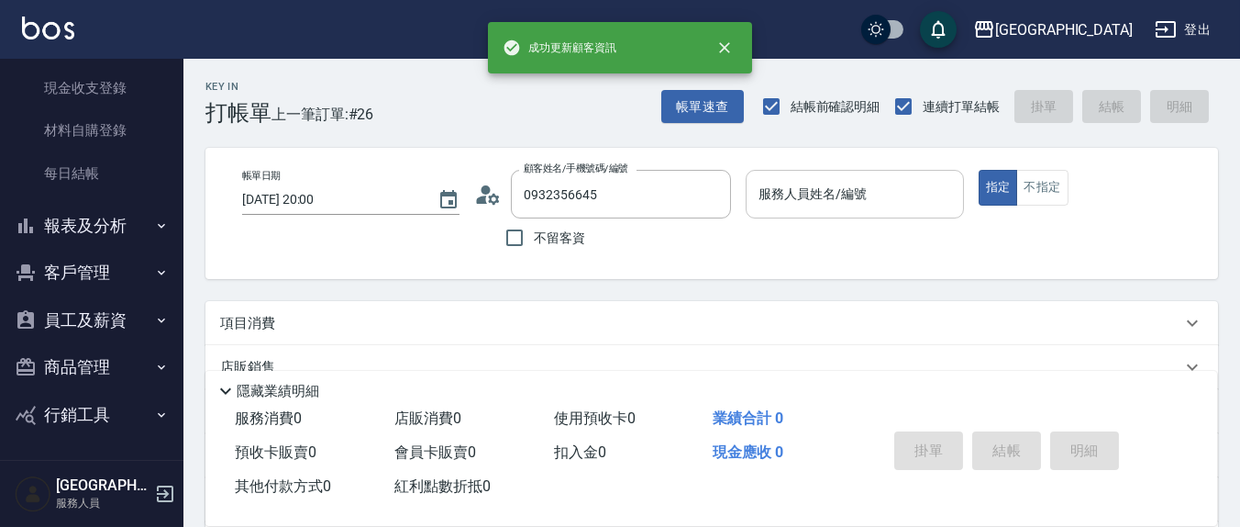
click at [856, 203] on input "服務人員姓名/編號" at bounding box center [854, 194] width 201 height 32
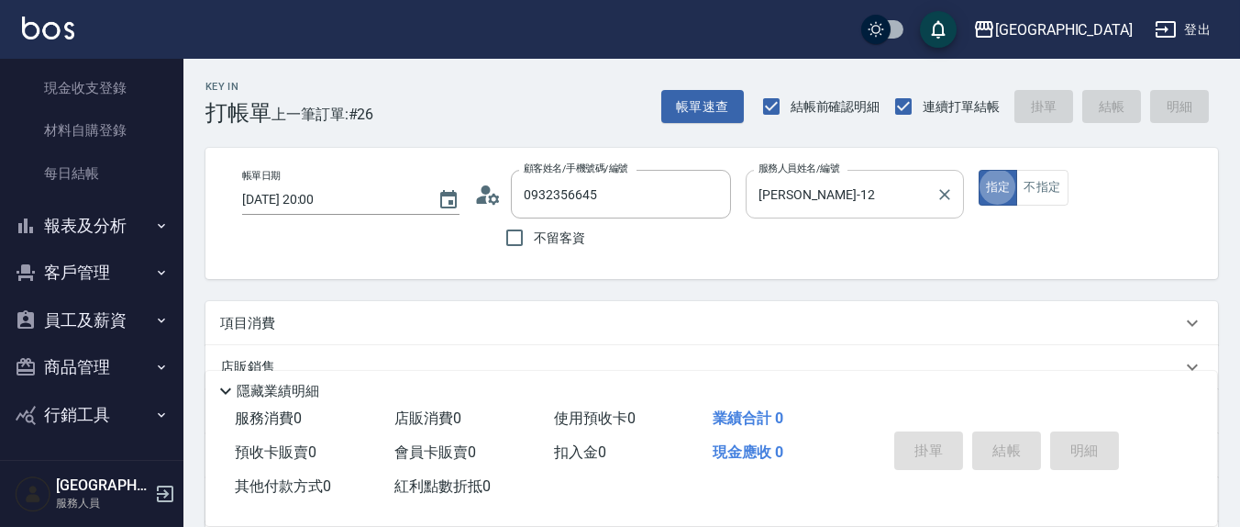
click at [979, 170] on button "指定" at bounding box center [998, 188] width 39 height 36
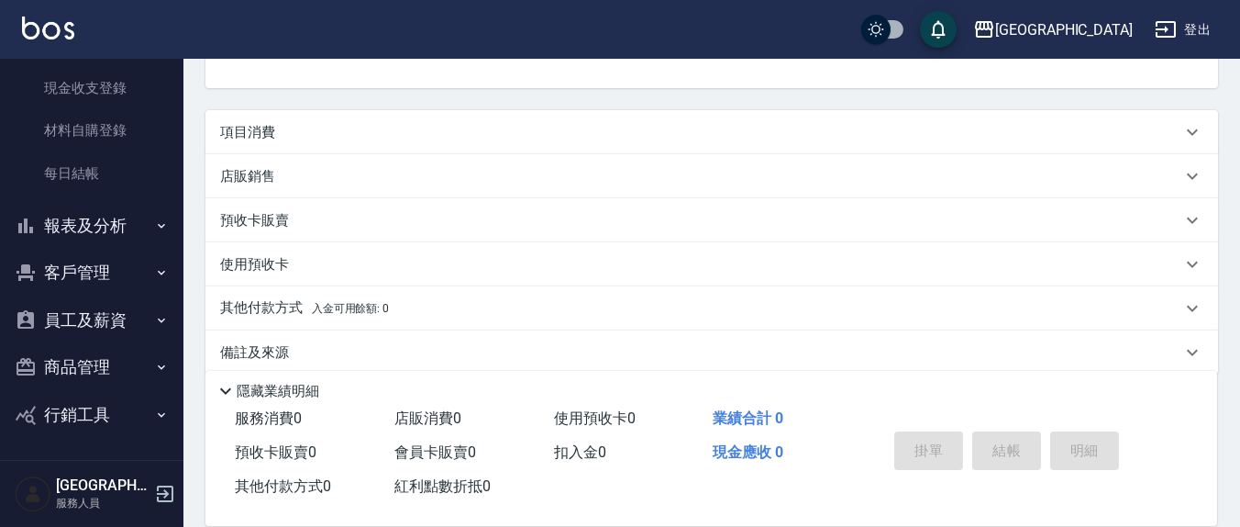
click at [271, 136] on p "項目消費" at bounding box center [247, 132] width 55 height 19
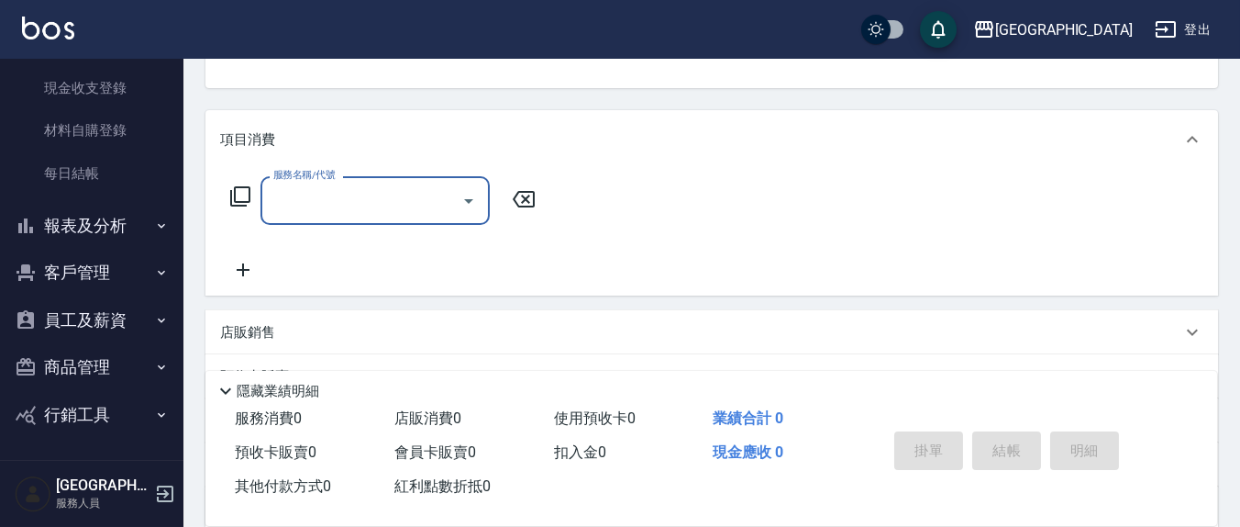
scroll to position [0, 0]
click at [330, 214] on input "服務名稱/代號" at bounding box center [361, 200] width 185 height 32
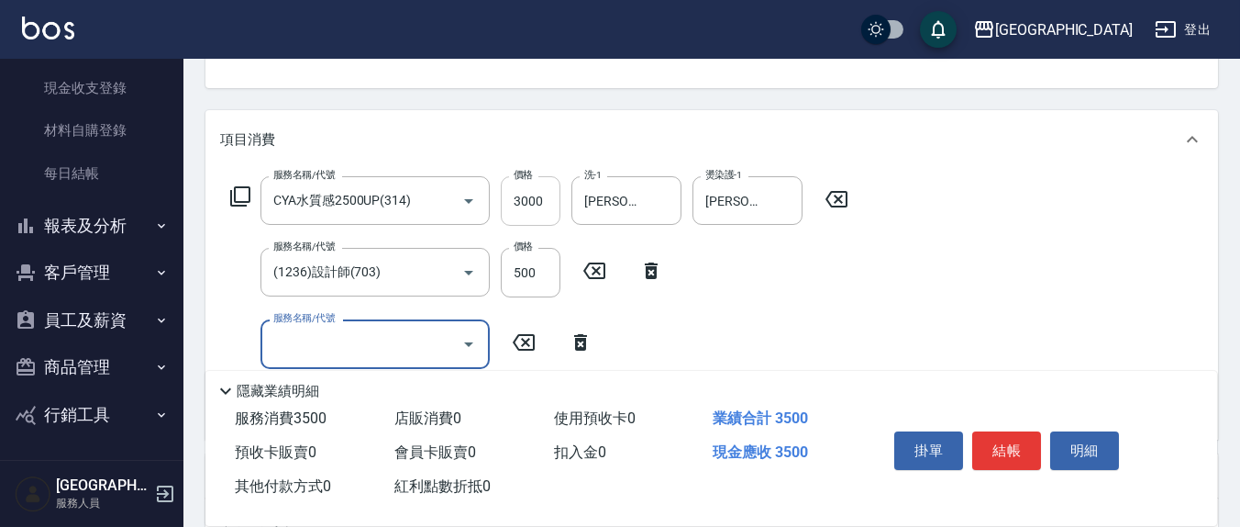
click at [547, 194] on input "3000" at bounding box center [531, 201] width 60 height 50
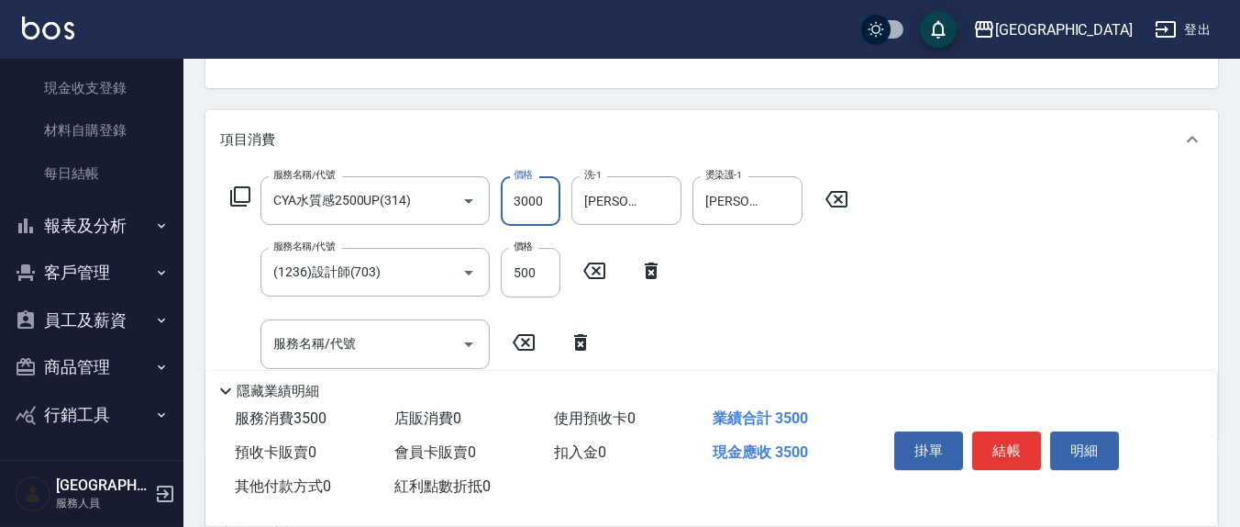
click at [547, 194] on input "3000" at bounding box center [531, 201] width 60 height 50
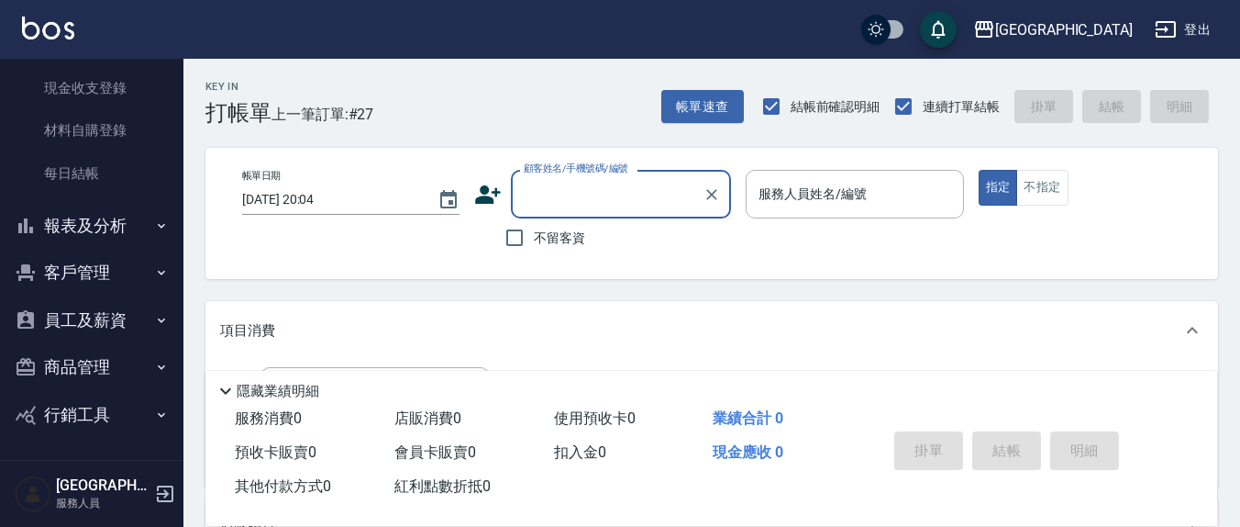
click at [544, 201] on input "顧客姓名/手機號碼/編號" at bounding box center [607, 194] width 176 height 32
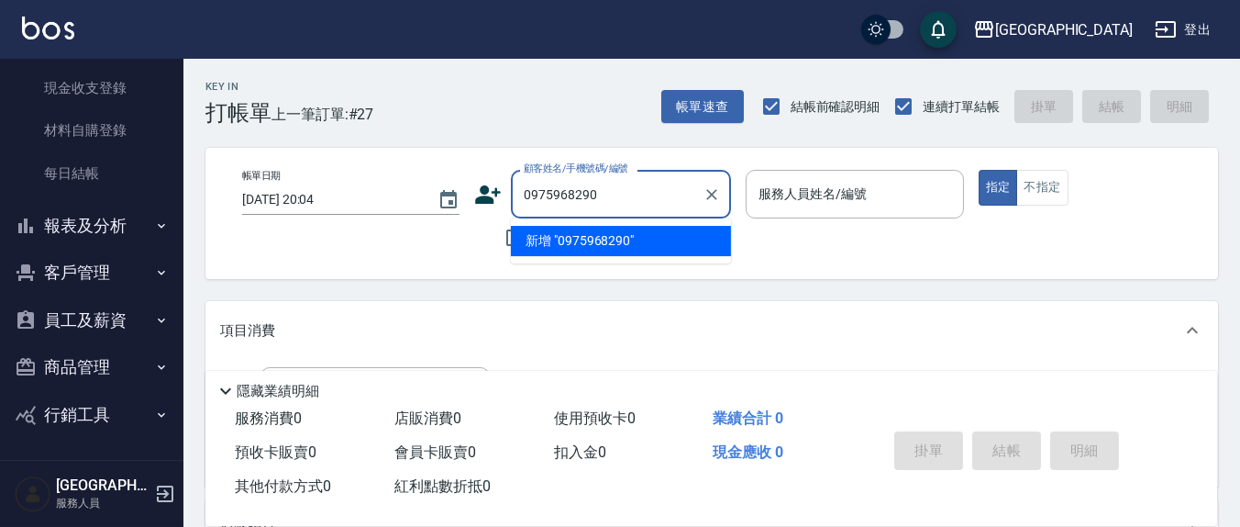
click at [575, 250] on li "新增 "0975968290"" at bounding box center [621, 241] width 220 height 30
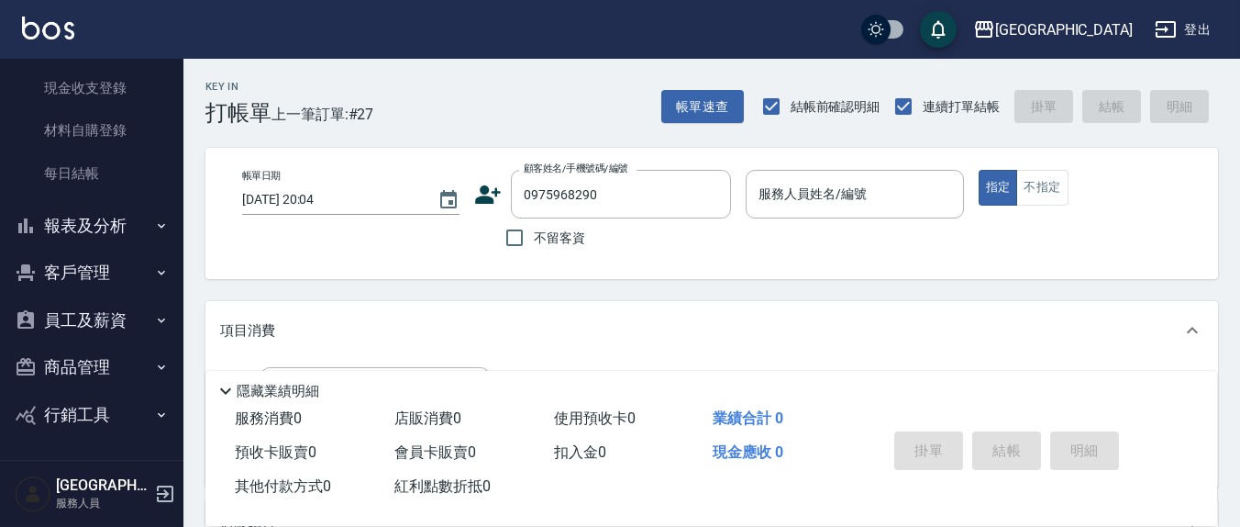
click at [485, 193] on icon at bounding box center [489, 194] width 26 height 18
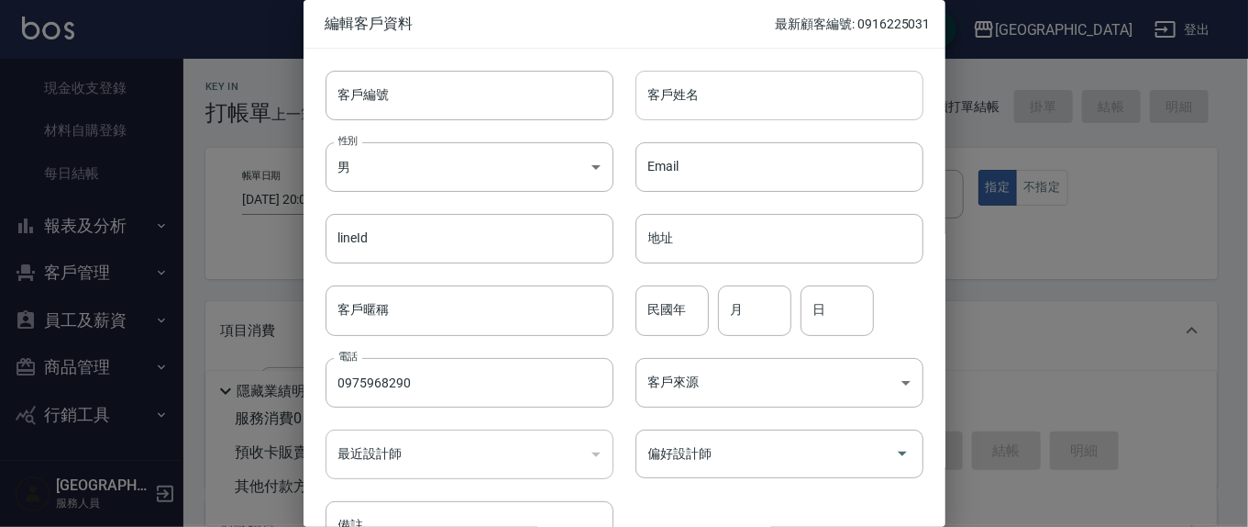
click at [750, 93] on input "客戶姓名" at bounding box center [780, 96] width 288 height 50
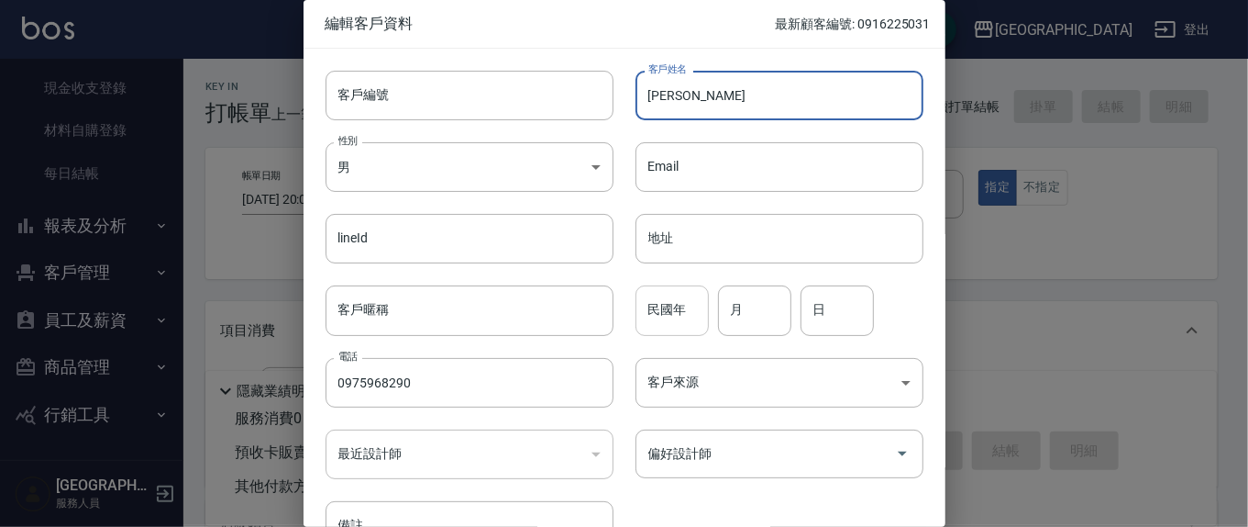
click at [692, 318] on input "民國年" at bounding box center [672, 310] width 73 height 50
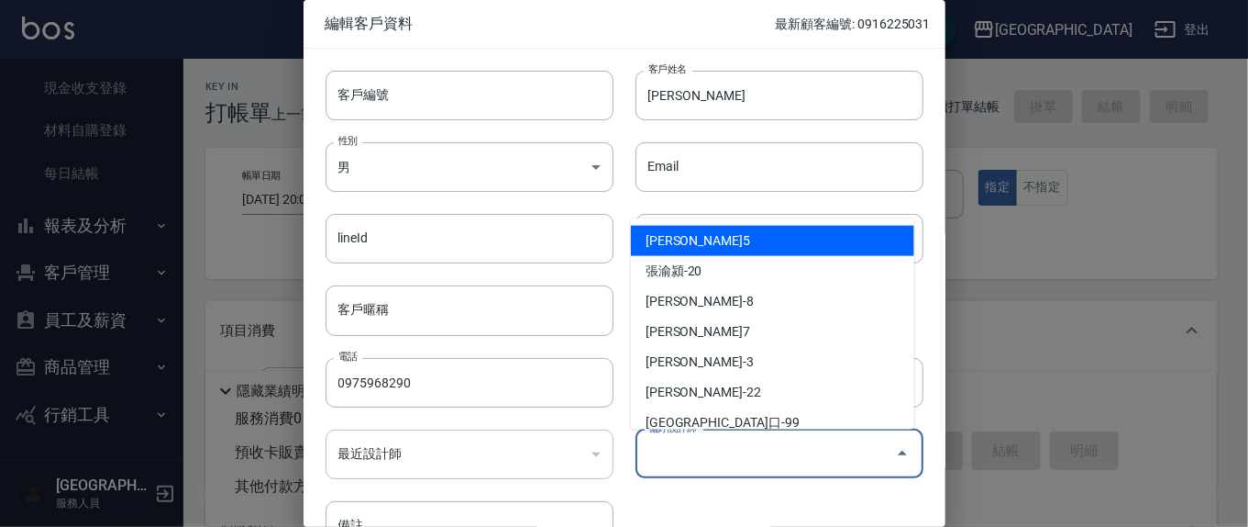
click at [768, 463] on input "偏好設計師" at bounding box center [766, 454] width 244 height 32
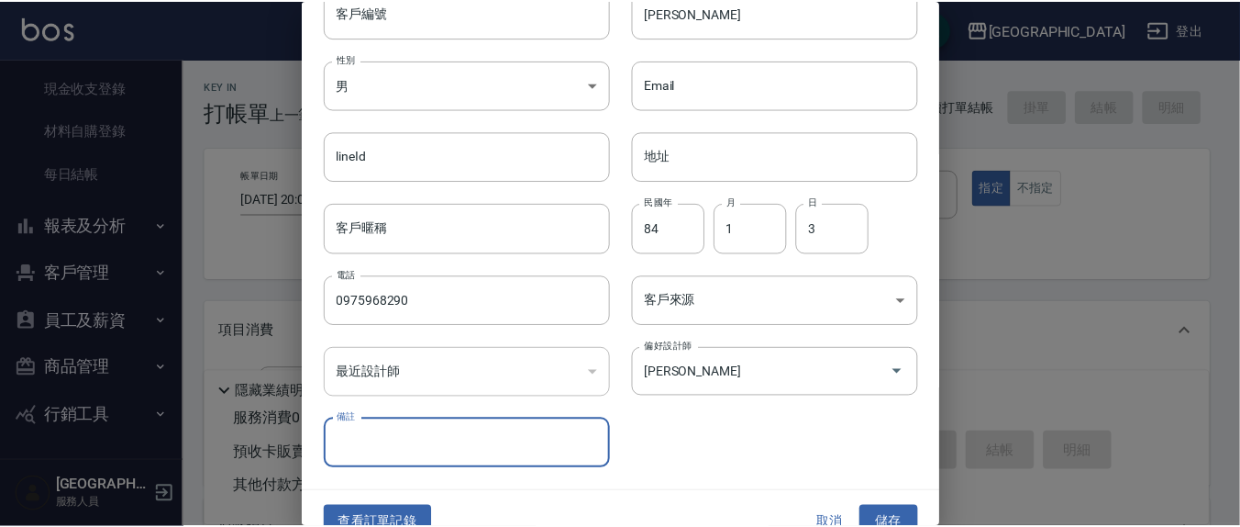
scroll to position [108, 0]
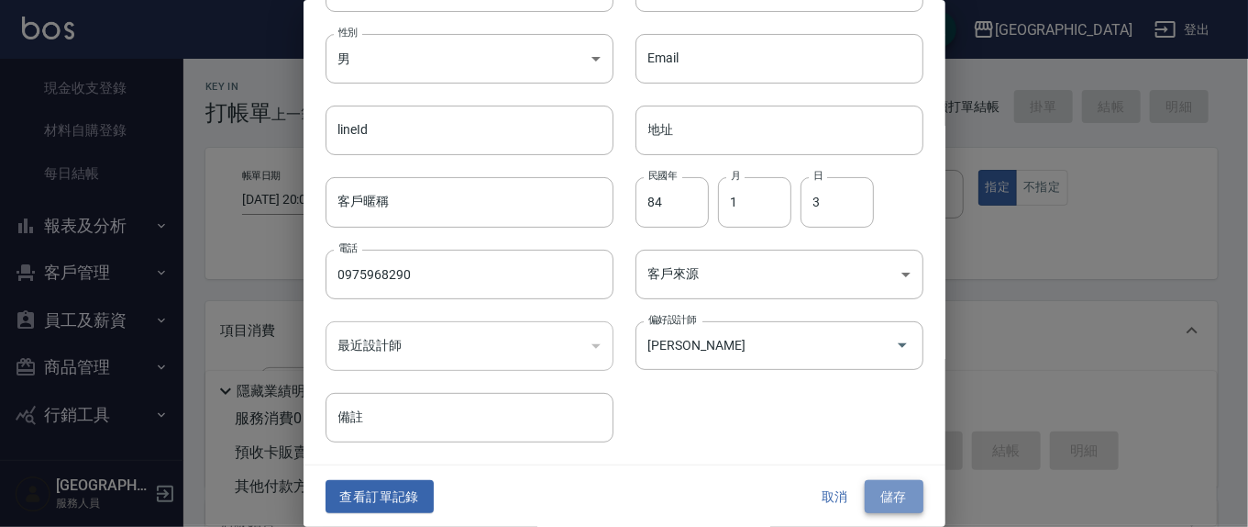
click at [902, 488] on button "儲存" at bounding box center [894, 497] width 59 height 34
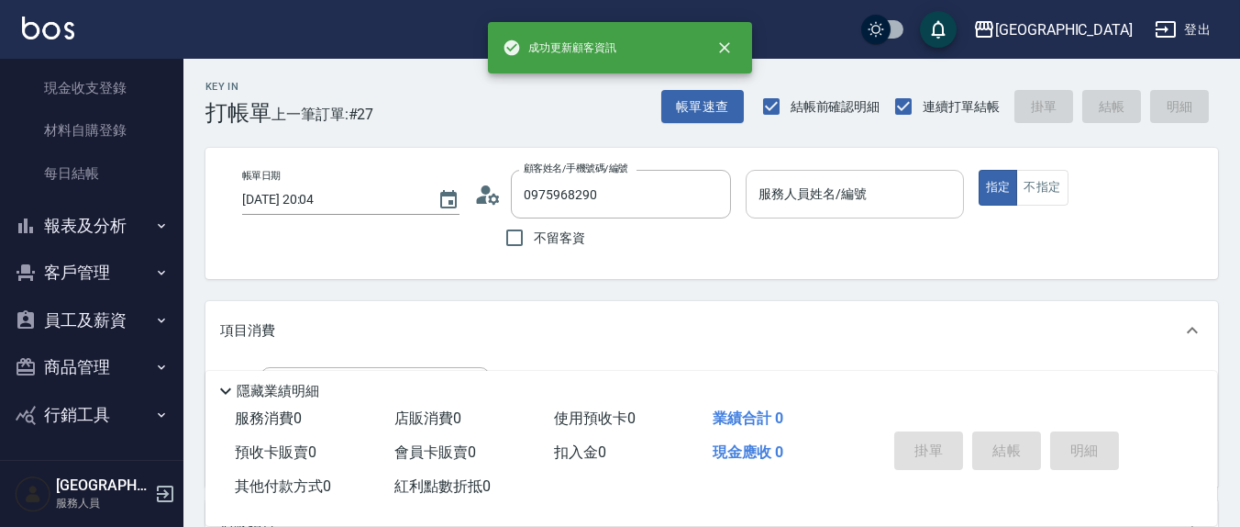
click at [885, 183] on input "服務人員姓名/編號" at bounding box center [854, 194] width 201 height 32
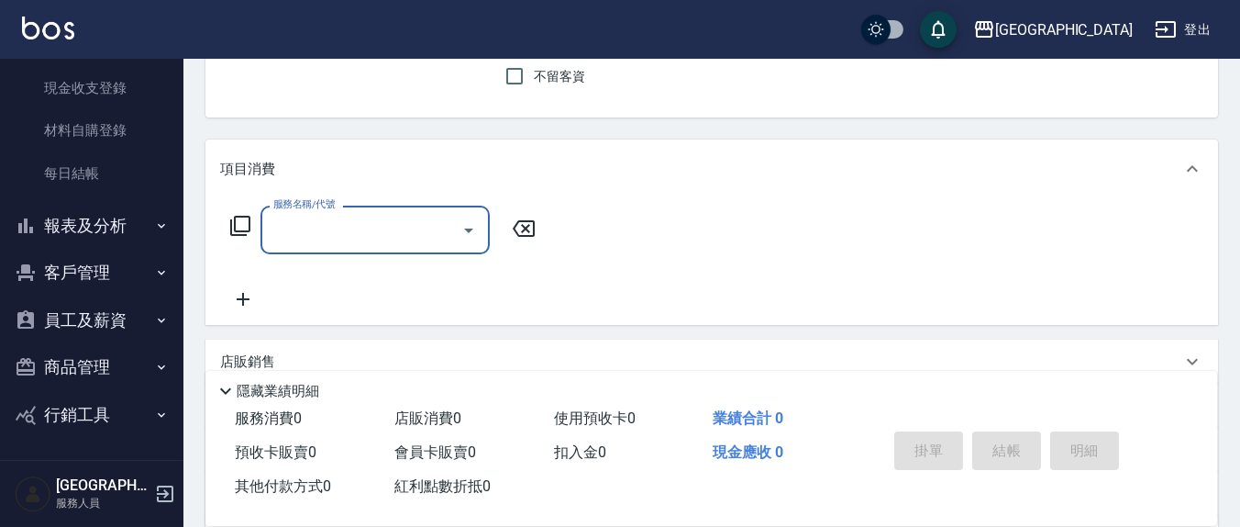
scroll to position [191, 0]
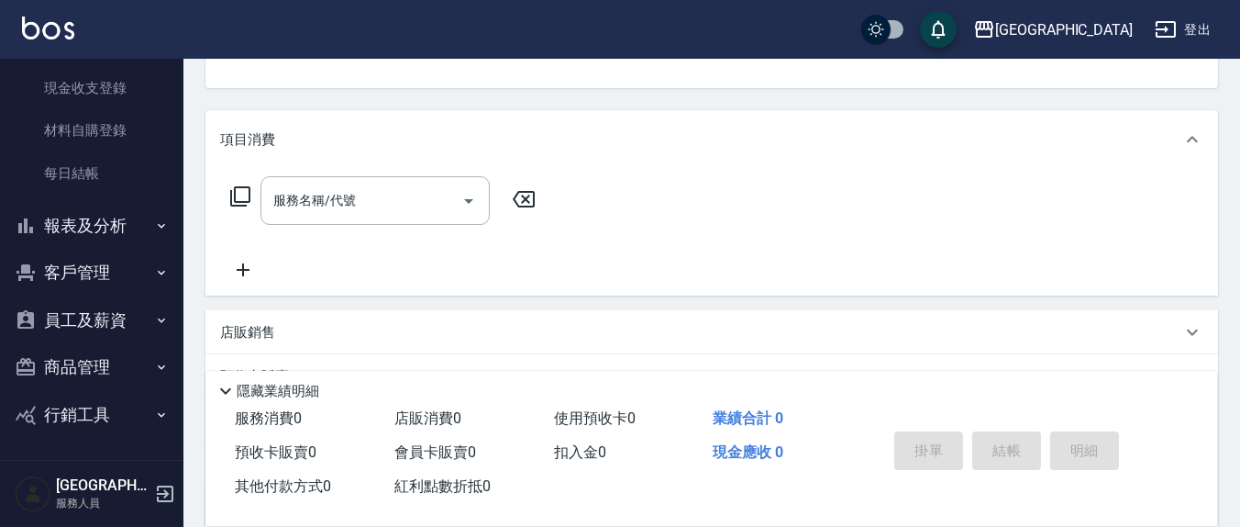
click at [241, 193] on icon at bounding box center [240, 196] width 22 height 22
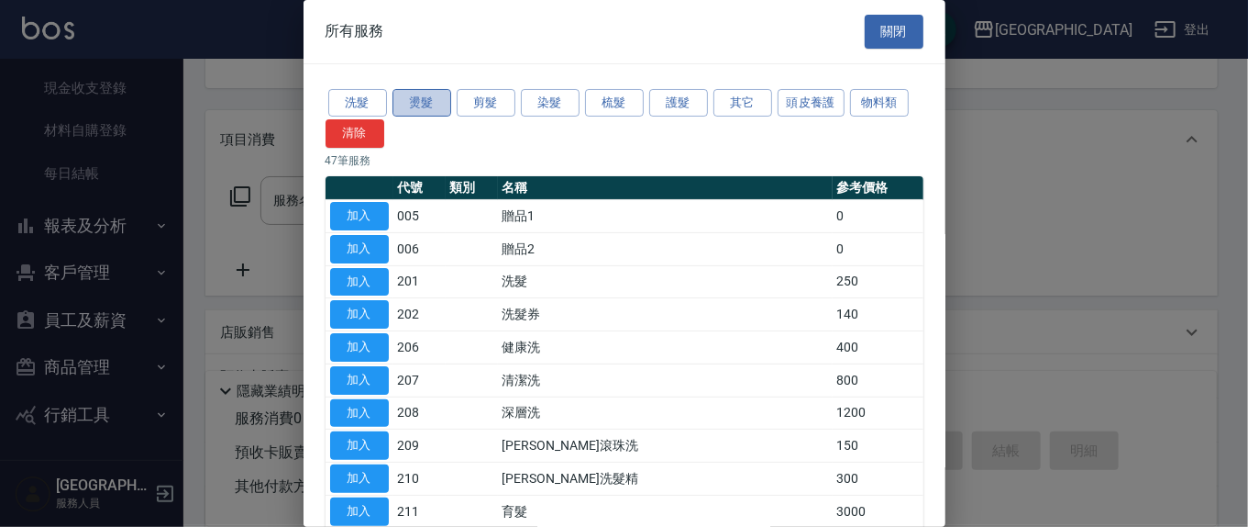
click at [408, 99] on button "燙髮" at bounding box center [422, 103] width 59 height 28
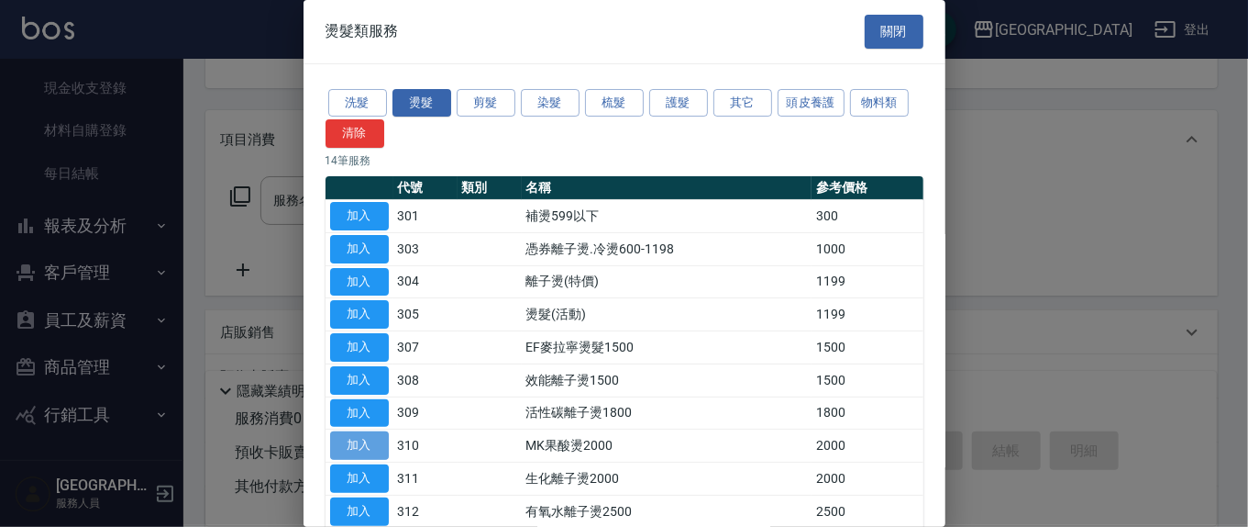
click at [349, 438] on button "加入" at bounding box center [359, 445] width 59 height 28
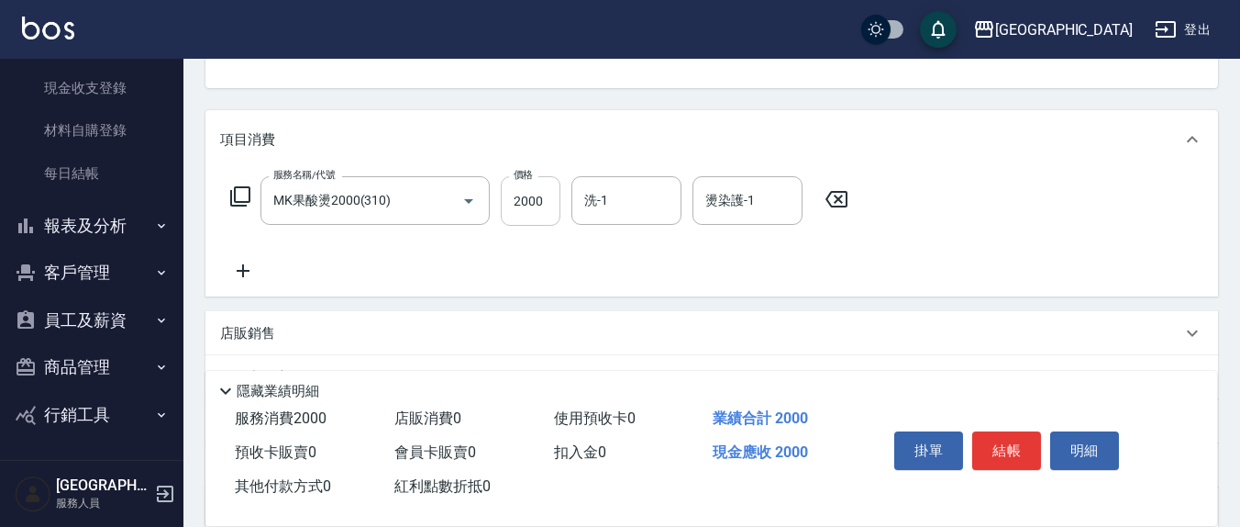
click at [554, 204] on input "2000" at bounding box center [531, 201] width 60 height 50
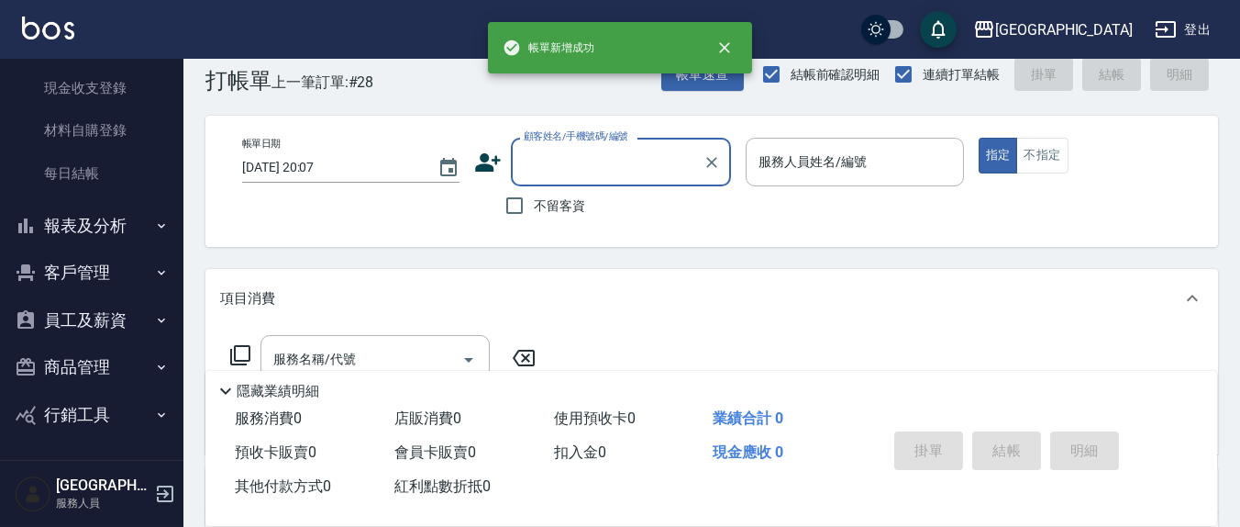
scroll to position [0, 0]
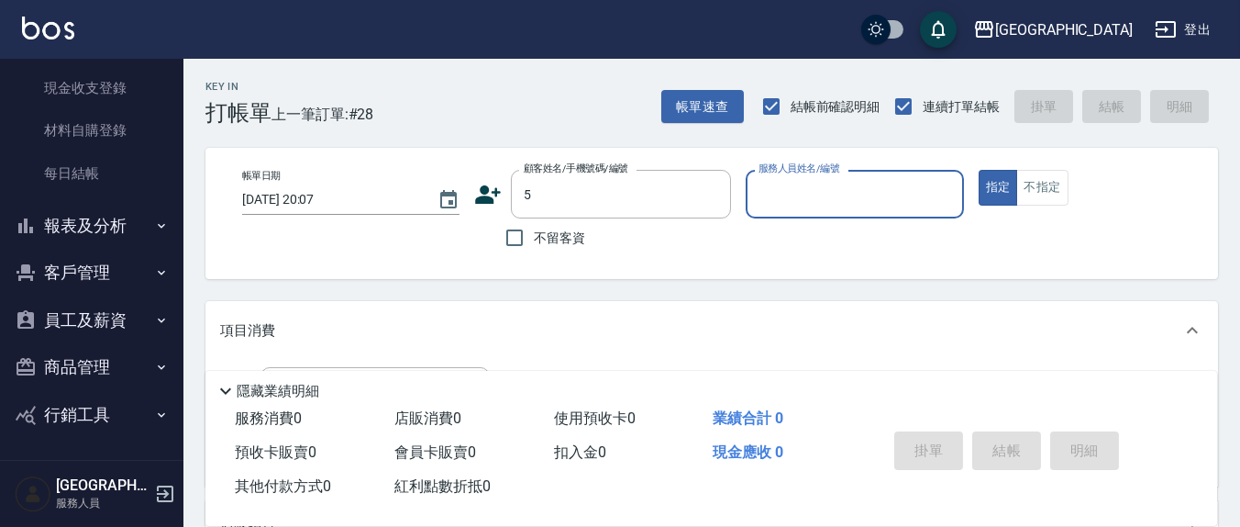
drag, startPoint x: 521, startPoint y: 238, endPoint x: 816, endPoint y: 184, distance: 300.1
click at [521, 237] on input "不留客資" at bounding box center [514, 237] width 39 height 39
click at [816, 185] on input "服務人員姓名/編號" at bounding box center [854, 194] width 201 height 32
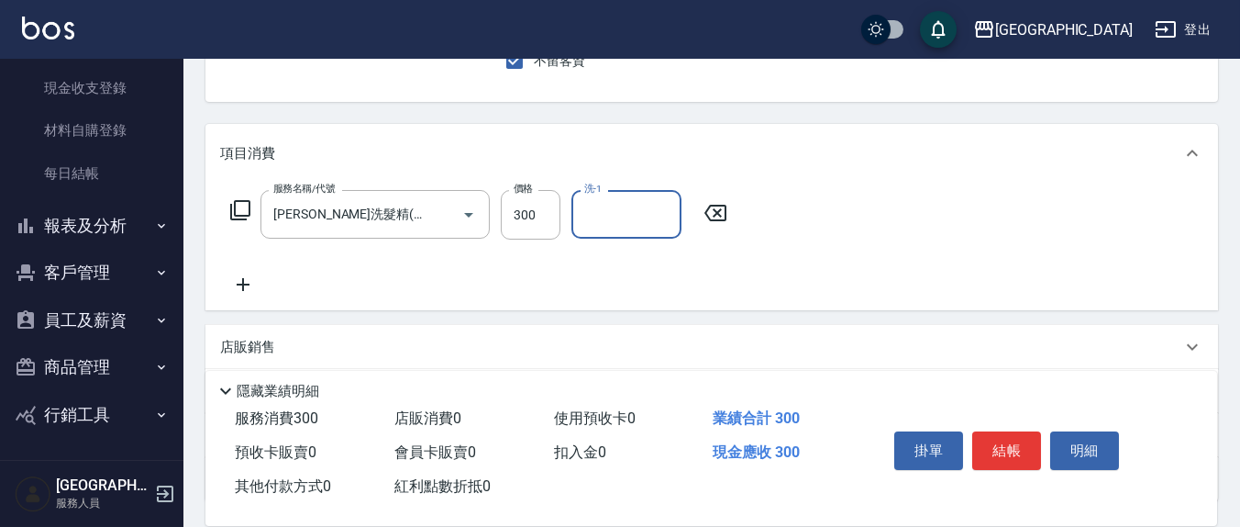
scroll to position [191, 0]
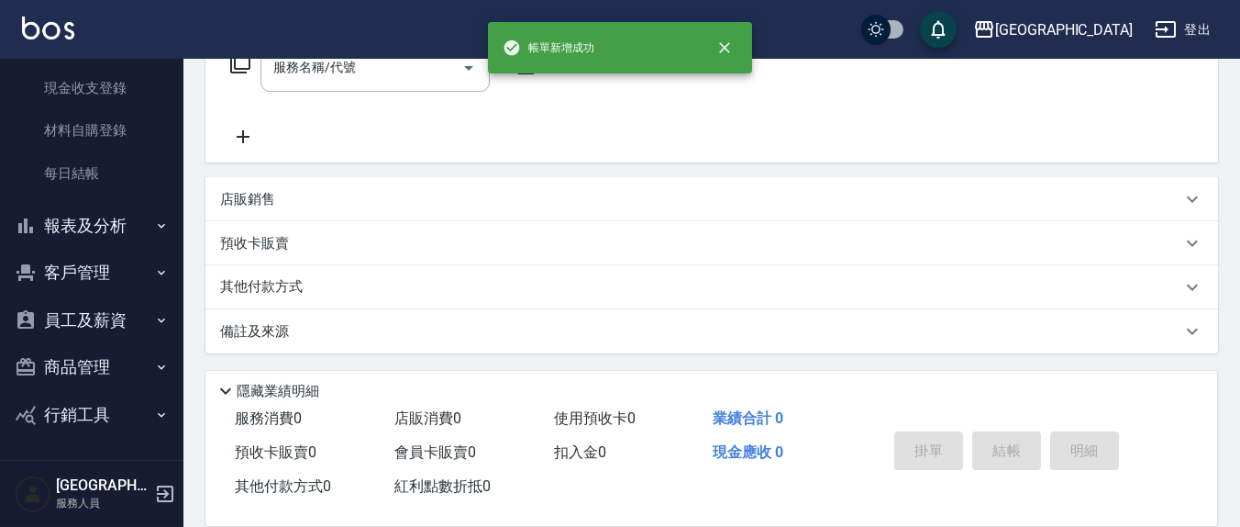
scroll to position [0, 0]
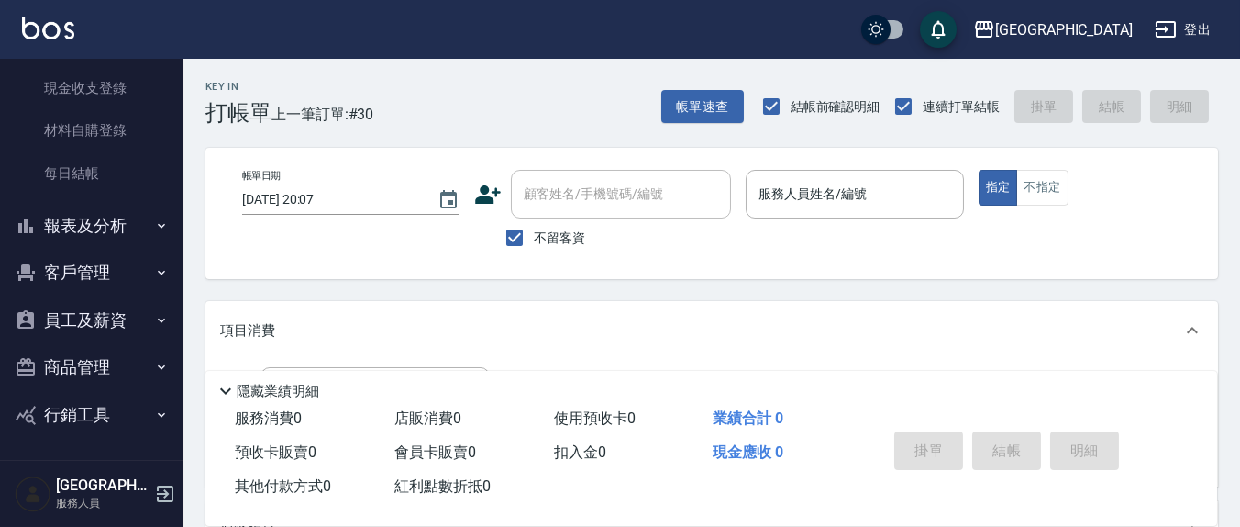
click at [738, 216] on div "帳單日期 [DATE] 20:07 顧客姓名/手機號碼/編號 顧客姓名/手機號碼/編號 不留客資 服務人員姓名/編號 服務人員姓名/編號 指定 不指定" at bounding box center [711, 213] width 969 height 87
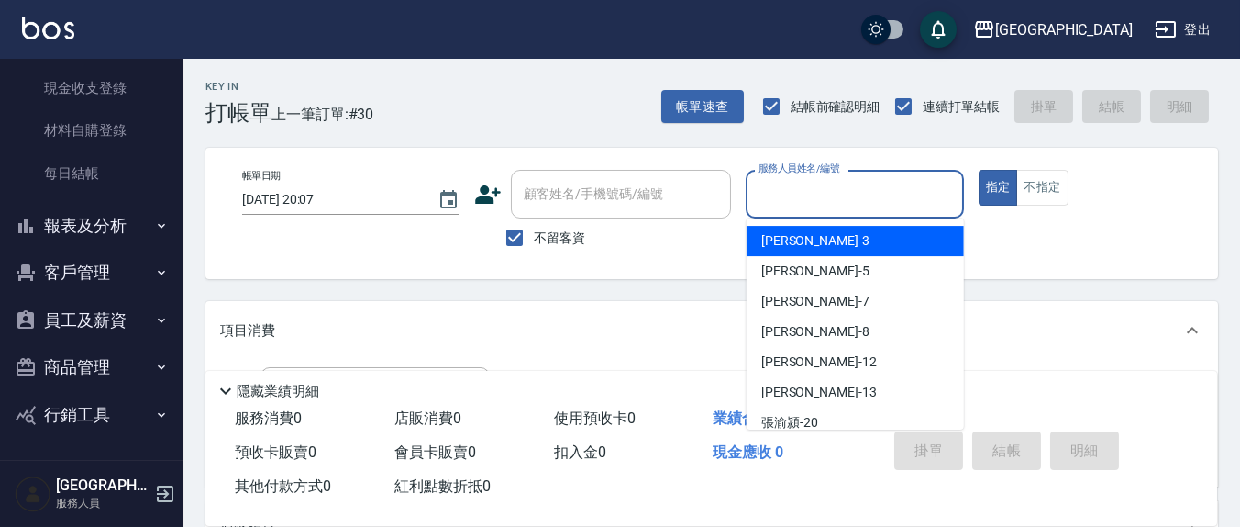
click at [848, 191] on input "服務人員姓名/編號" at bounding box center [854, 194] width 201 height 32
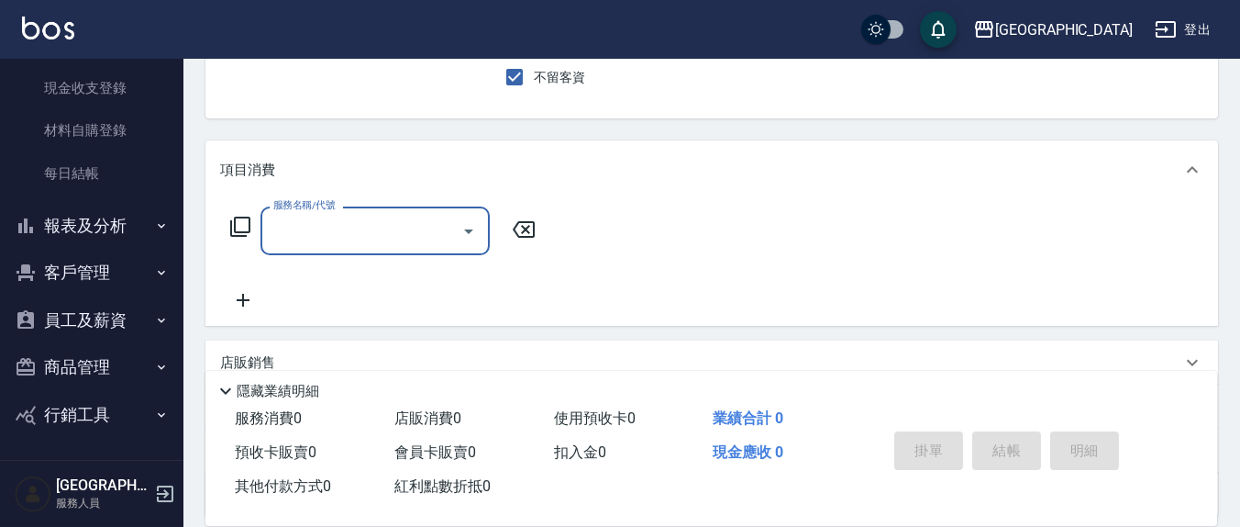
scroll to position [191, 0]
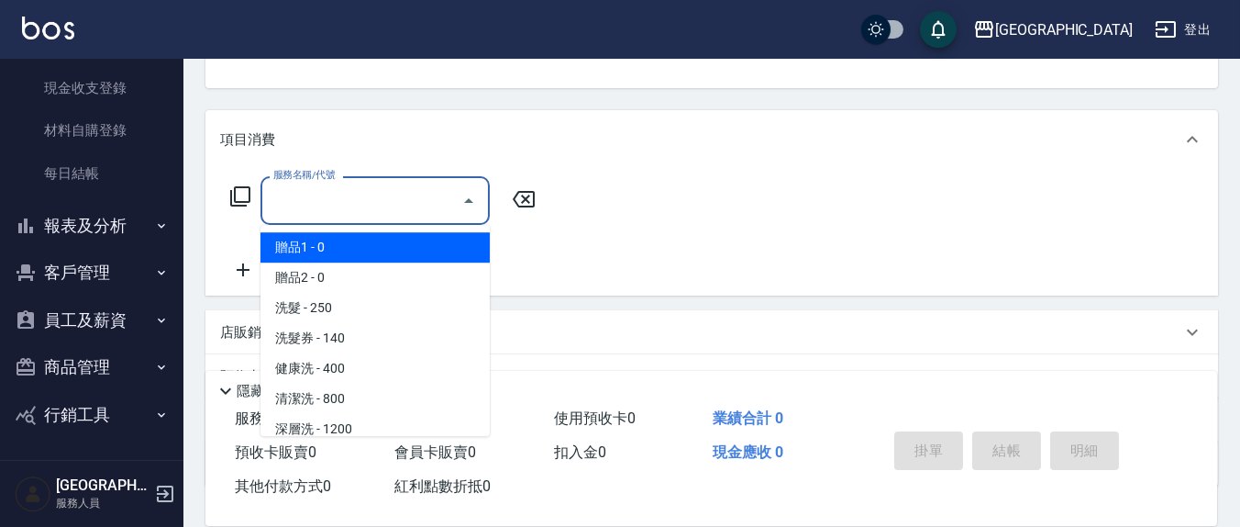
click at [389, 199] on input "服務名稱/代號" at bounding box center [361, 200] width 185 height 32
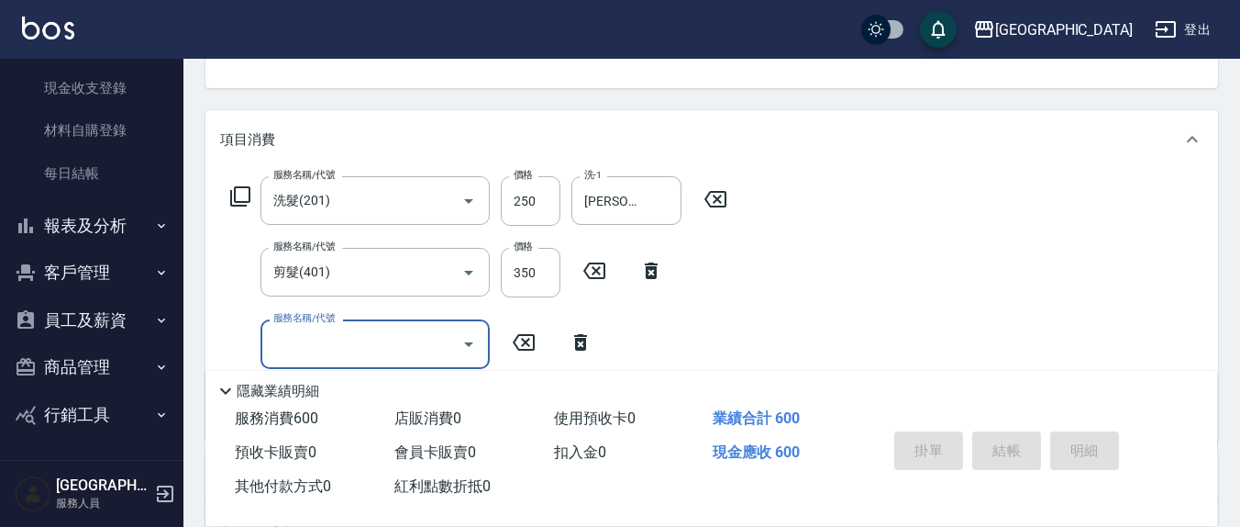
drag, startPoint x: 389, startPoint y: 199, endPoint x: 161, endPoint y: 435, distance: 328.2
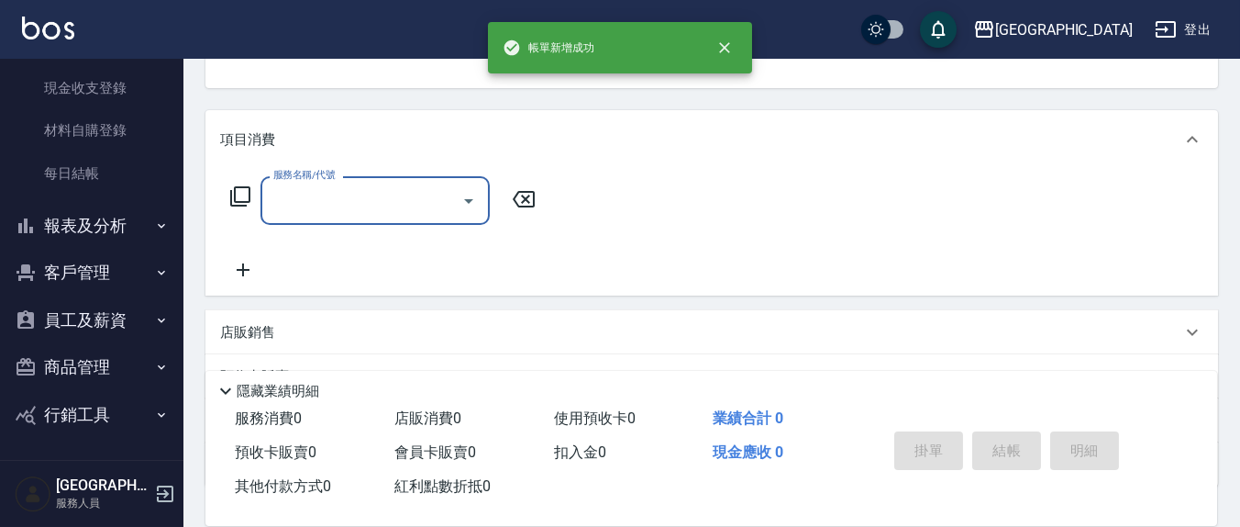
scroll to position [177, 0]
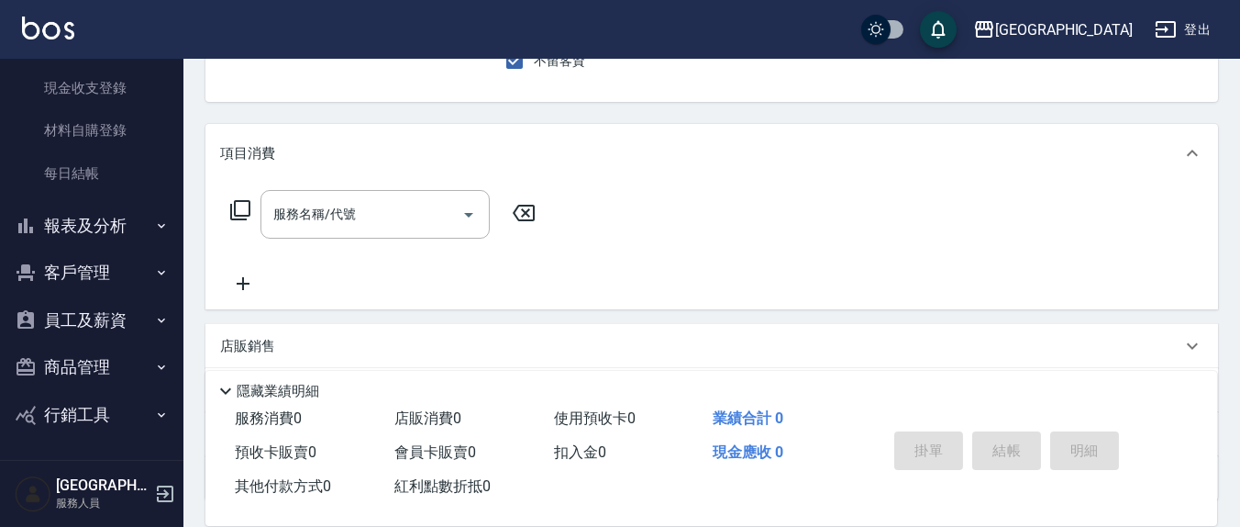
drag, startPoint x: 161, startPoint y: 435, endPoint x: 817, endPoint y: 298, distance: 670.8
click at [816, 297] on div "服務名稱/代號 服務名稱/代號" at bounding box center [711, 246] width 1013 height 127
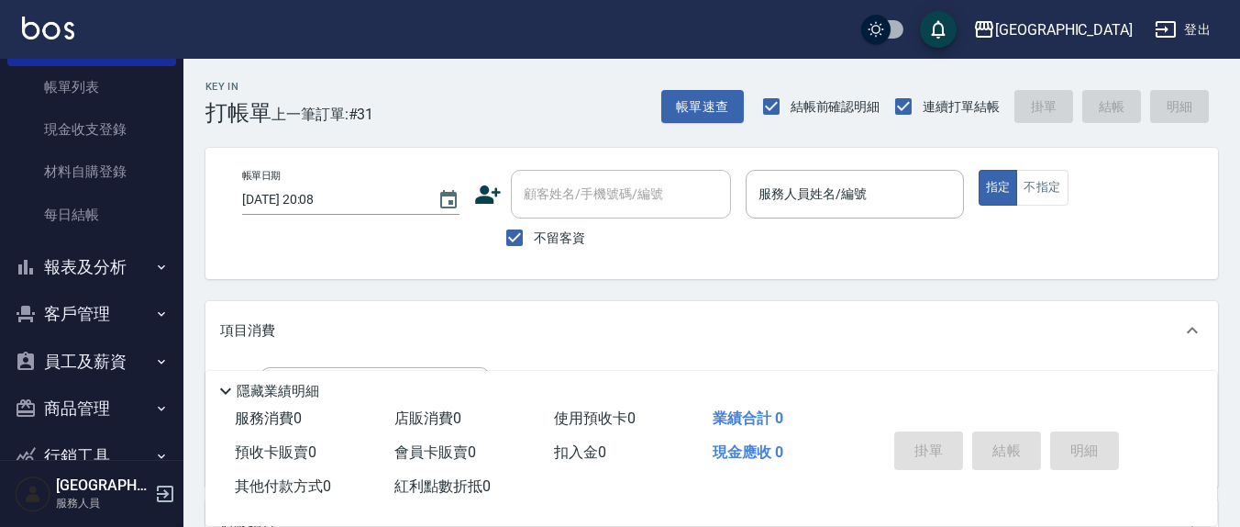
scroll to position [0, 0]
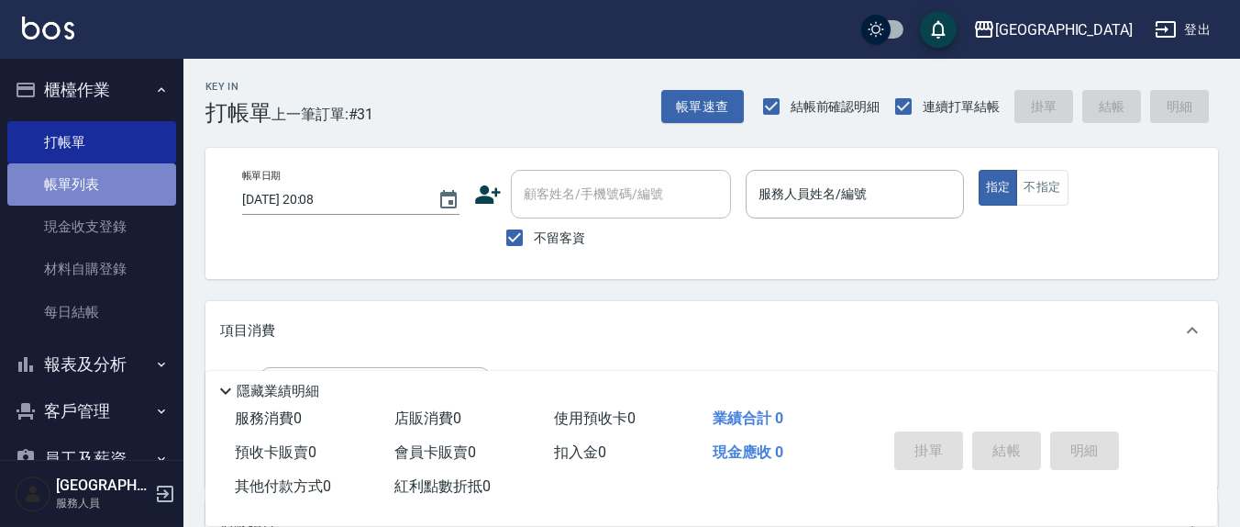
click at [104, 190] on link "帳單列表" at bounding box center [91, 184] width 169 height 42
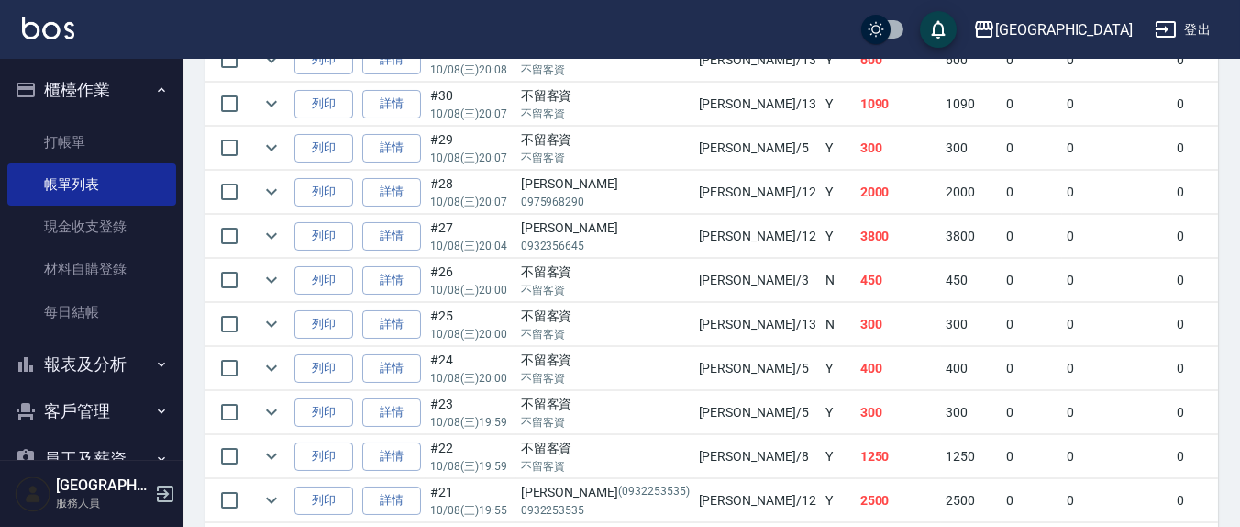
scroll to position [380, 0]
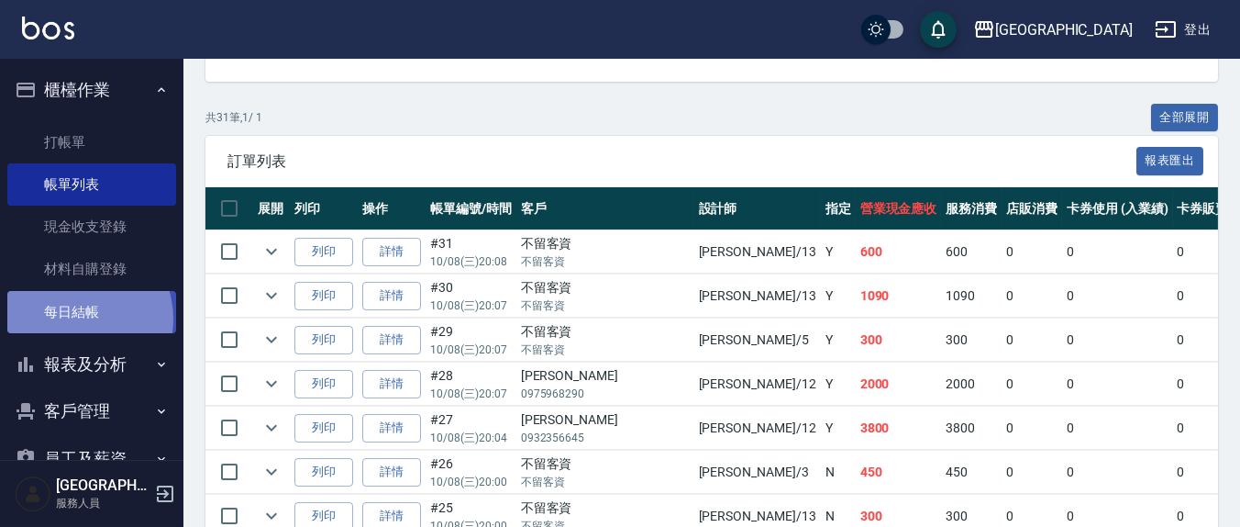
click at [72, 318] on link "每日結帳" at bounding box center [91, 312] width 169 height 42
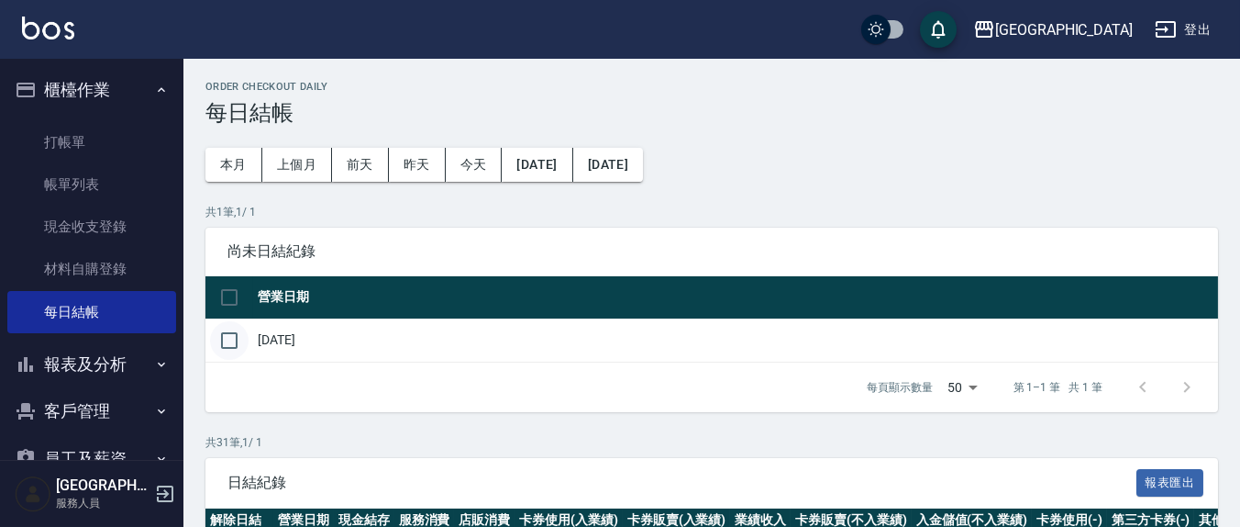
click at [229, 342] on input "checkbox" at bounding box center [229, 340] width 39 height 39
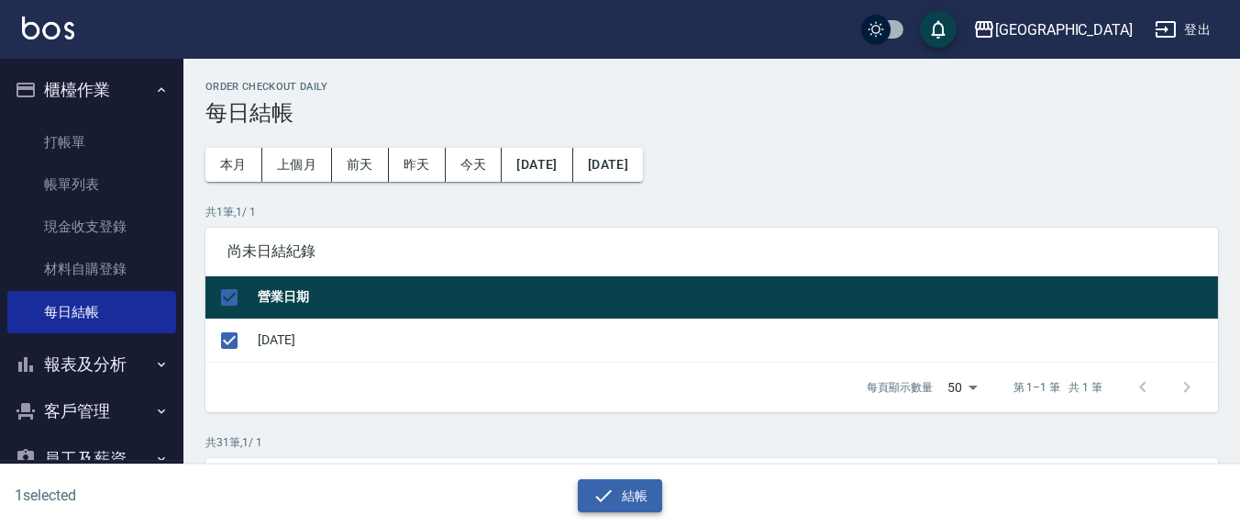
click at [626, 489] on button "結帳" at bounding box center [620, 496] width 85 height 34
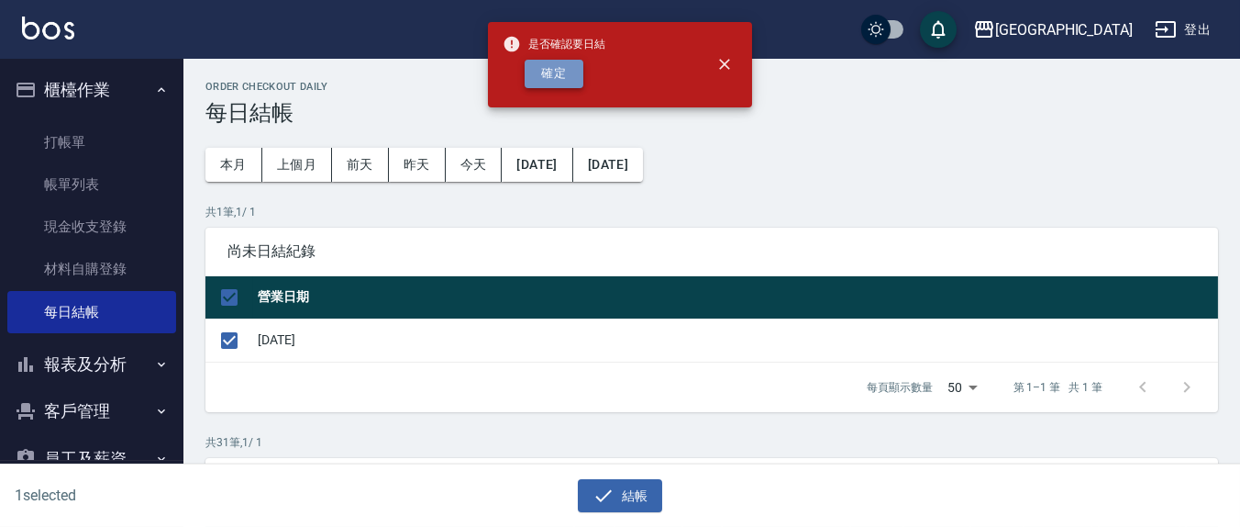
click at [561, 70] on button "確定" at bounding box center [554, 74] width 59 height 28
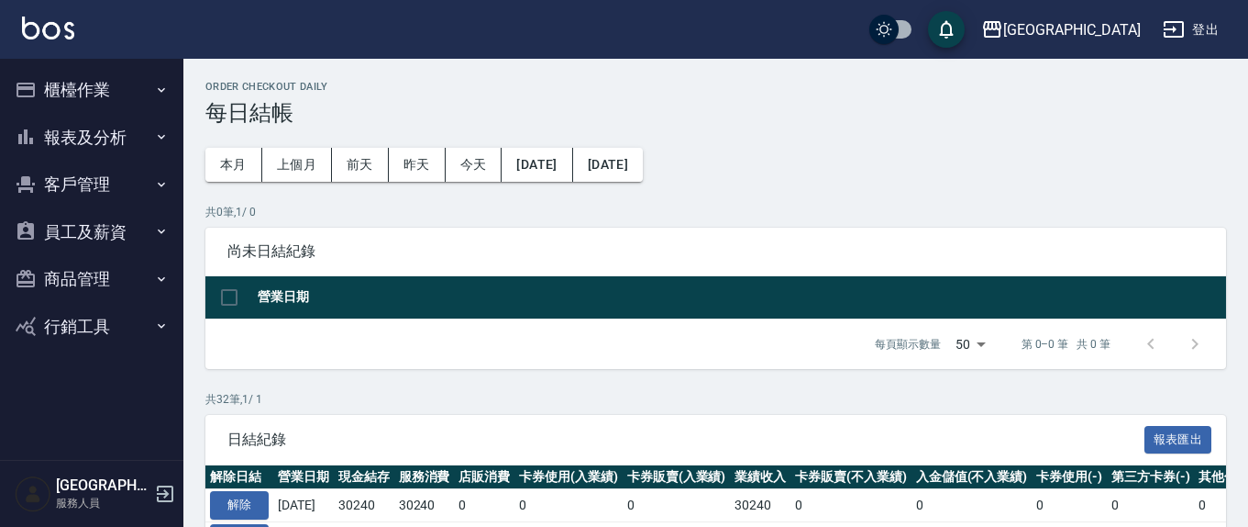
click at [83, 83] on button "櫃檯作業" at bounding box center [91, 90] width 169 height 48
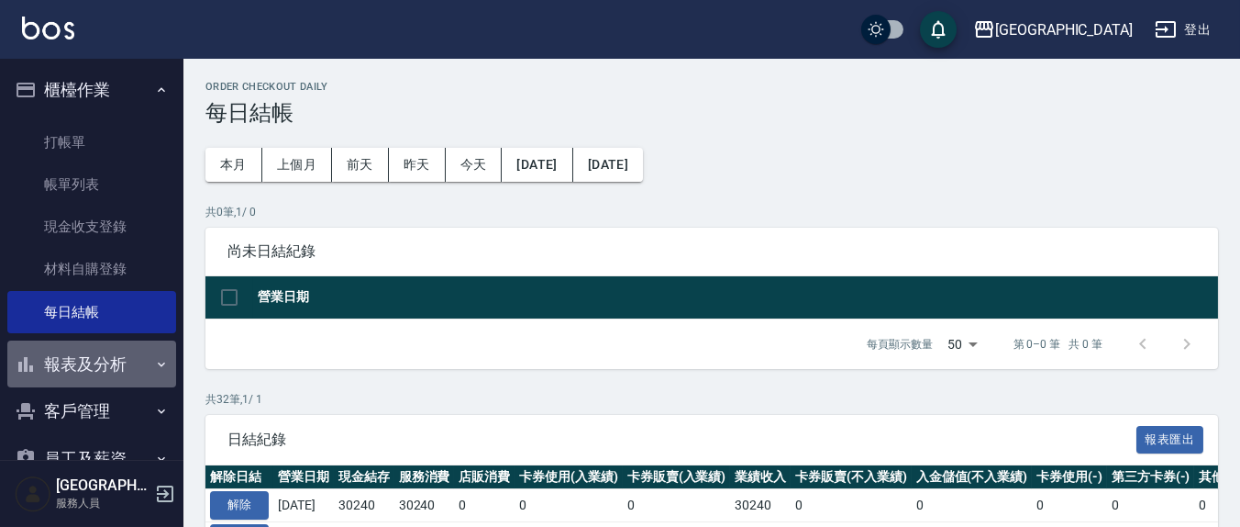
click at [94, 363] on button "報表及分析" at bounding box center [91, 364] width 169 height 48
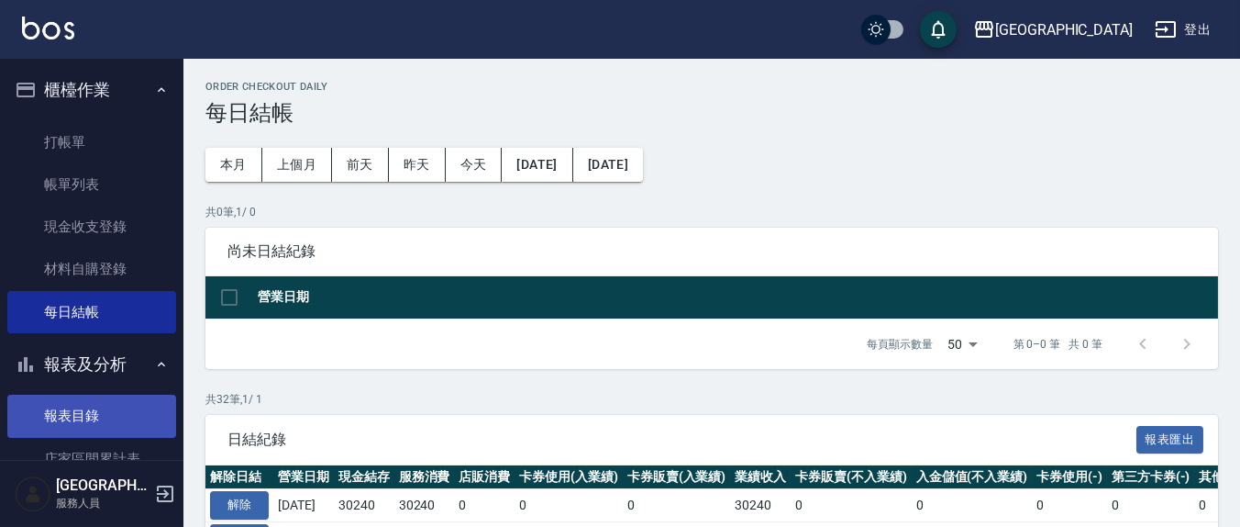
scroll to position [191, 0]
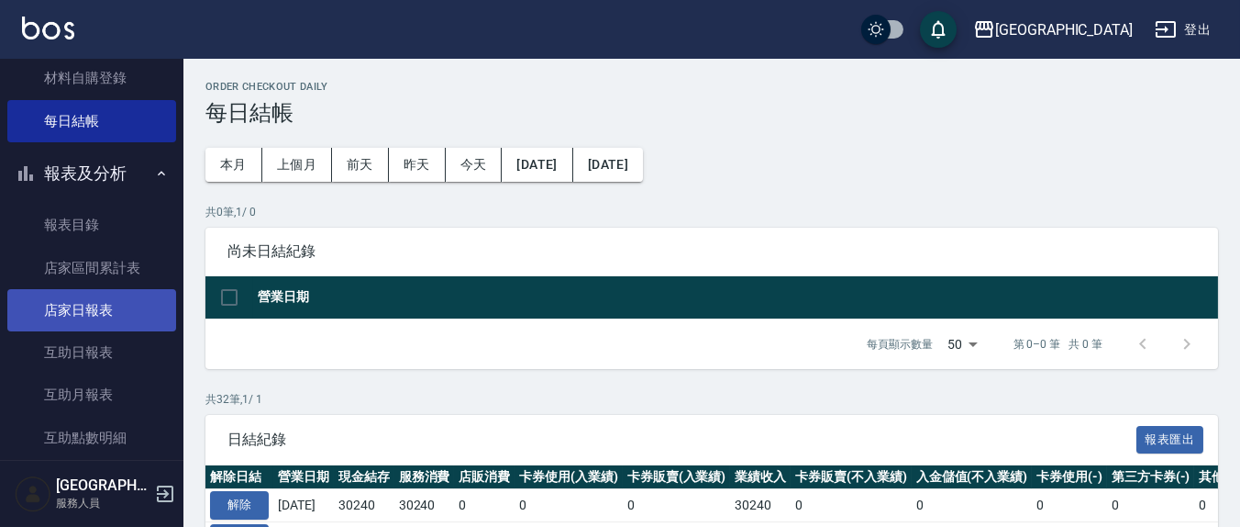
click at [125, 309] on link "店家日報表" at bounding box center [91, 310] width 169 height 42
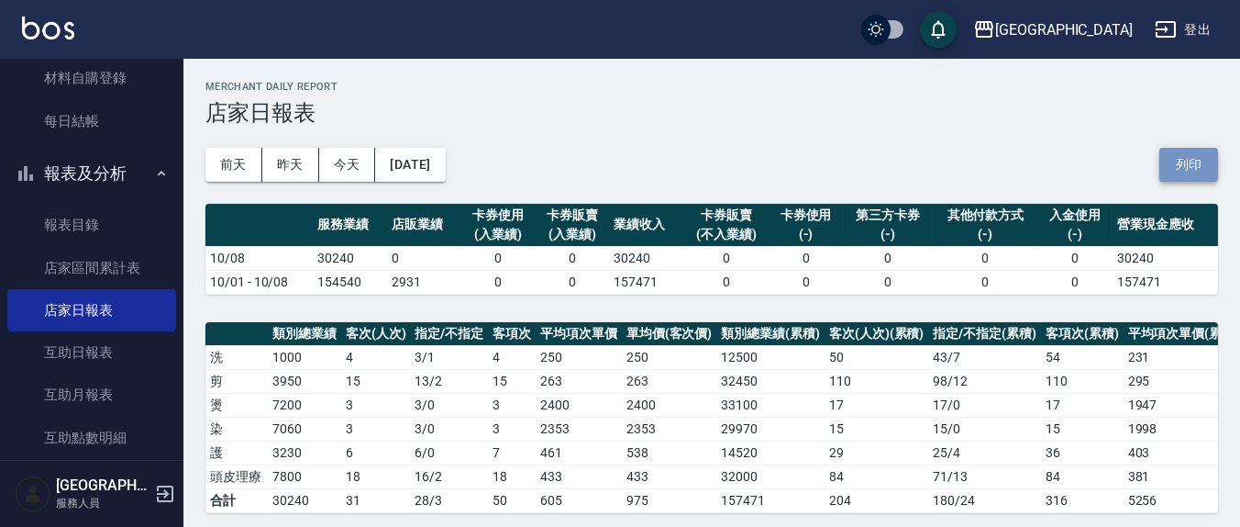
click at [1203, 151] on button "列印" at bounding box center [1188, 165] width 59 height 34
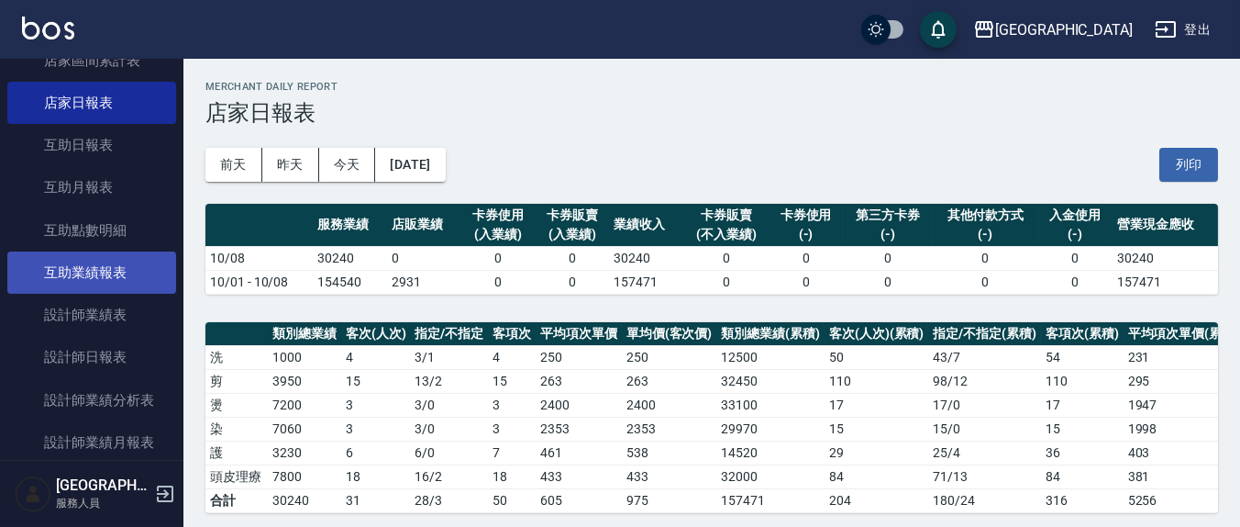
scroll to position [573, 0]
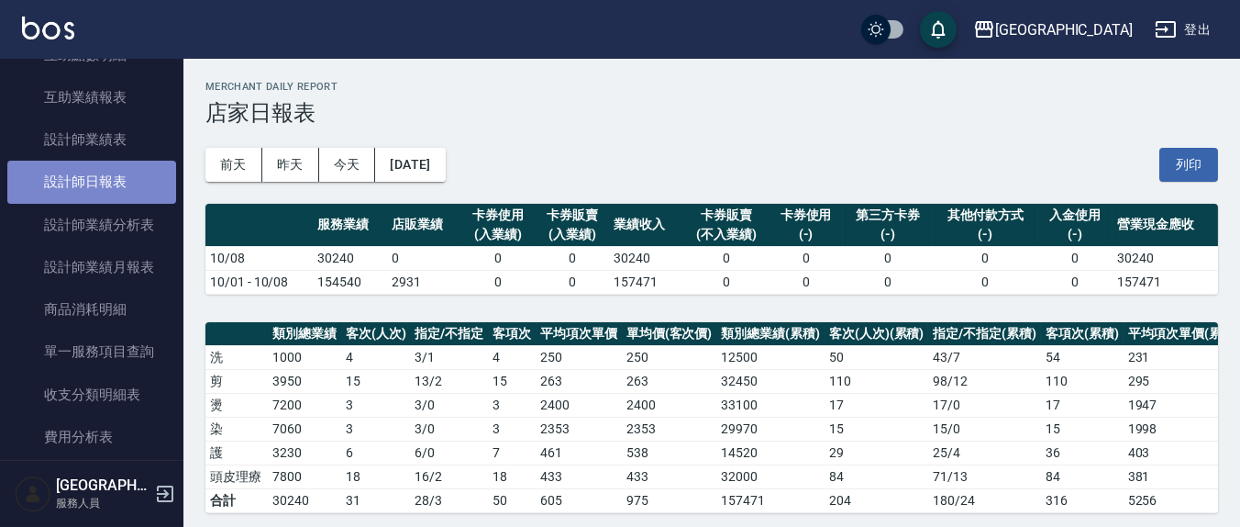
click at [116, 177] on link "設計師日報表" at bounding box center [91, 182] width 169 height 42
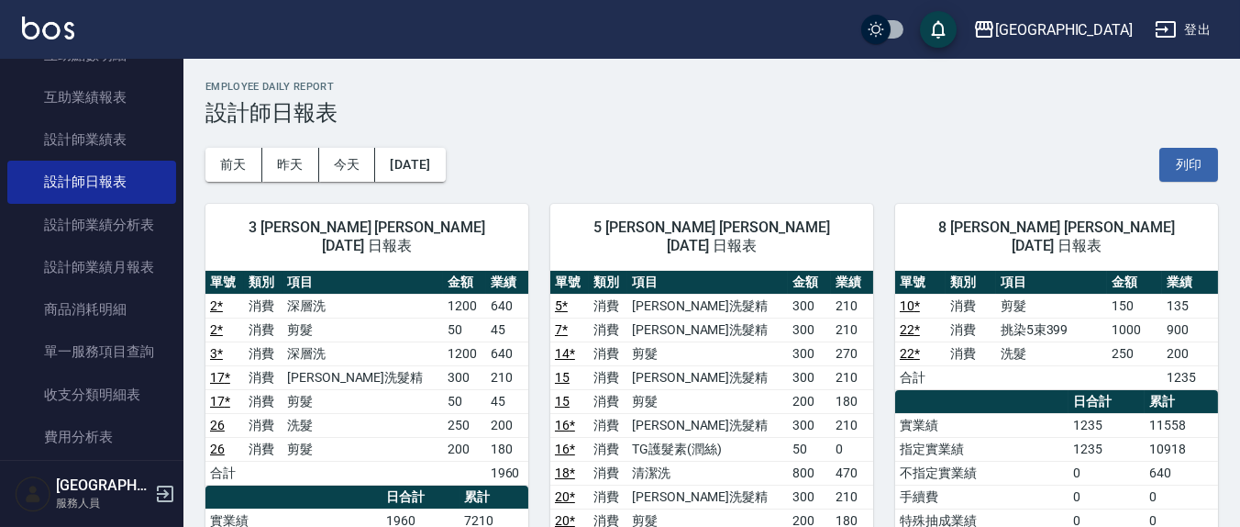
drag, startPoint x: 1192, startPoint y: 167, endPoint x: 1038, endPoint y: 449, distance: 320.6
click at [1191, 170] on button "列印" at bounding box center [1188, 165] width 59 height 34
